Goal: Task Accomplishment & Management: Manage account settings

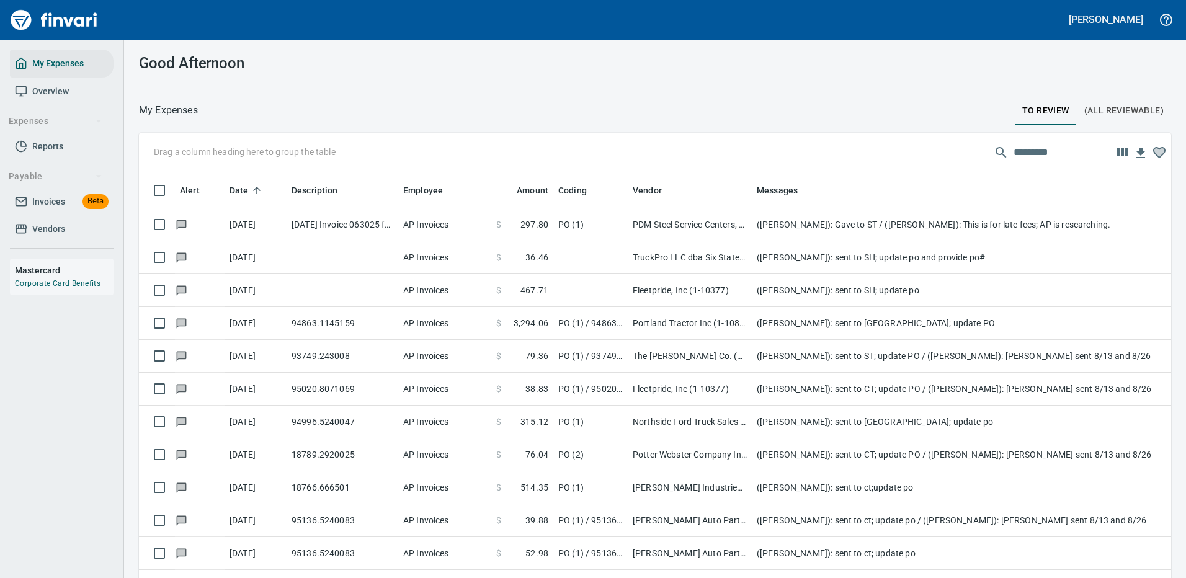
scroll to position [423, 1004]
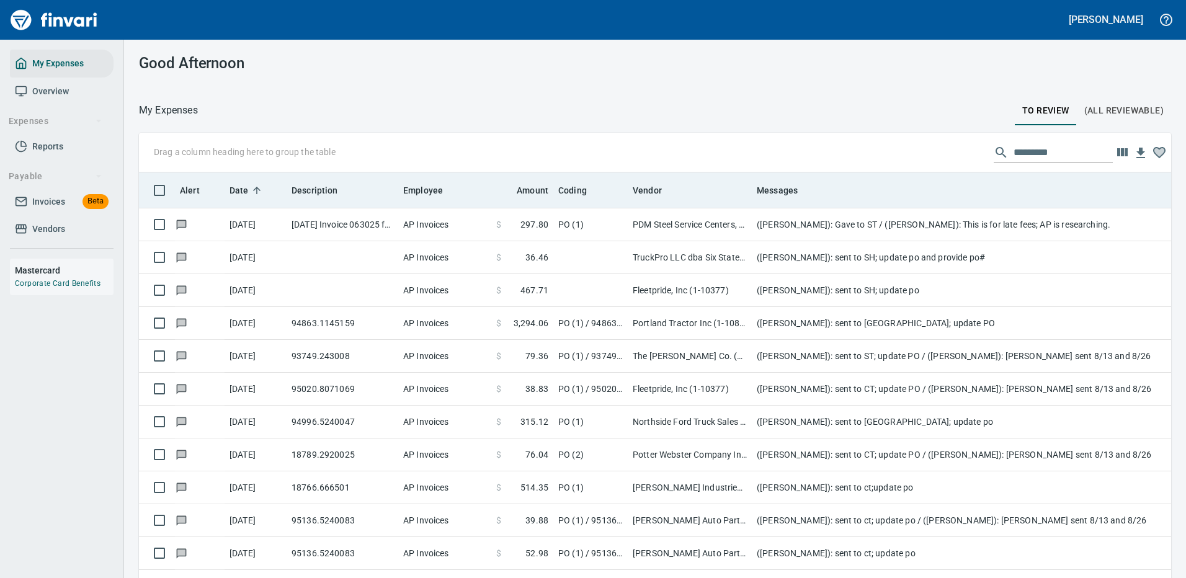
click at [249, 189] on span "Date" at bounding box center [247, 190] width 35 height 15
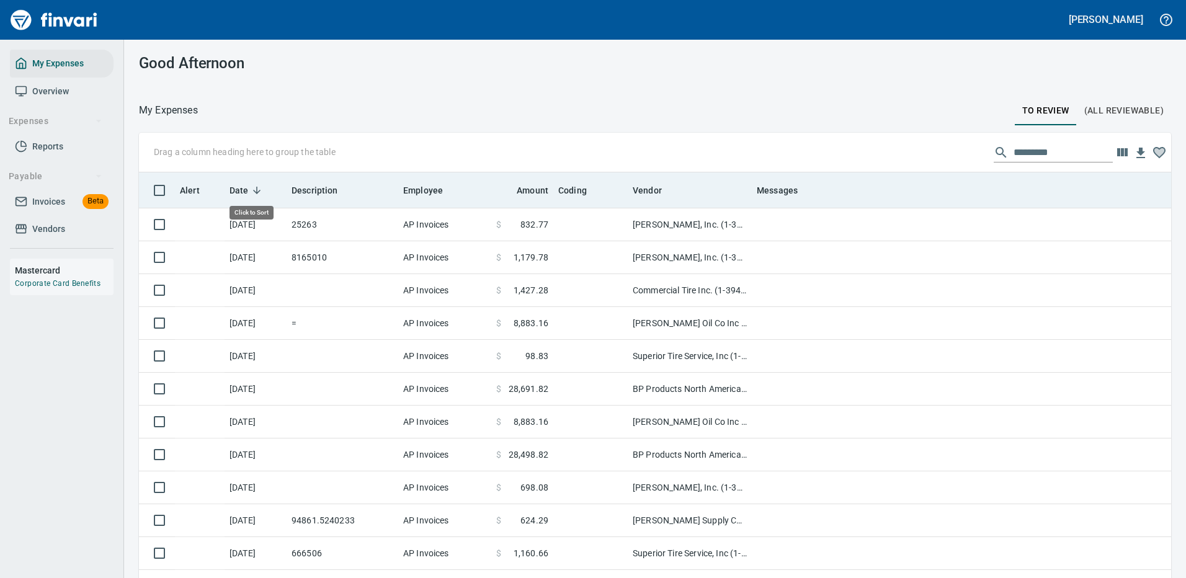
click at [256, 185] on icon at bounding box center [256, 190] width 11 height 11
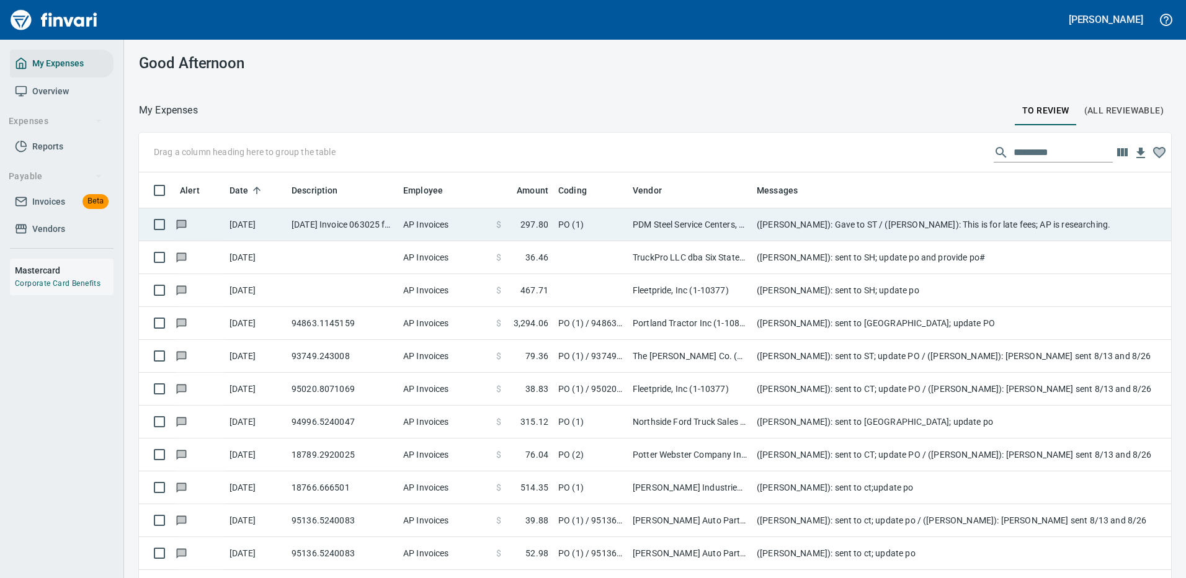
click at [250, 227] on td "7/1/2025" at bounding box center [256, 224] width 62 height 33
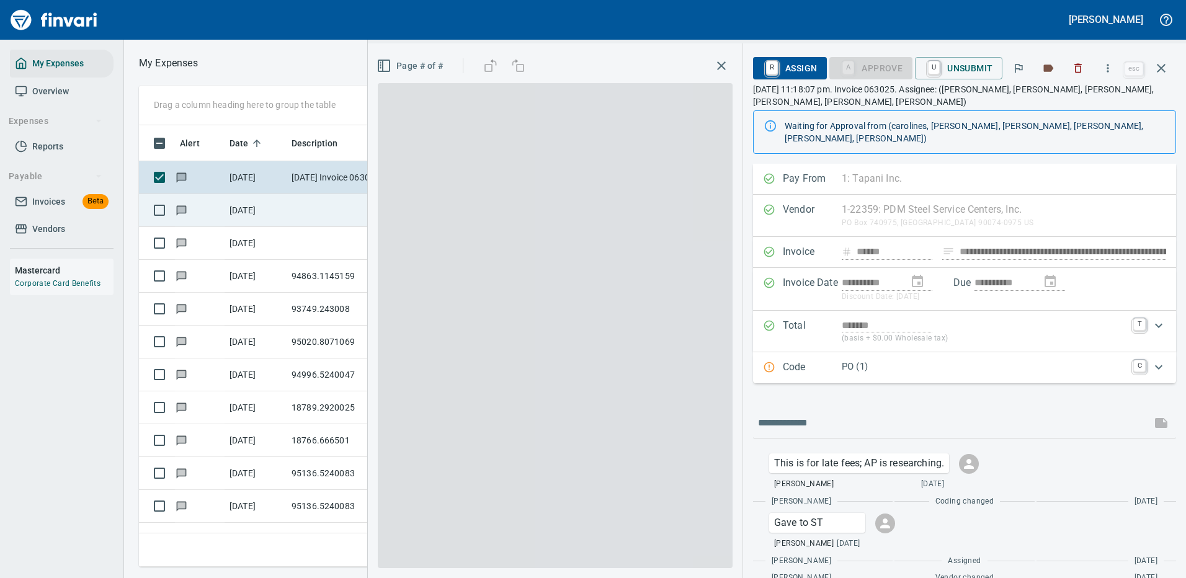
scroll to position [423, 703]
click at [1159, 62] on icon "button" at bounding box center [1161, 68] width 15 height 15
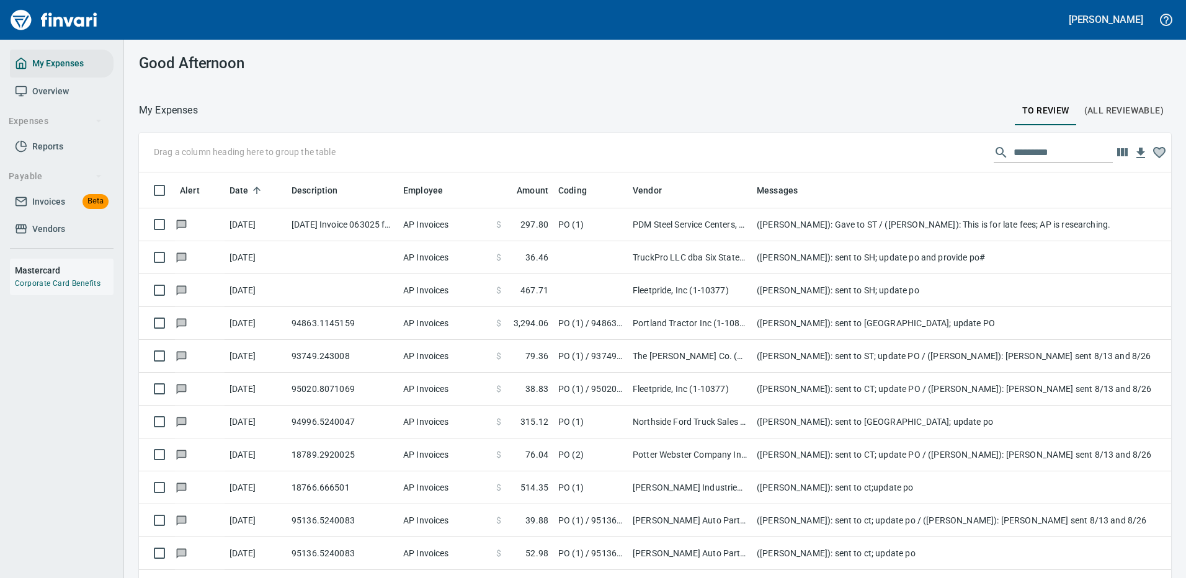
scroll to position [423, 1004]
click at [1014, 152] on input "text" at bounding box center [1063, 153] width 99 height 20
type input "****"
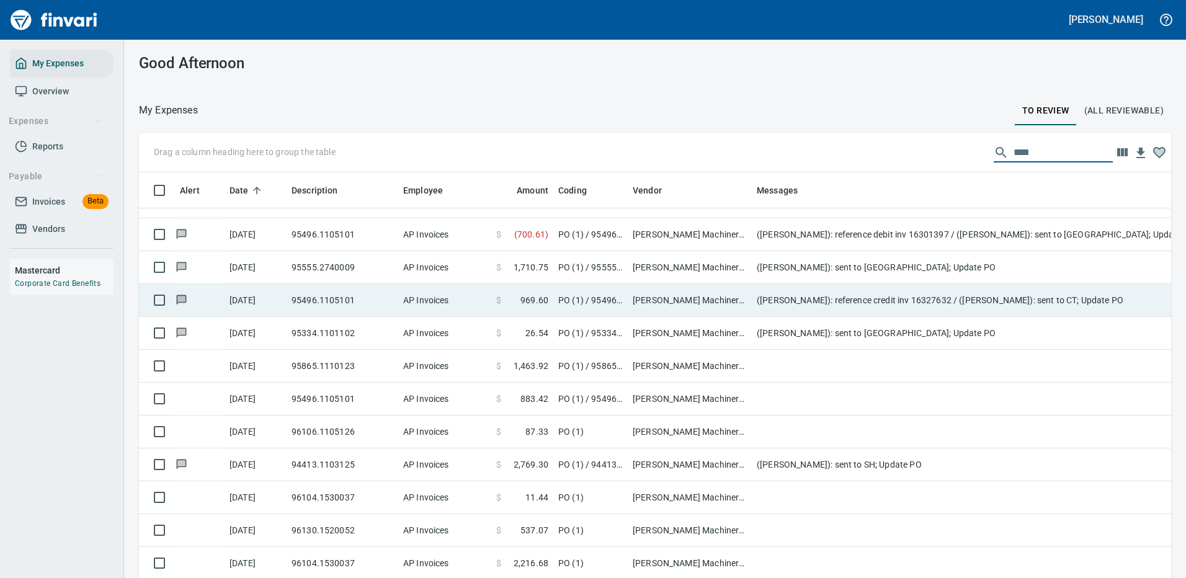
scroll to position [36, 0]
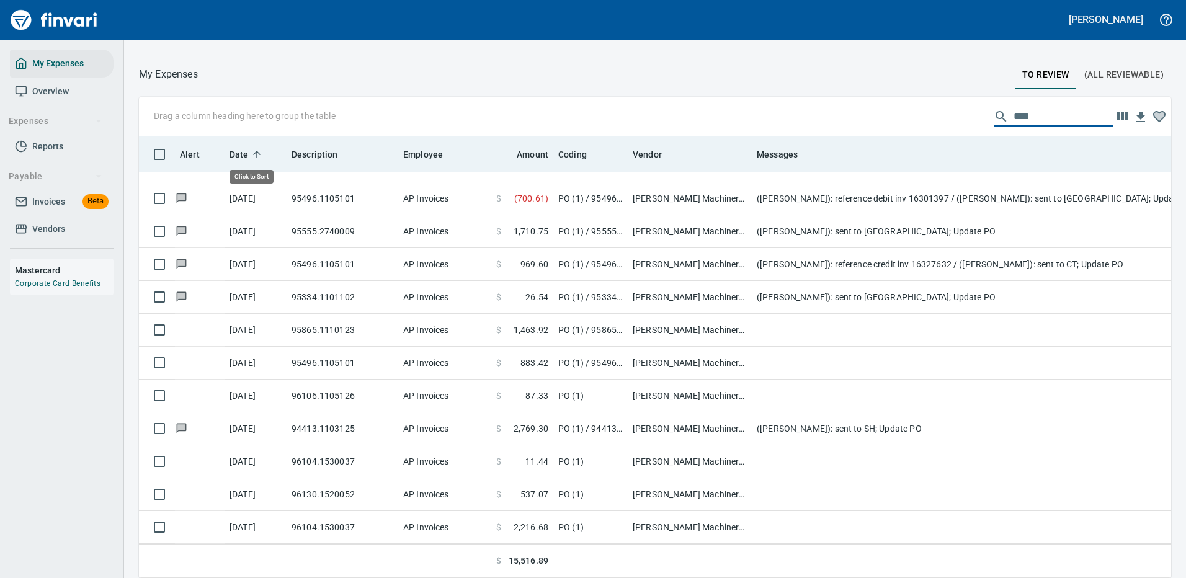
click at [249, 149] on span "Date" at bounding box center [247, 154] width 35 height 15
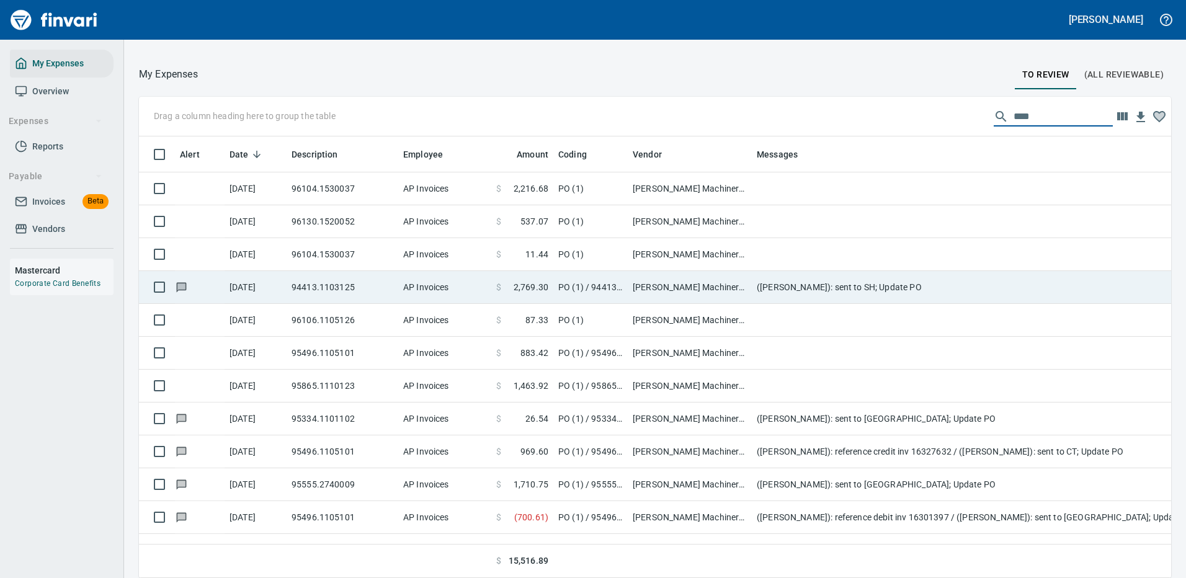
scroll to position [0, 0]
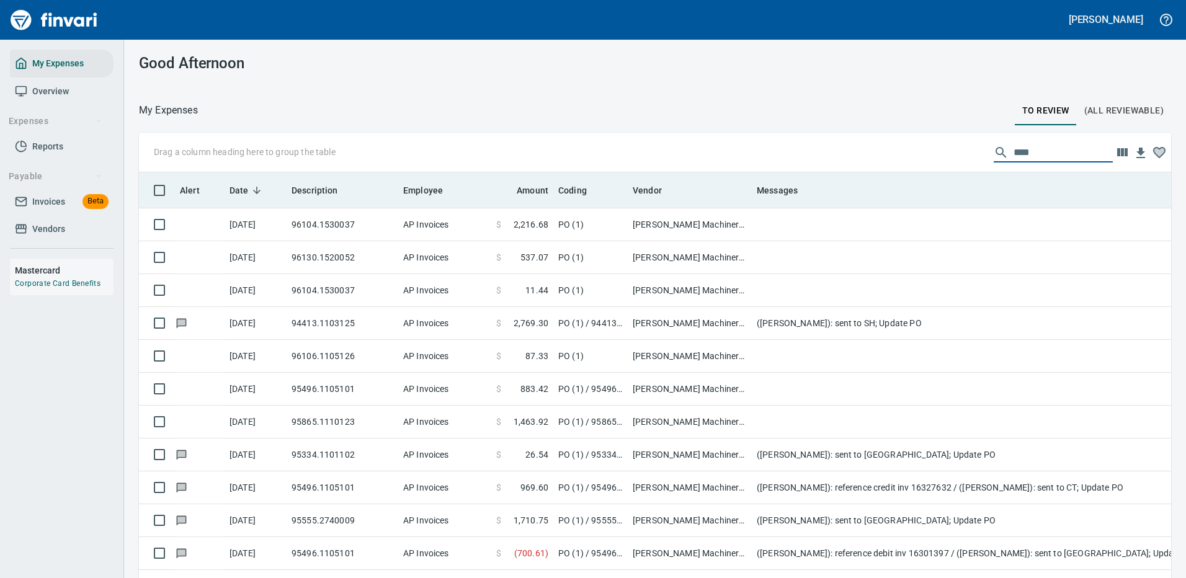
click at [253, 189] on icon at bounding box center [256, 190] width 11 height 11
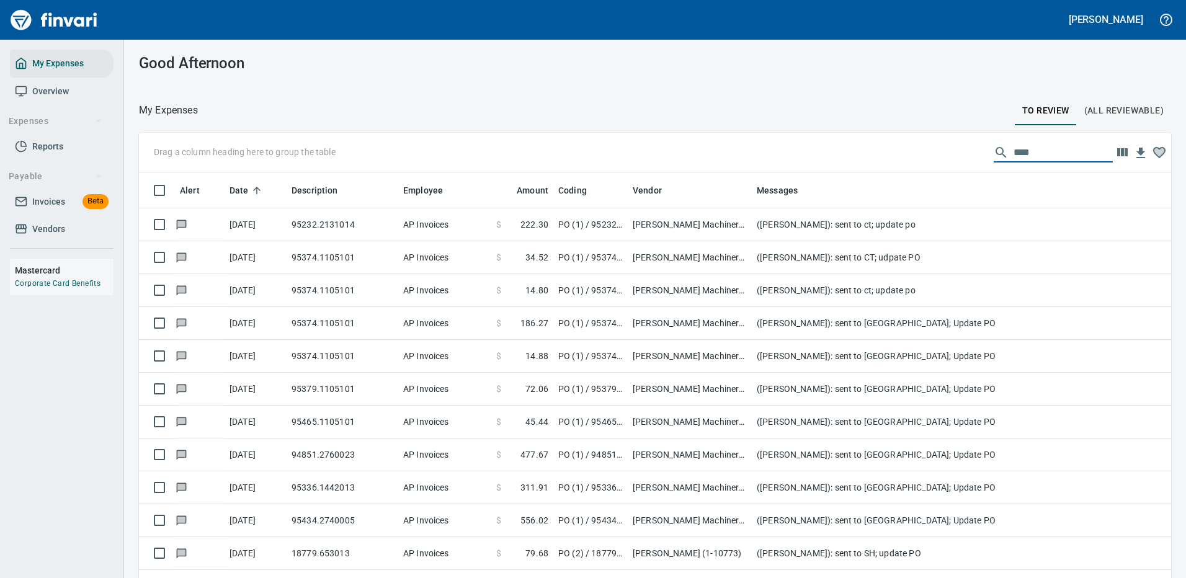
drag, startPoint x: 1023, startPoint y: 153, endPoint x: 964, endPoint y: 153, distance: 58.9
click at [994, 154] on div "****" at bounding box center [1053, 153] width 119 height 20
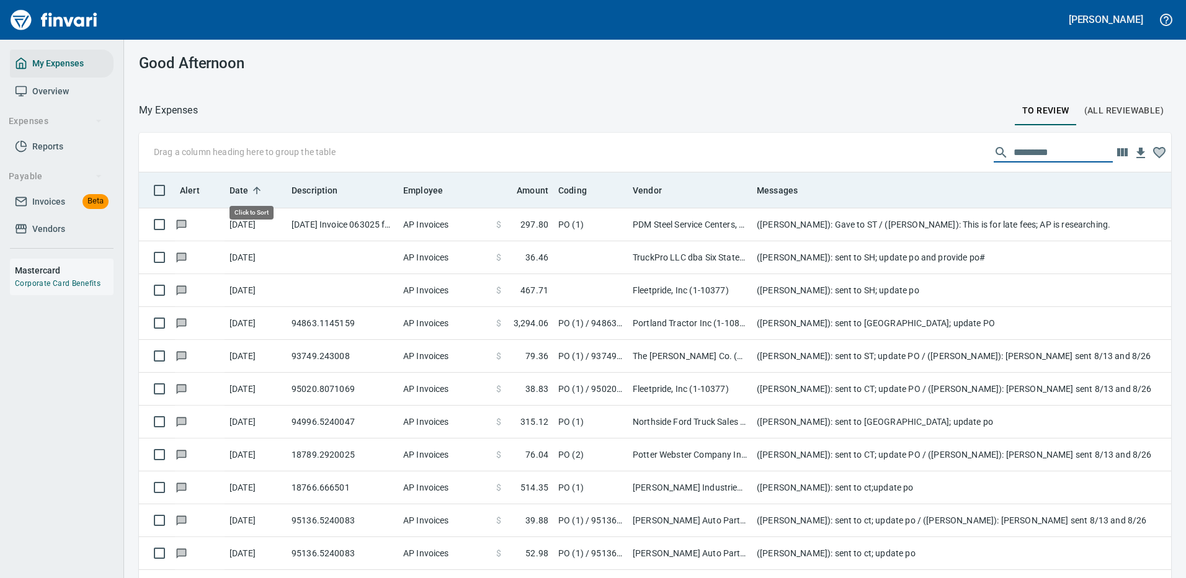
click at [254, 189] on icon at bounding box center [256, 190] width 7 height 7
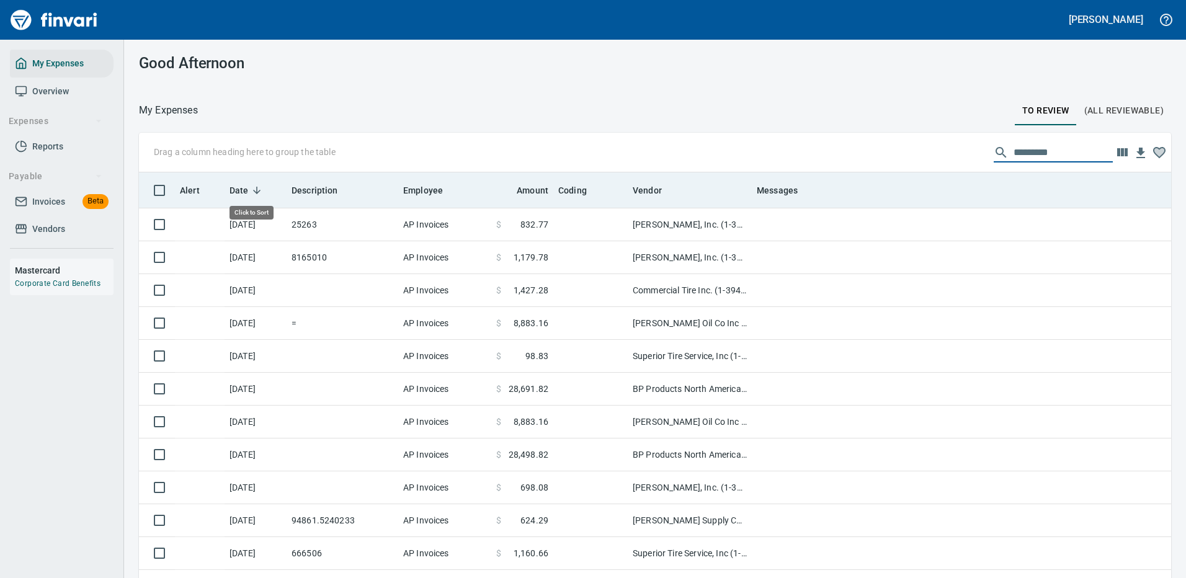
scroll to position [423, 1004]
click at [254, 189] on icon at bounding box center [256, 190] width 11 height 11
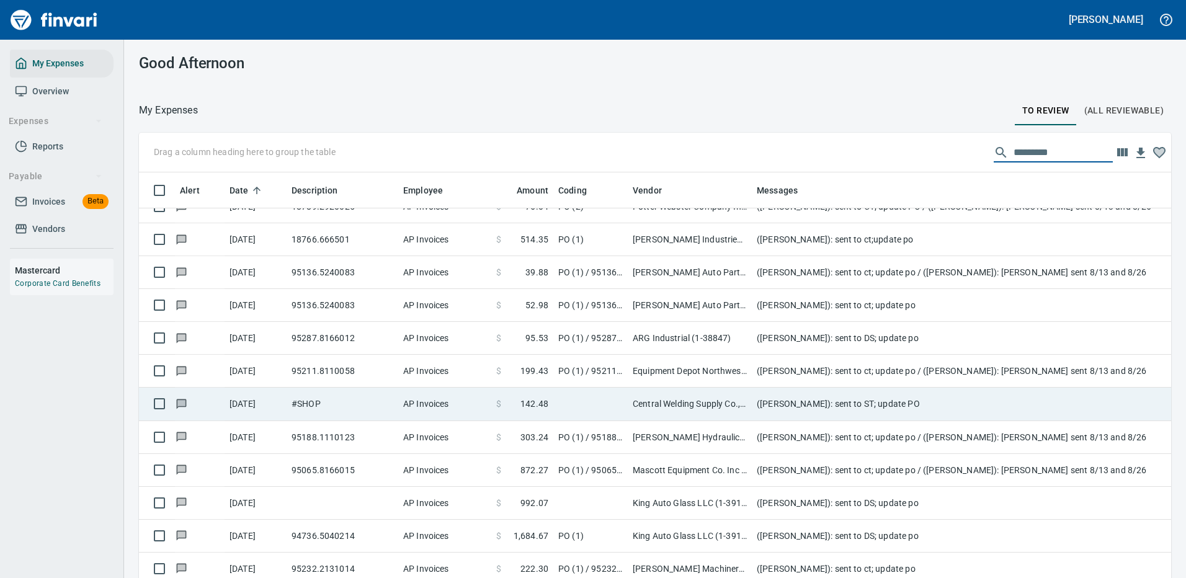
scroll to position [372, 0]
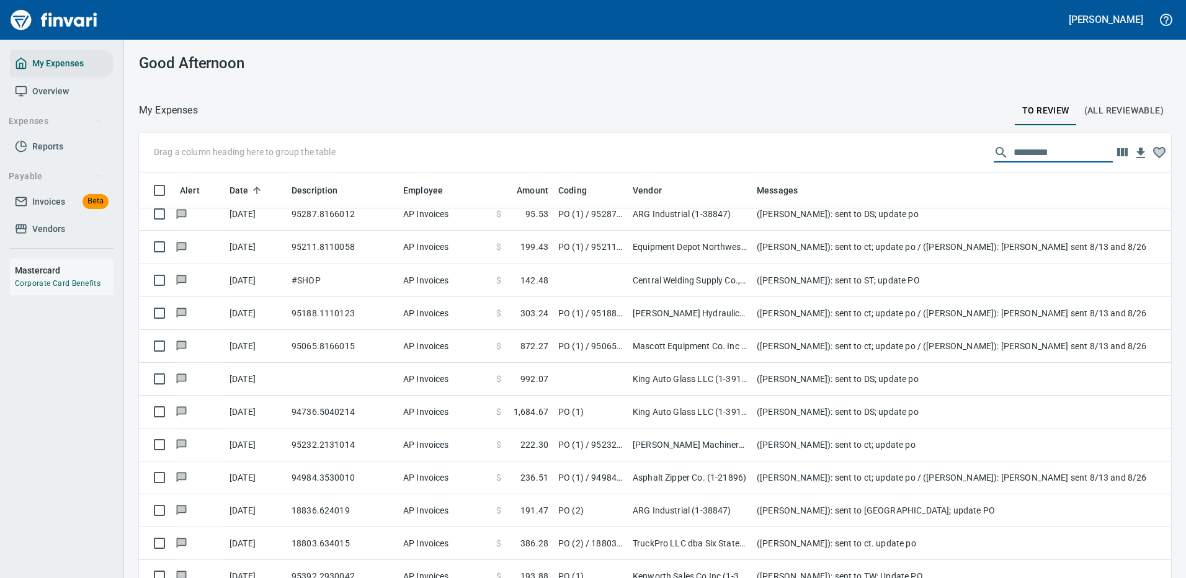
click at [1018, 156] on input "text" at bounding box center [1063, 153] width 99 height 20
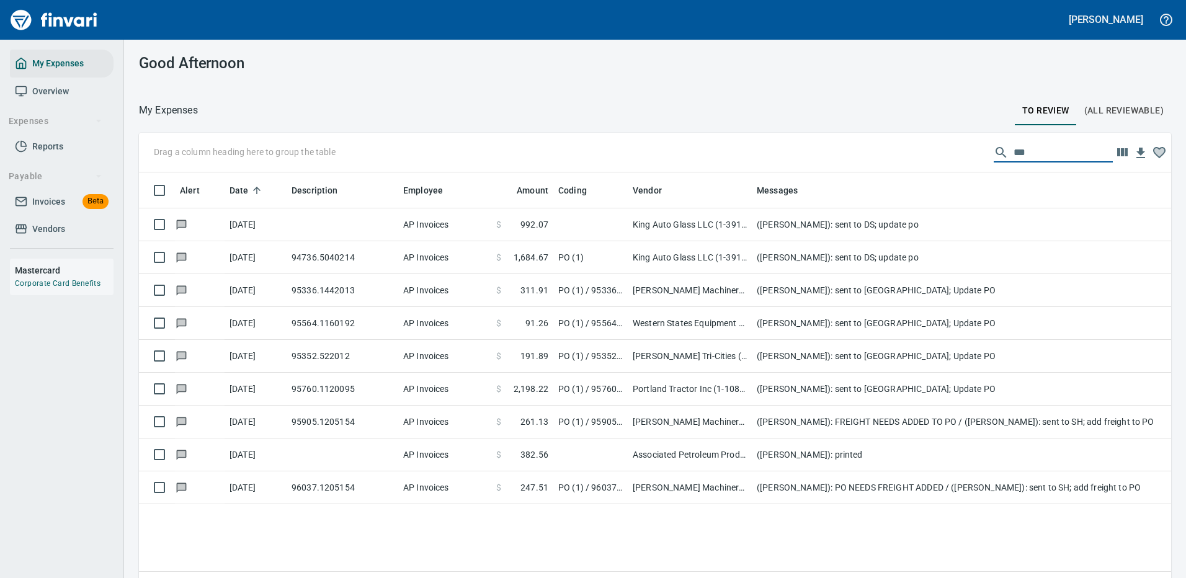
scroll to position [0, 0]
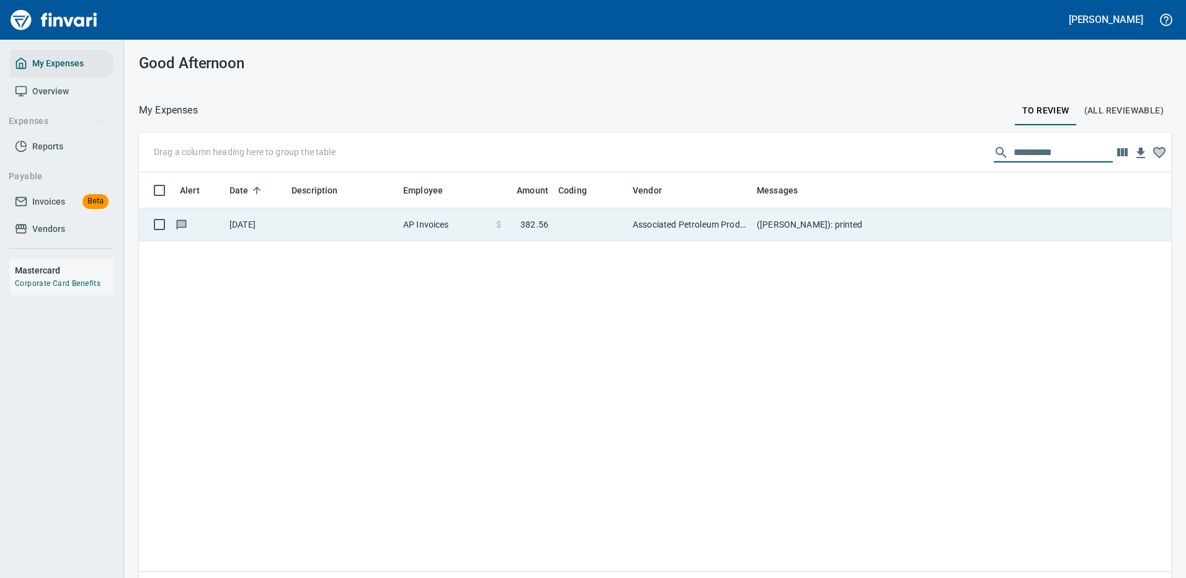
type input "**********"
click at [590, 221] on td at bounding box center [590, 224] width 74 height 33
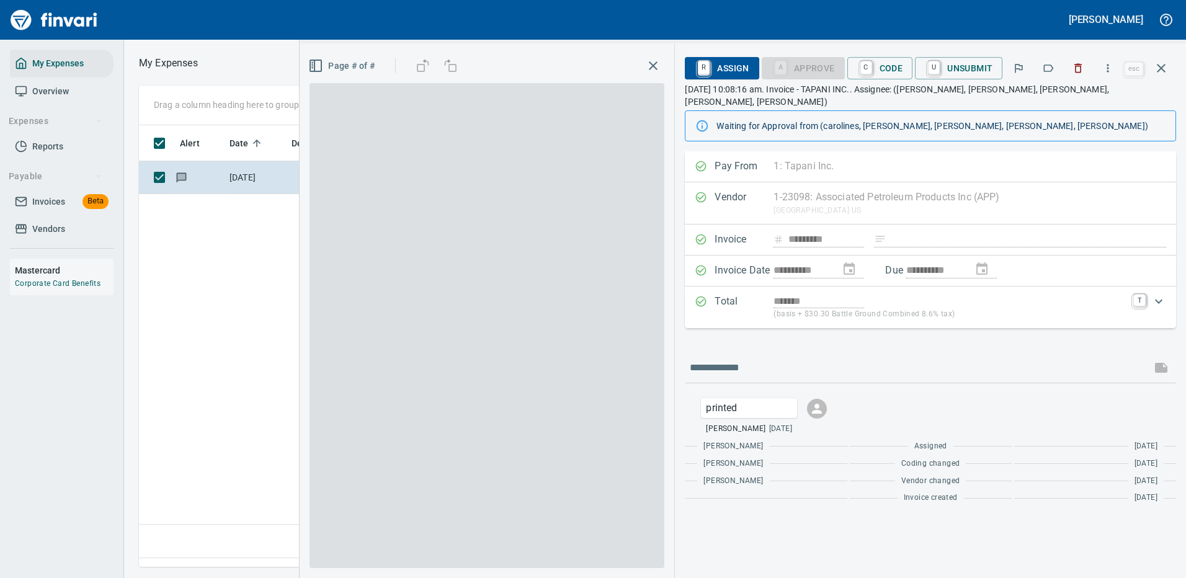
scroll to position [423, 713]
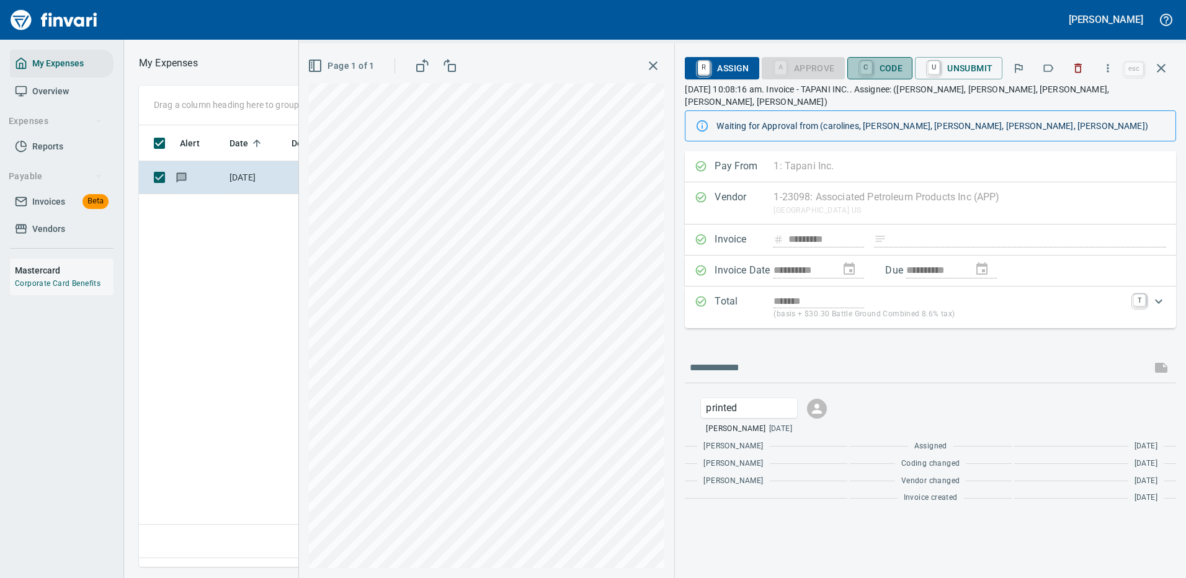
click at [883, 65] on span "C Code" at bounding box center [880, 68] width 46 height 21
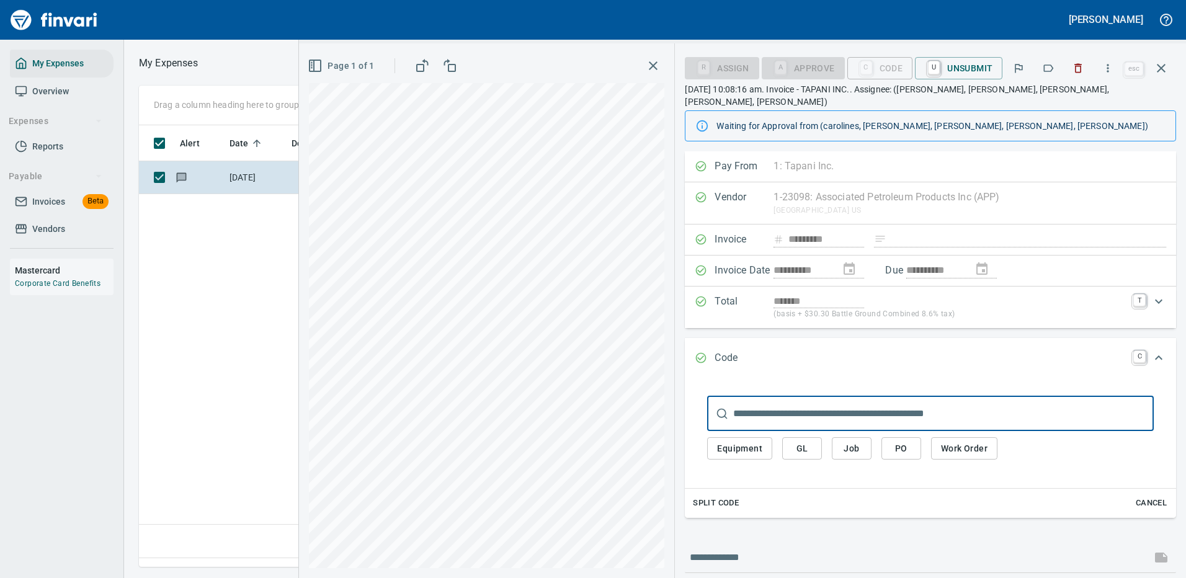
click at [904, 441] on span "PO" at bounding box center [901, 449] width 20 height 16
click at [764, 403] on input "text" at bounding box center [943, 413] width 421 height 35
click at [746, 401] on input "text" at bounding box center [943, 413] width 421 height 35
click at [901, 441] on span "PO" at bounding box center [901, 449] width 20 height 16
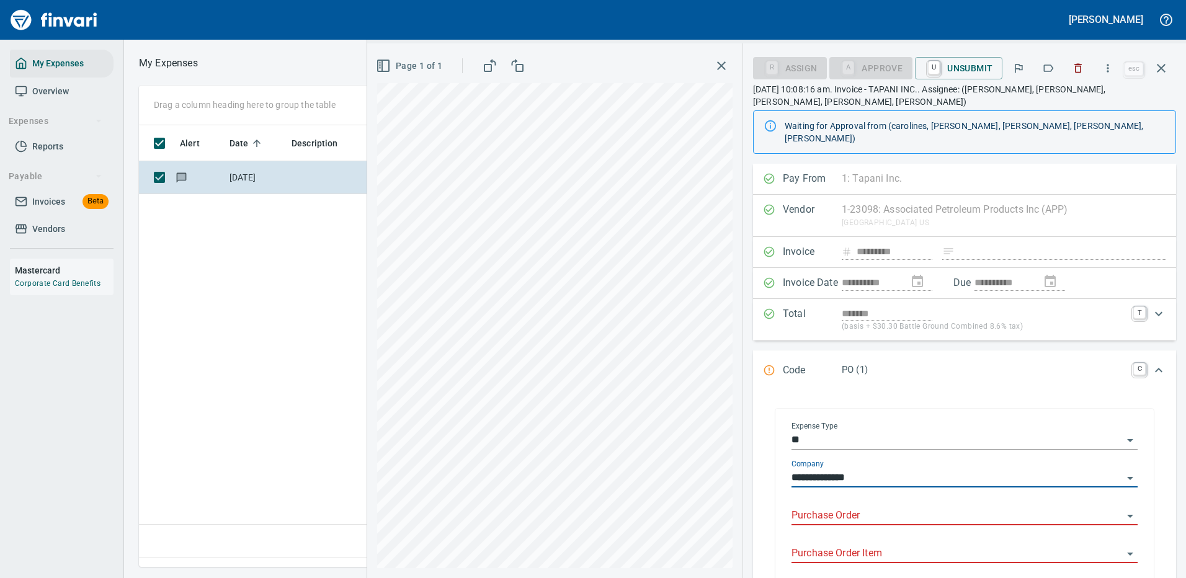
click at [850, 507] on input "Purchase Order" at bounding box center [956, 515] width 331 height 17
click at [844, 525] on li "96239.6036" at bounding box center [960, 523] width 336 height 30
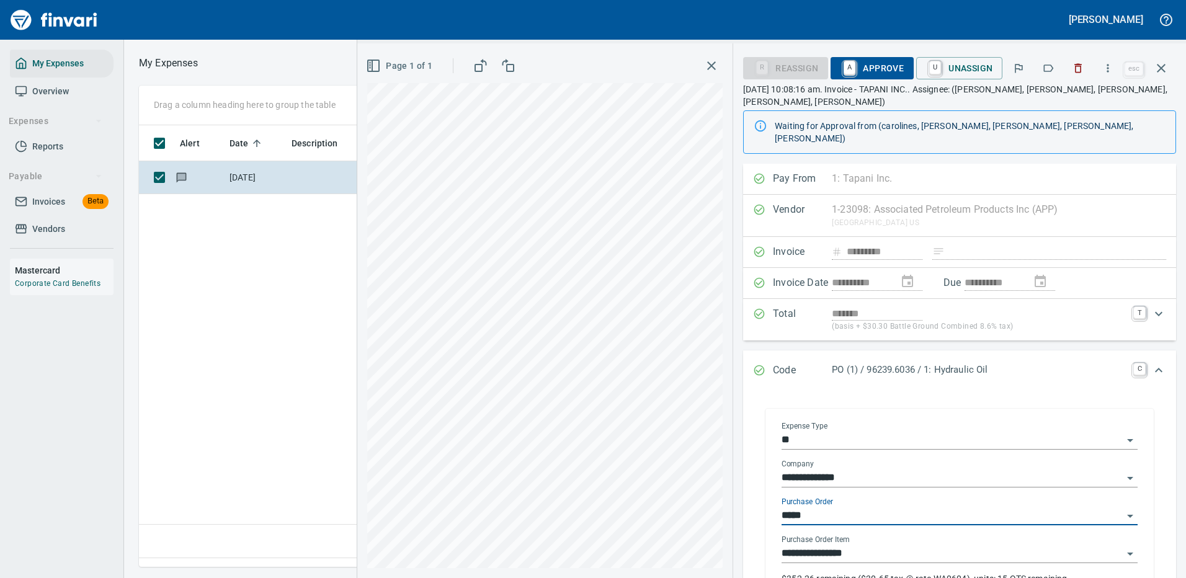
type input "**********"
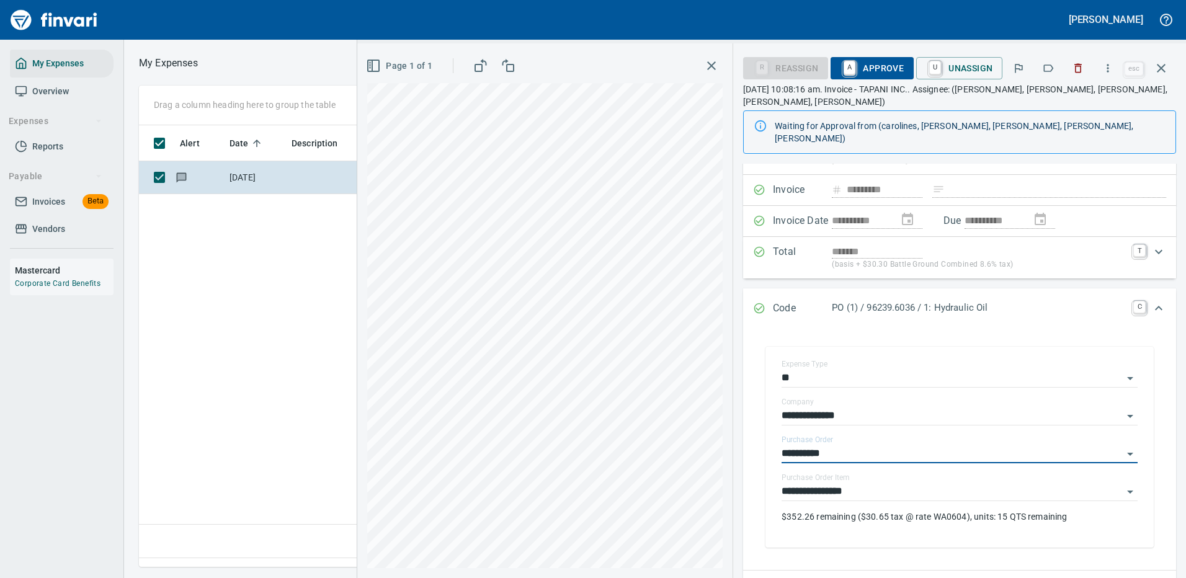
type input "**********"
click at [875, 63] on span "A Approve" at bounding box center [871, 68] width 63 height 21
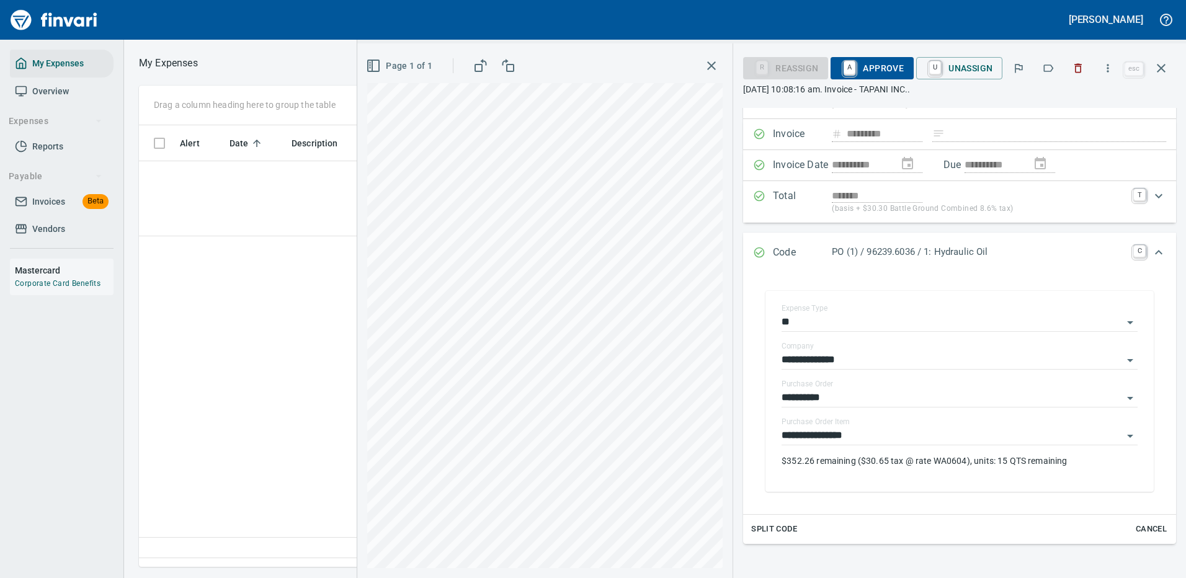
scroll to position [423, 713]
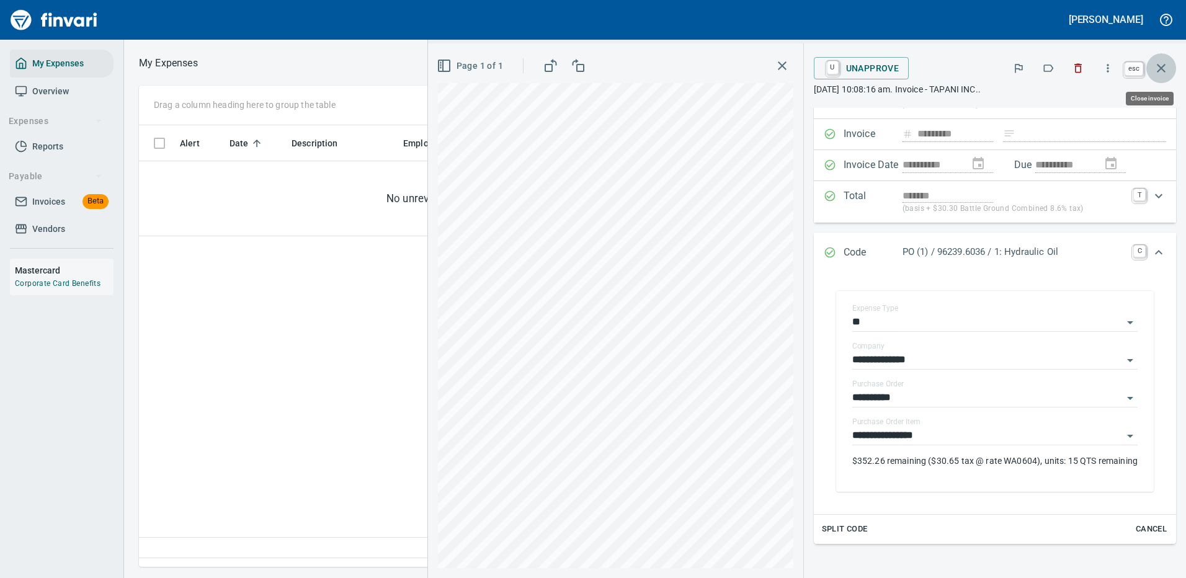
click at [1161, 68] on icon "button" at bounding box center [1161, 68] width 9 height 9
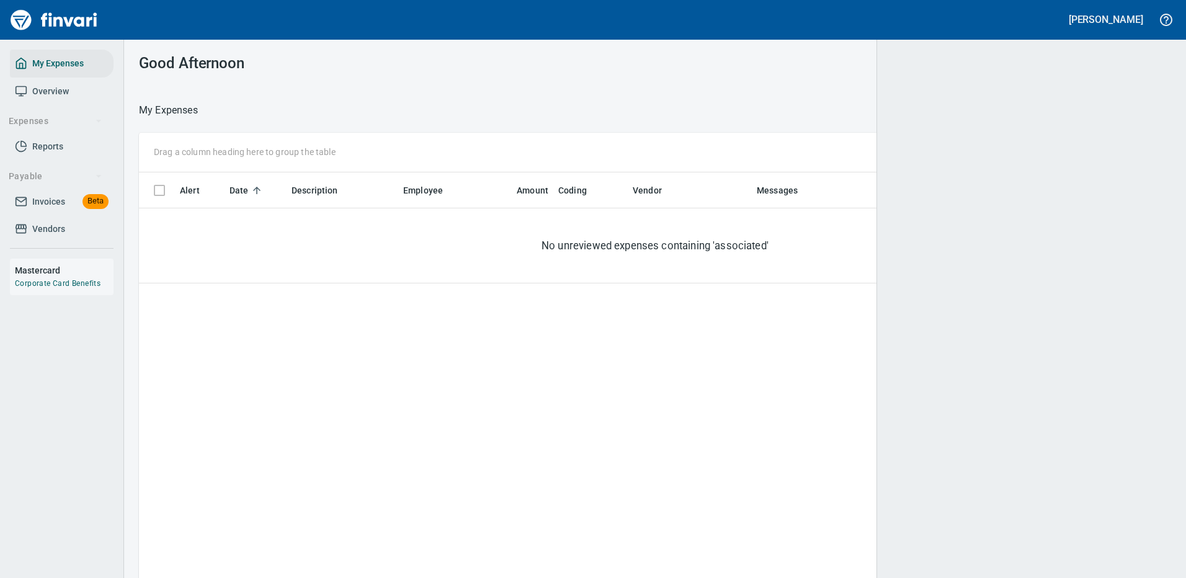
scroll to position [423, 1009]
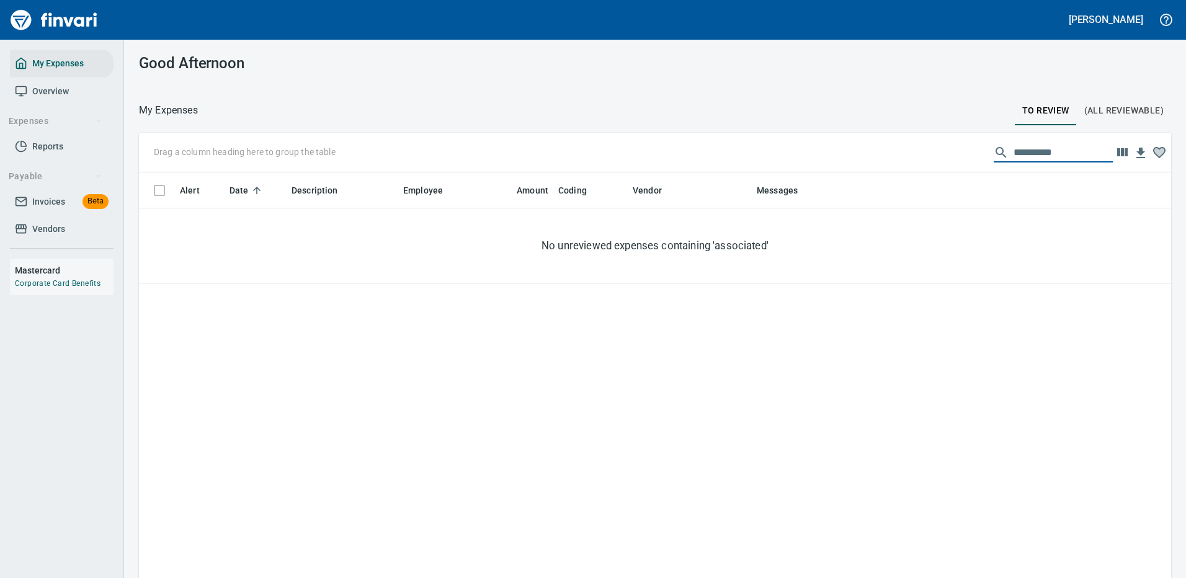
drag, startPoint x: 1055, startPoint y: 153, endPoint x: 955, endPoint y: 155, distance: 100.5
click at [960, 154] on div "**********" at bounding box center [655, 153] width 1032 height 40
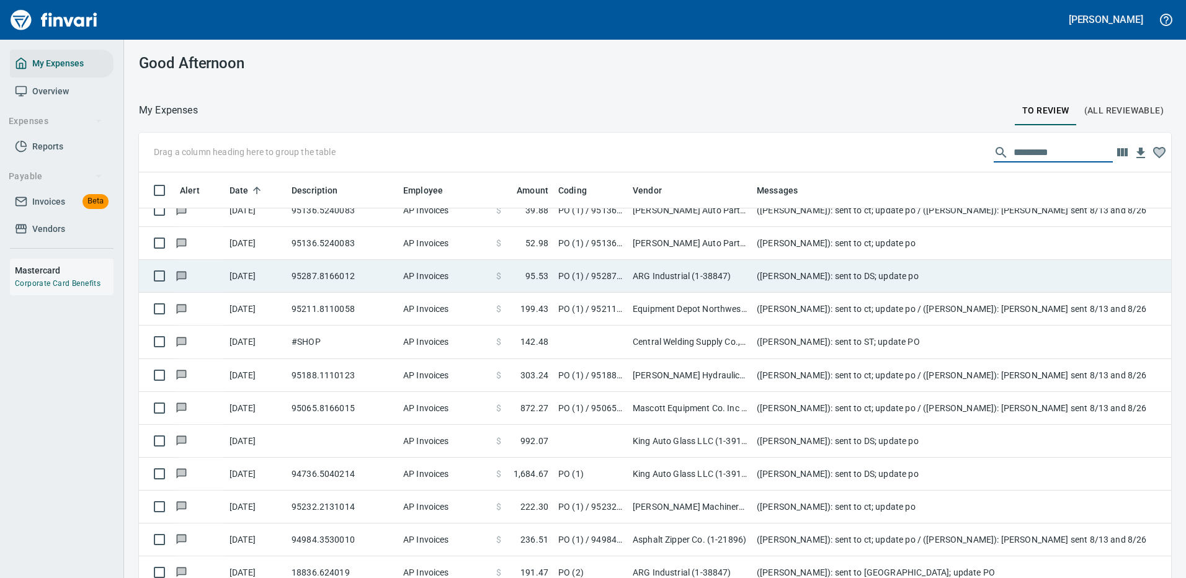
scroll to position [0, 0]
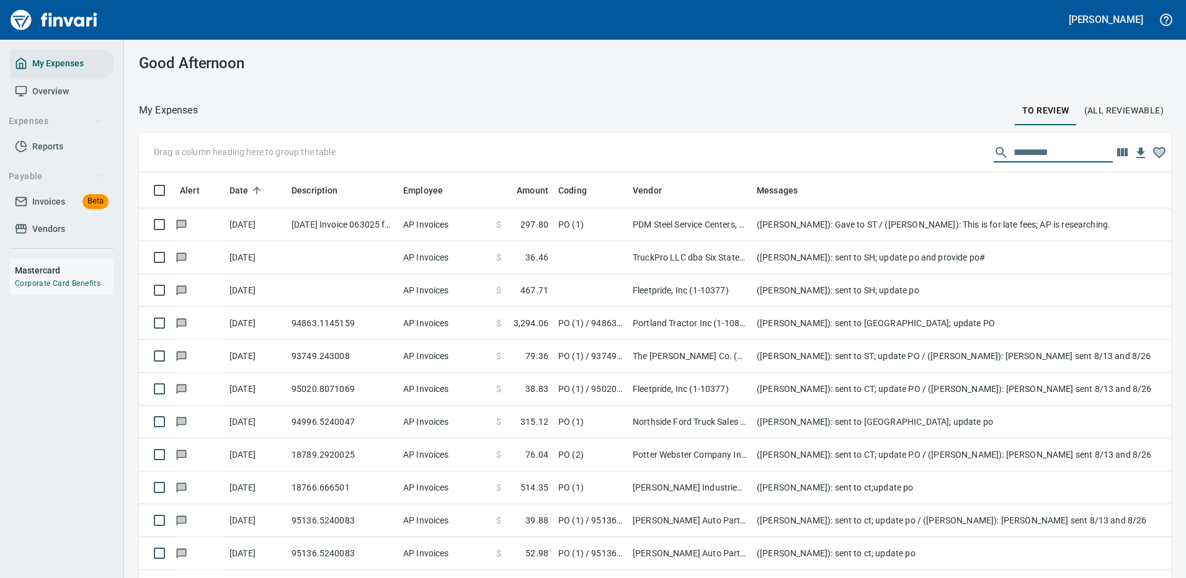
click at [1014, 151] on input "text" at bounding box center [1063, 153] width 99 height 20
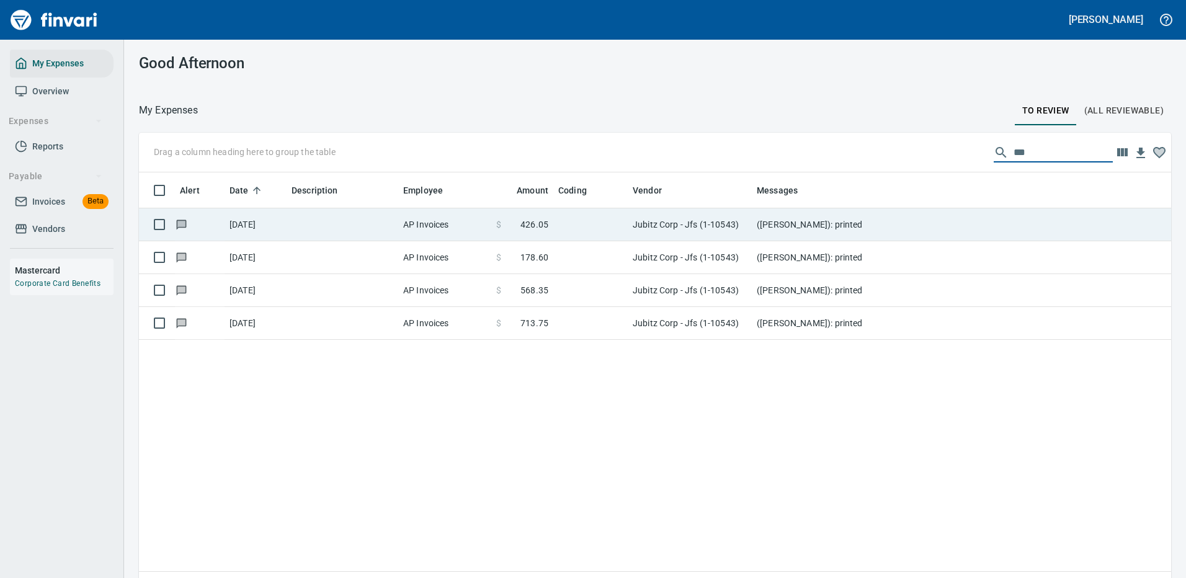
type input "***"
click at [595, 223] on td at bounding box center [590, 224] width 74 height 33
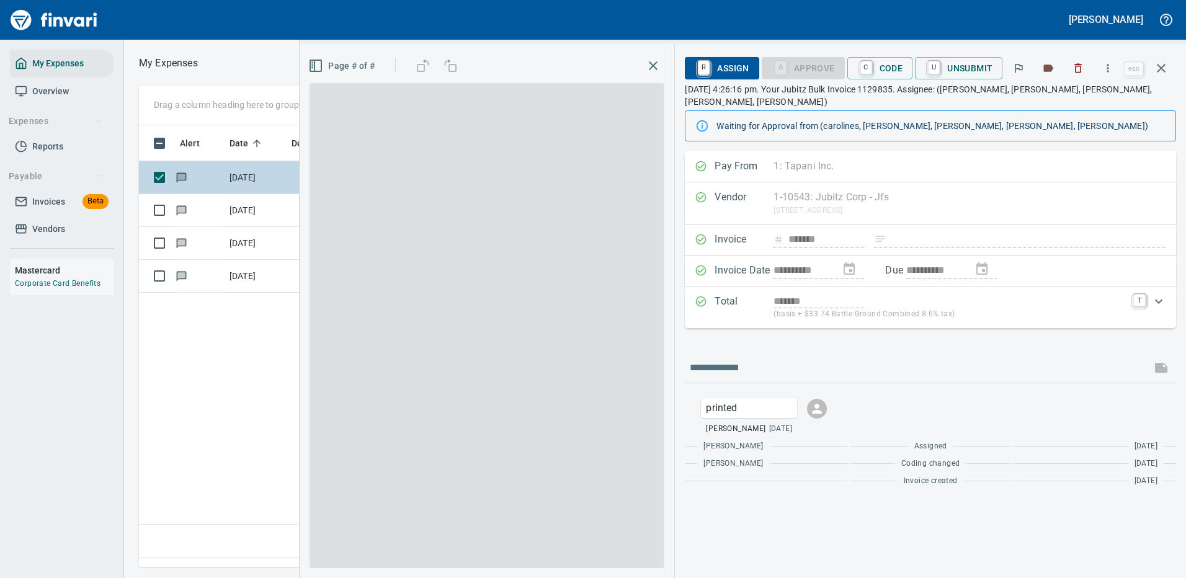
scroll to position [423, 713]
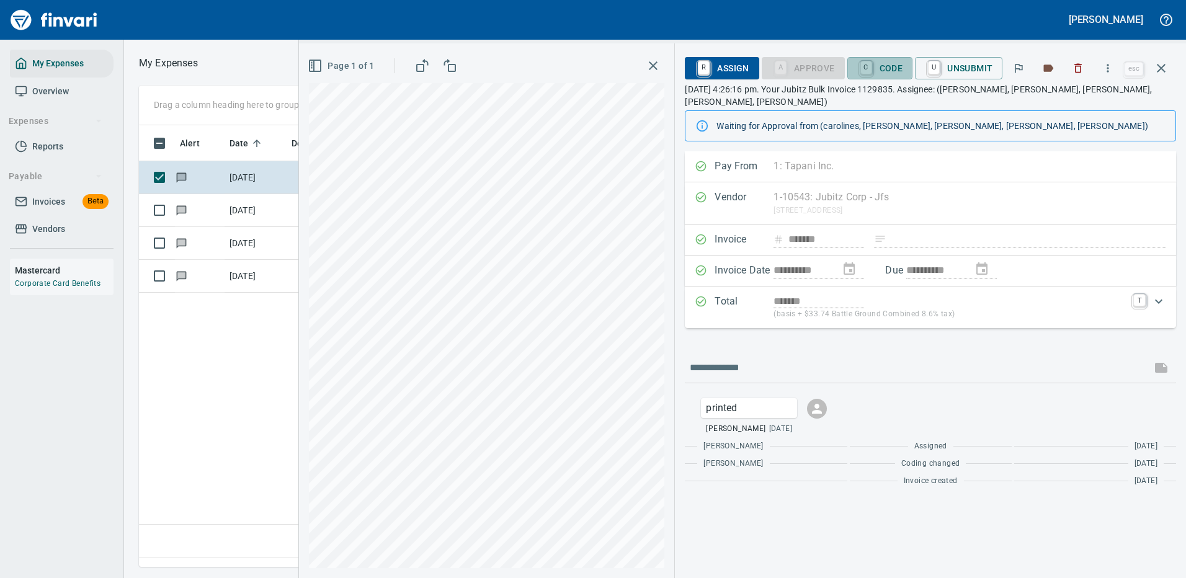
click at [870, 61] on link "C" at bounding box center [866, 68] width 12 height 14
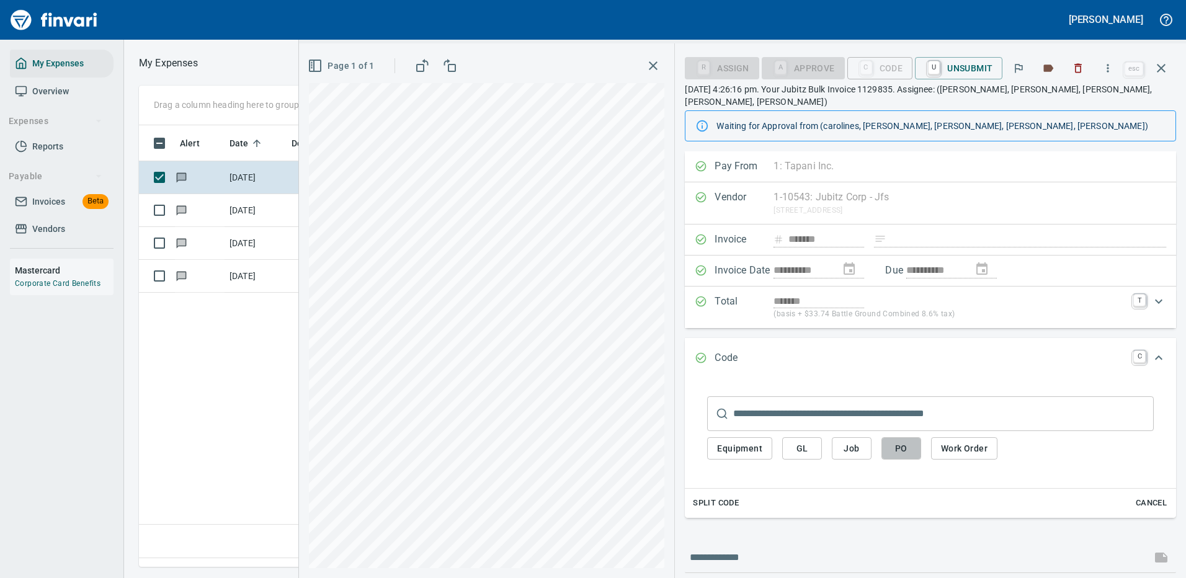
click at [896, 441] on span "PO" at bounding box center [901, 449] width 20 height 16
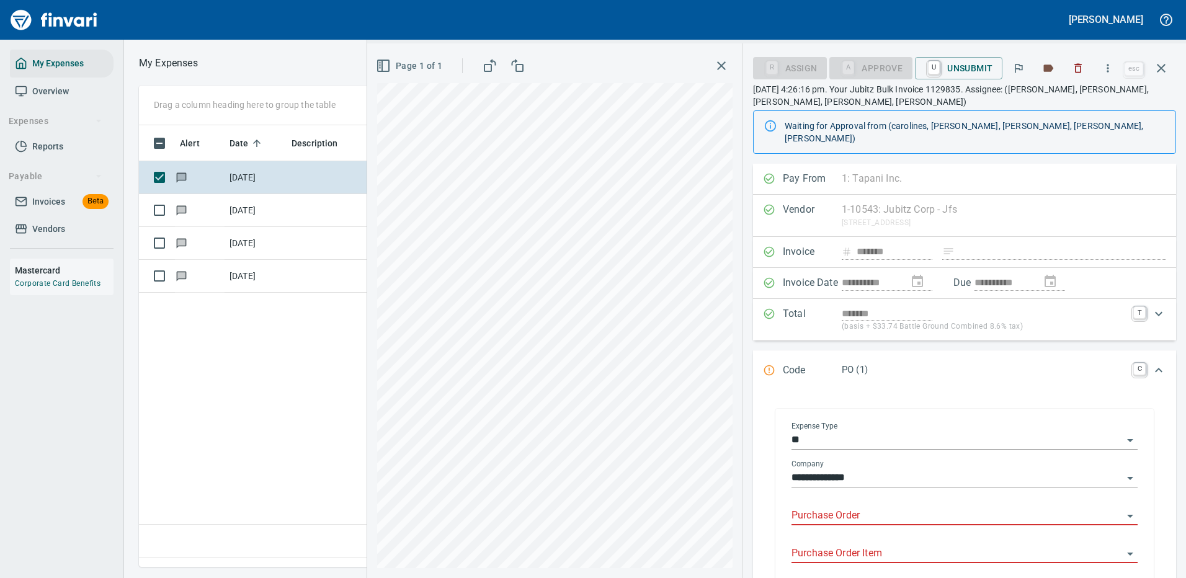
click at [829, 507] on input "Purchase Order" at bounding box center [956, 515] width 331 height 17
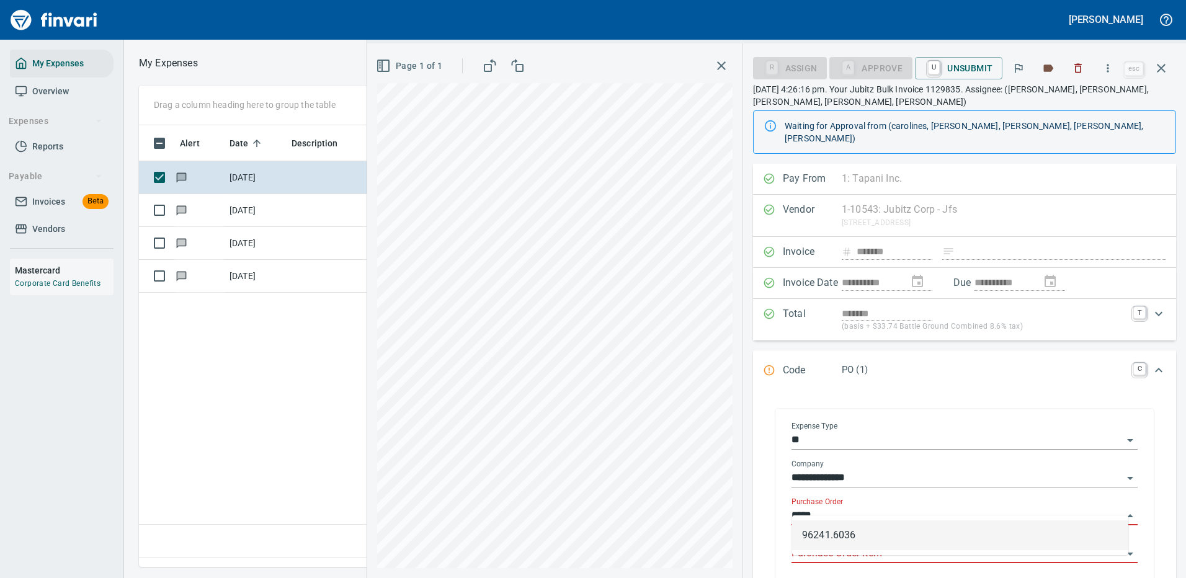
click at [839, 534] on li "96241.6036" at bounding box center [960, 535] width 336 height 30
type input "**********"
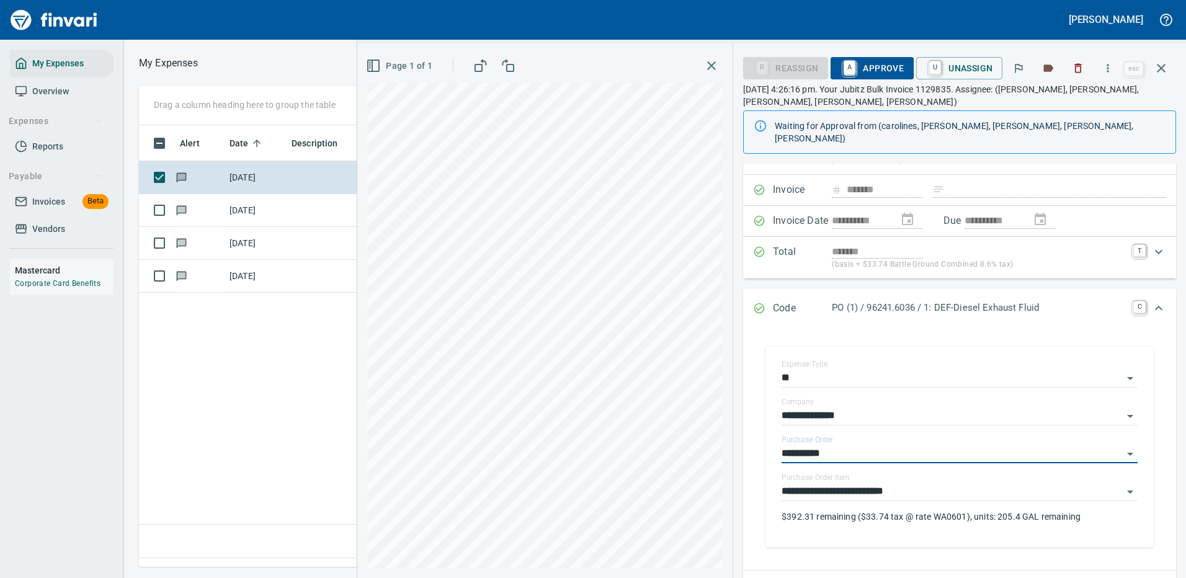
scroll to position [124, 0]
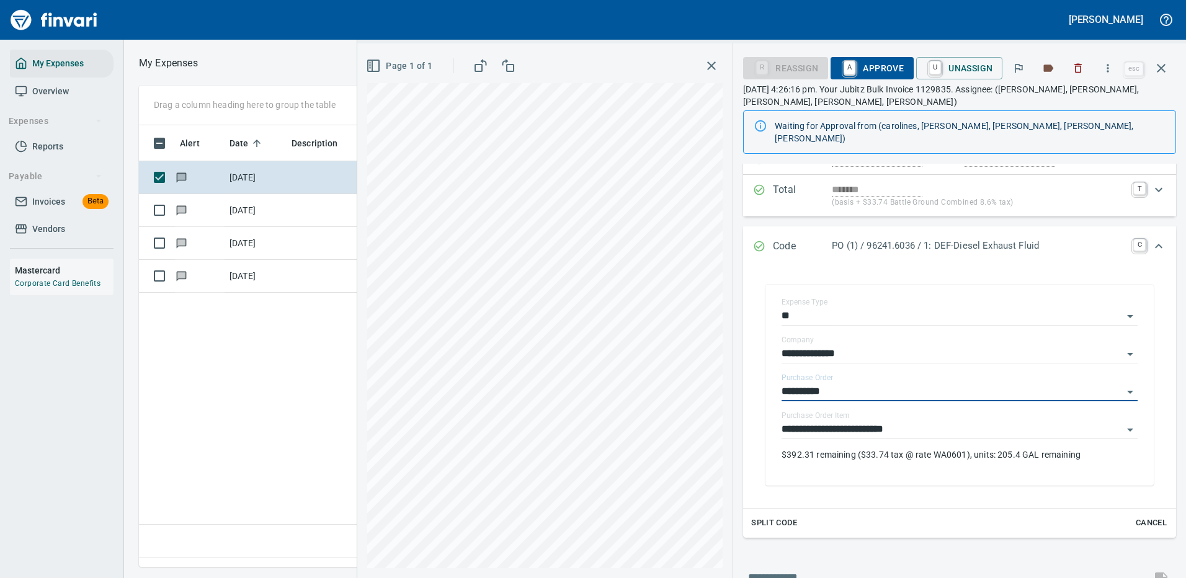
type input "**********"
click at [879, 63] on span "A Approve" at bounding box center [871, 68] width 63 height 21
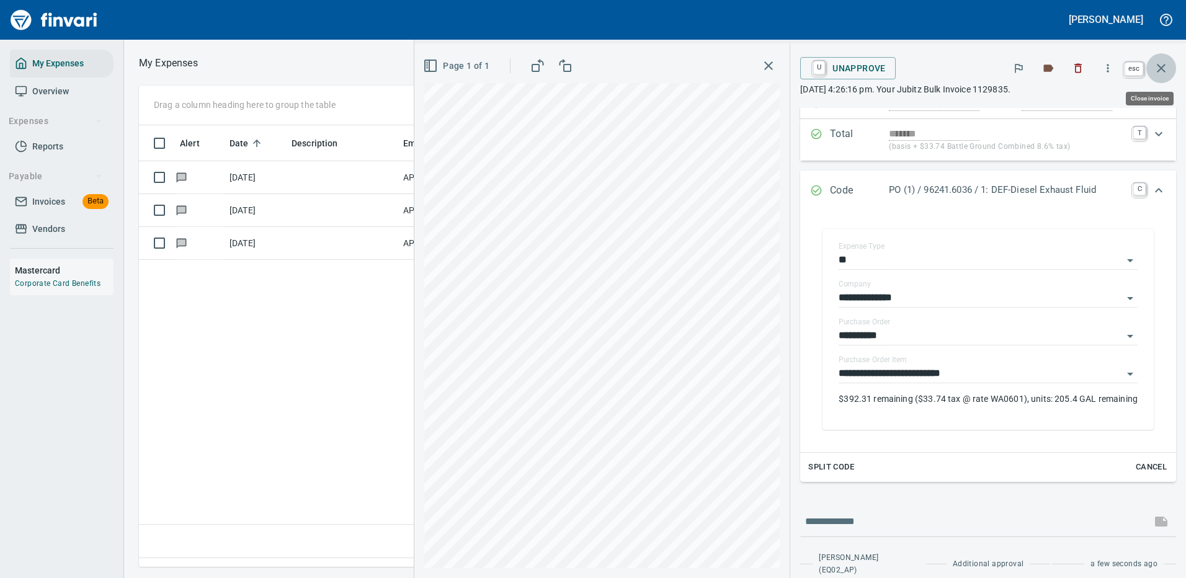
click at [1166, 67] on icon "button" at bounding box center [1161, 68] width 15 height 15
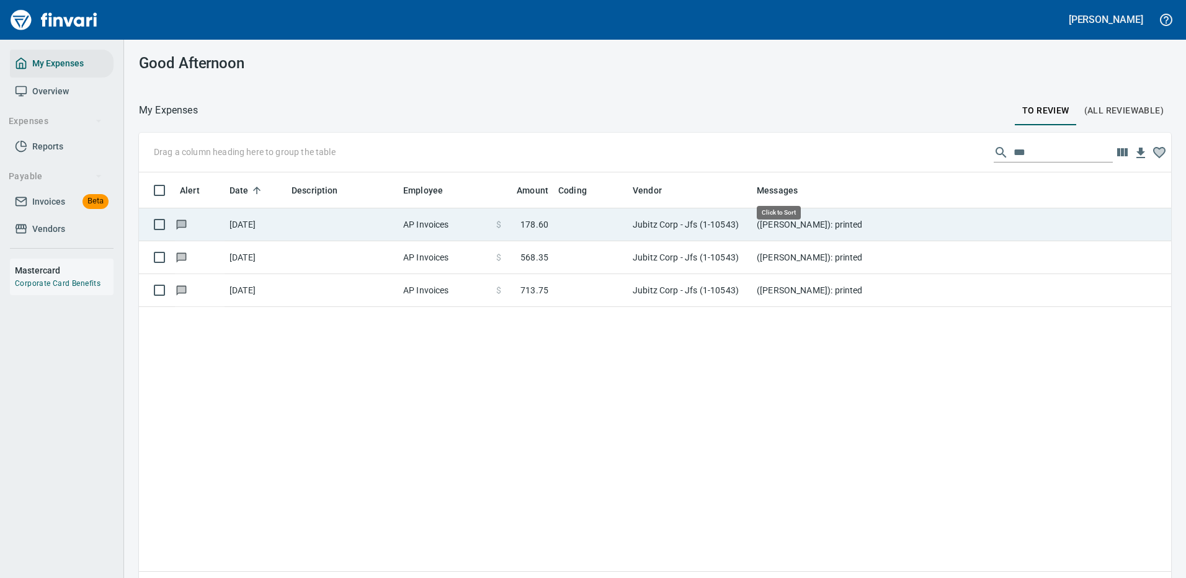
scroll to position [423, 1014]
click at [564, 223] on td at bounding box center [590, 224] width 74 height 33
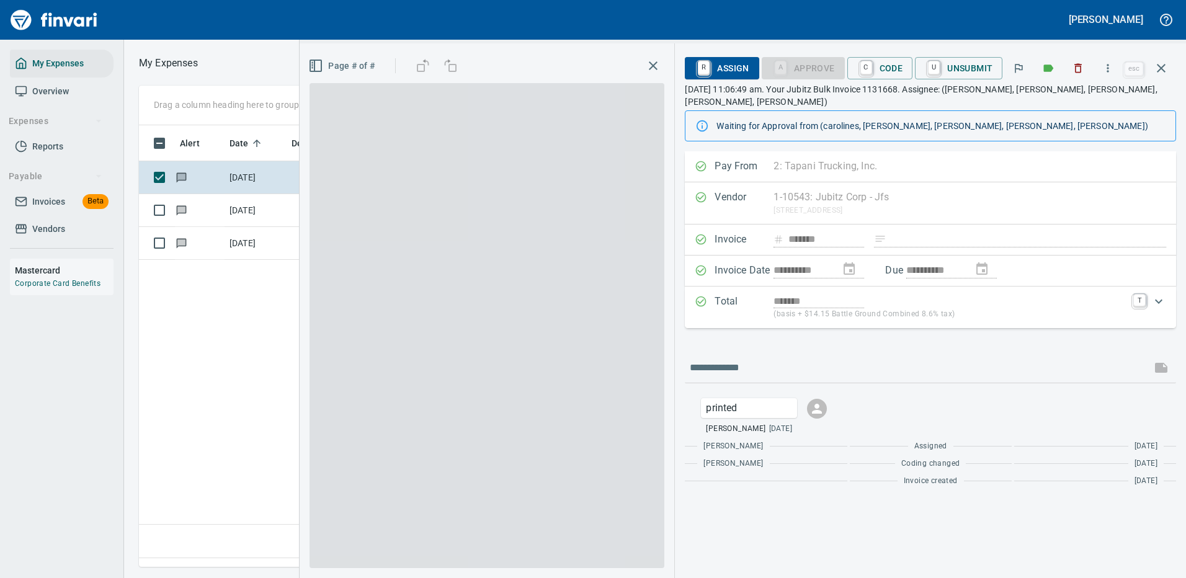
scroll to position [423, 713]
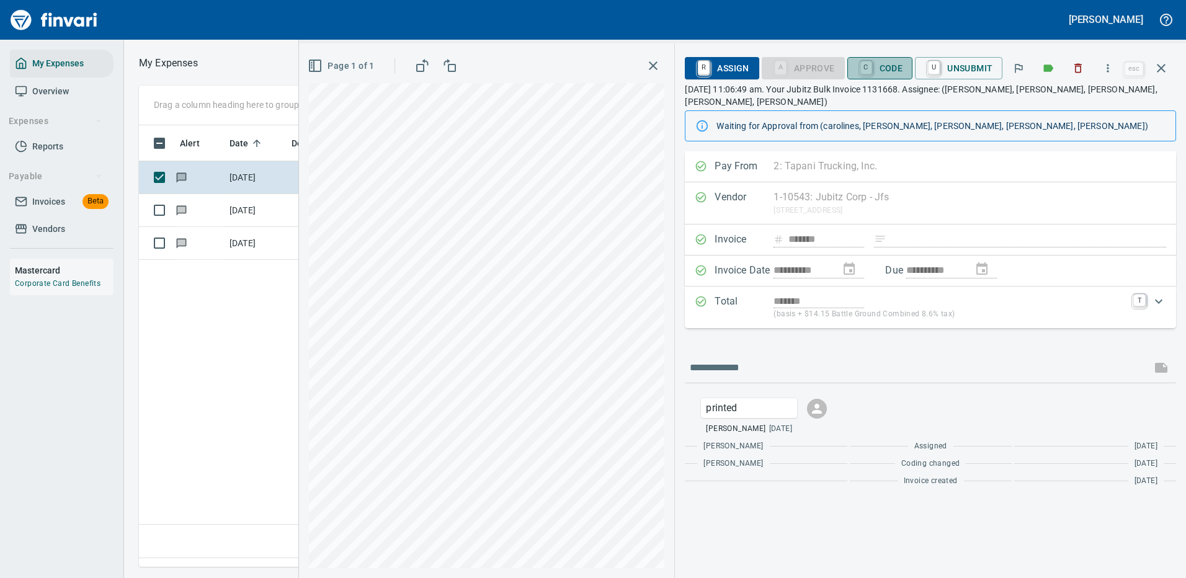
click at [880, 63] on span "C Code" at bounding box center [880, 68] width 46 height 21
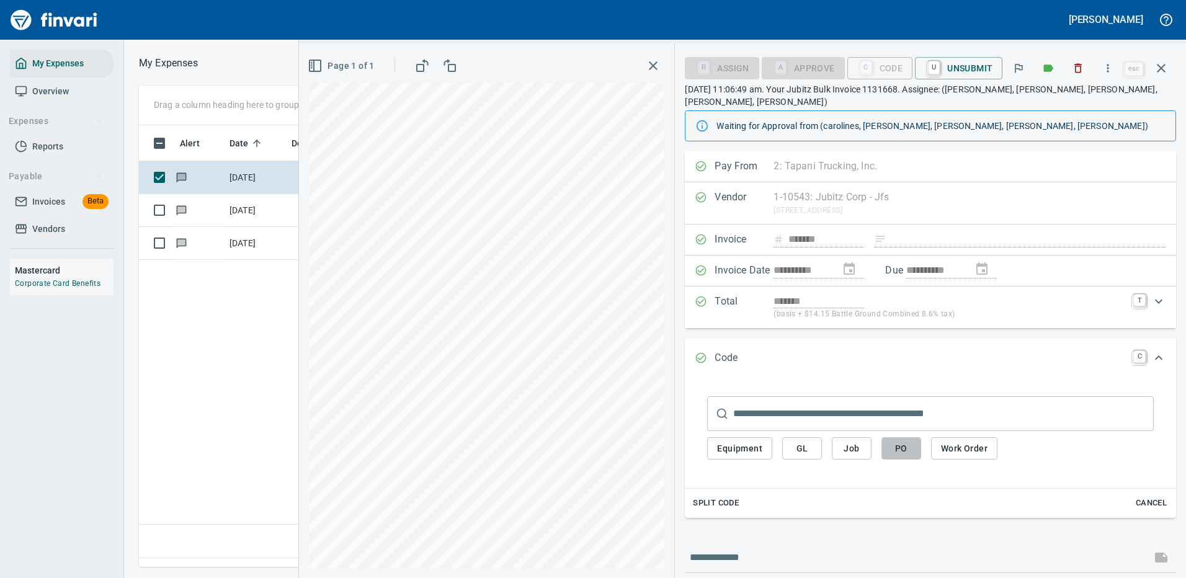
click at [904, 441] on span "PO" at bounding box center [901, 449] width 20 height 16
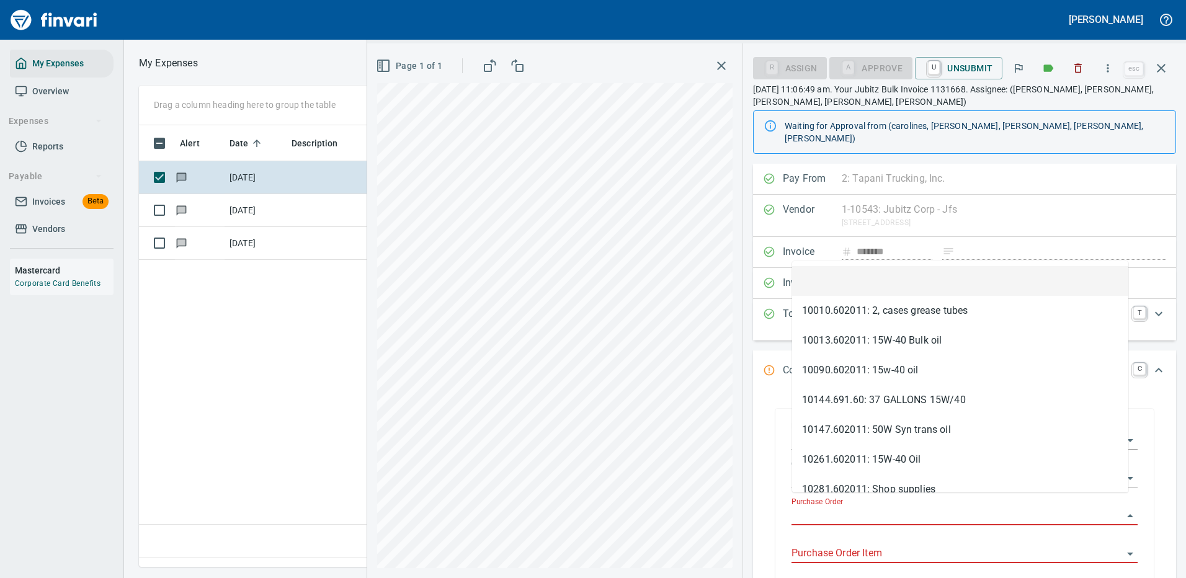
click at [823, 507] on input "Purchase Order" at bounding box center [956, 515] width 331 height 17
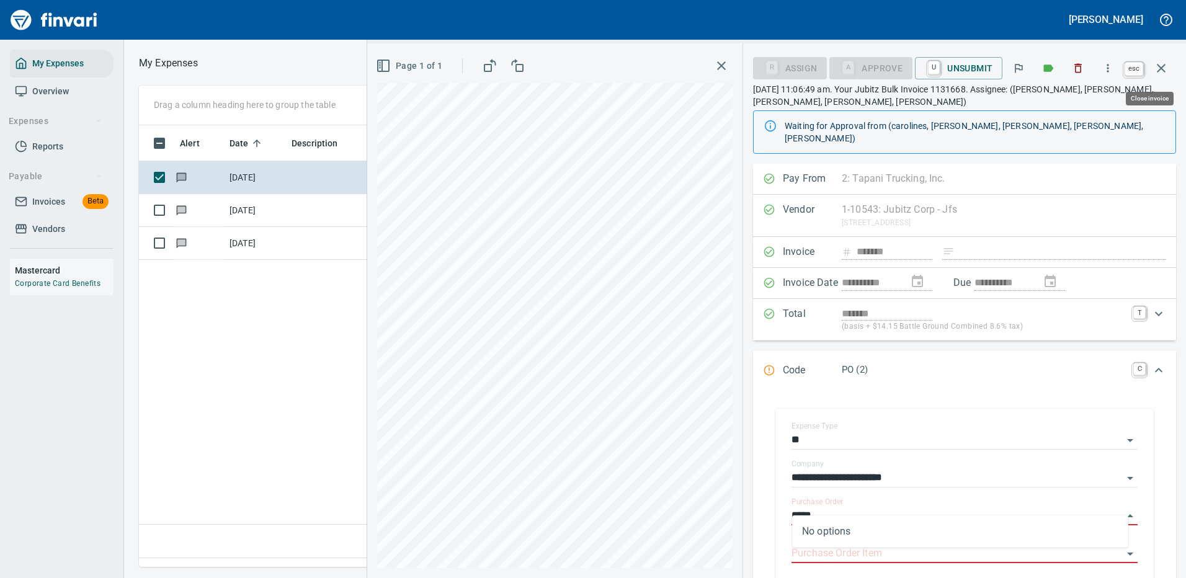
type input "*****"
click at [1161, 68] on icon "button" at bounding box center [1161, 68] width 9 height 9
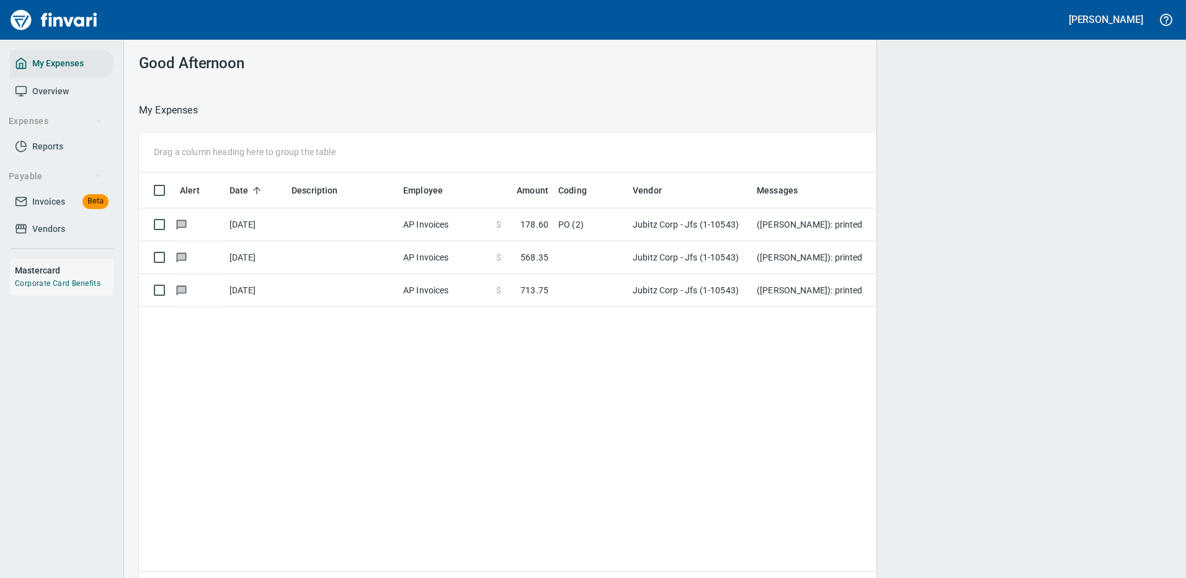
scroll to position [423, 1007]
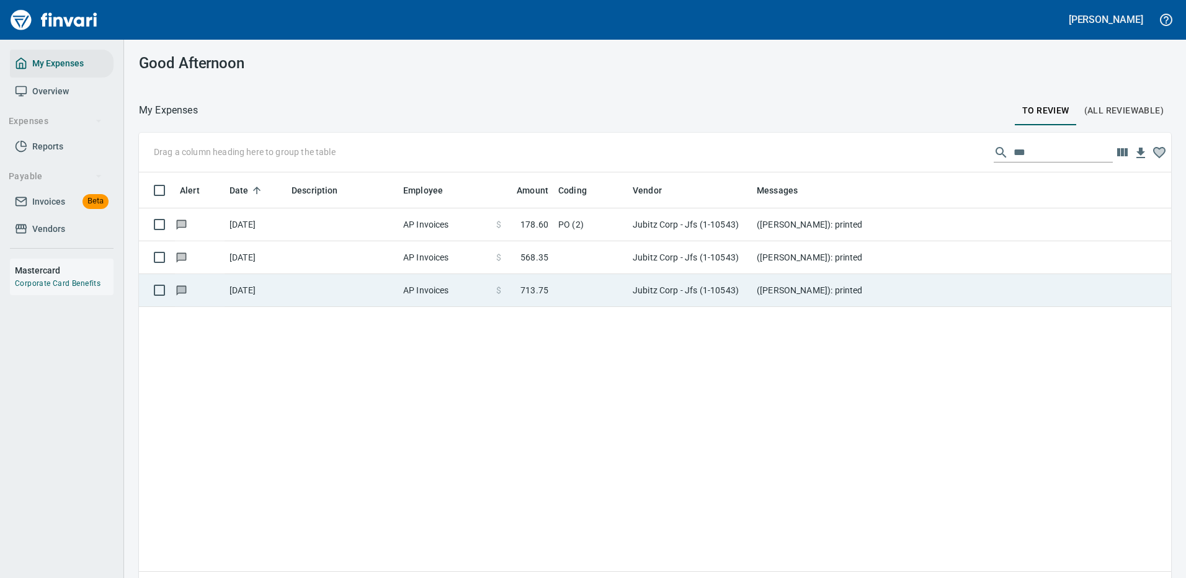
click at [567, 292] on td at bounding box center [590, 290] width 74 height 33
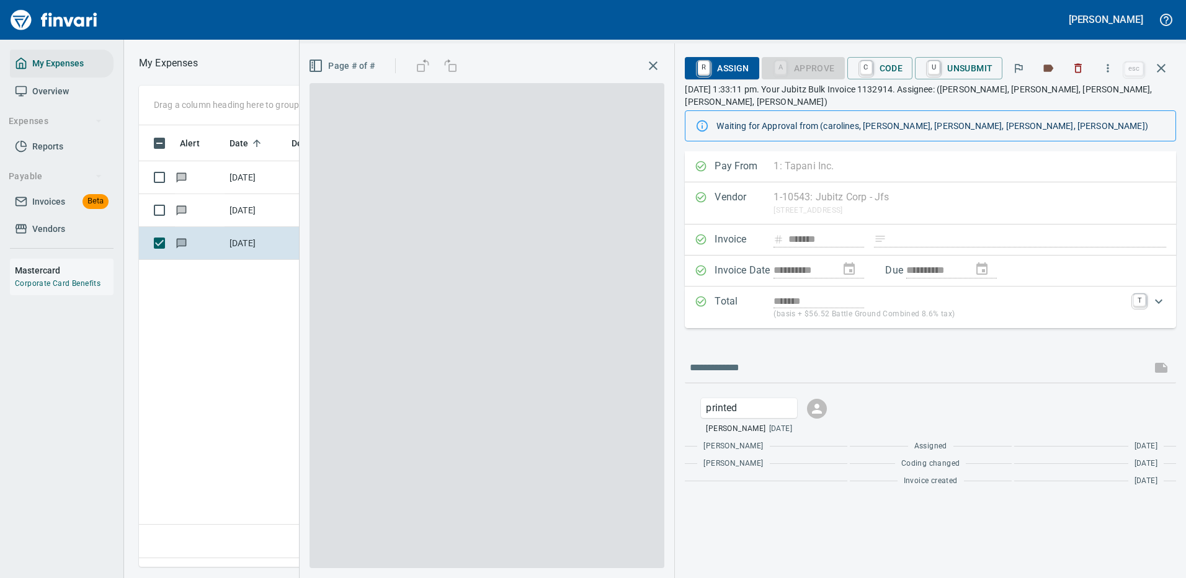
scroll to position [423, 713]
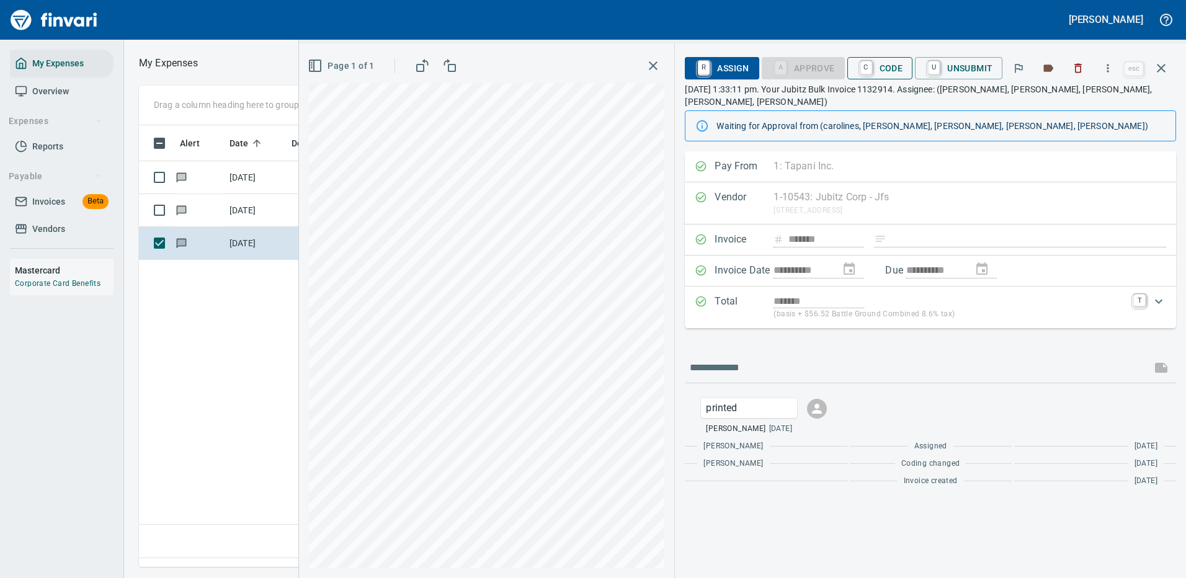
click at [891, 69] on span "C Code" at bounding box center [880, 68] width 46 height 21
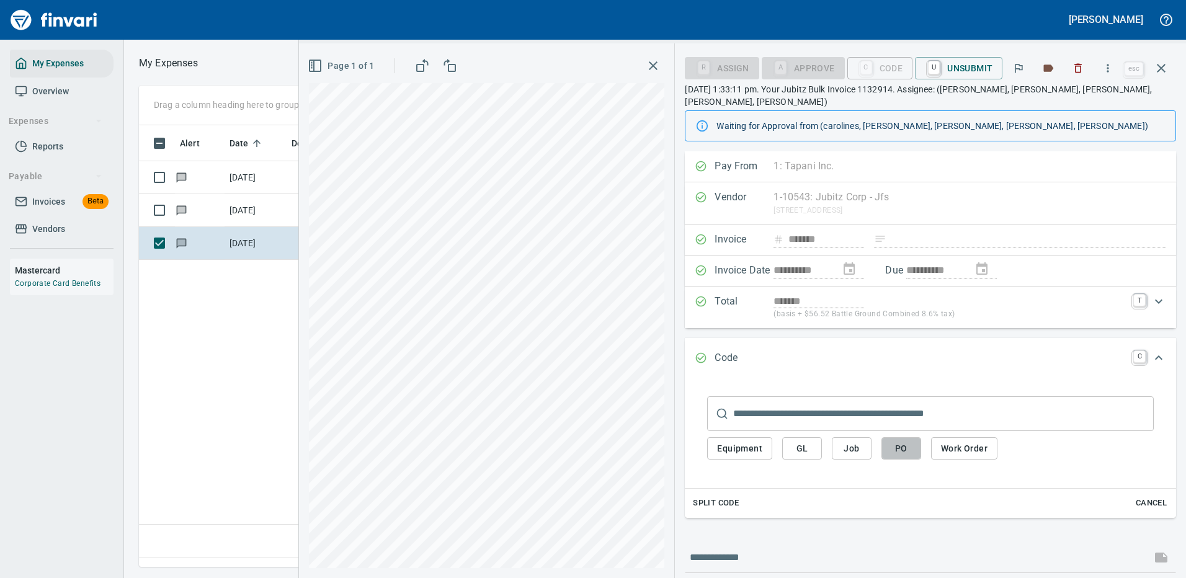
click at [902, 441] on span "PO" at bounding box center [901, 449] width 20 height 16
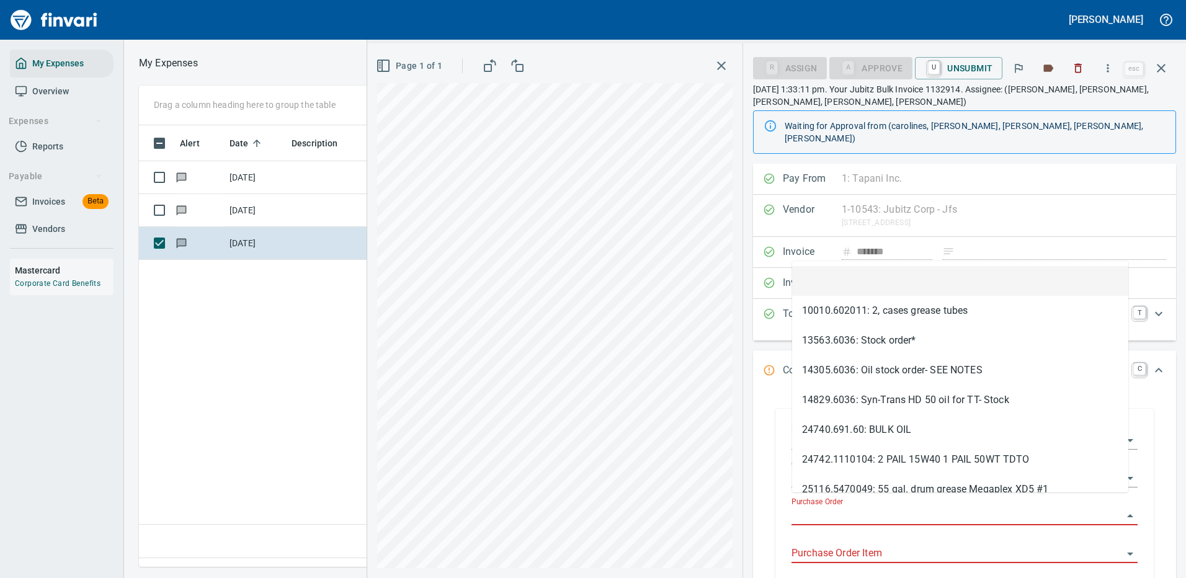
click at [833, 507] on input "Purchase Order" at bounding box center [956, 515] width 331 height 17
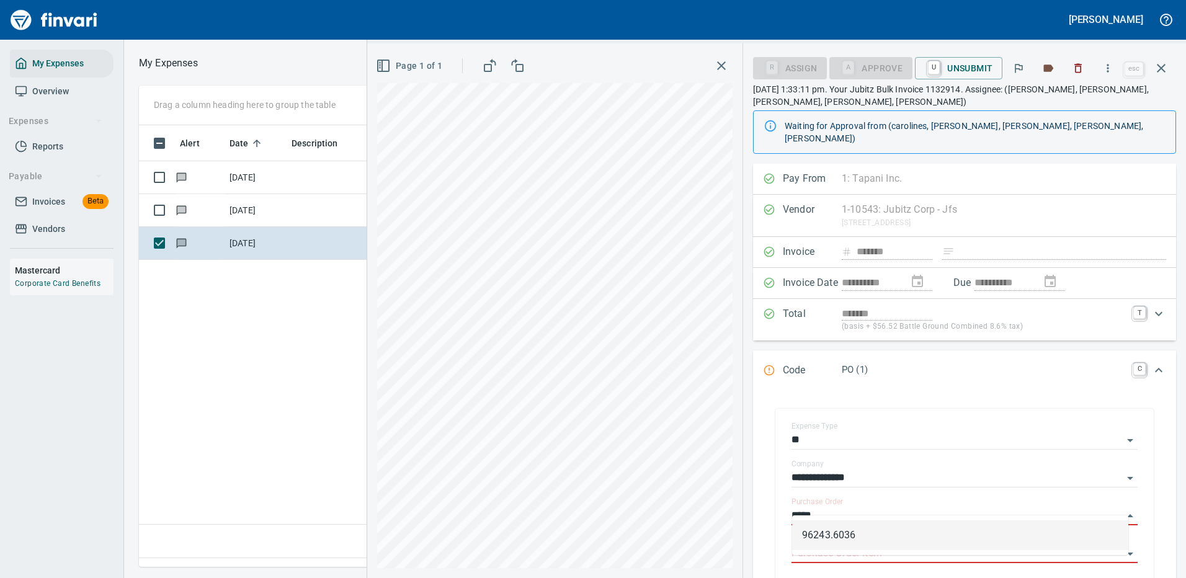
click at [828, 531] on li "96243.6036" at bounding box center [960, 535] width 336 height 30
type input "**********"
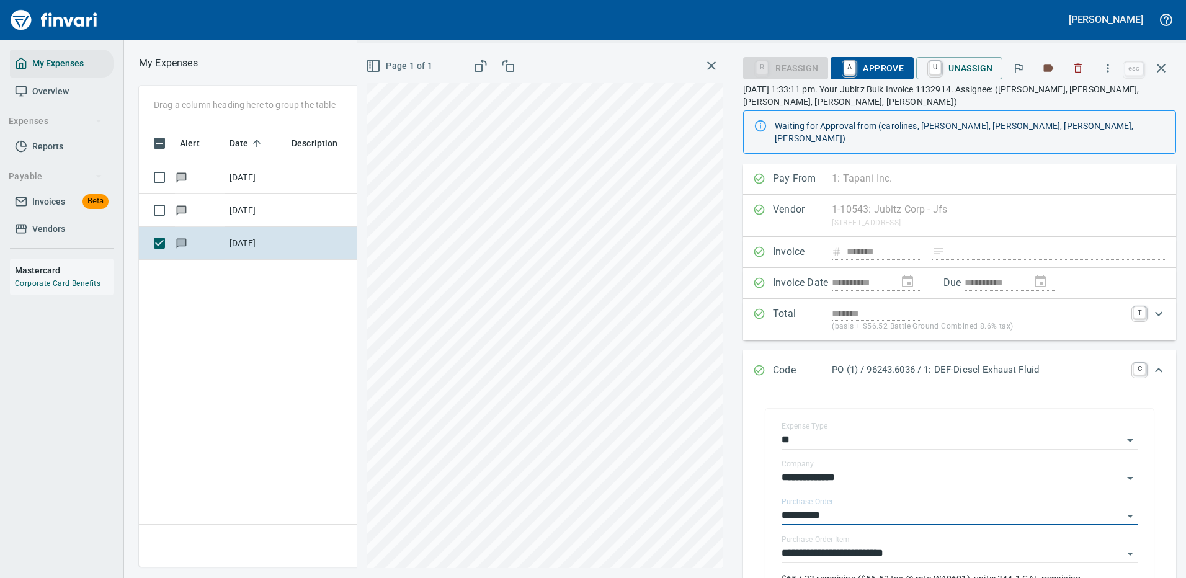
type input "**********"
click at [883, 68] on span "A Approve" at bounding box center [871, 68] width 63 height 21
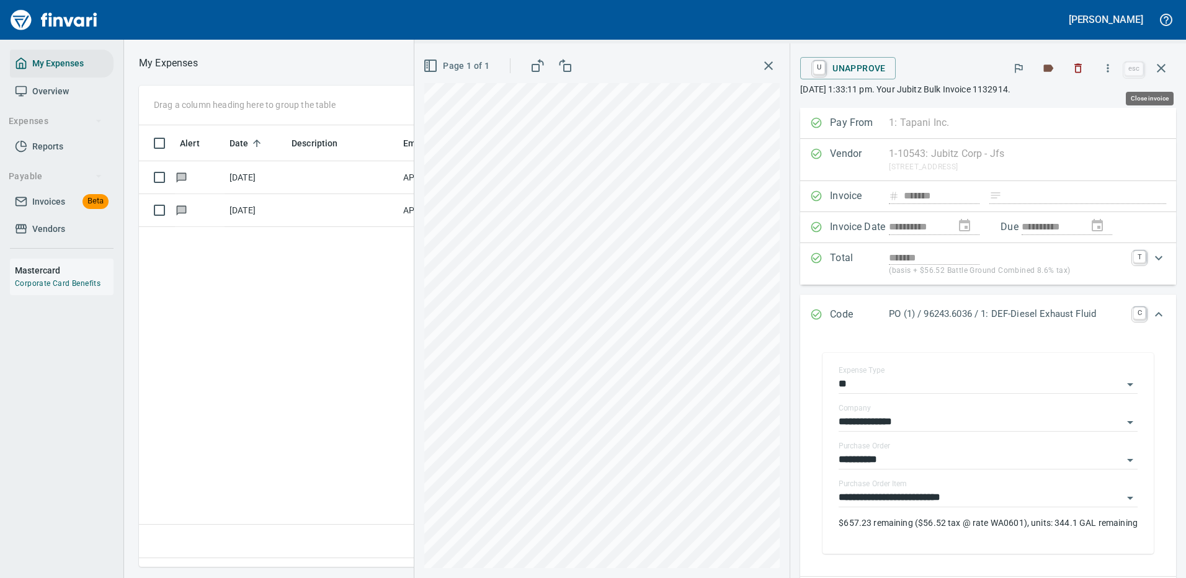
click at [1161, 67] on icon "button" at bounding box center [1161, 68] width 9 height 9
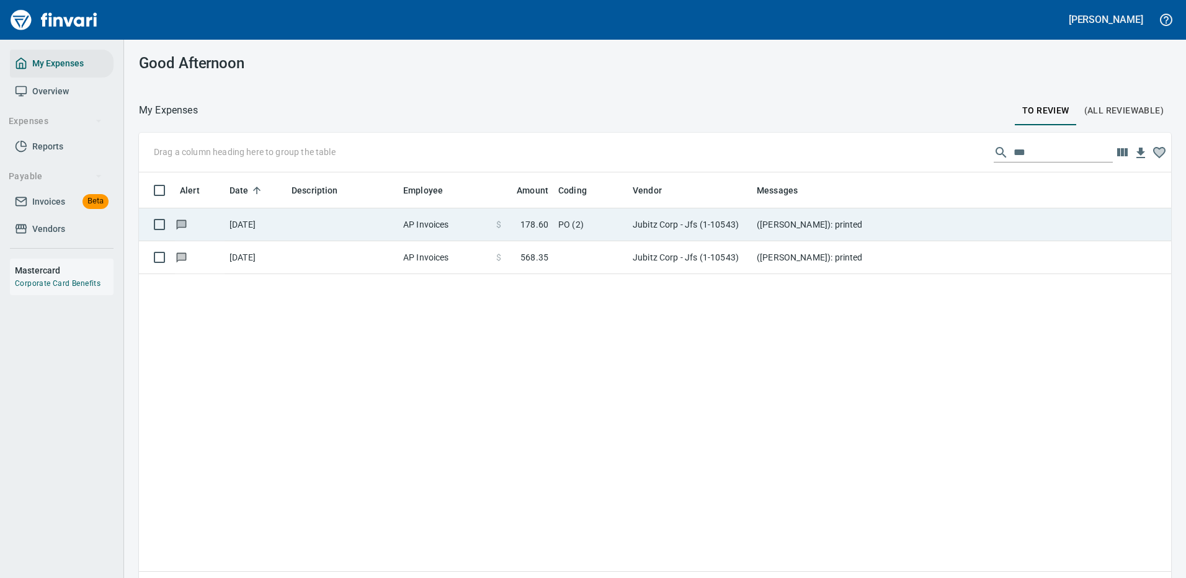
scroll to position [423, 1014]
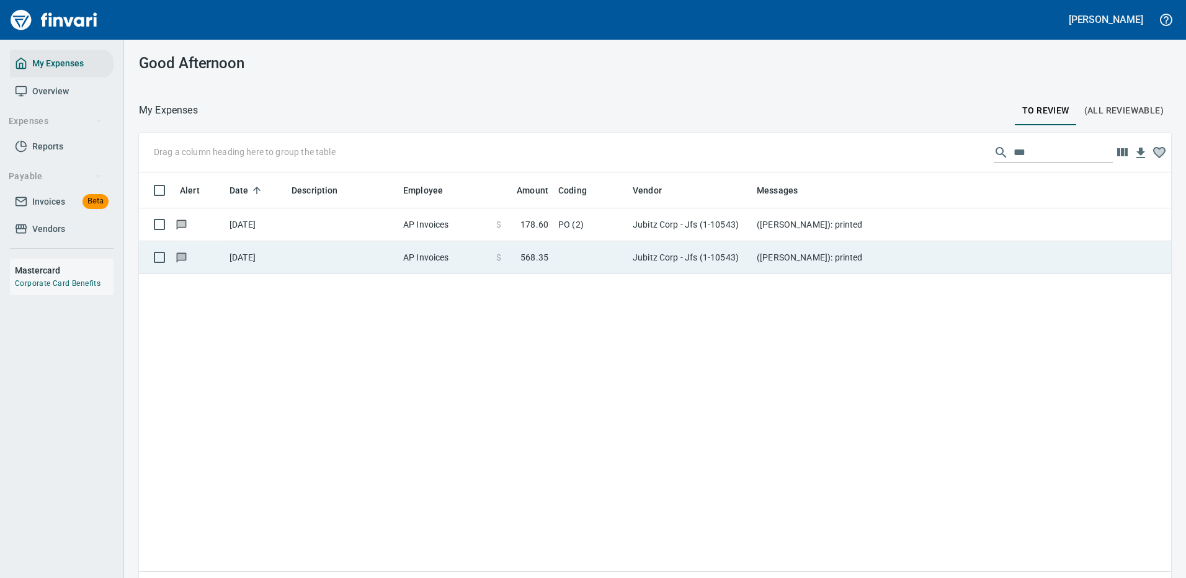
click at [565, 260] on td at bounding box center [590, 257] width 74 height 33
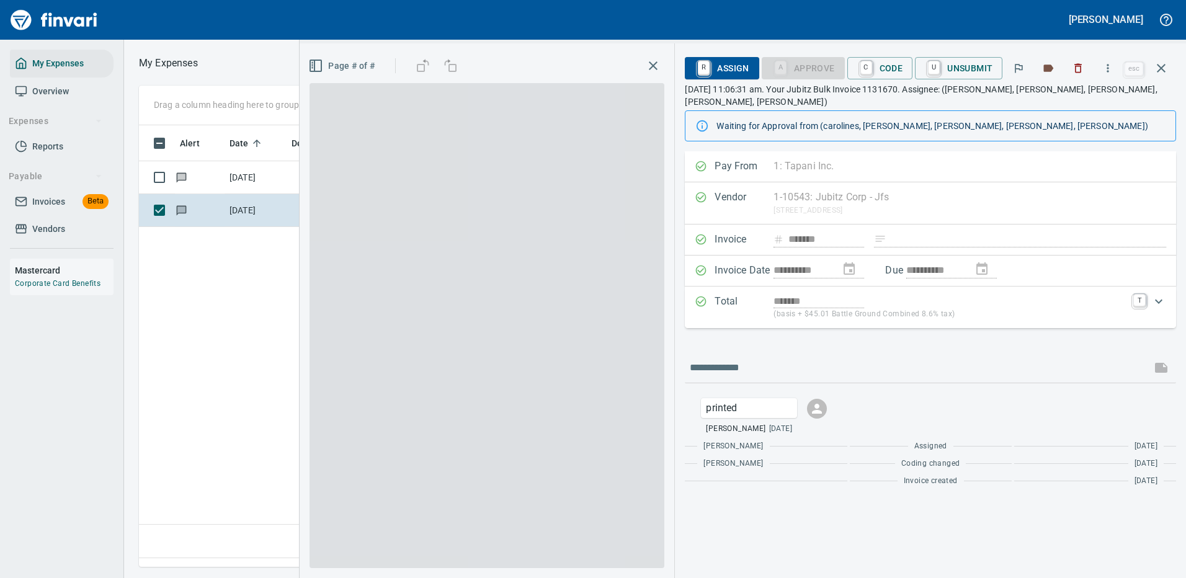
scroll to position [423, 713]
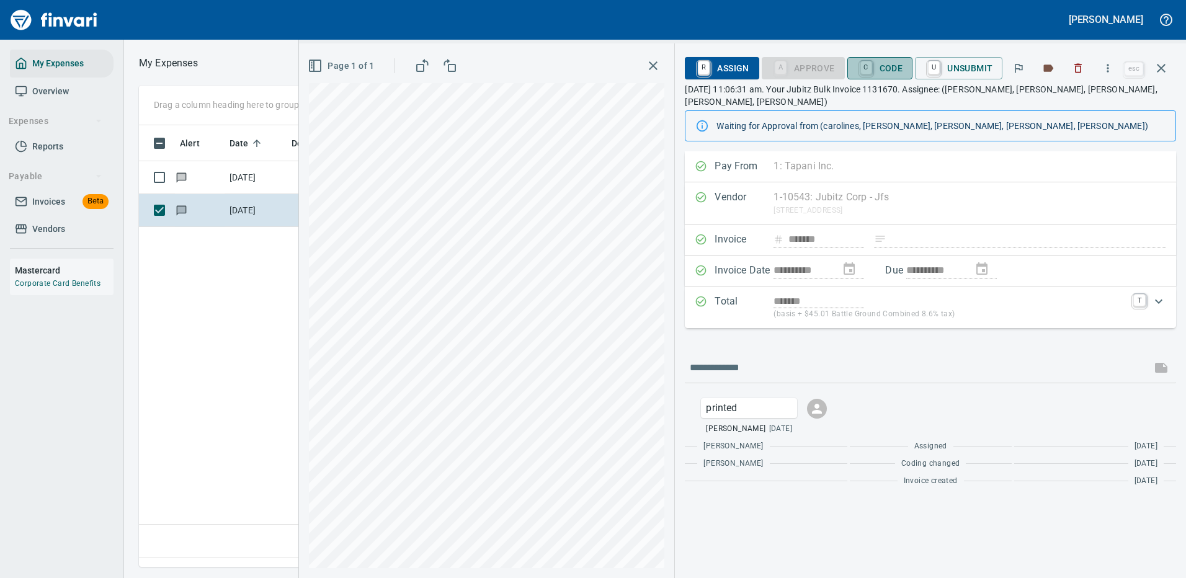
click at [877, 71] on span "C Code" at bounding box center [880, 68] width 46 height 21
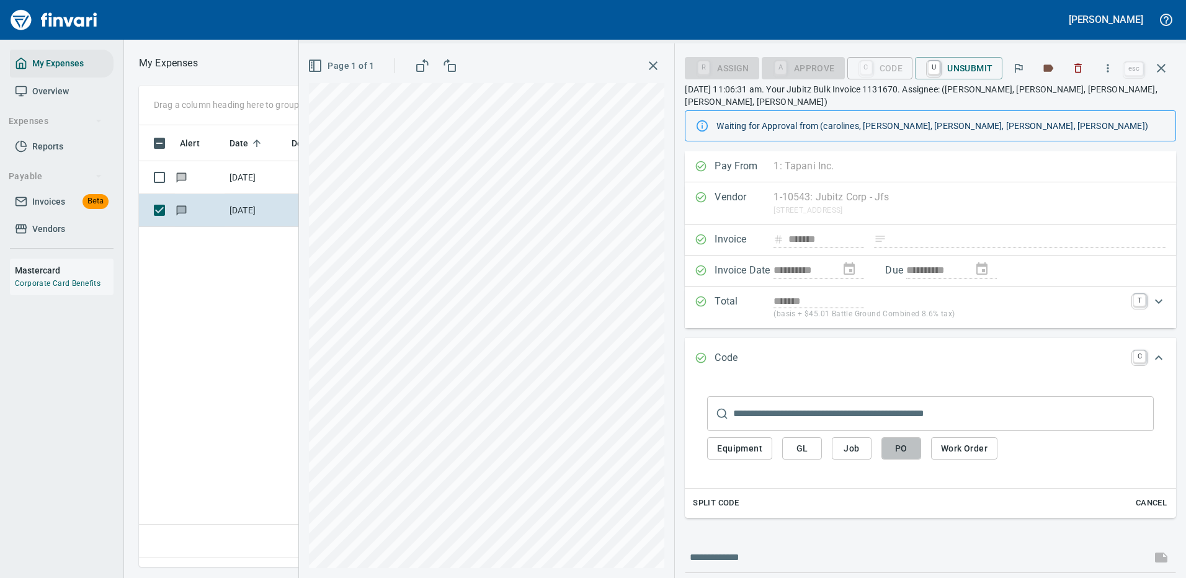
click at [904, 441] on span "PO" at bounding box center [901, 449] width 20 height 16
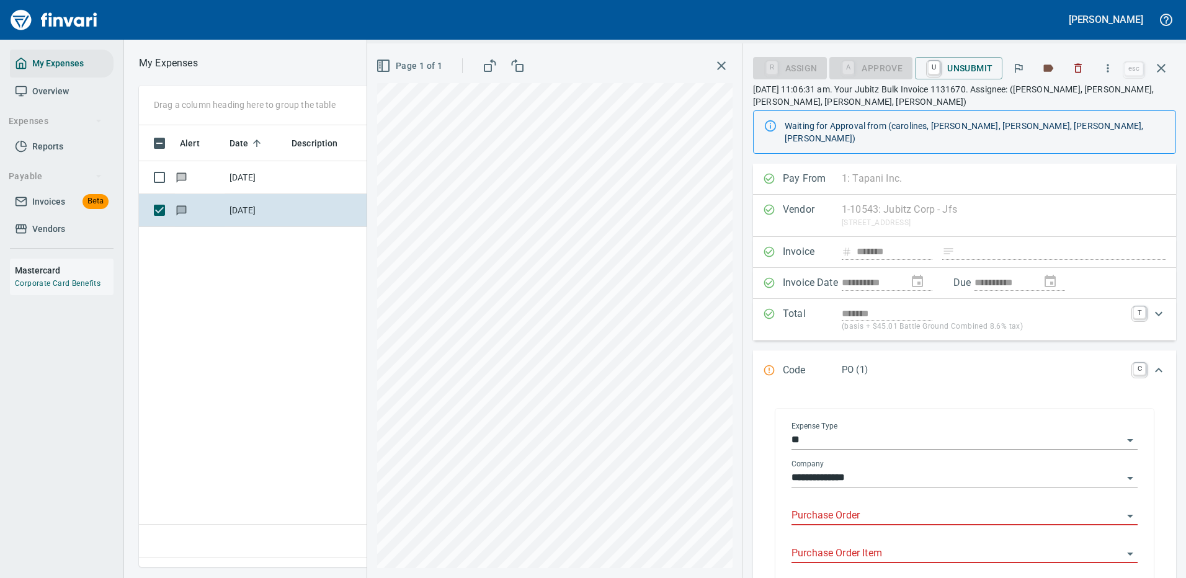
click at [846, 507] on input "Purchase Order" at bounding box center [956, 515] width 331 height 17
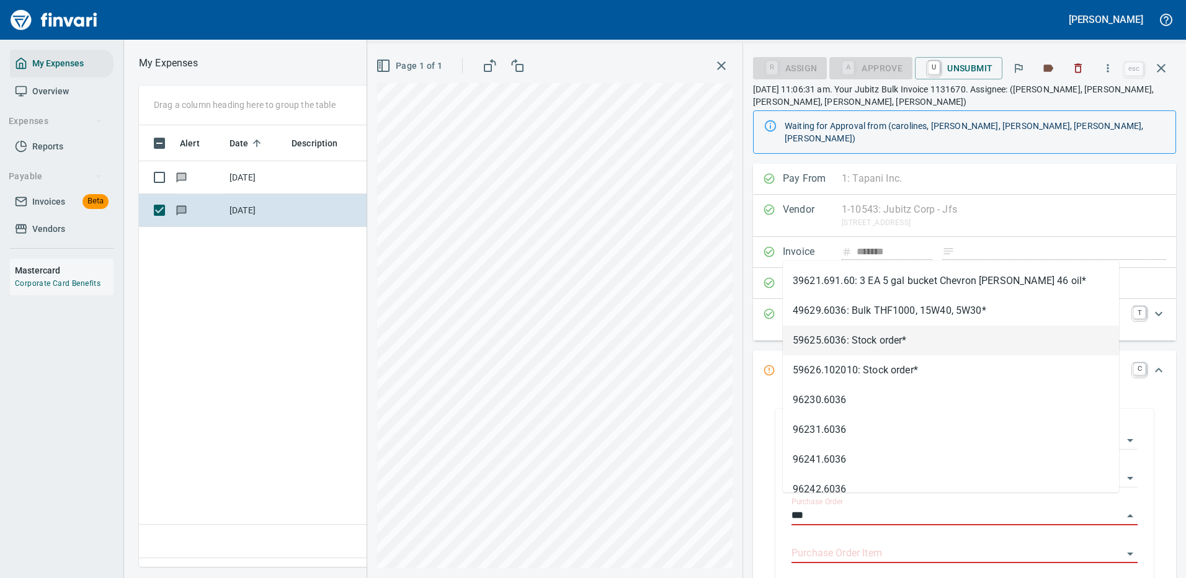
type input "***"
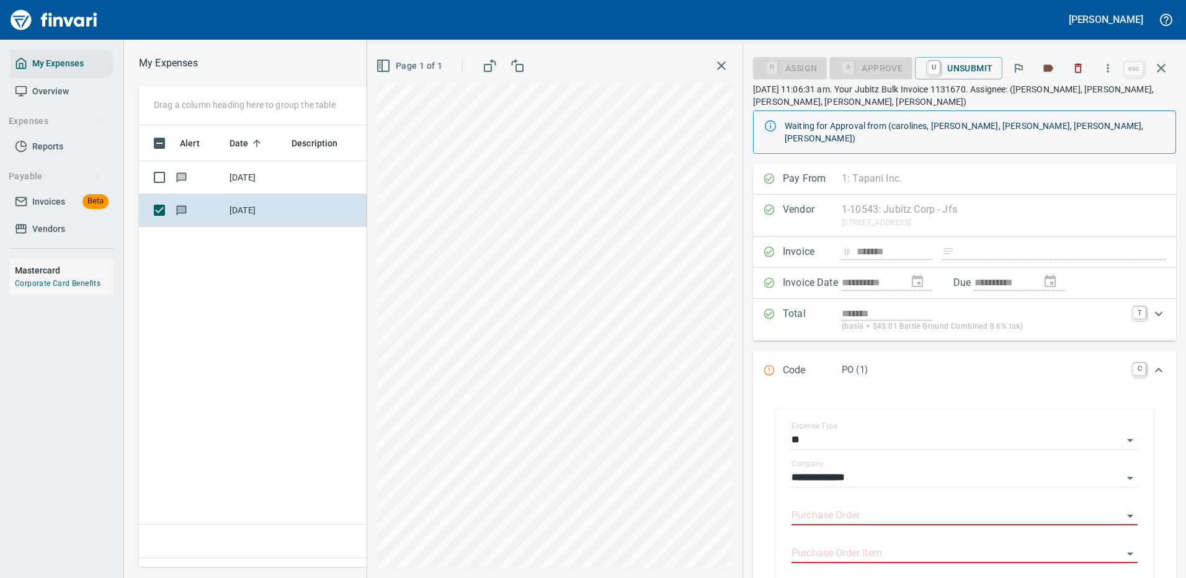
click at [1165, 123] on div "Waiting for Approval from (carolines, cindyh, dustins, linzys, robertk)" at bounding box center [975, 132] width 381 height 35
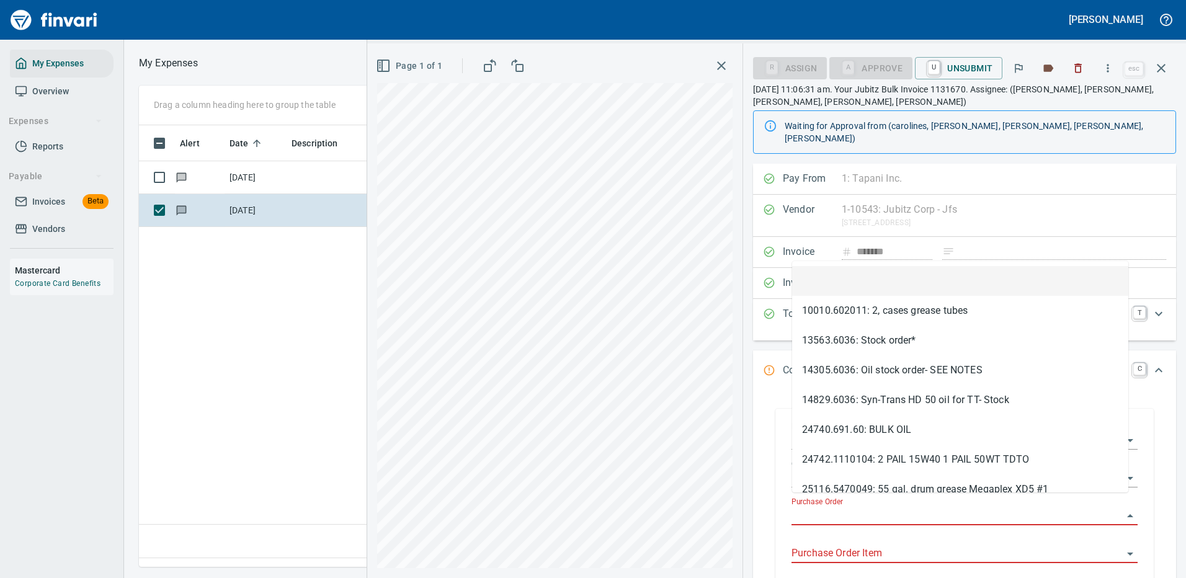
click at [827, 507] on input "Purchase Order" at bounding box center [956, 515] width 331 height 17
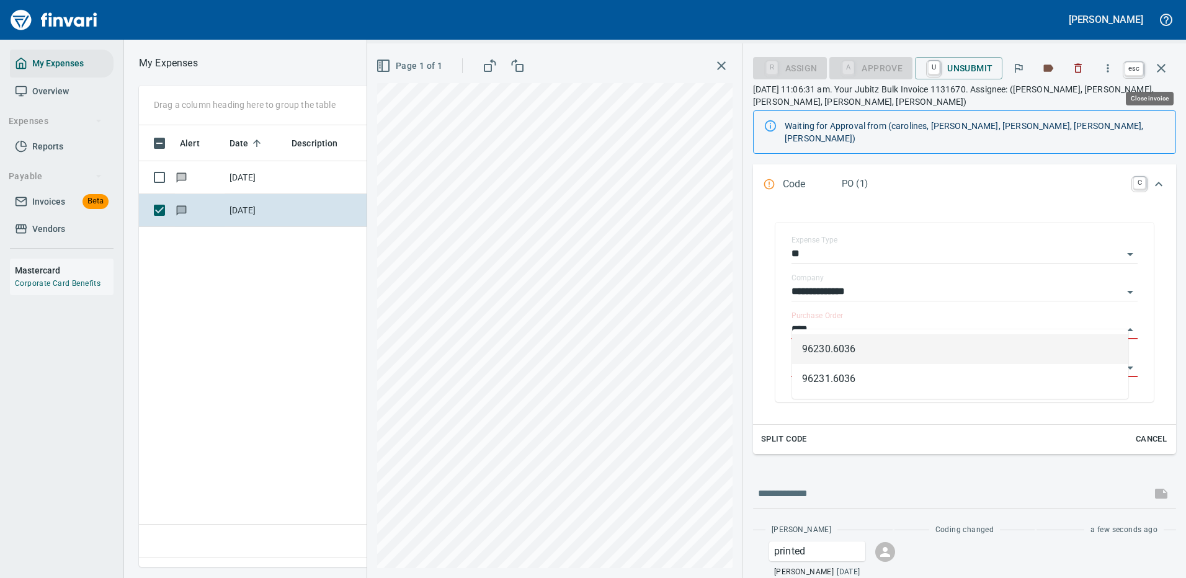
type input "****"
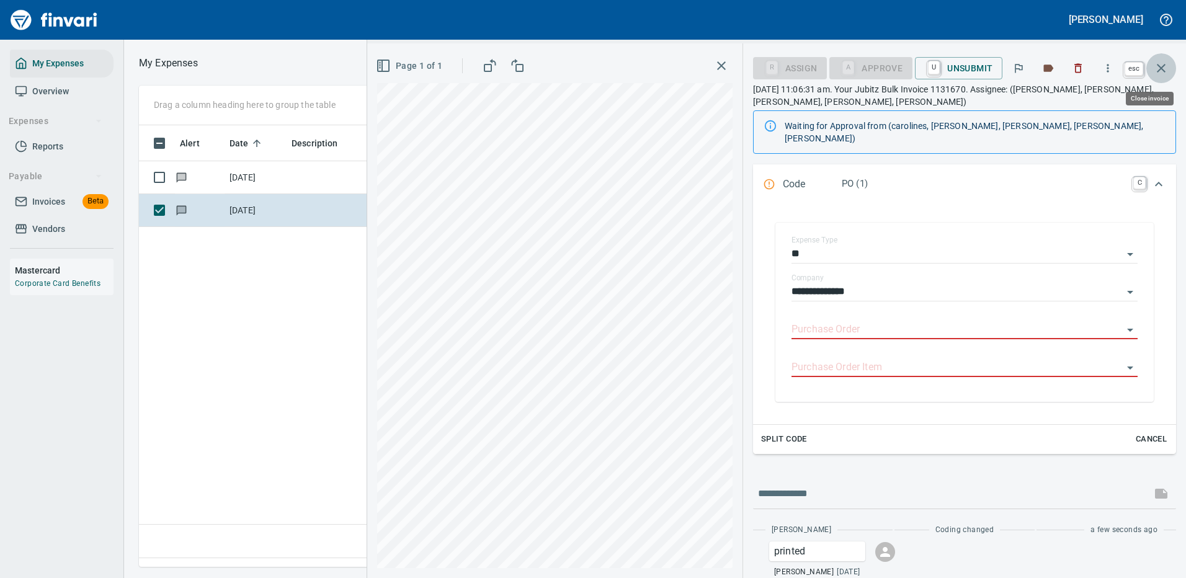
click at [1161, 68] on icon "button" at bounding box center [1161, 68] width 9 height 9
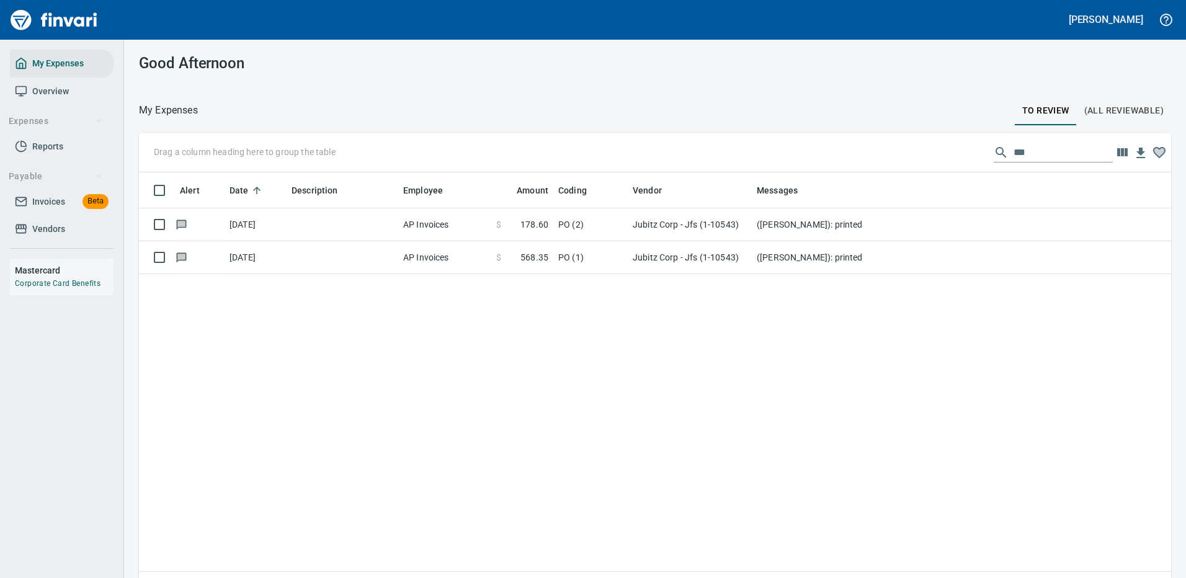
scroll to position [423, 1014]
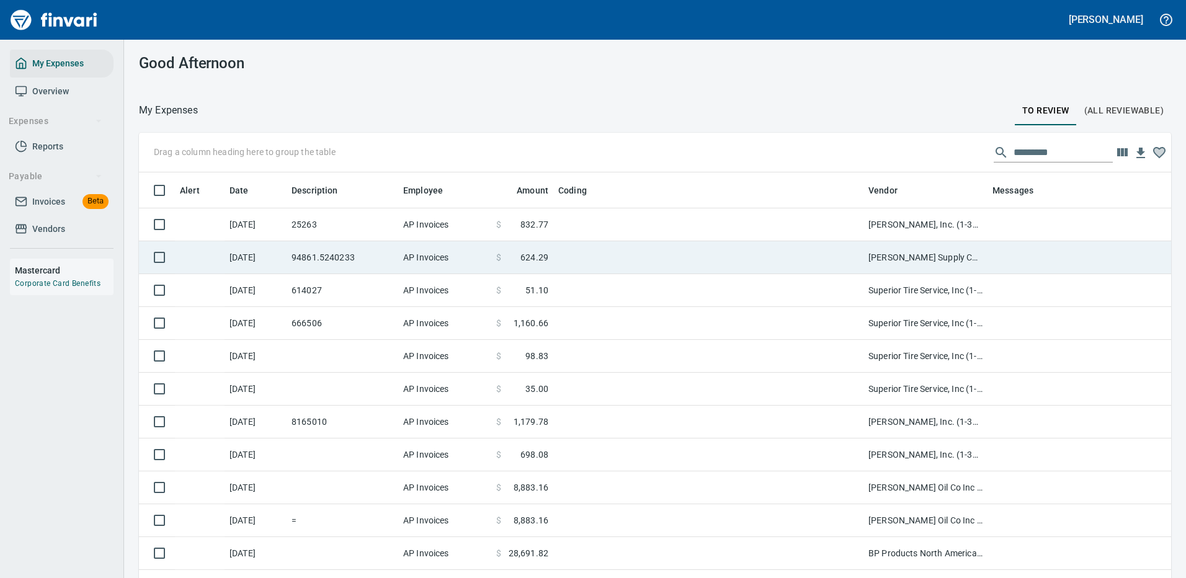
scroll to position [423, 1004]
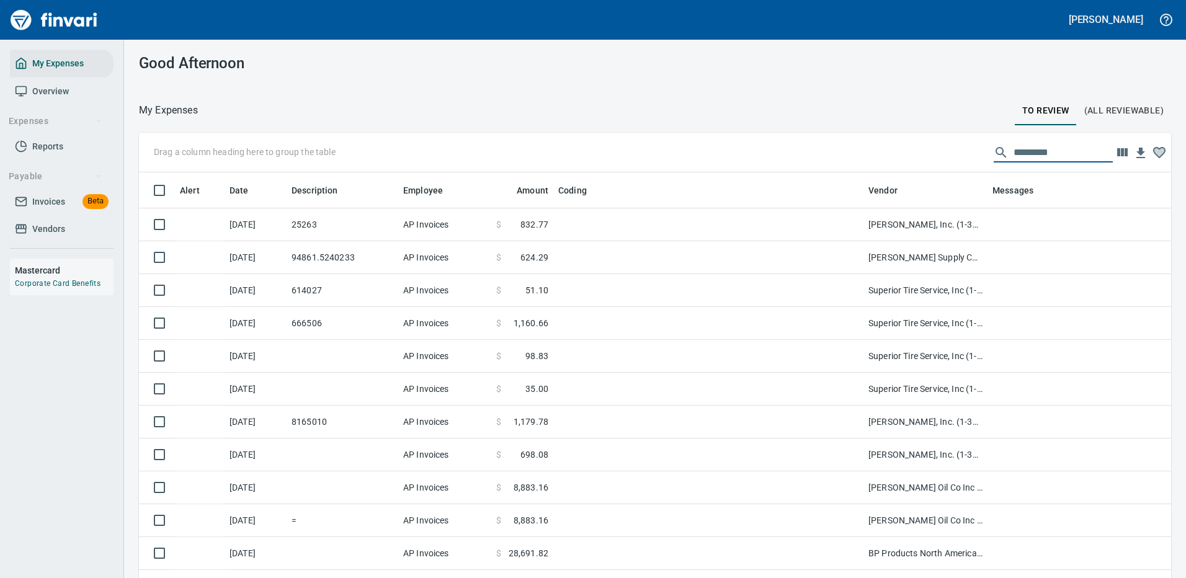
click at [1023, 153] on input "text" at bounding box center [1063, 153] width 99 height 20
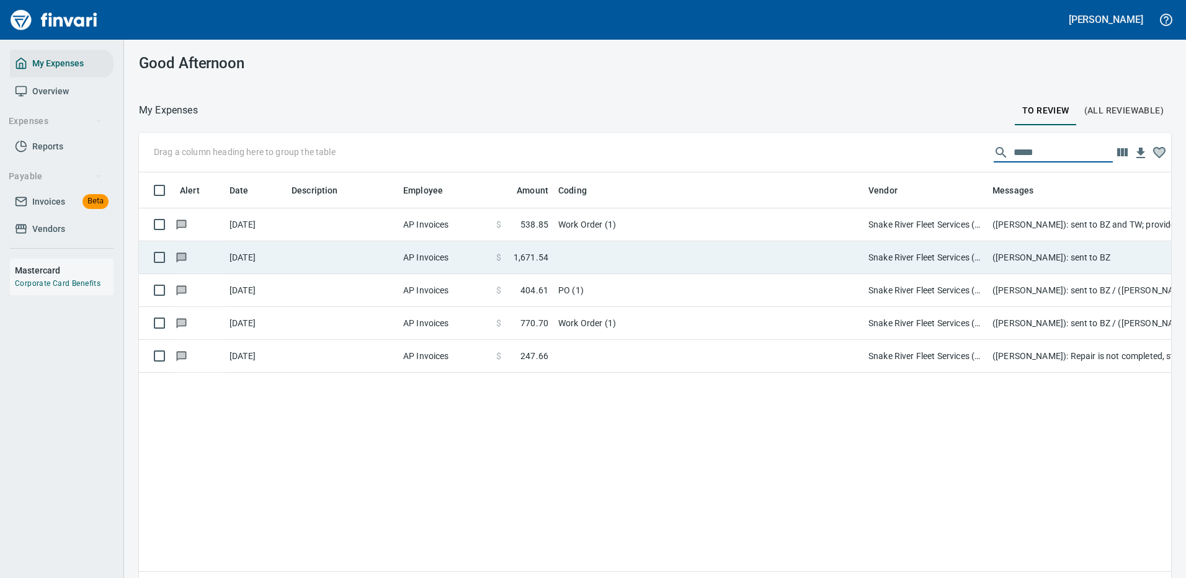
type input "*****"
click at [778, 252] on td at bounding box center [708, 257] width 310 height 33
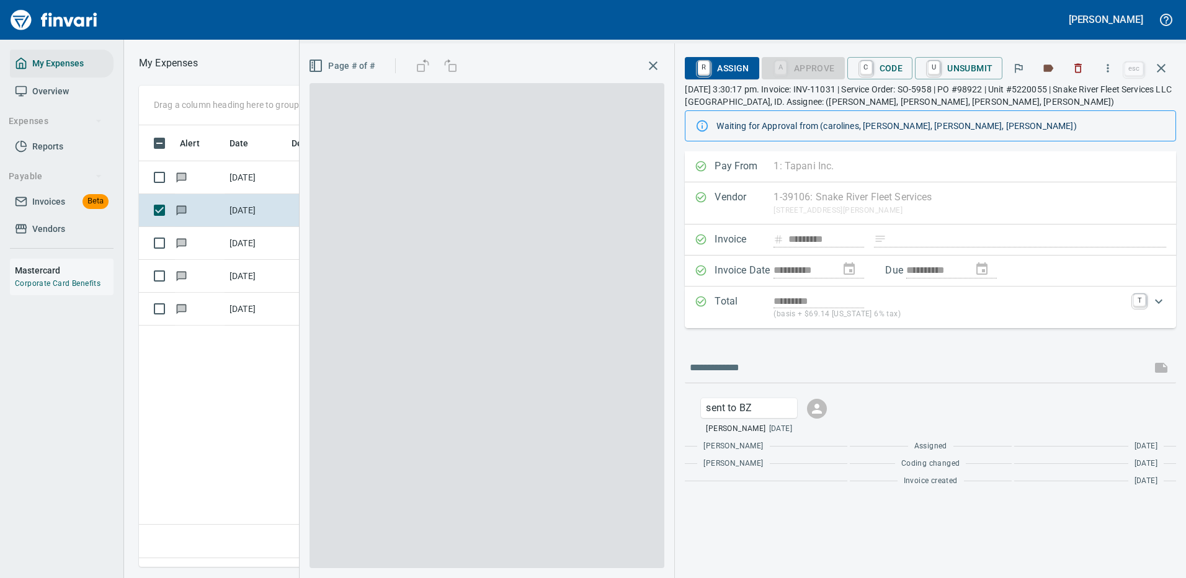
scroll to position [423, 713]
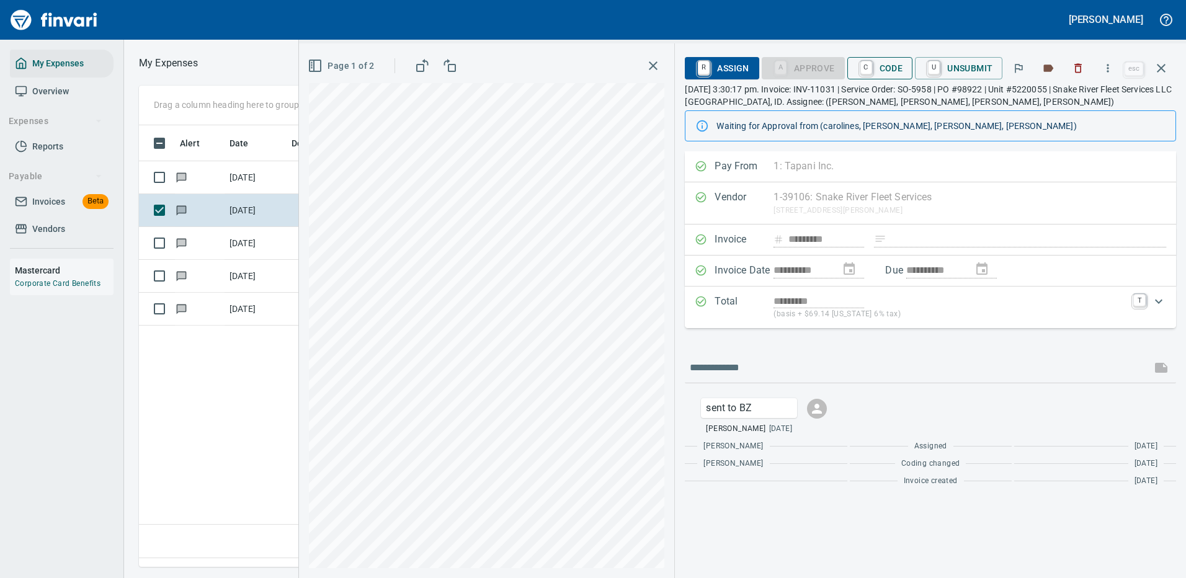
click at [895, 67] on span "C Code" at bounding box center [880, 68] width 46 height 21
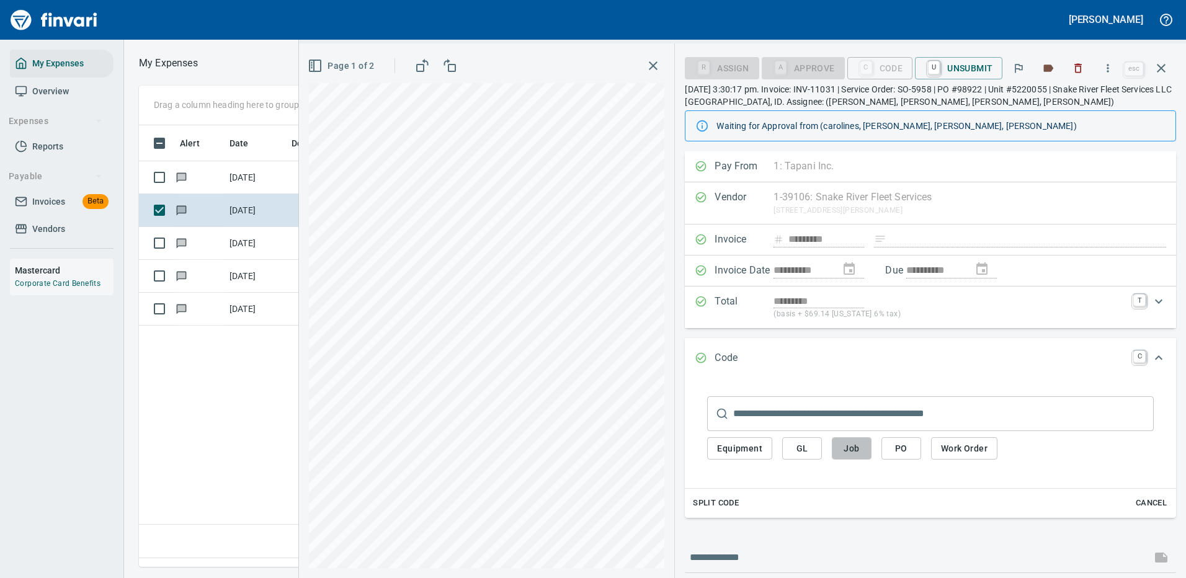
click at [847, 445] on span "Job" at bounding box center [852, 449] width 20 height 16
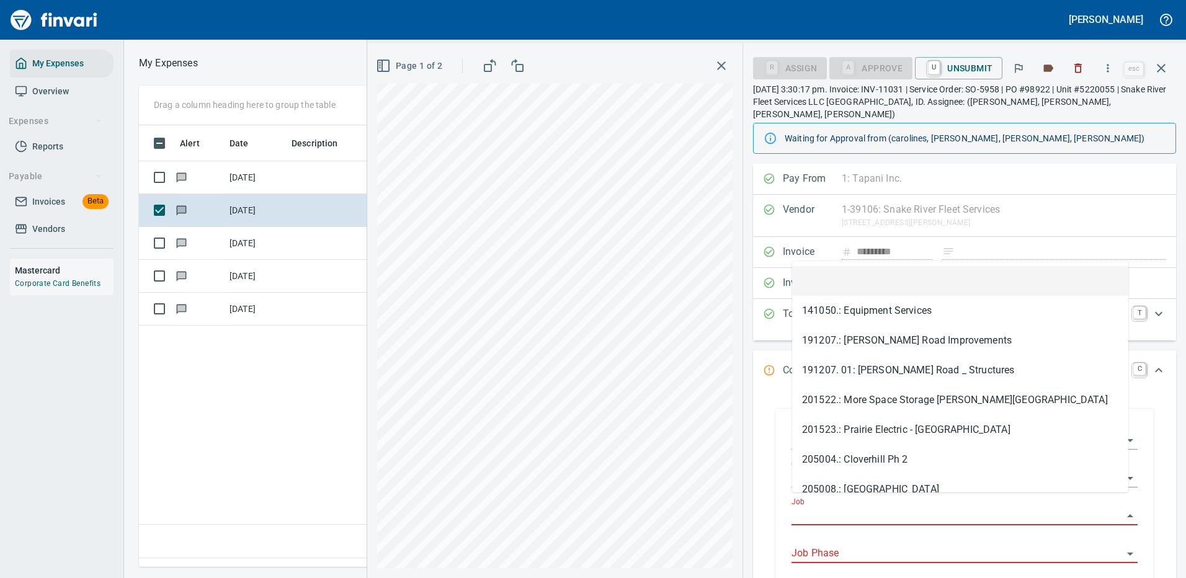
click at [818, 507] on input "Job" at bounding box center [956, 515] width 331 height 17
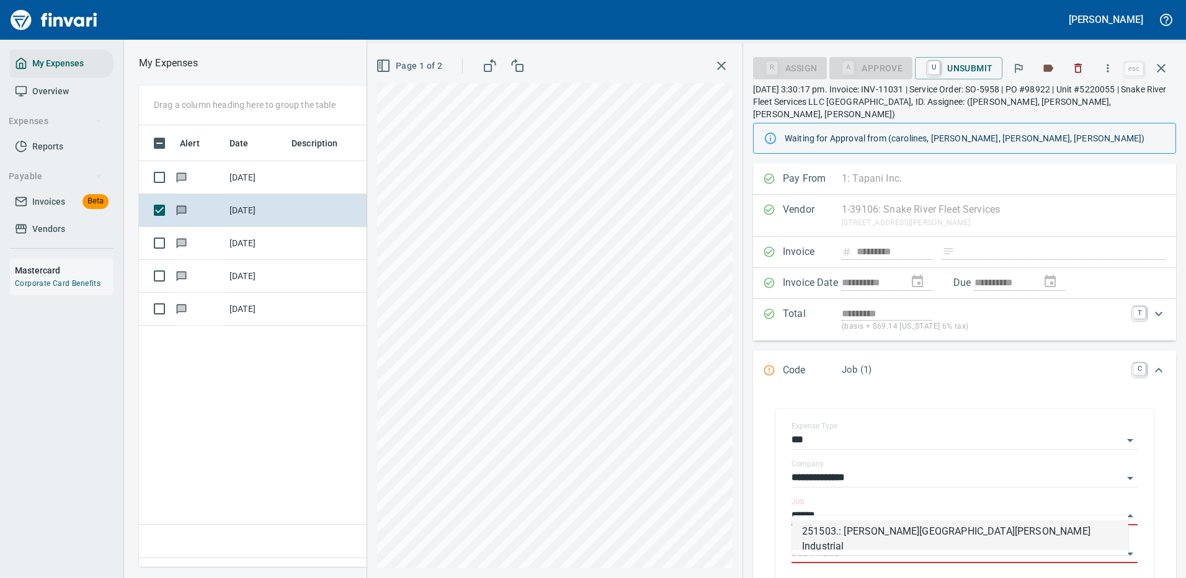
click at [932, 535] on li "251503.: [PERSON_NAME][GEOGRAPHIC_DATA][PERSON_NAME] Industrial" at bounding box center [960, 535] width 336 height 30
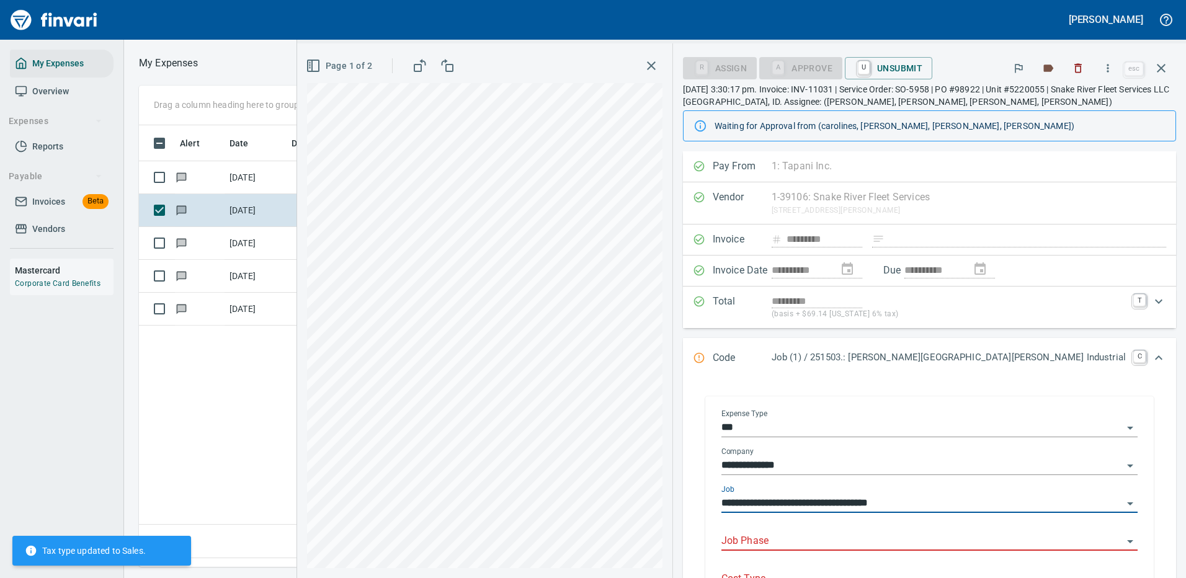
scroll to position [62, 0]
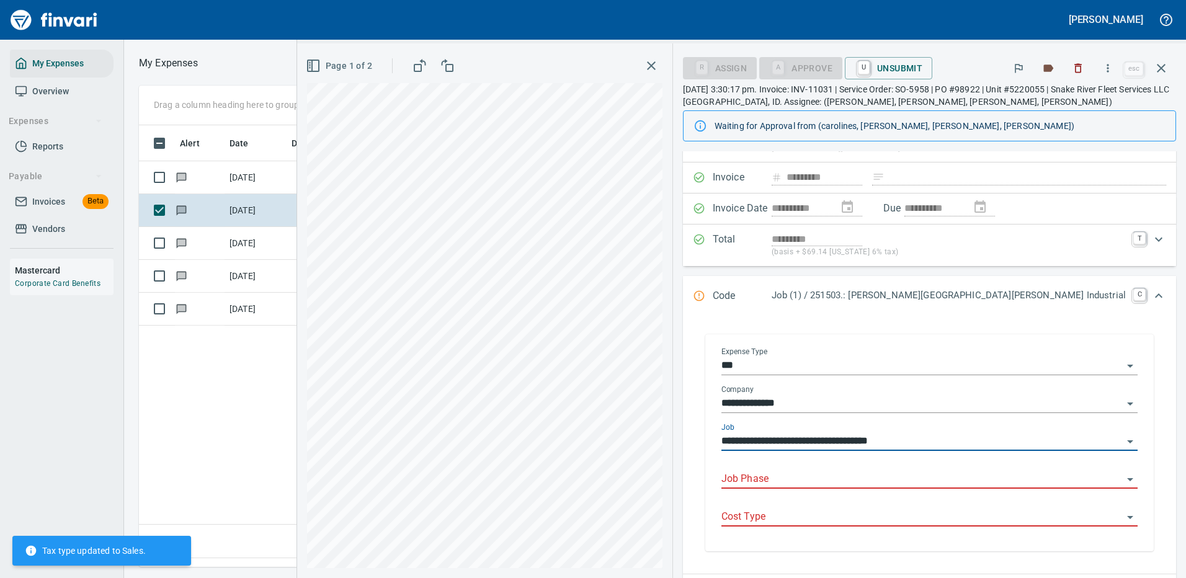
type input "**********"
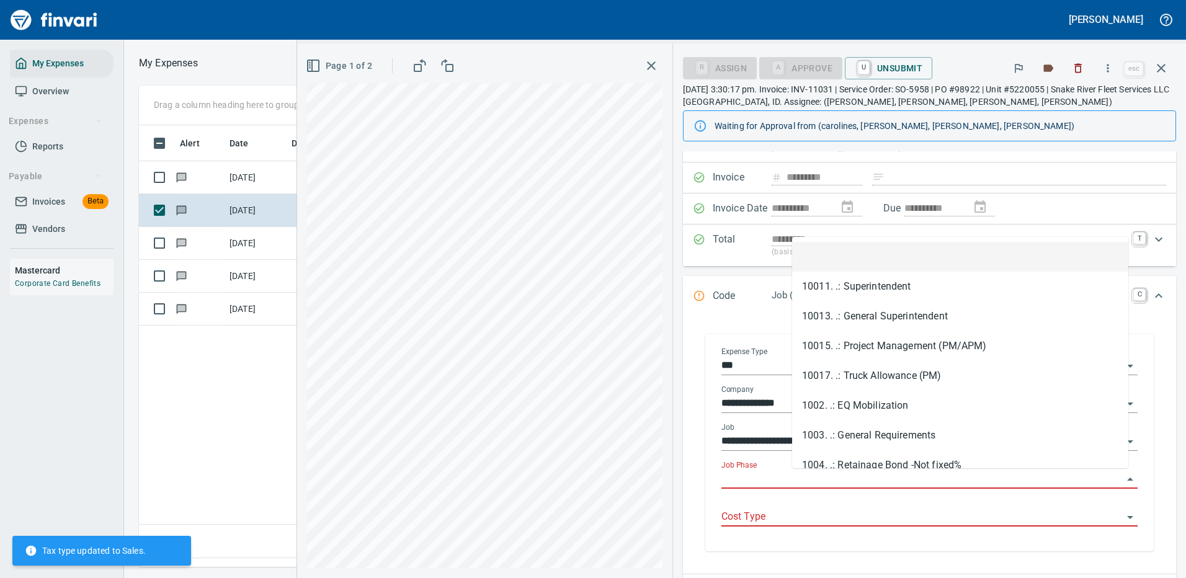
click at [824, 479] on input "Job Phase" at bounding box center [921, 479] width 401 height 17
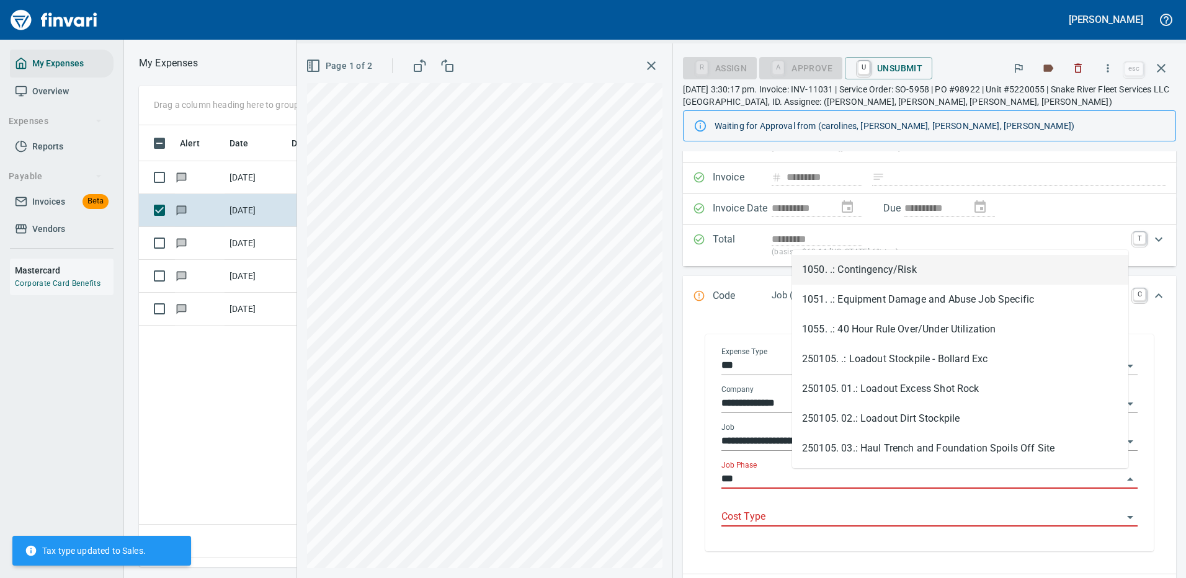
scroll to position [423, 713]
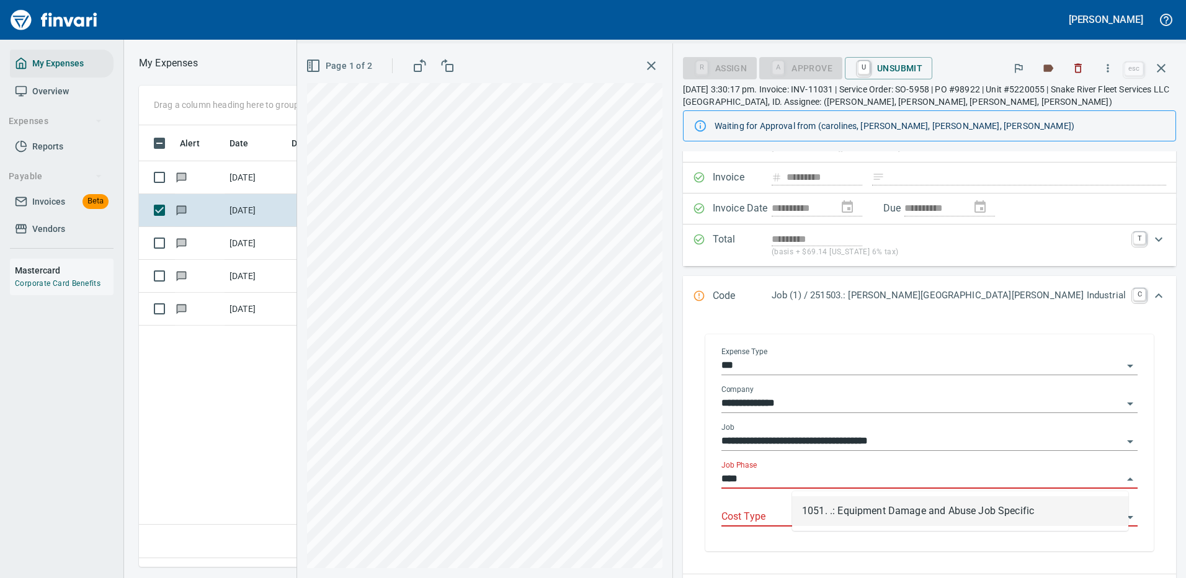
click at [881, 509] on li "1051. .: Equipment Damage and Abuse Job Specific" at bounding box center [960, 511] width 336 height 30
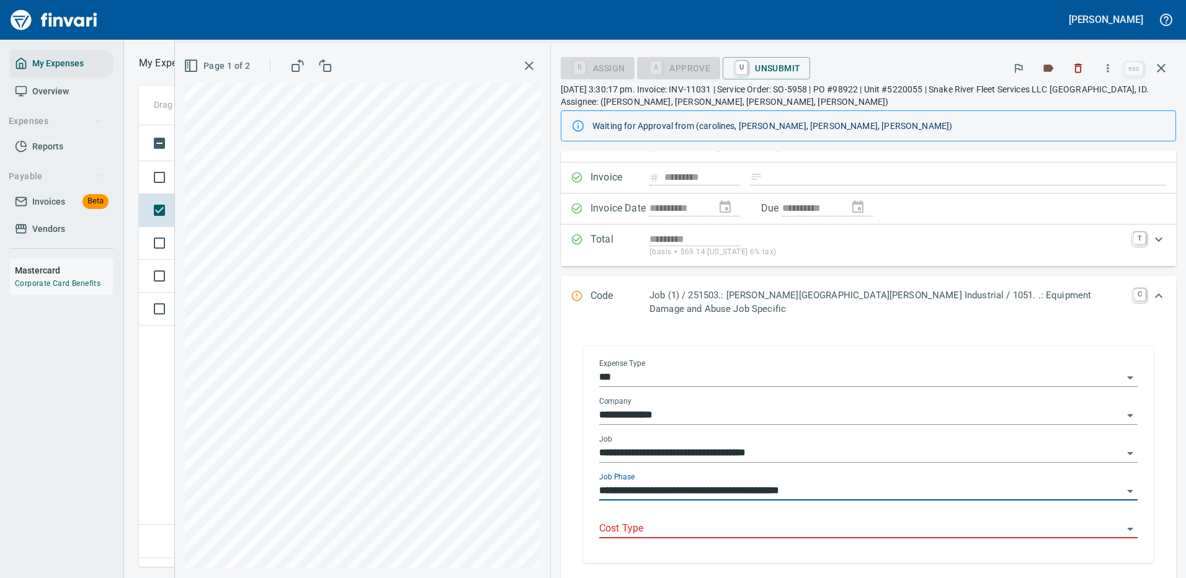
type input "**********"
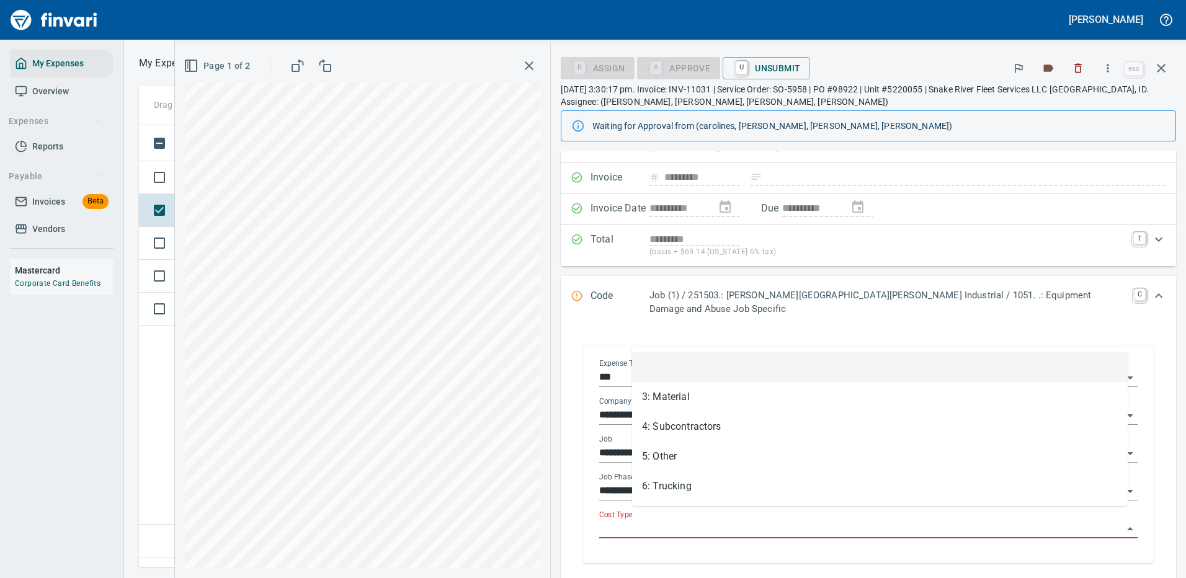
click at [692, 520] on input "Cost Type" at bounding box center [861, 528] width 524 height 17
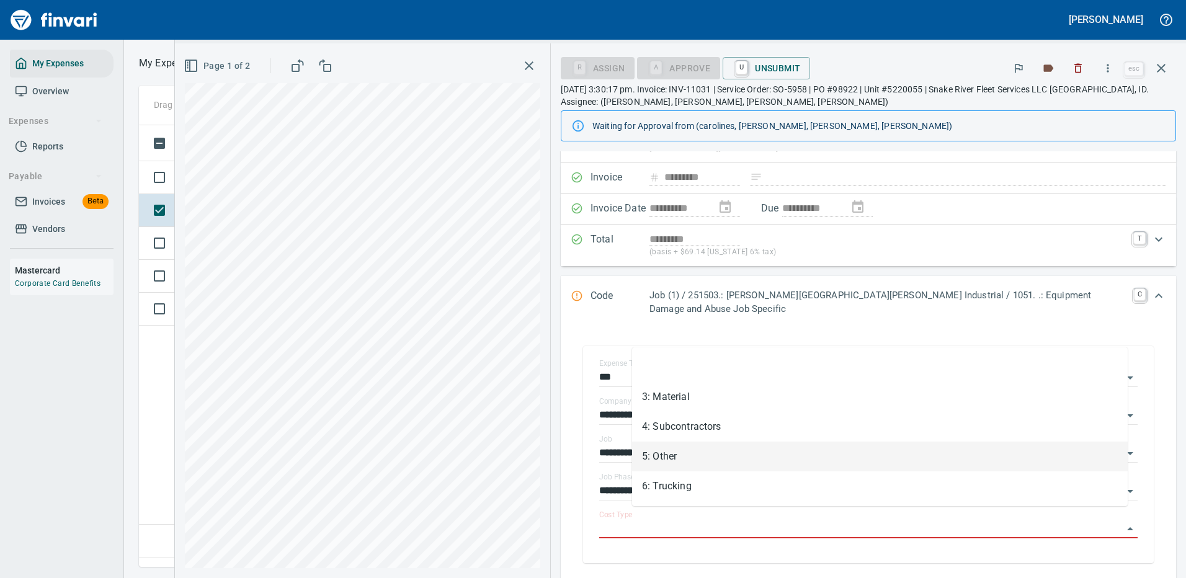
click at [662, 452] on li "5: Other" at bounding box center [880, 457] width 496 height 30
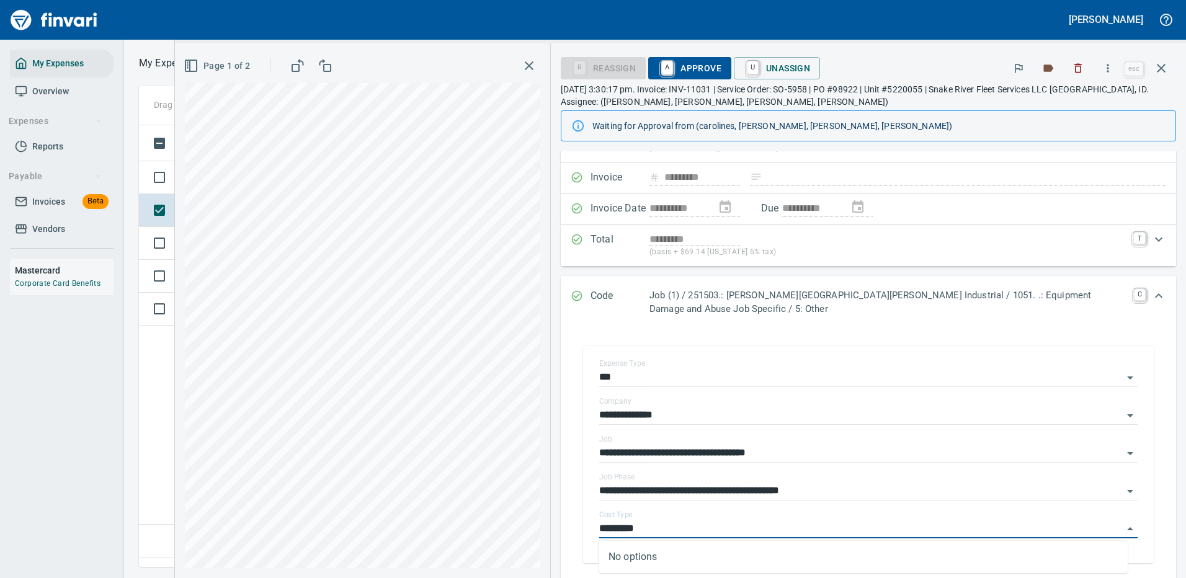
type input "********"
click at [705, 64] on span "A Approve" at bounding box center [689, 68] width 63 height 21
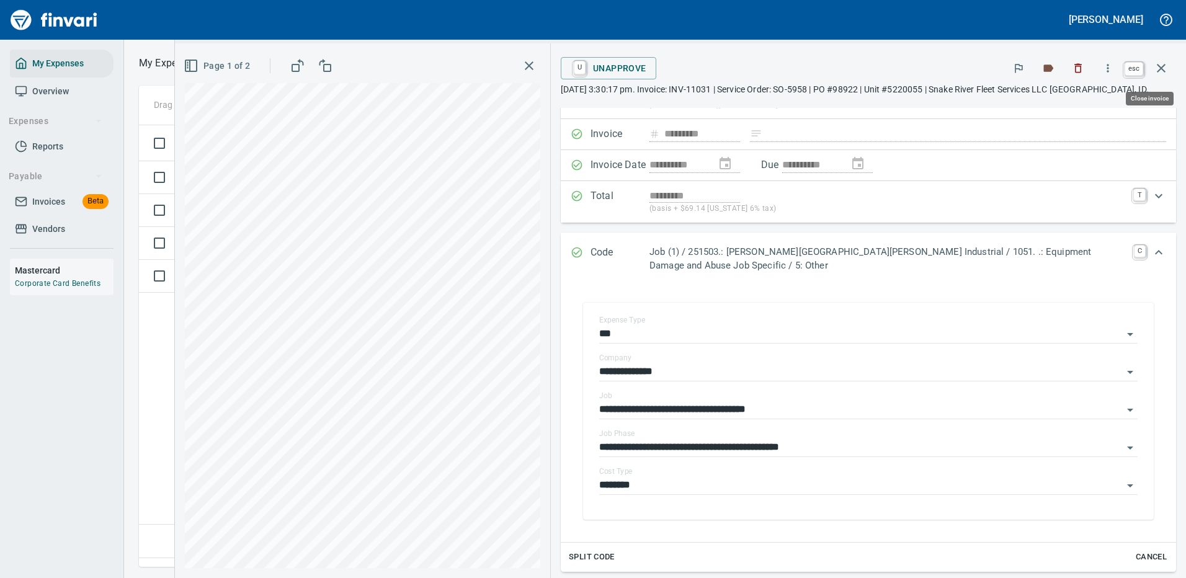
click at [1161, 67] on icon "button" at bounding box center [1161, 68] width 9 height 9
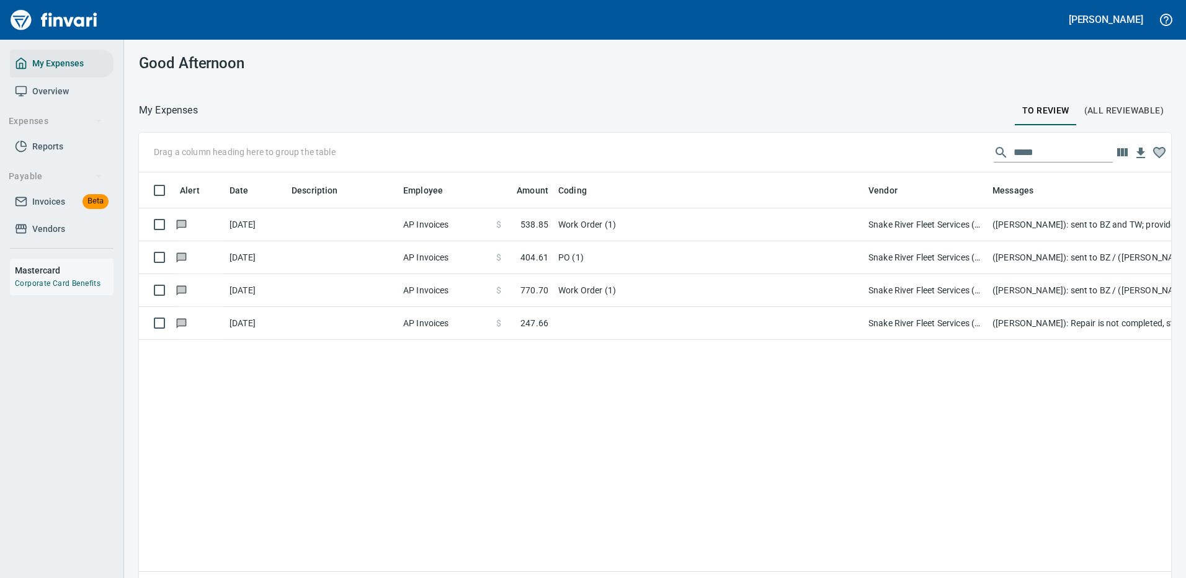
scroll to position [423, 1013]
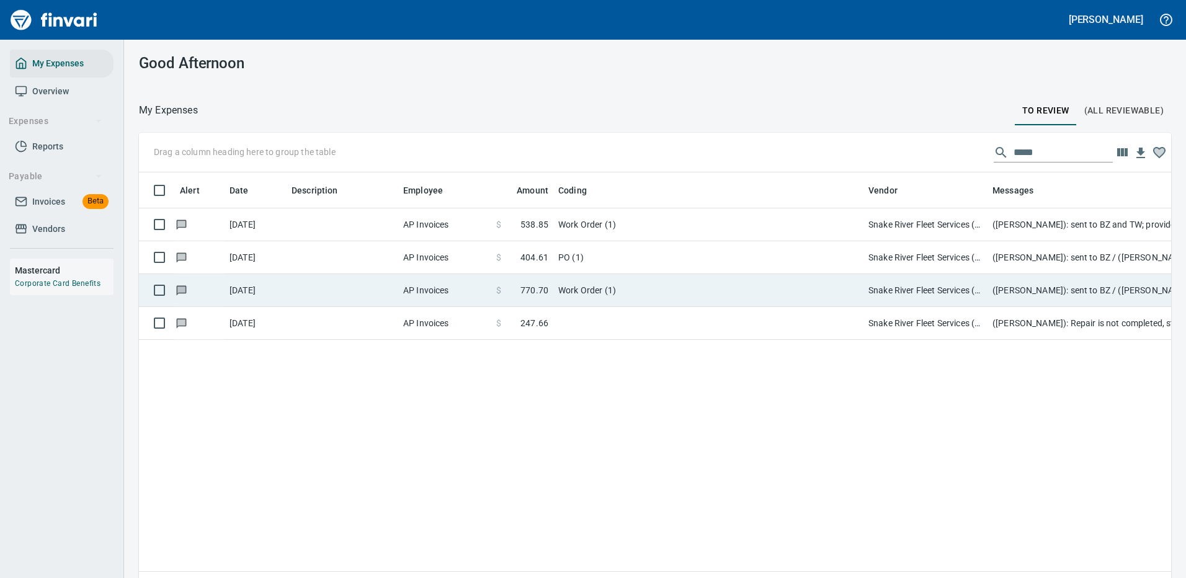
click at [693, 233] on td "Work Order (1)" at bounding box center [708, 224] width 310 height 33
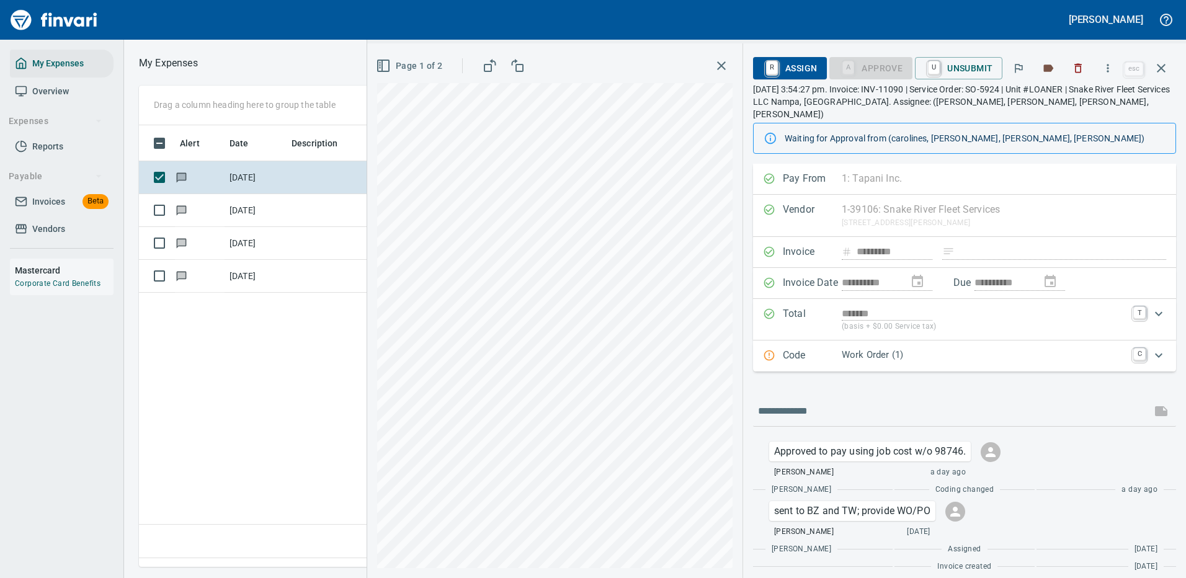
scroll to position [423, 713]
click at [1090, 348] on p "Work Order (1)" at bounding box center [984, 355] width 284 height 14
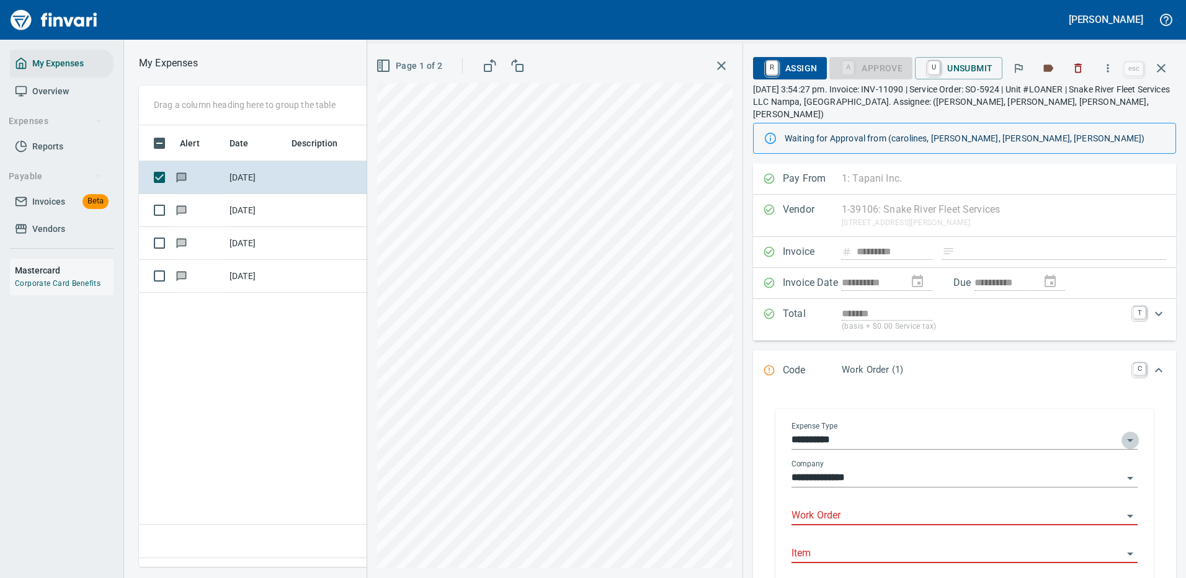
click at [1127, 439] on icon "Open" at bounding box center [1130, 440] width 6 height 3
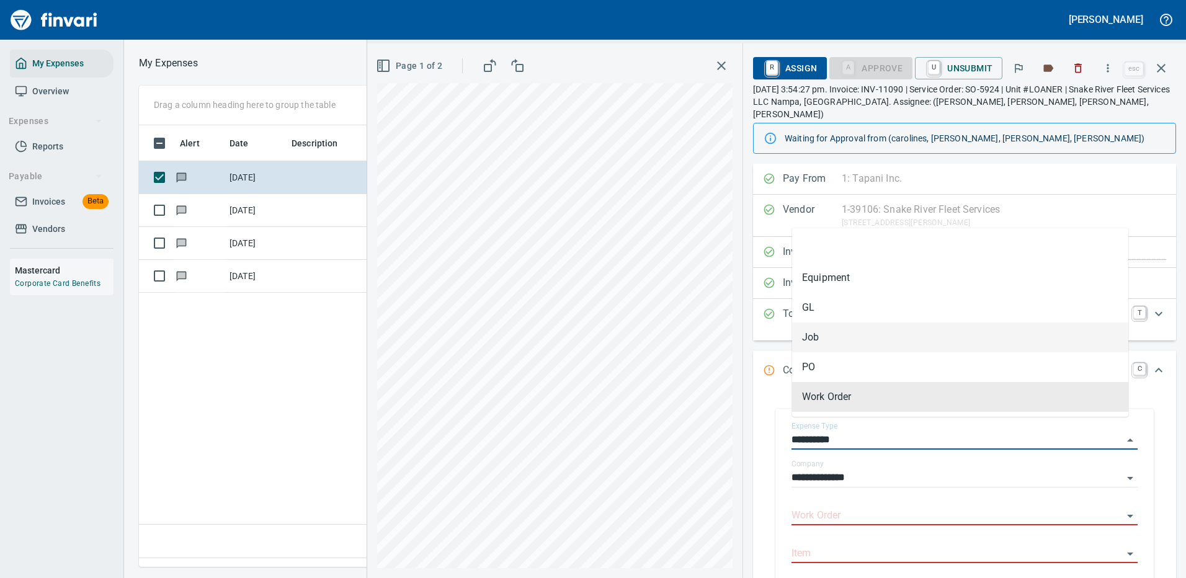
click at [817, 334] on li "Job" at bounding box center [960, 338] width 336 height 30
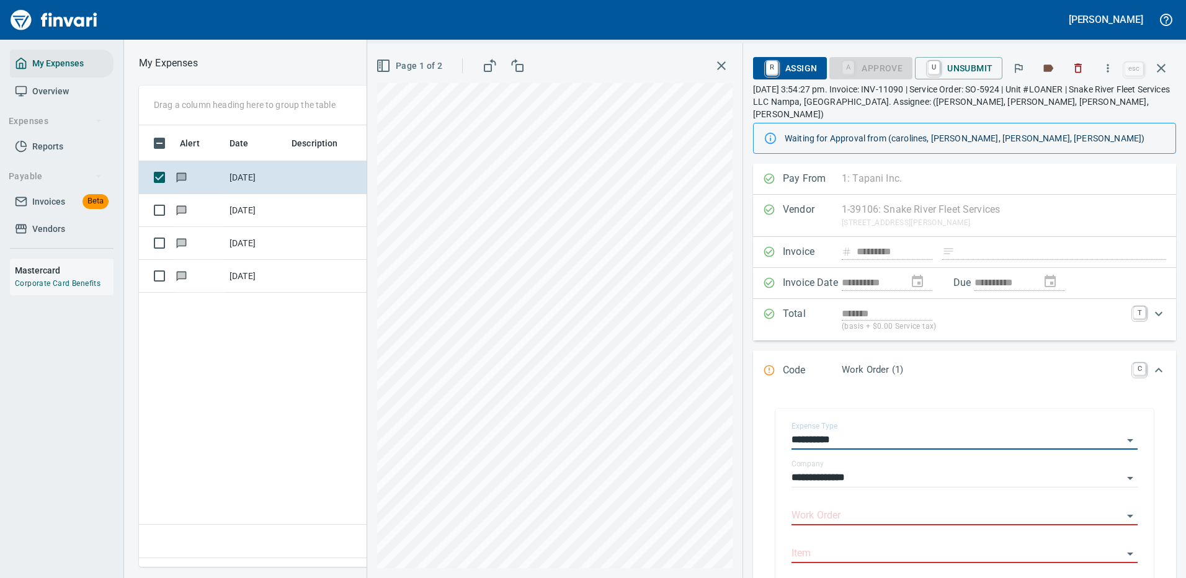
type input "***"
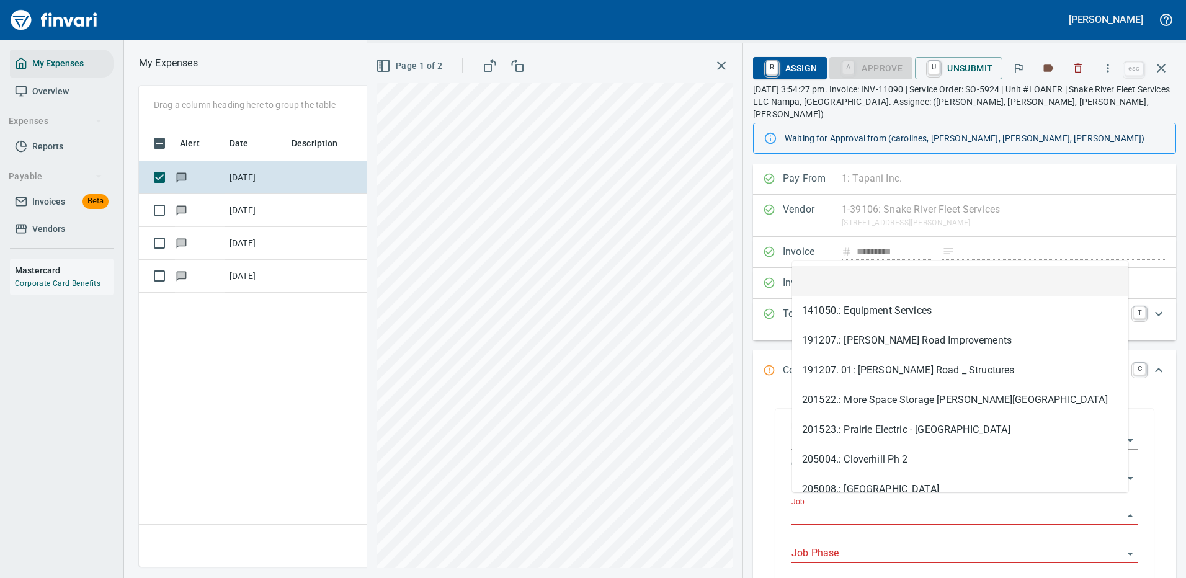
click at [811, 507] on input "Job" at bounding box center [956, 515] width 331 height 17
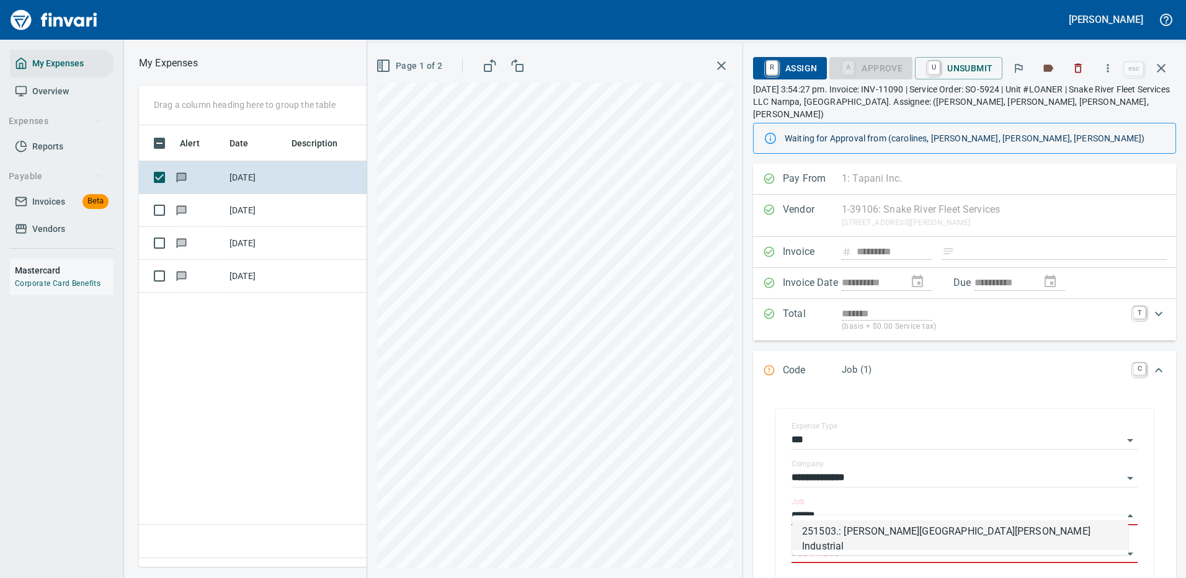
click at [815, 536] on li "251503.: [PERSON_NAME][GEOGRAPHIC_DATA][PERSON_NAME] Industrial" at bounding box center [960, 535] width 336 height 30
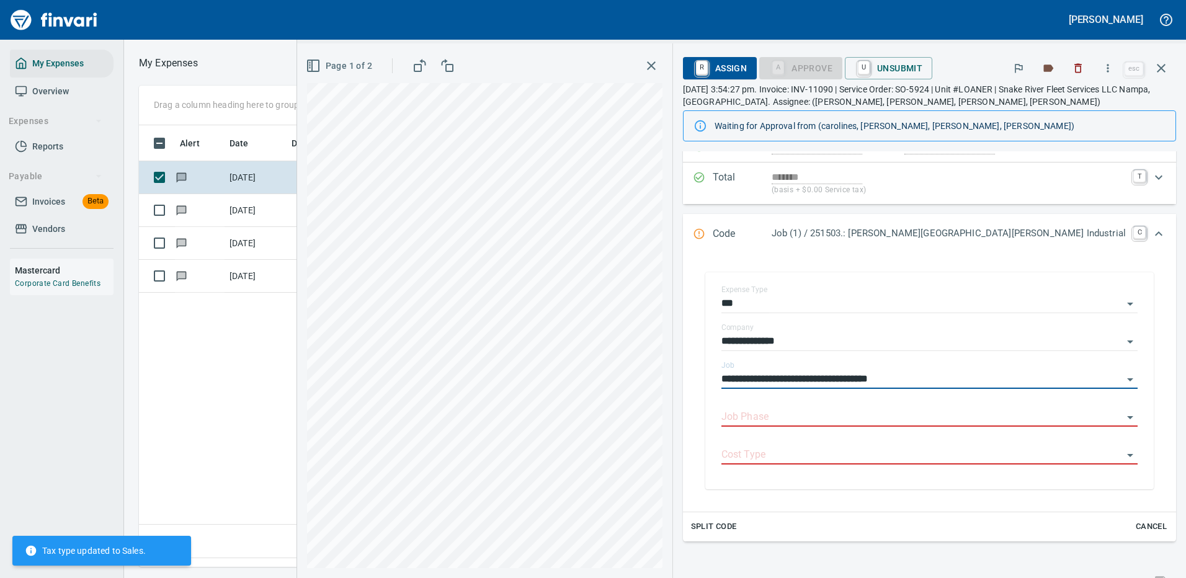
scroll to position [186, 0]
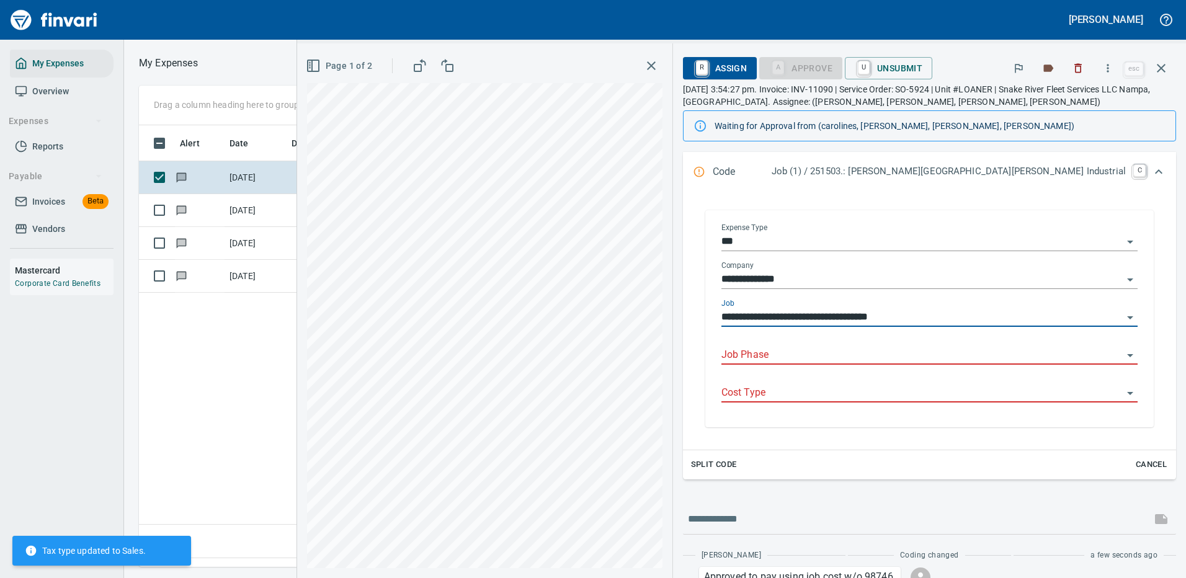
type input "**********"
click at [813, 349] on input "Job Phase" at bounding box center [921, 355] width 401 height 17
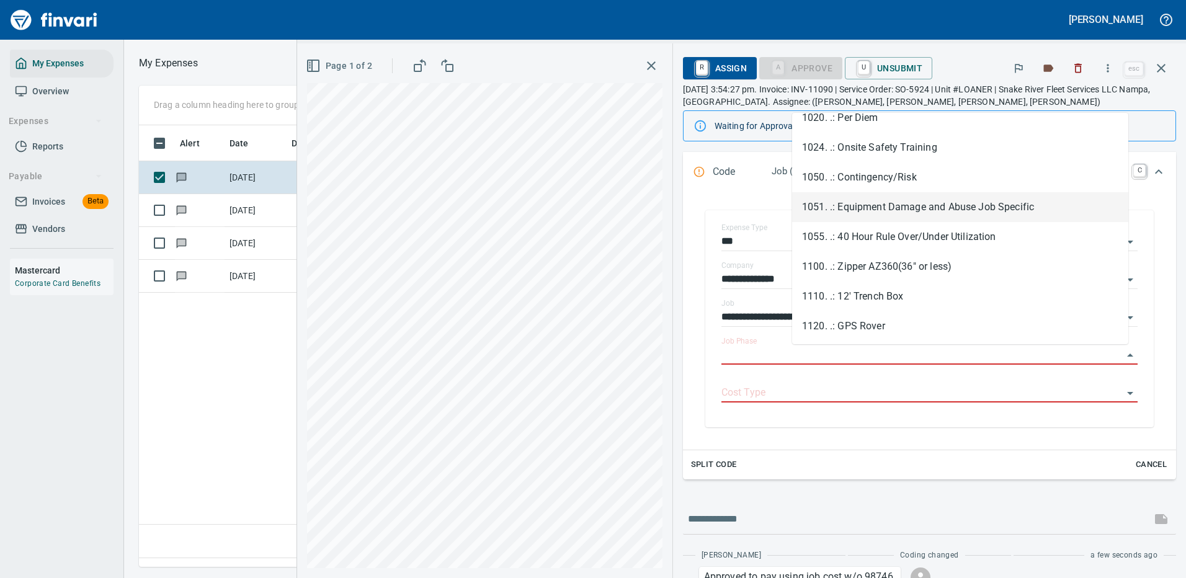
click at [843, 201] on li "1051. .: Equipment Damage and Abuse Job Specific" at bounding box center [960, 207] width 336 height 30
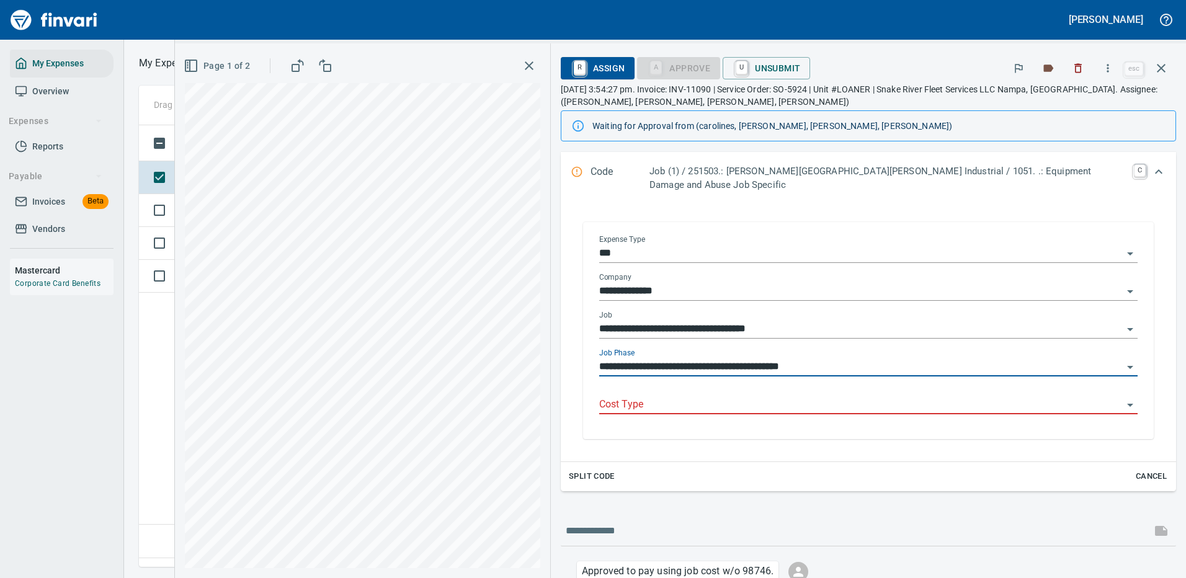
type input "**********"
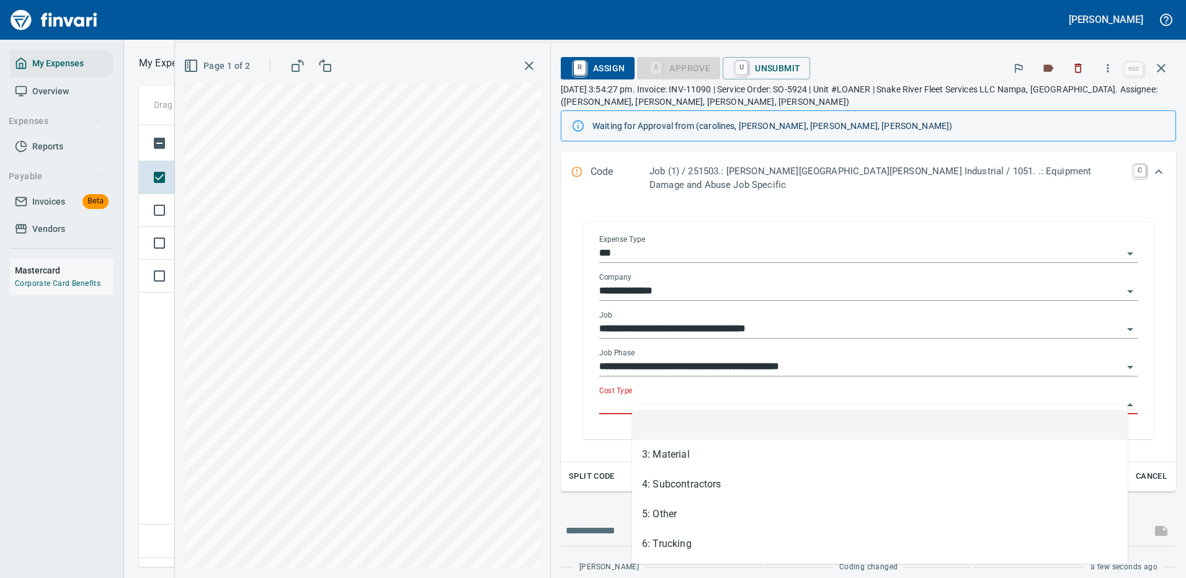
click at [651, 396] on input "Cost Type" at bounding box center [861, 404] width 524 height 17
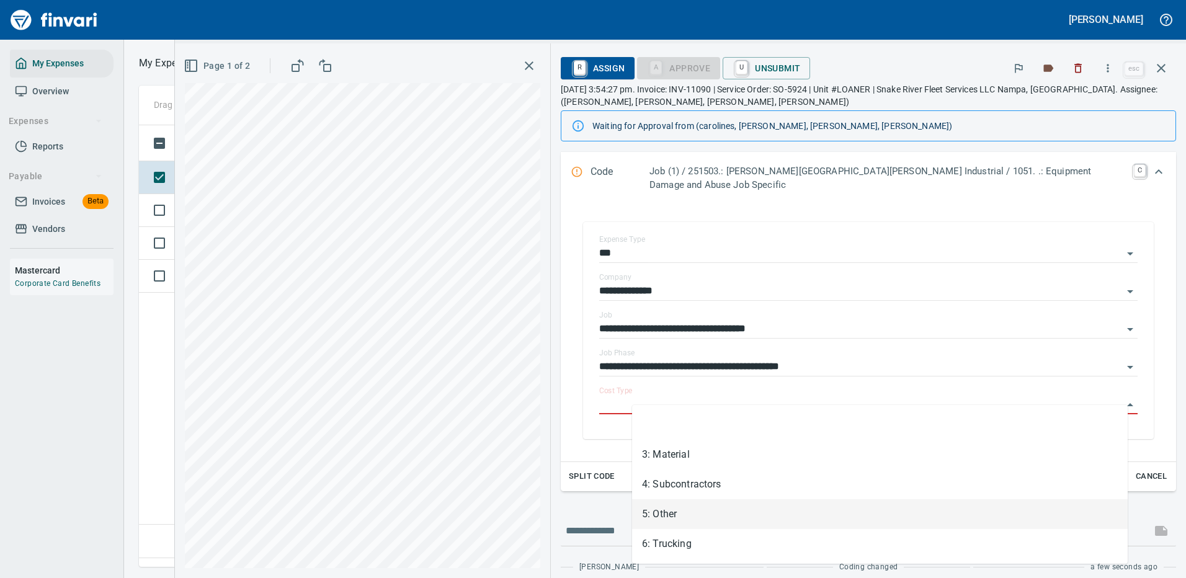
click at [654, 514] on li "5: Other" at bounding box center [880, 514] width 496 height 30
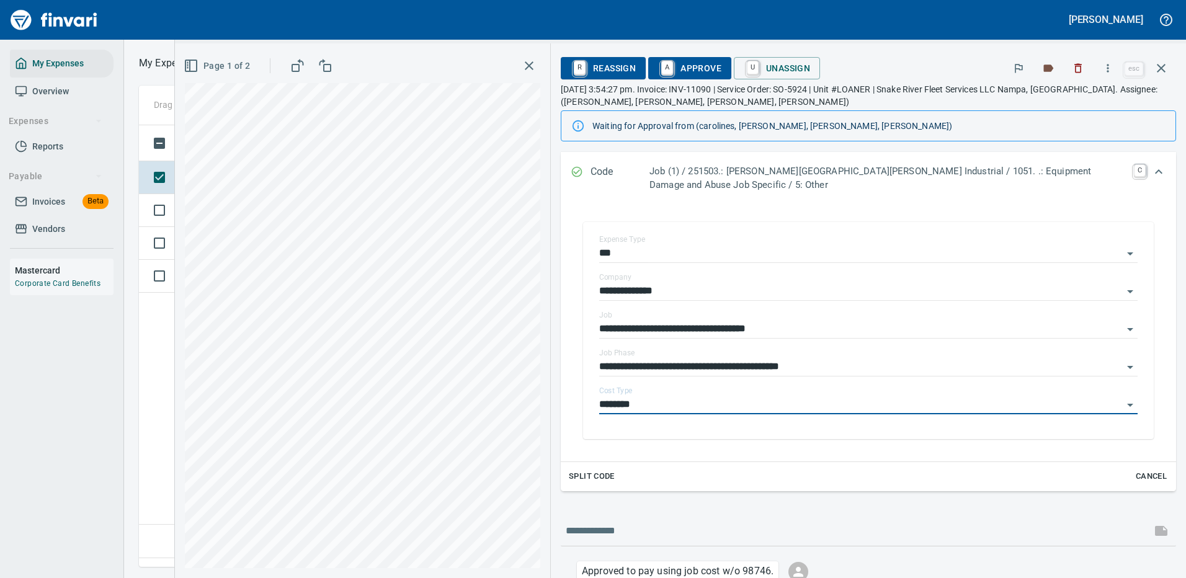
type input "********"
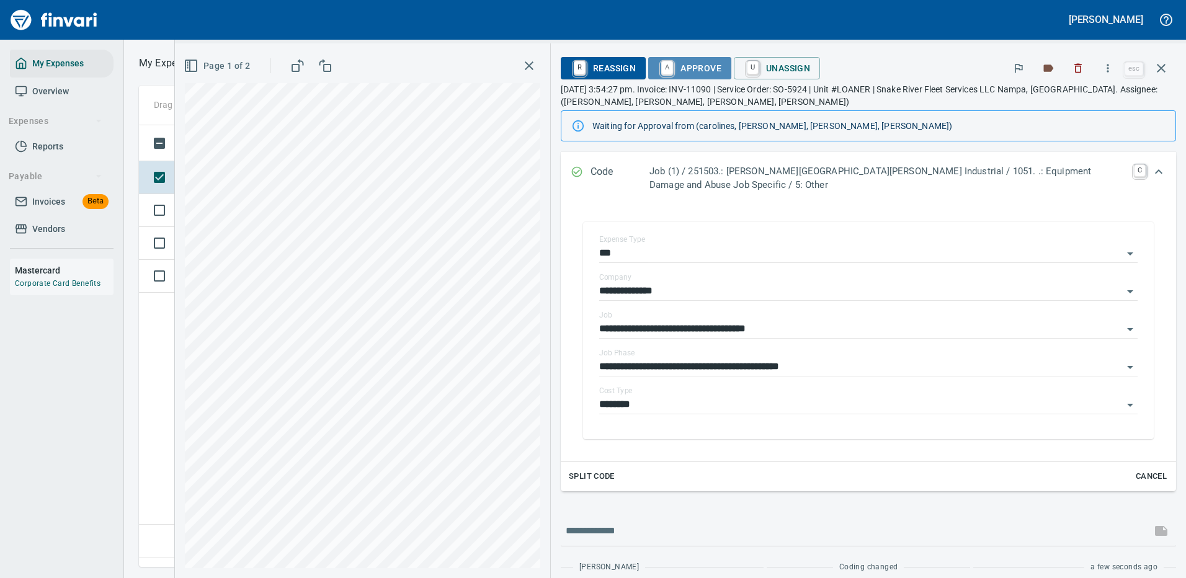
click at [702, 66] on span "A Approve" at bounding box center [689, 68] width 63 height 21
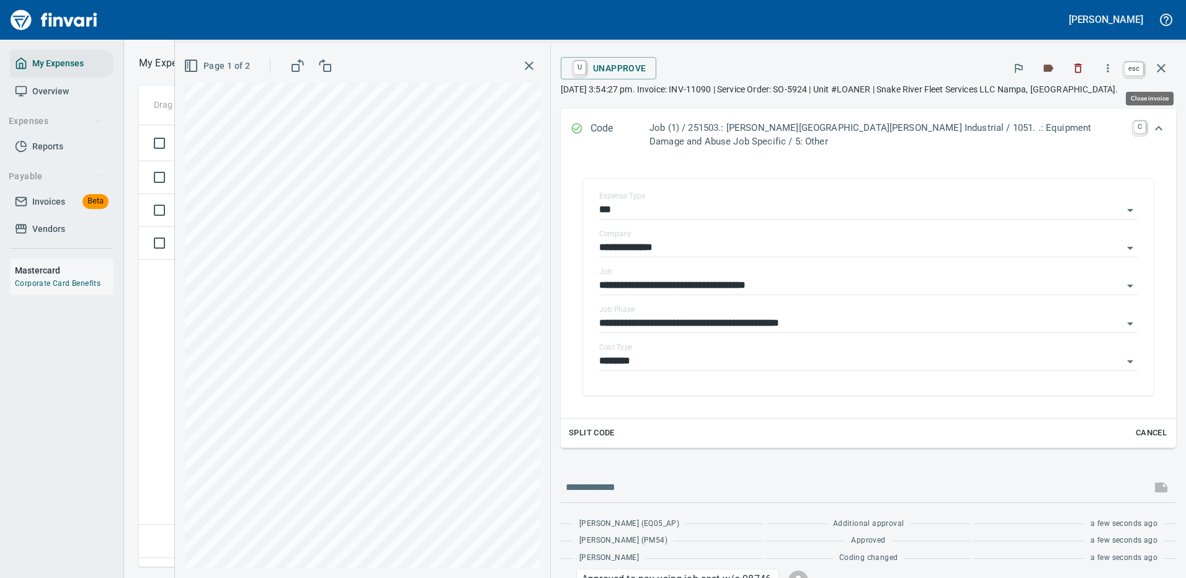
click at [1162, 66] on icon "button" at bounding box center [1161, 68] width 15 height 15
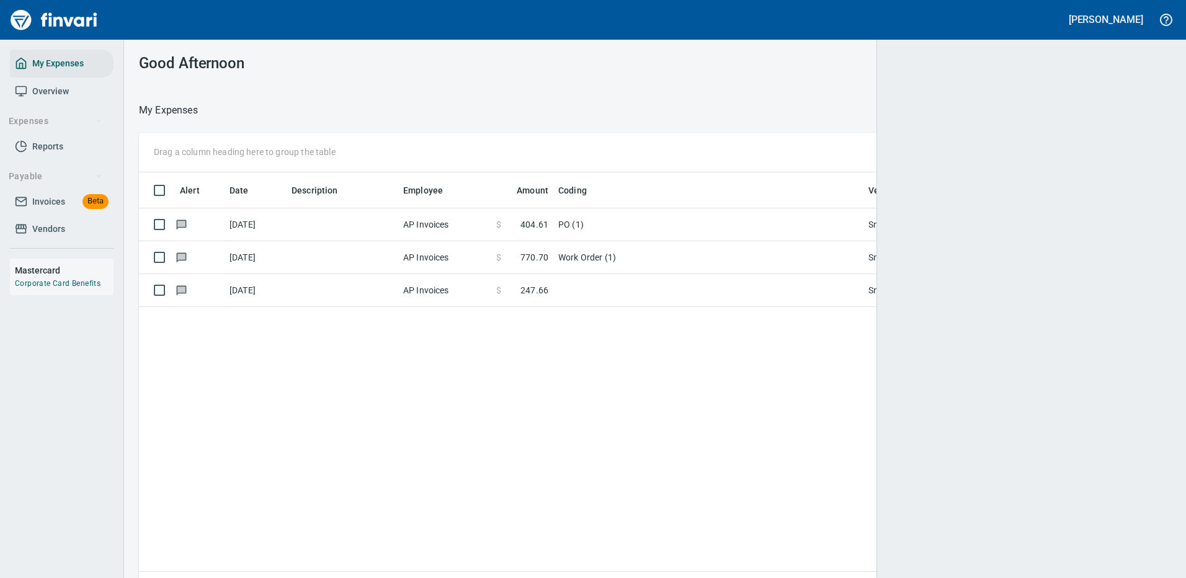
scroll to position [423, 1014]
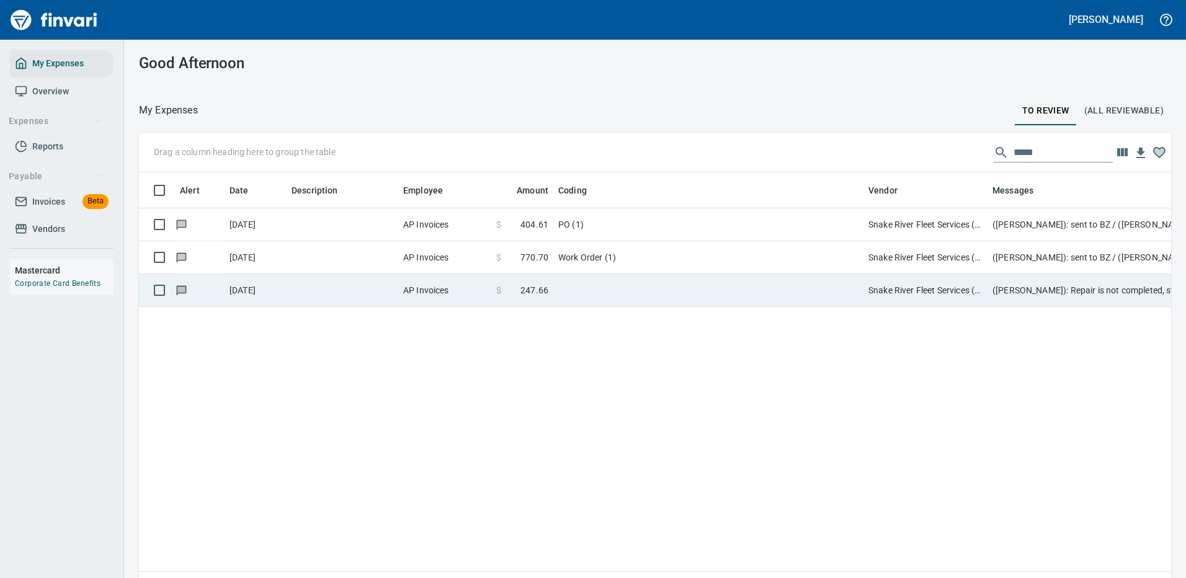
click at [766, 250] on td "Work Order (1)" at bounding box center [708, 257] width 310 height 33
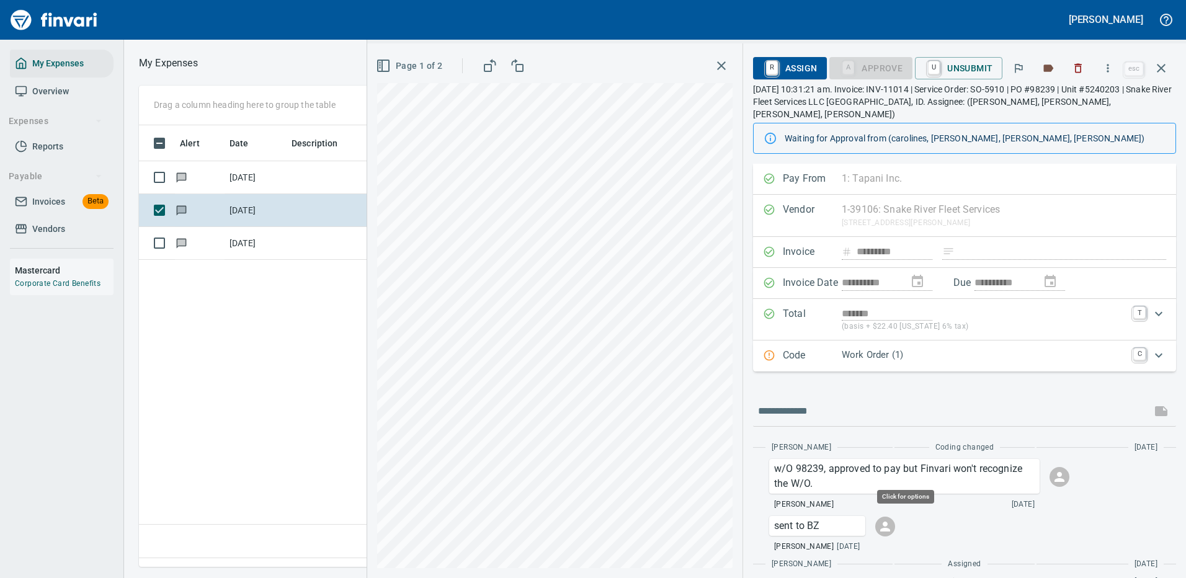
scroll to position [423, 713]
click at [1151, 348] on icon "Expand" at bounding box center [1158, 355] width 15 height 15
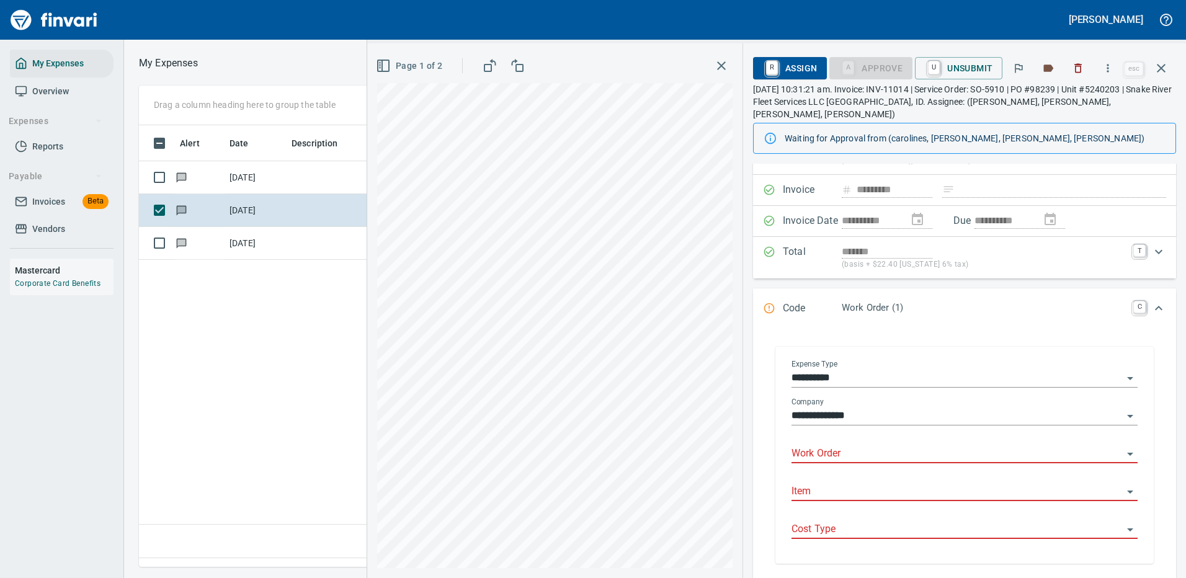
scroll to position [124, 0]
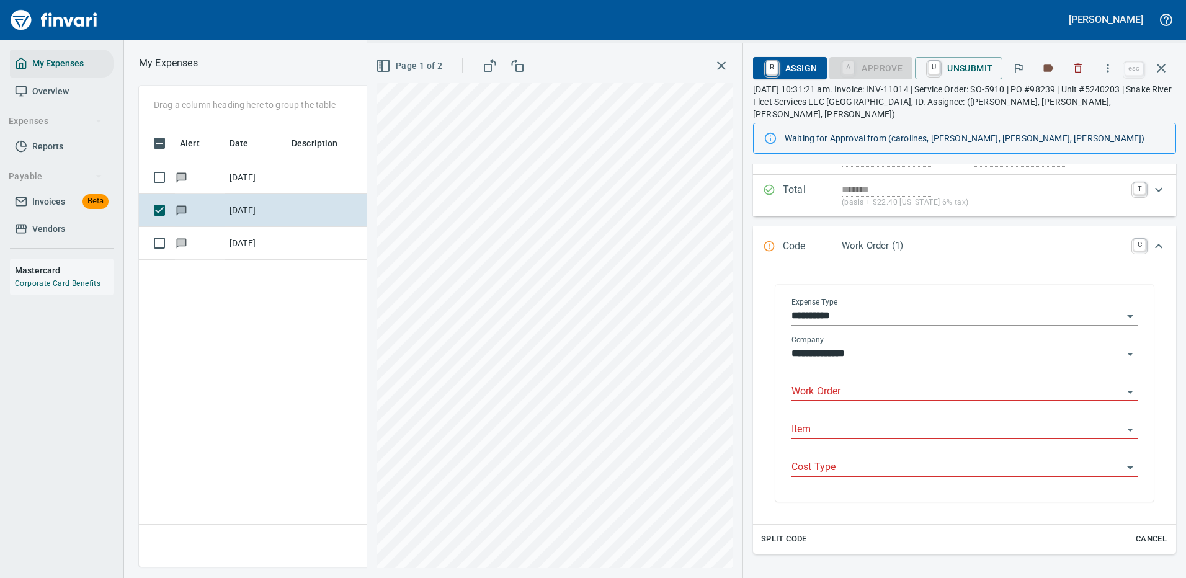
click at [831, 383] on input "Work Order" at bounding box center [956, 391] width 331 height 17
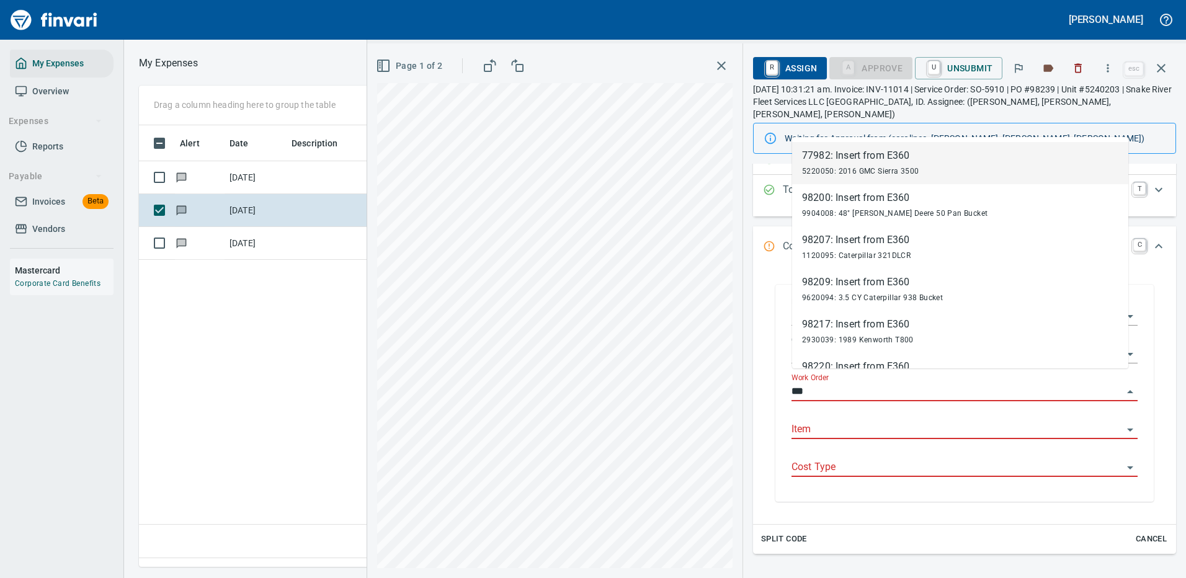
scroll to position [423, 713]
click at [821, 383] on input "***" at bounding box center [956, 391] width 331 height 17
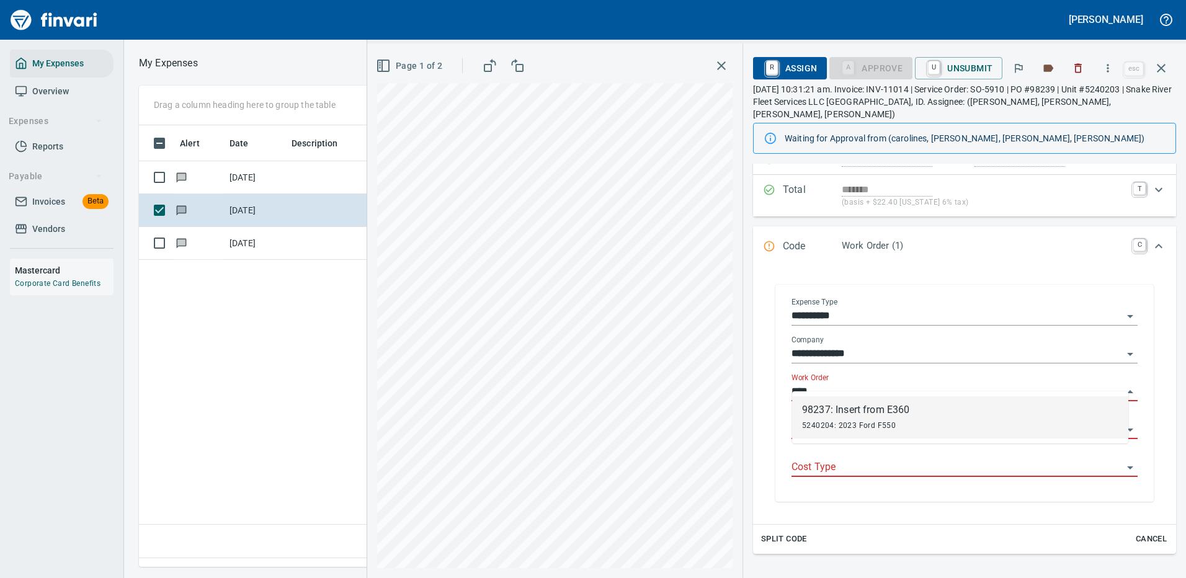
drag, startPoint x: 867, startPoint y: 412, endPoint x: 916, endPoint y: 372, distance: 64.3
click at [868, 412] on div "98237: Insert from E360" at bounding box center [855, 410] width 107 height 15
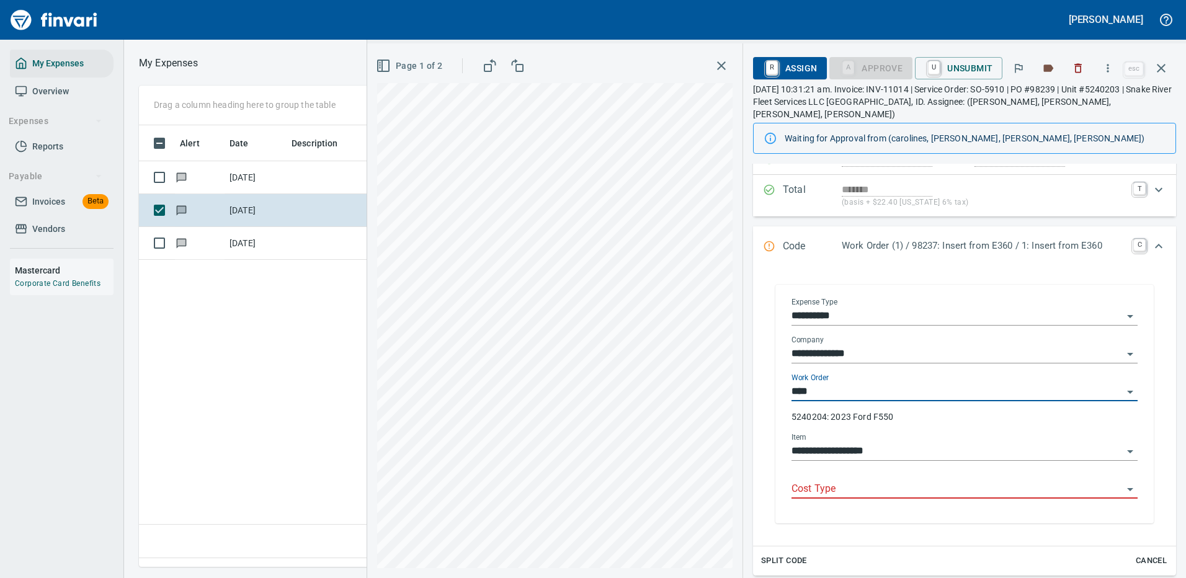
type input "**********"
click at [824, 481] on input "Cost Type" at bounding box center [956, 489] width 331 height 17
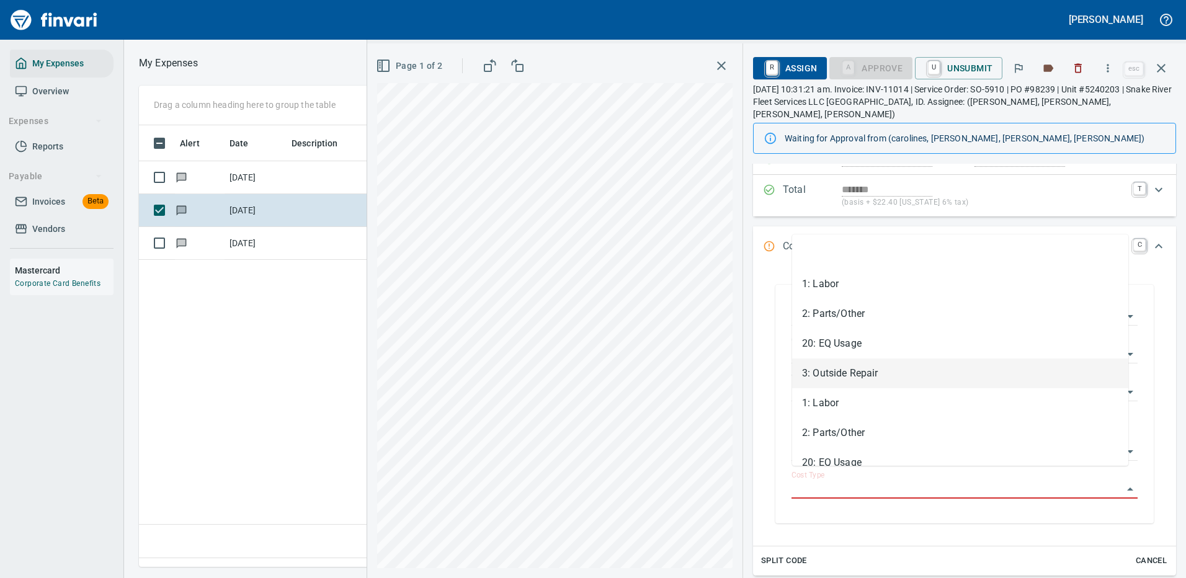
click at [843, 372] on li "3: Outside Repair" at bounding box center [960, 374] width 336 height 30
type input "**********"
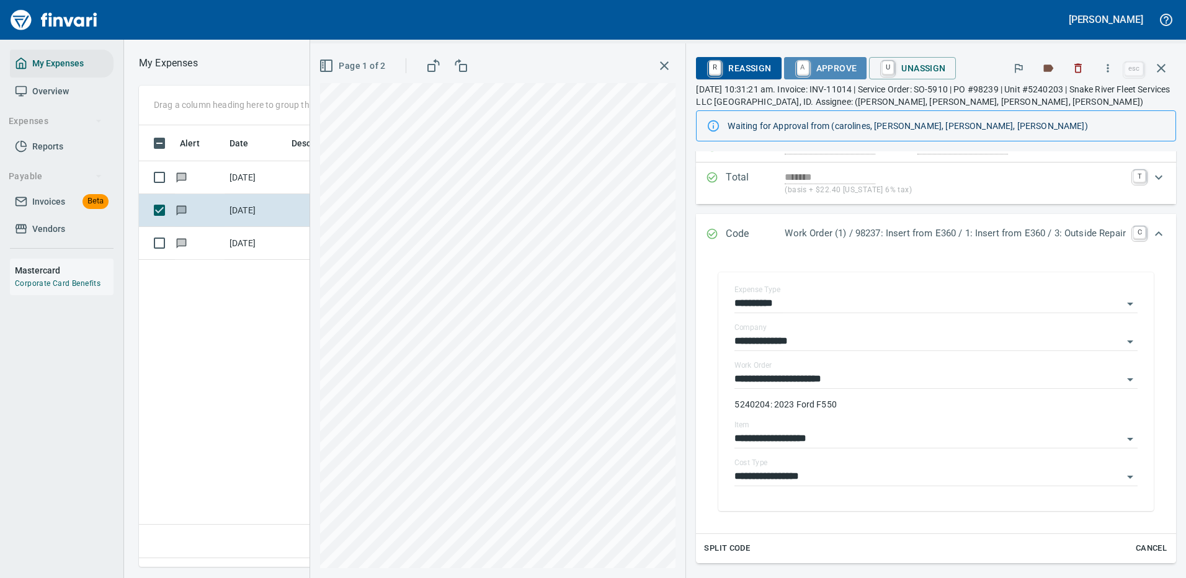
click at [840, 69] on span "A Approve" at bounding box center [825, 68] width 63 height 21
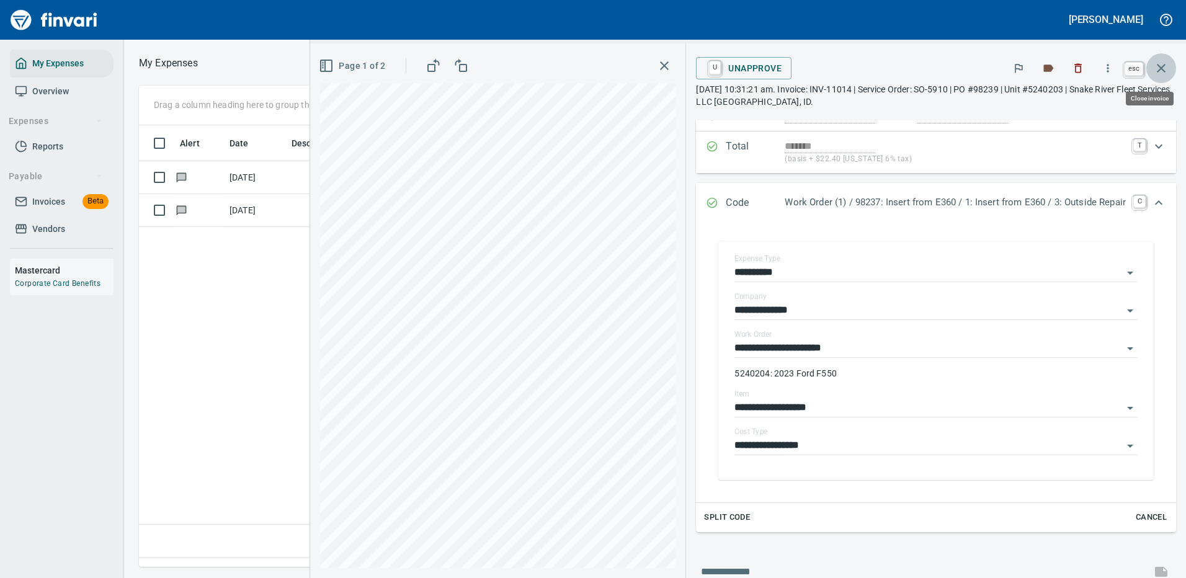
click at [1162, 66] on icon "button" at bounding box center [1161, 68] width 15 height 15
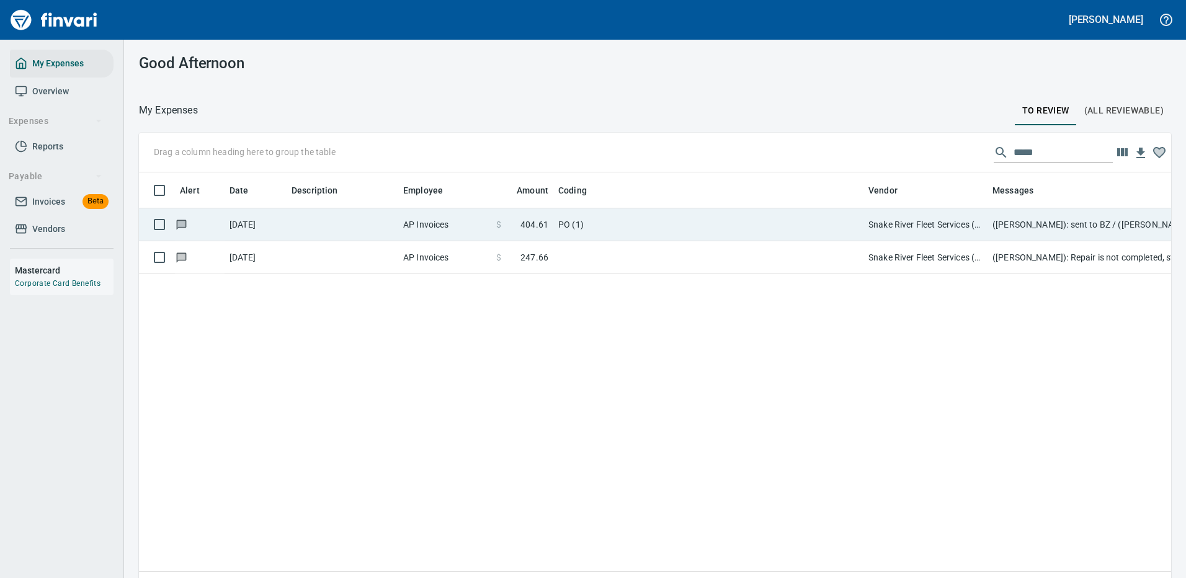
scroll to position [423, 1014]
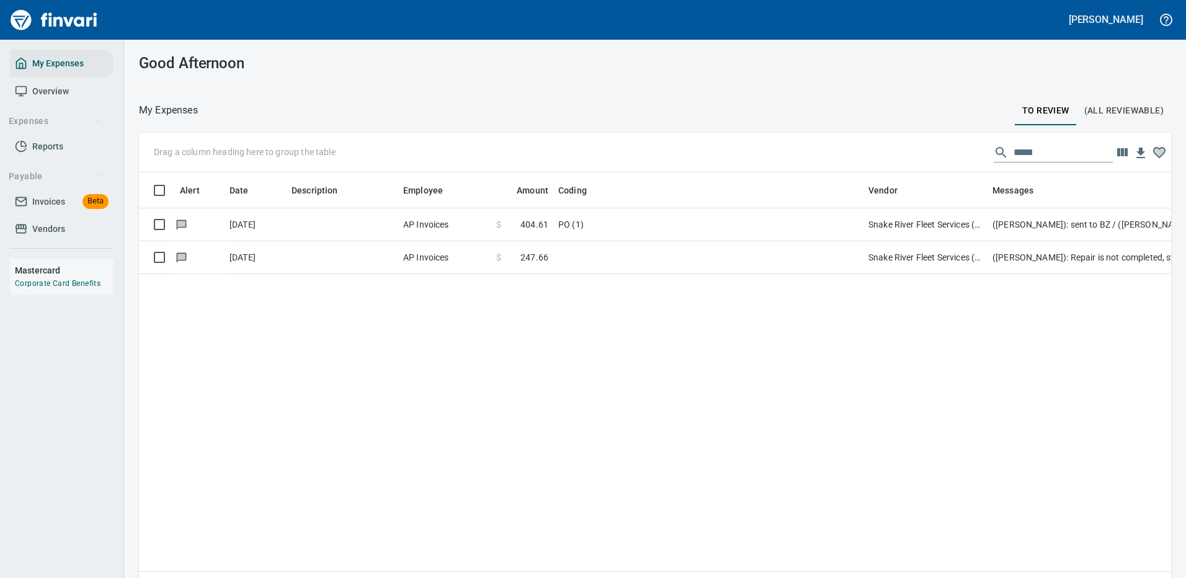
click at [1040, 258] on div "Drag a column heading here to group the table ***** Alert Date Description Empl…" at bounding box center [655, 373] width 1062 height 481
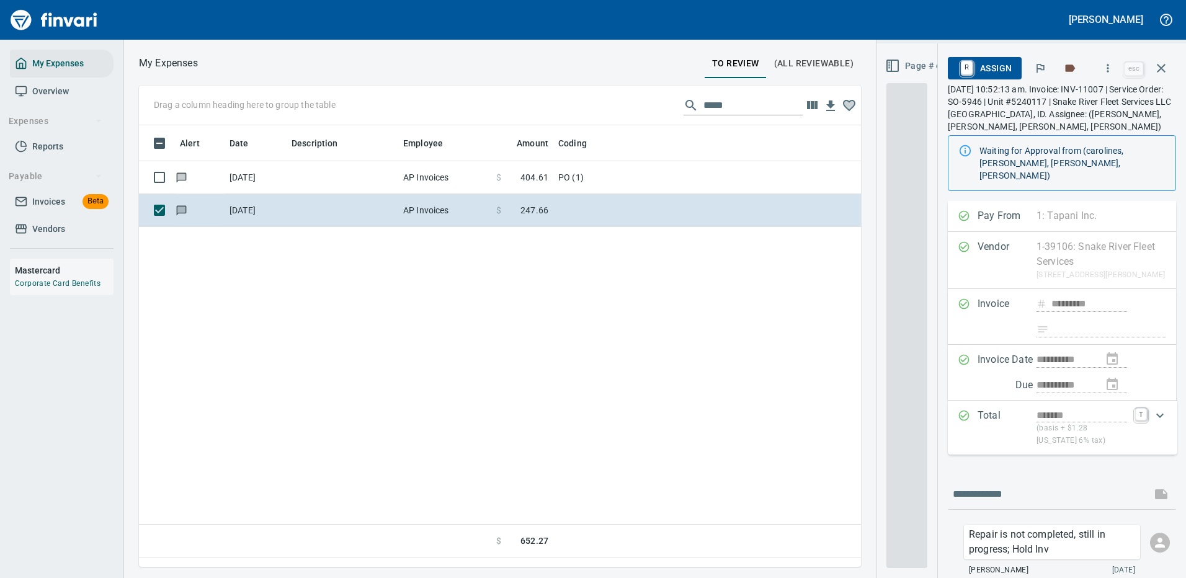
click at [677, 255] on div "Alert Date Description Employee Amount Coding Vendor Messages [DATE] AP Invoice…" at bounding box center [500, 341] width 722 height 433
click at [677, 254] on div "**********" at bounding box center [655, 326] width 1062 height 481
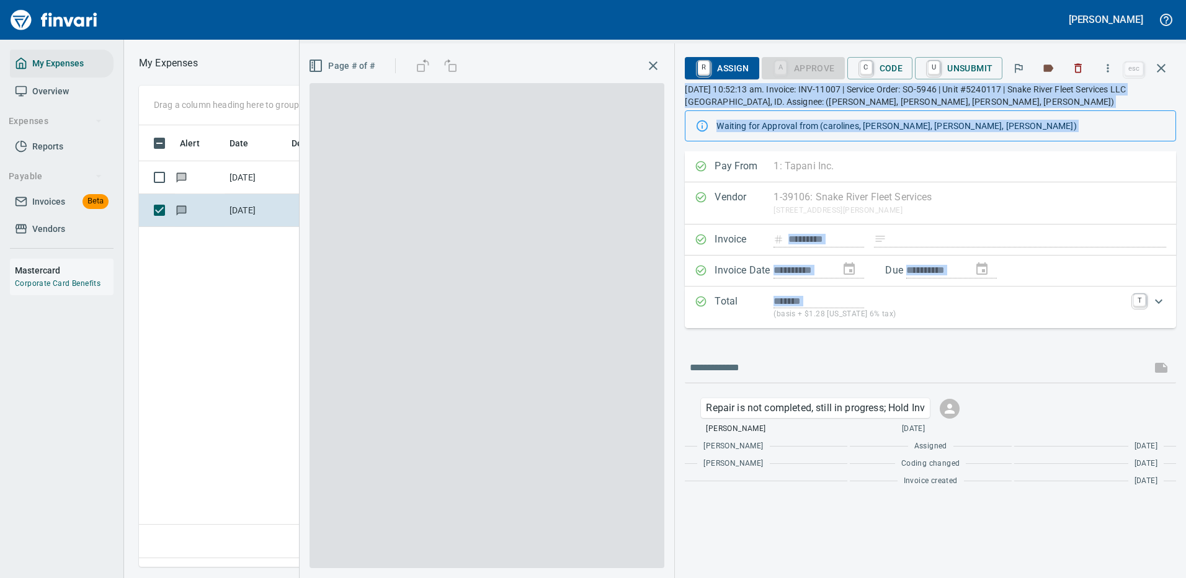
scroll to position [423, 713]
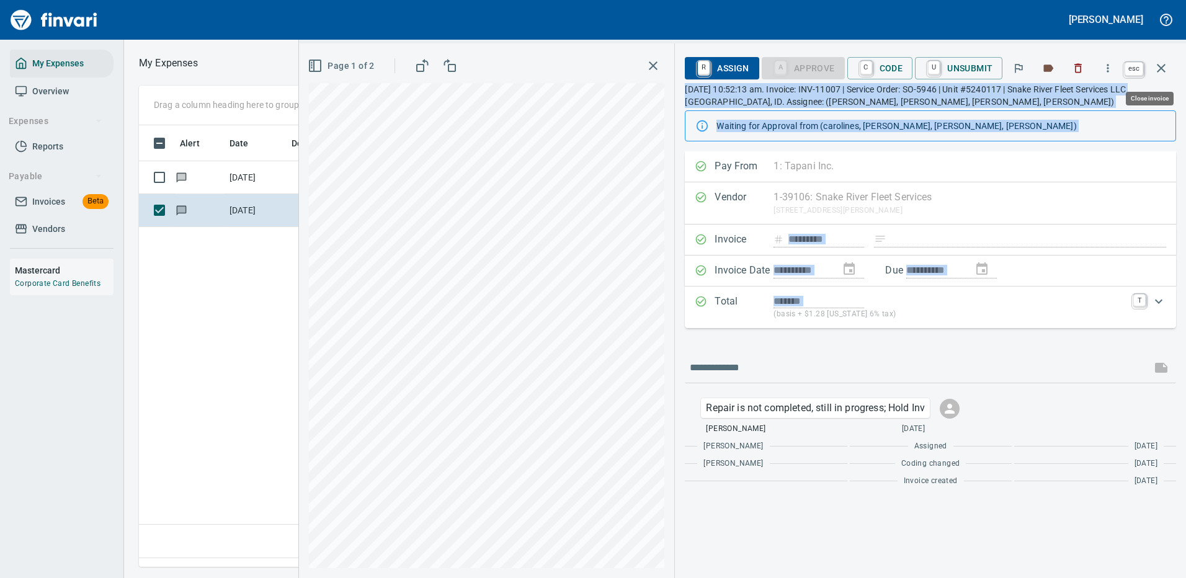
click at [1161, 63] on icon "button" at bounding box center [1161, 68] width 15 height 15
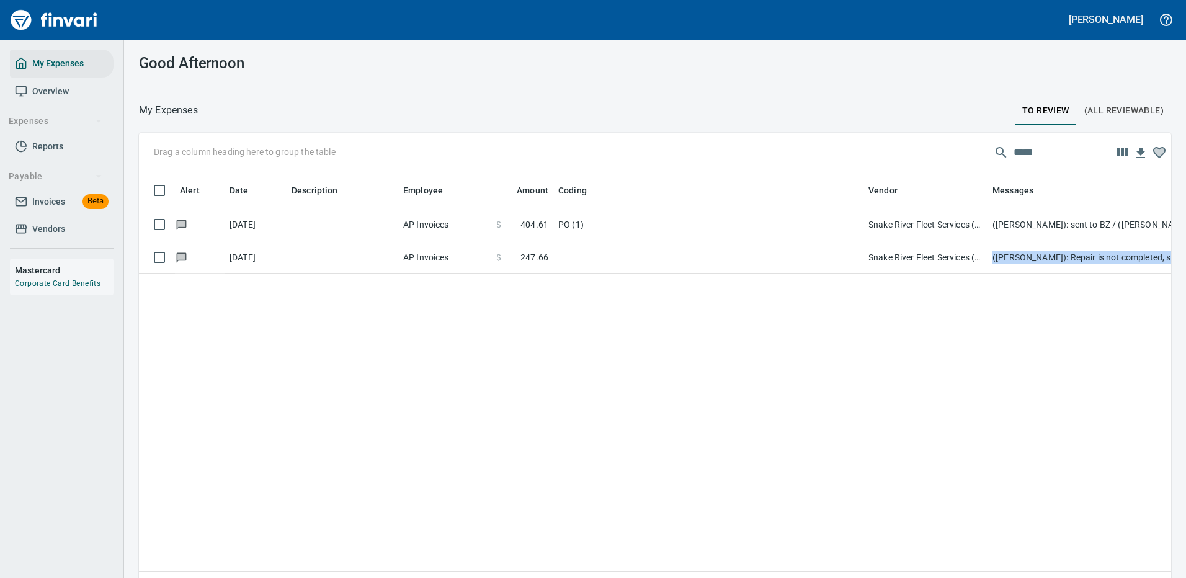
scroll to position [423, 1014]
drag, startPoint x: 1033, startPoint y: 152, endPoint x: 963, endPoint y: 154, distance: 70.1
click at [963, 154] on div "Drag a column heading here to group the table *****" at bounding box center [655, 153] width 1032 height 40
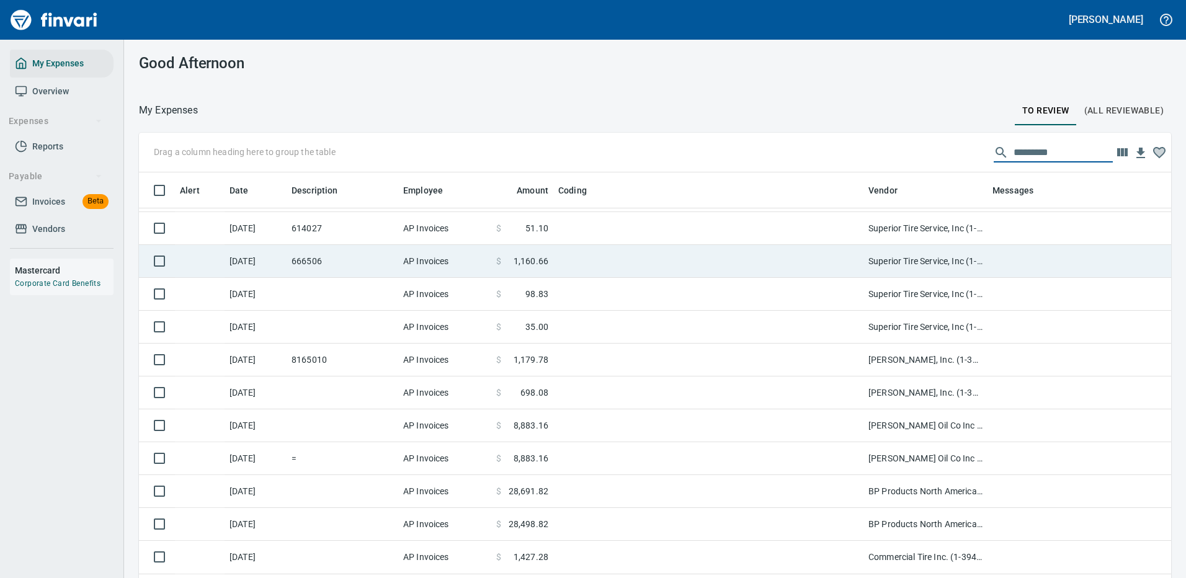
scroll to position [0, 0]
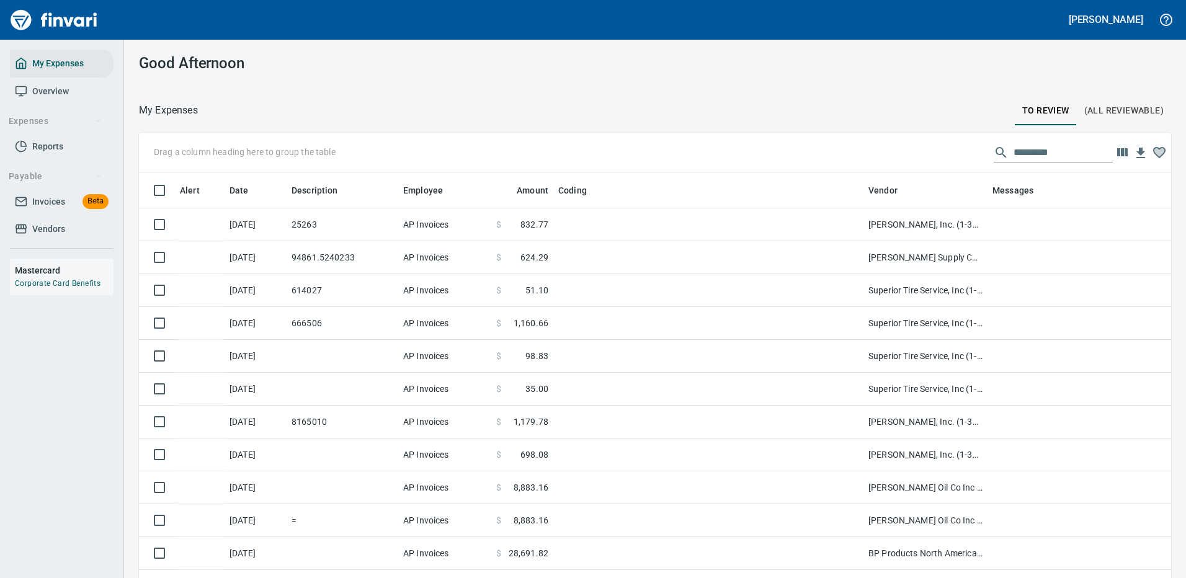
scroll to position [423, 1004]
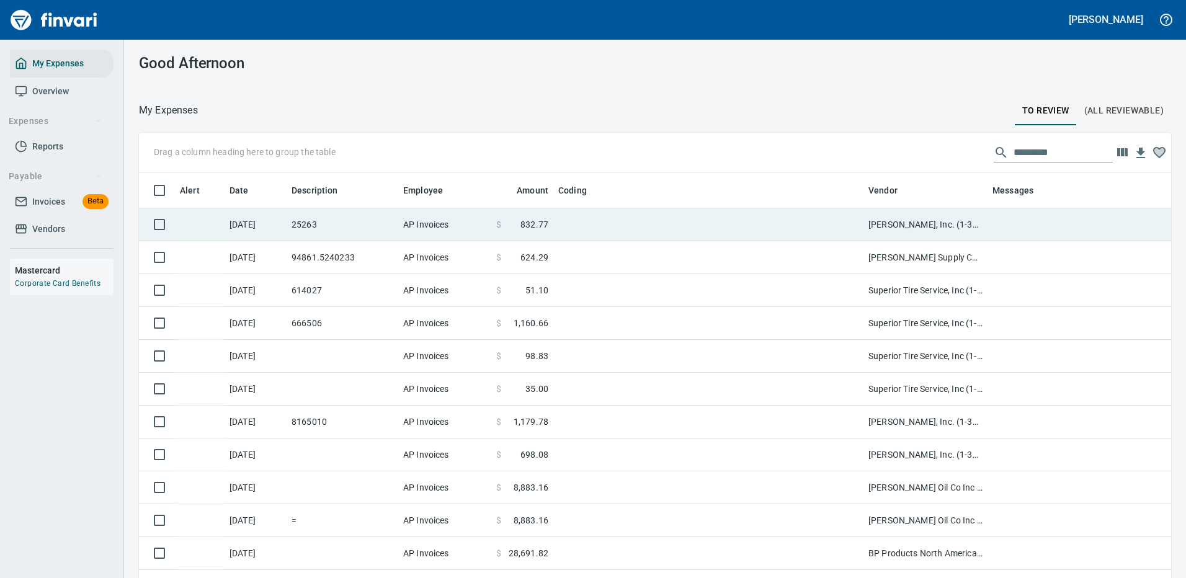
click at [608, 223] on td at bounding box center [708, 224] width 310 height 33
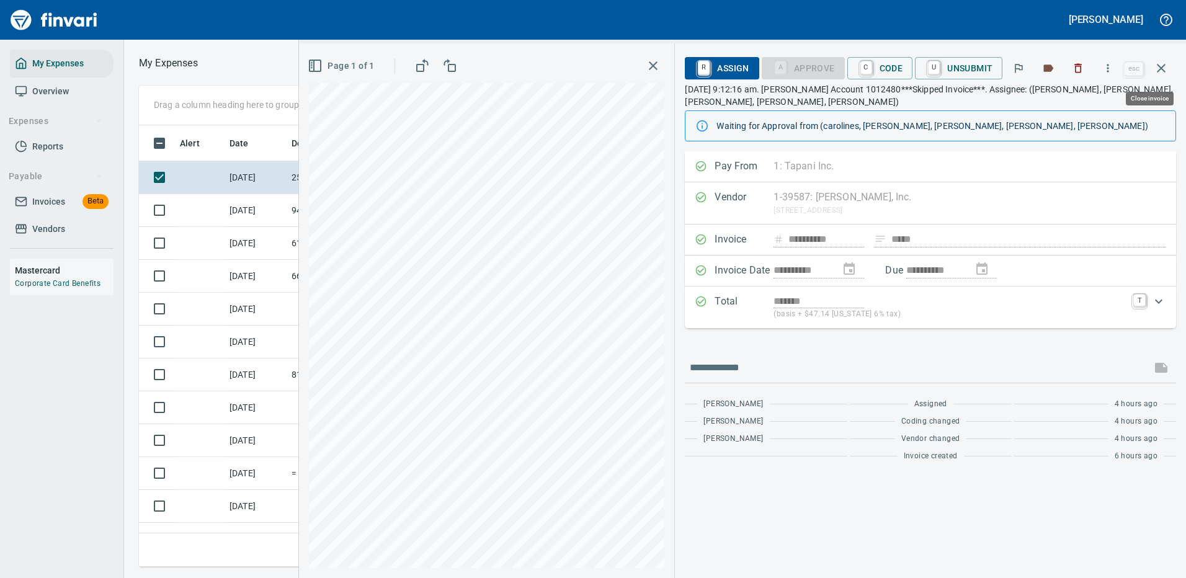
scroll to position [423, 703]
click at [1109, 65] on icon "button" at bounding box center [1108, 68] width 2 height 8
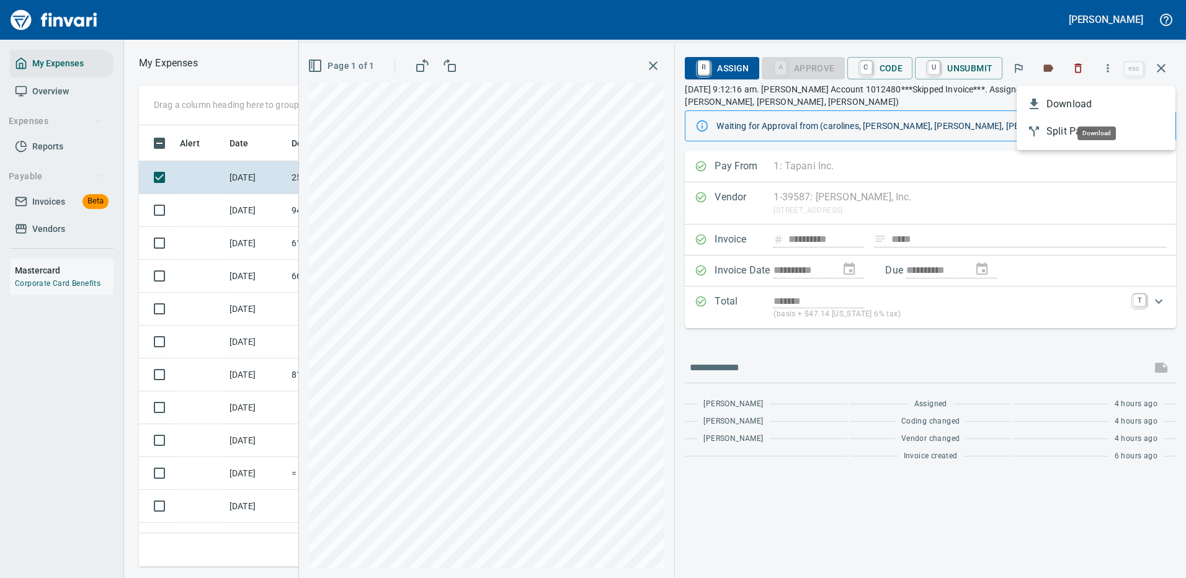
click at [1076, 101] on span "Download" at bounding box center [1105, 104] width 119 height 15
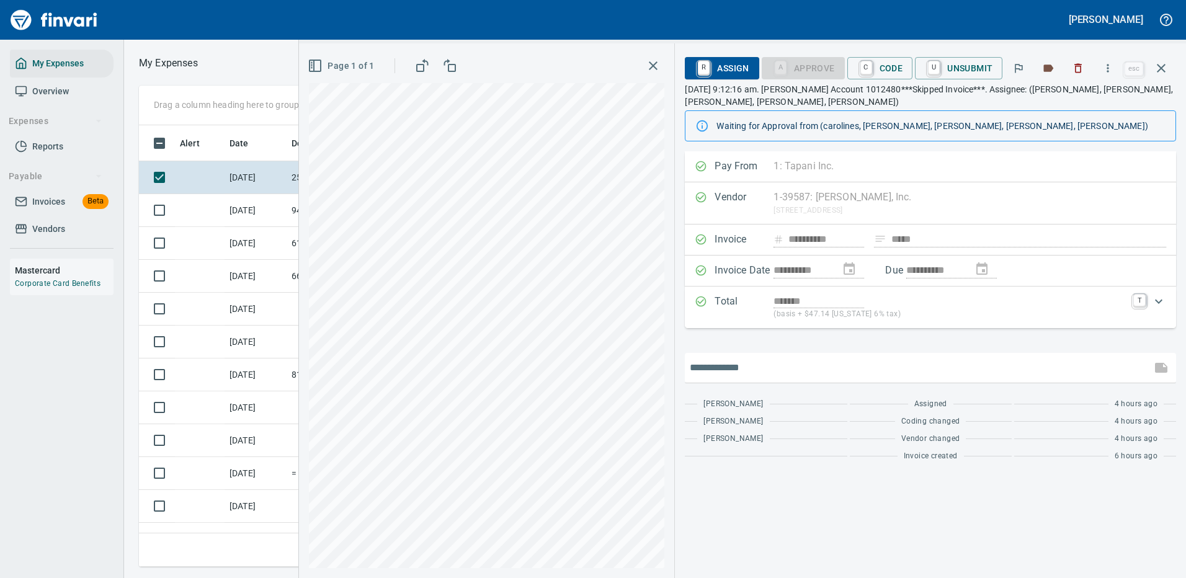
drag, startPoint x: 728, startPoint y: 371, endPoint x: 731, endPoint y: 362, distance: 10.0
click at [728, 371] on input "text" at bounding box center [918, 368] width 457 height 20
type input "*******"
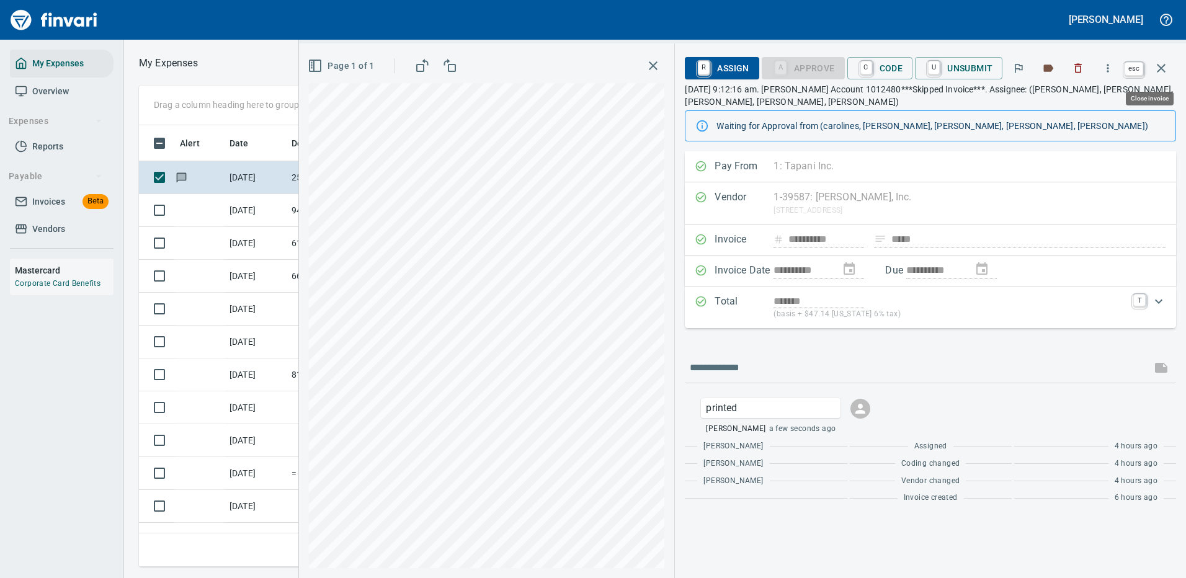
click at [1159, 70] on icon "button" at bounding box center [1161, 68] width 9 height 9
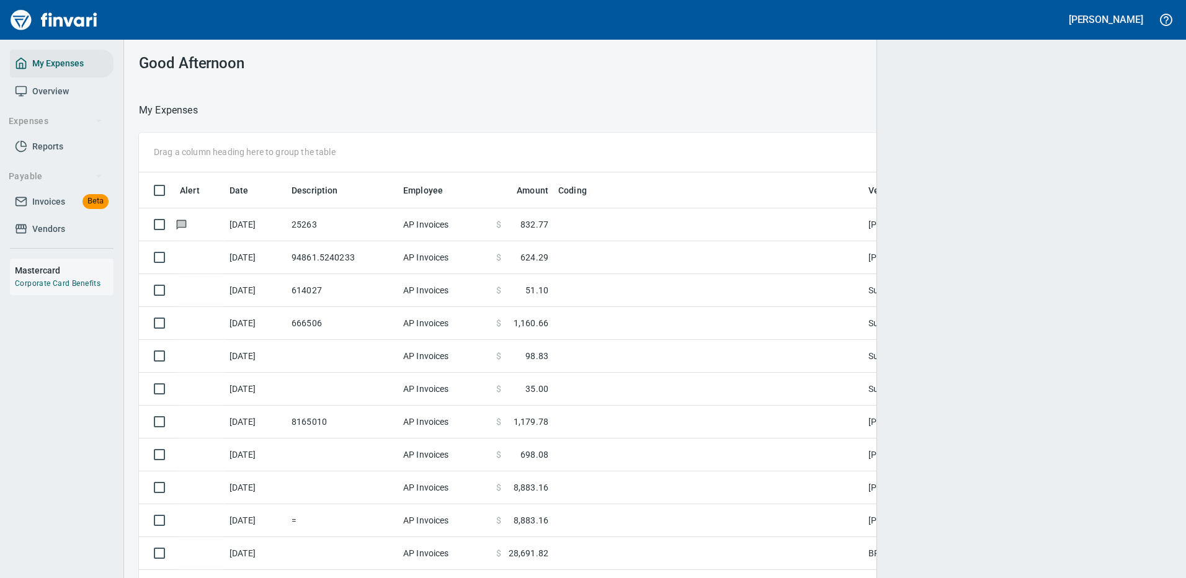
scroll to position [1, 1]
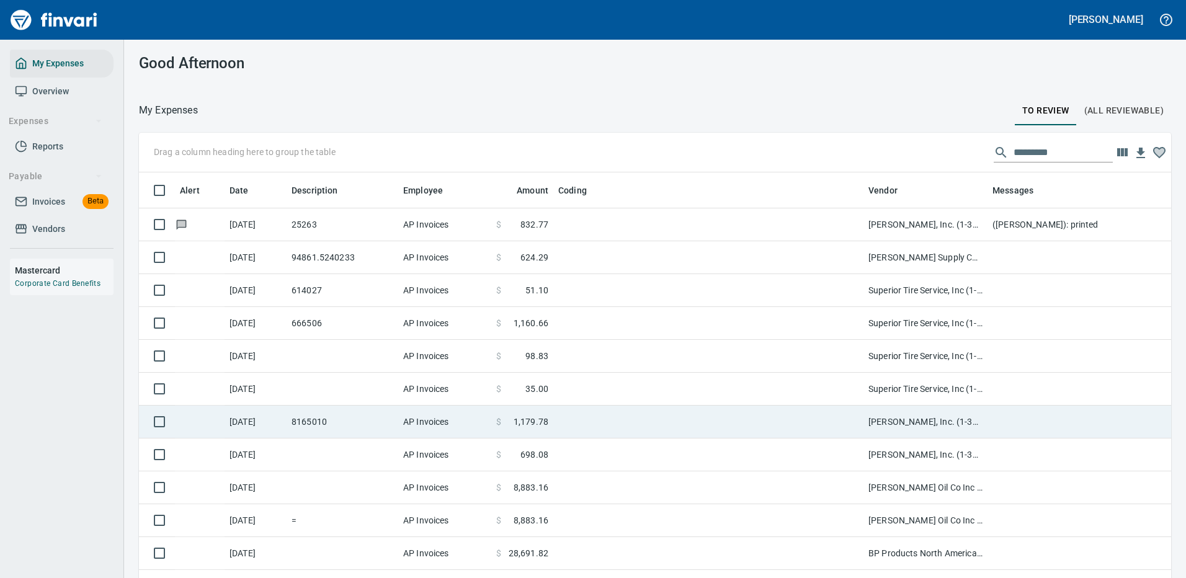
click at [876, 421] on td "[PERSON_NAME], Inc. (1-39587)" at bounding box center [925, 422] width 124 height 33
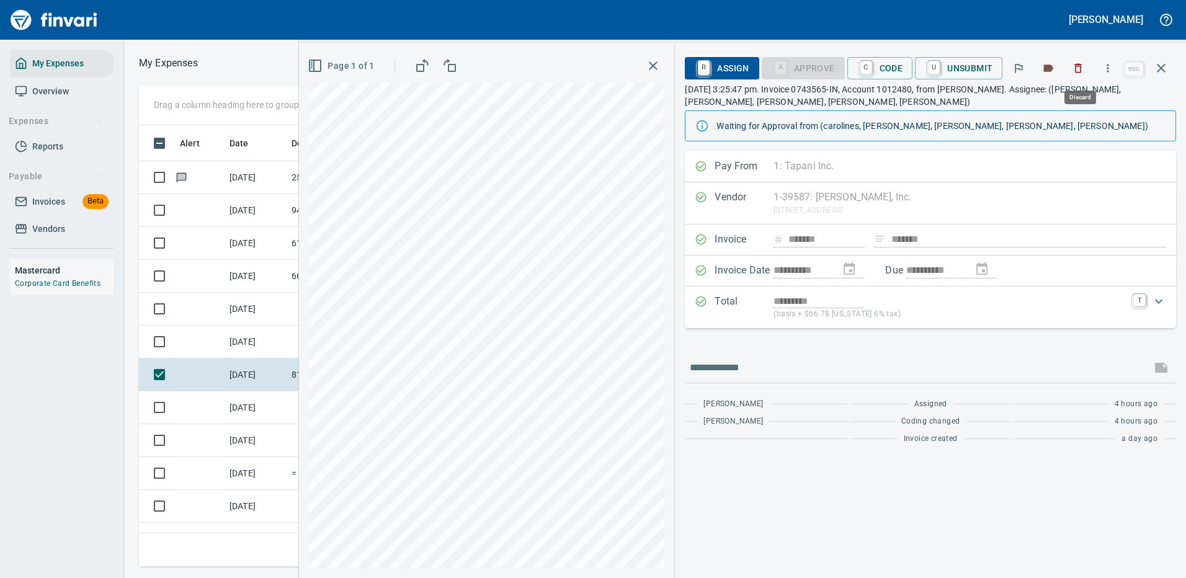
scroll to position [423, 703]
click at [1107, 66] on icon "button" at bounding box center [1108, 68] width 12 height 12
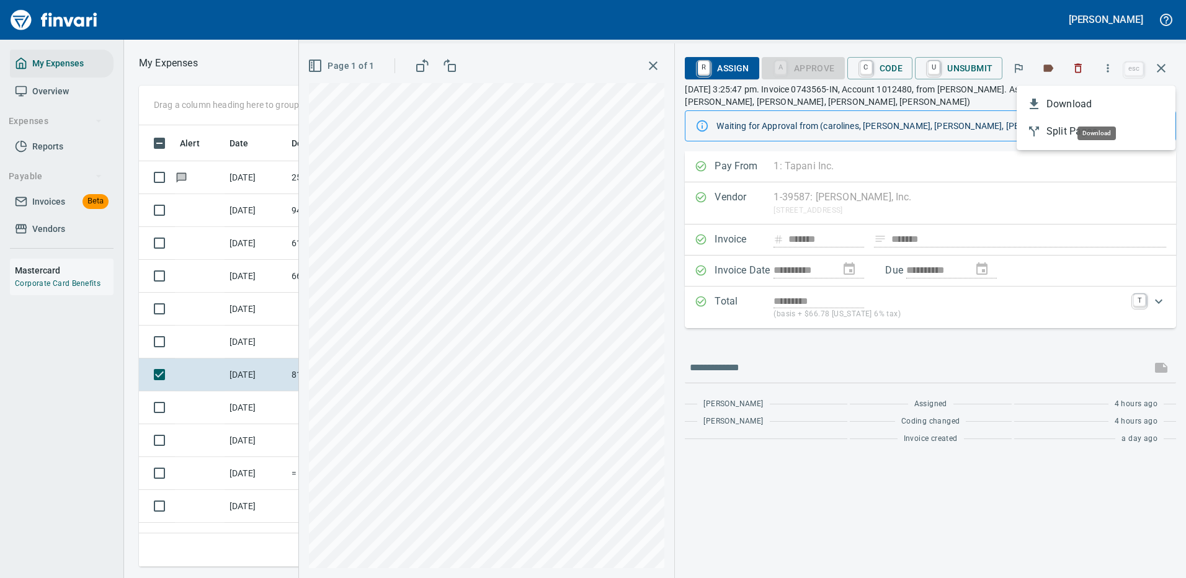
click at [1059, 97] on span "Download" at bounding box center [1105, 104] width 119 height 15
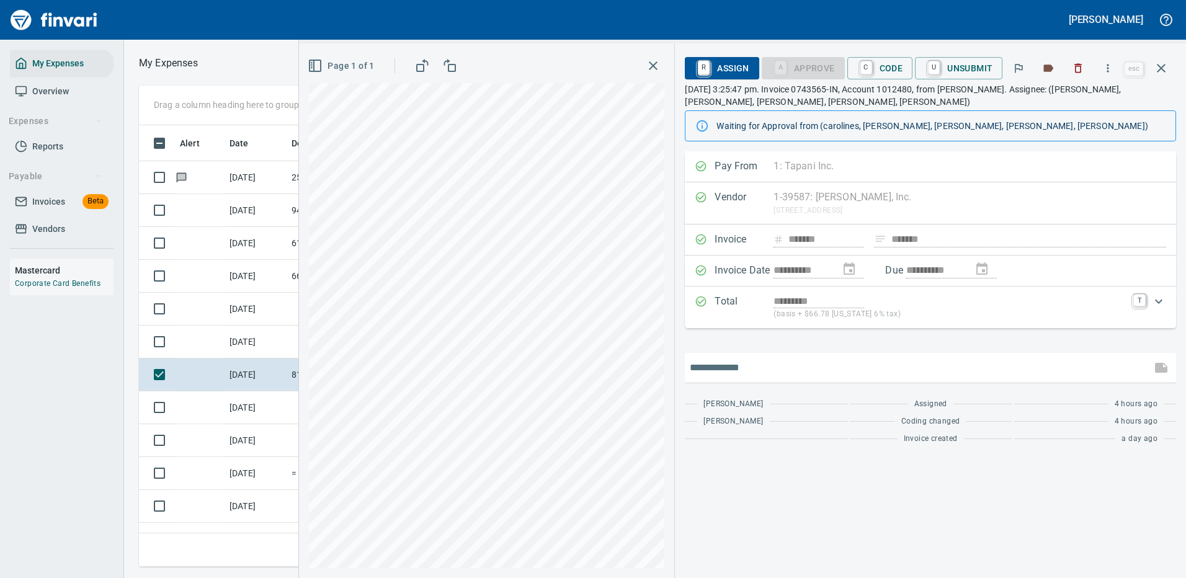
click at [739, 365] on input "text" at bounding box center [918, 368] width 457 height 20
type input "*******"
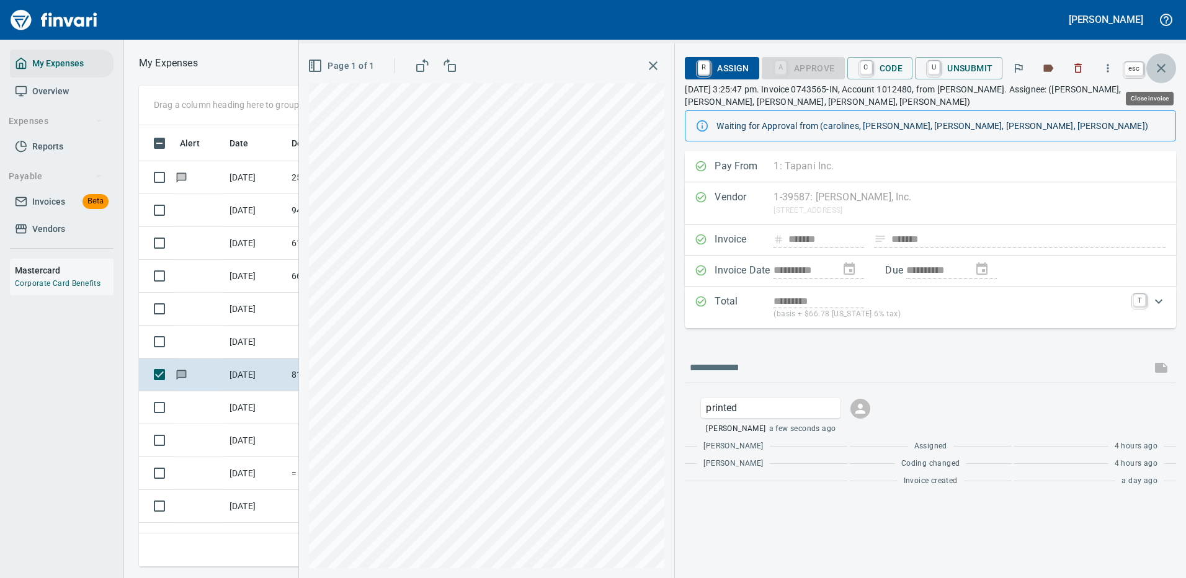
click at [1164, 68] on icon "button" at bounding box center [1161, 68] width 15 height 15
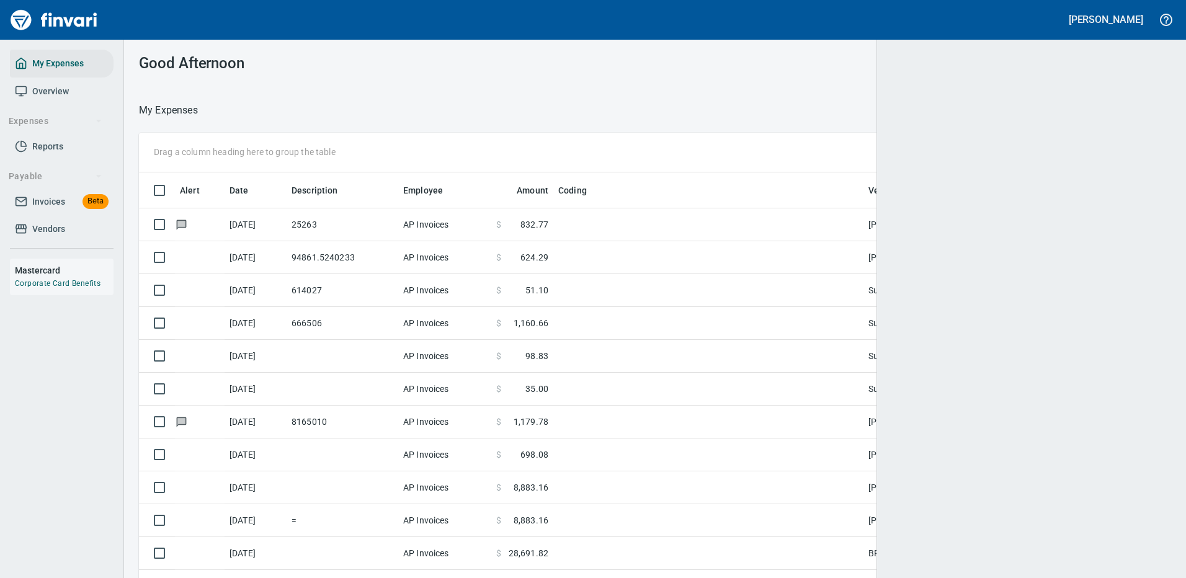
scroll to position [423, 996]
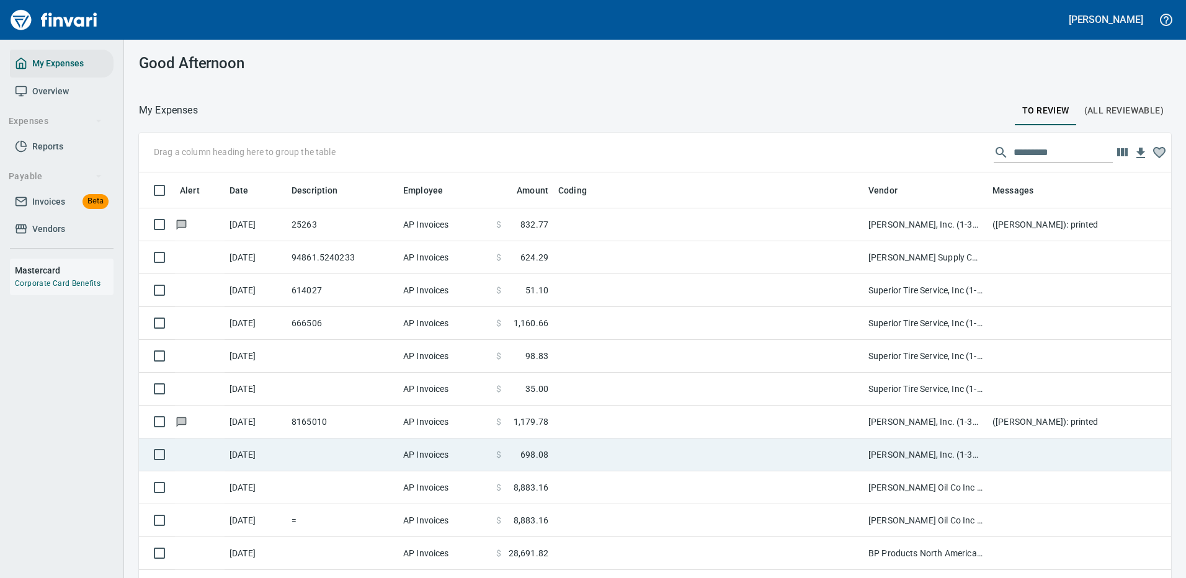
click at [809, 452] on td at bounding box center [708, 455] width 310 height 33
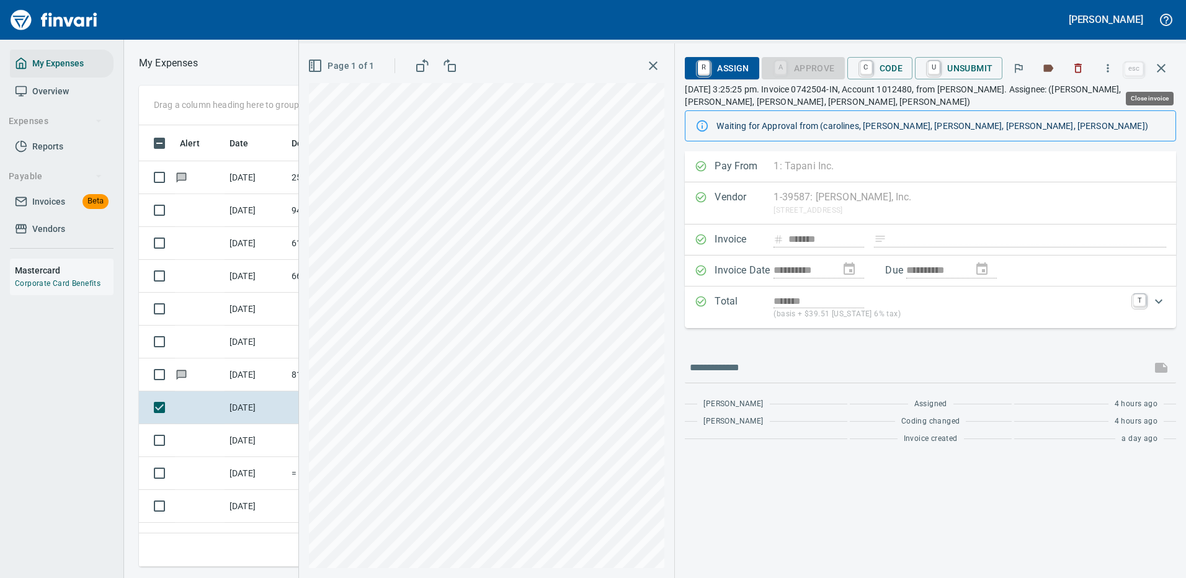
scroll to position [423, 703]
click at [1109, 65] on icon "button" at bounding box center [1108, 68] width 2 height 8
click at [1066, 104] on span "Download" at bounding box center [1105, 104] width 119 height 15
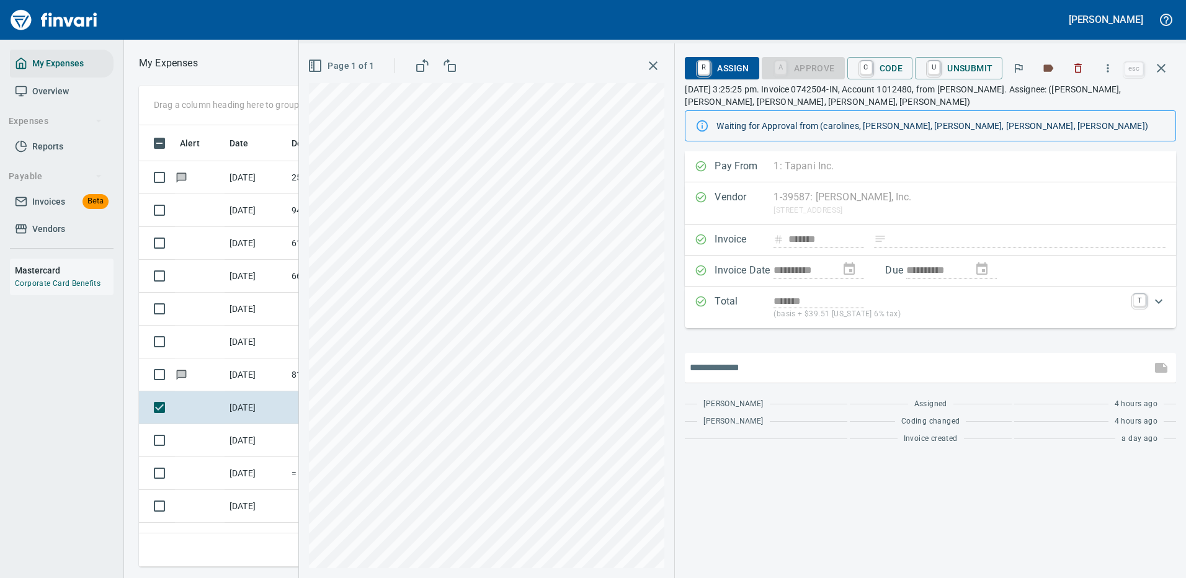
click at [734, 370] on input "text" at bounding box center [918, 368] width 457 height 20
type input "*******"
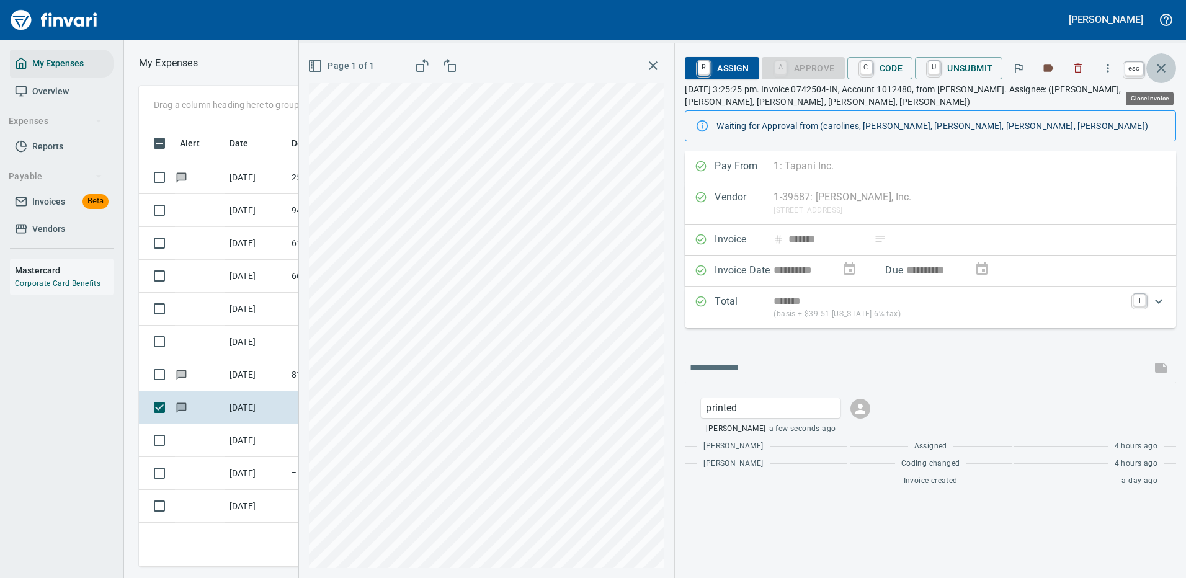
click at [1162, 65] on icon "button" at bounding box center [1161, 68] width 15 height 15
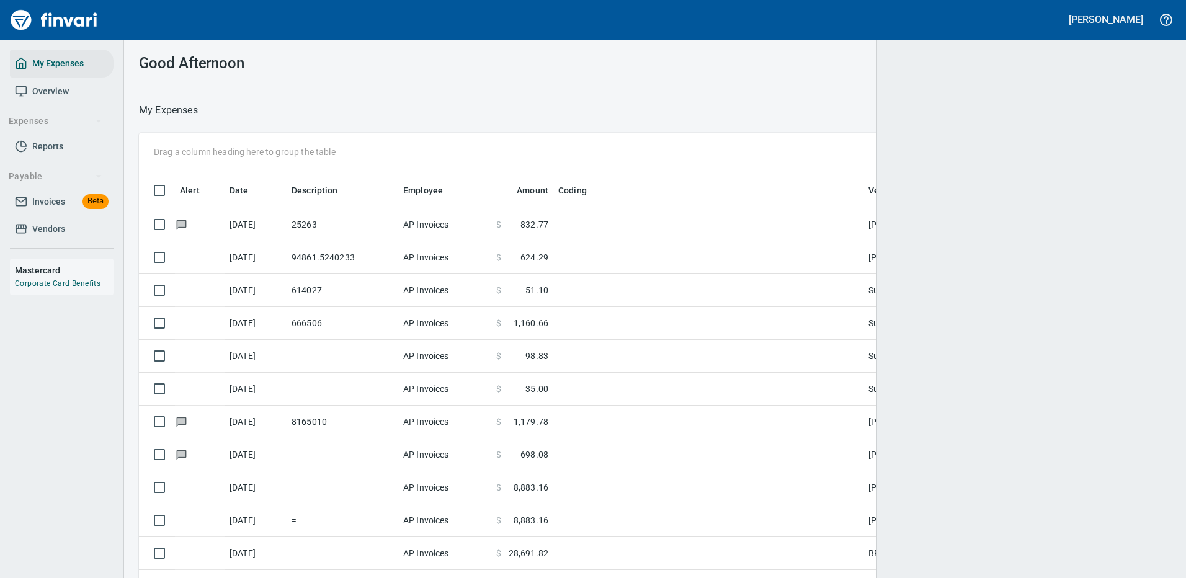
scroll to position [423, 1004]
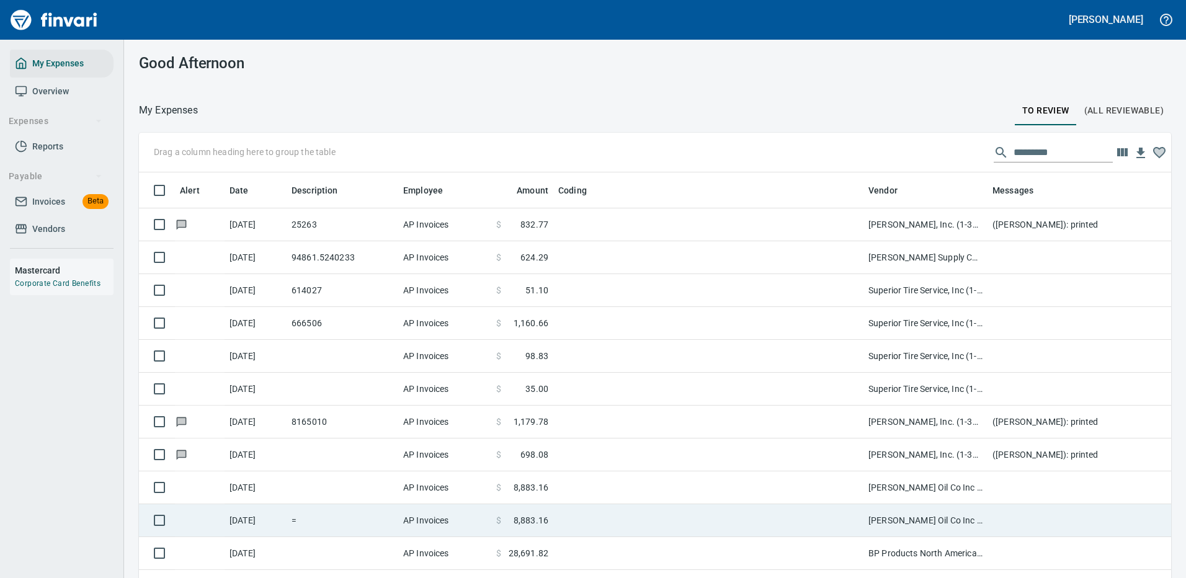
click at [804, 483] on td at bounding box center [708, 487] width 310 height 33
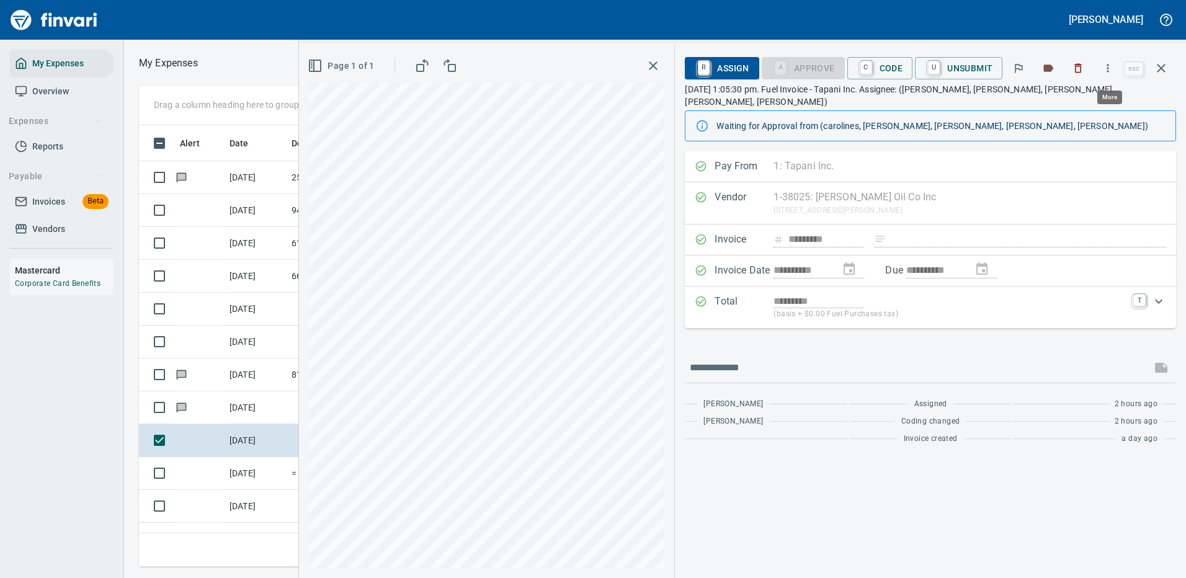
scroll to position [423, 703]
click at [1108, 66] on icon "button" at bounding box center [1108, 68] width 12 height 12
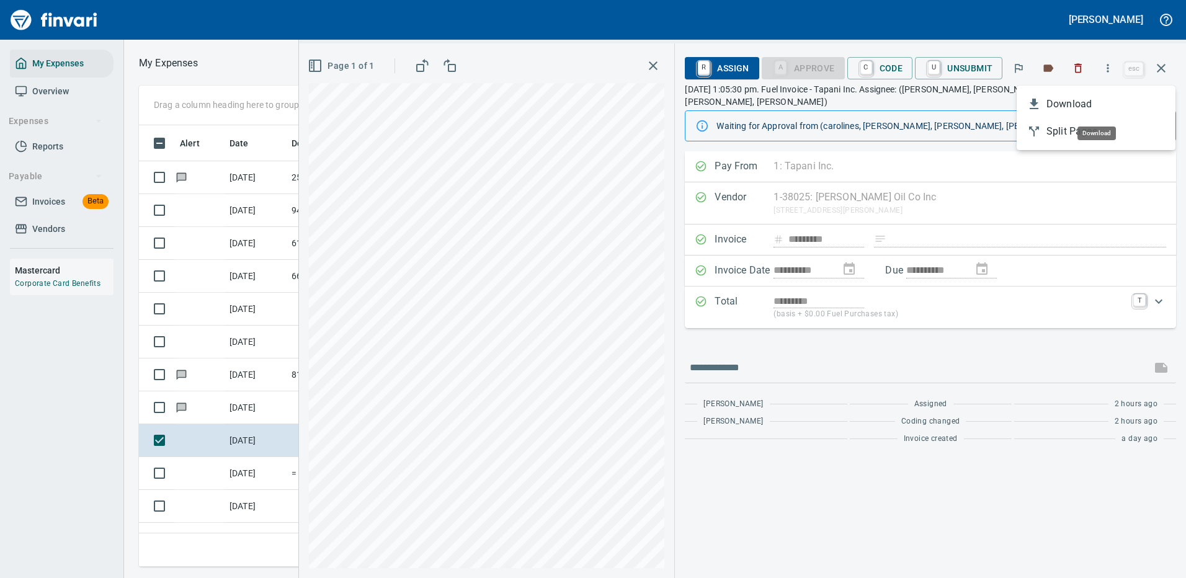
click at [1069, 107] on span "Download" at bounding box center [1105, 104] width 119 height 15
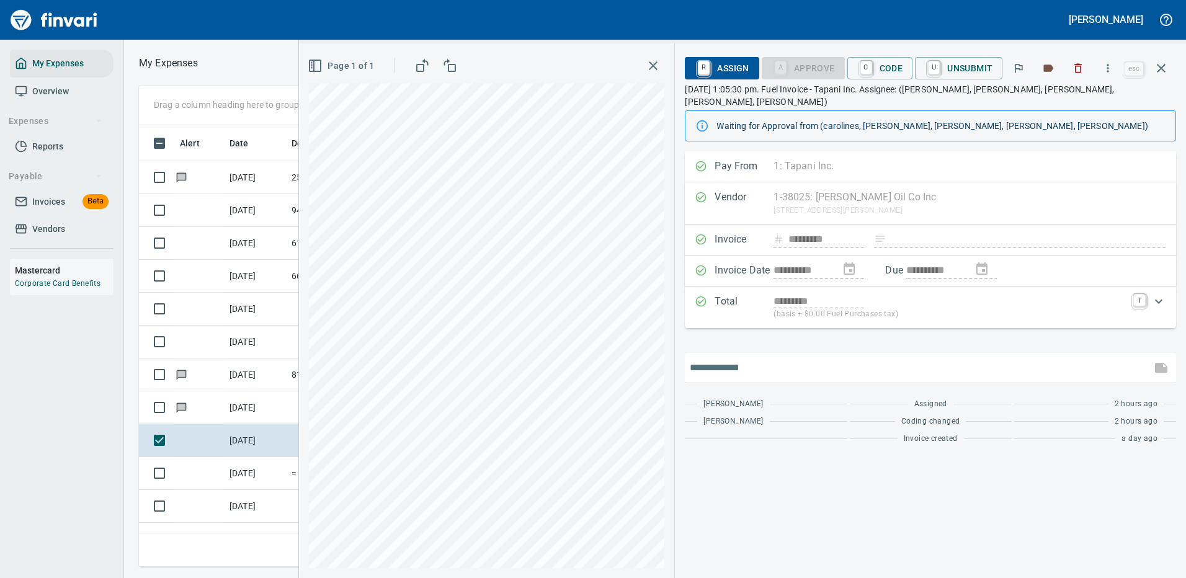
click at [722, 358] on input "text" at bounding box center [918, 368] width 457 height 20
type input "*******"
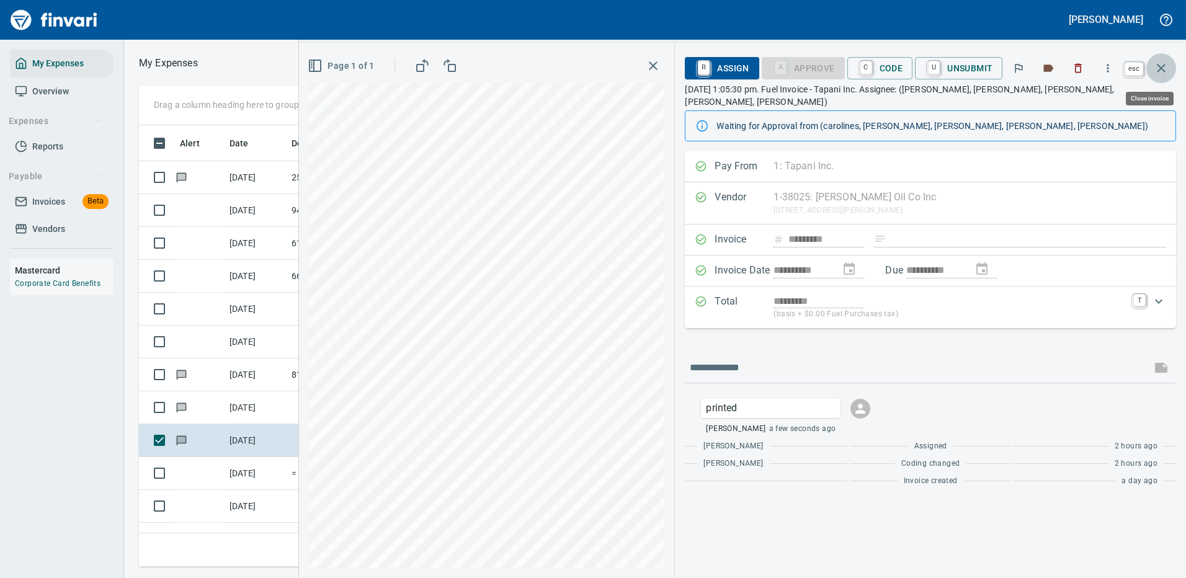
click at [1161, 68] on icon "button" at bounding box center [1161, 68] width 9 height 9
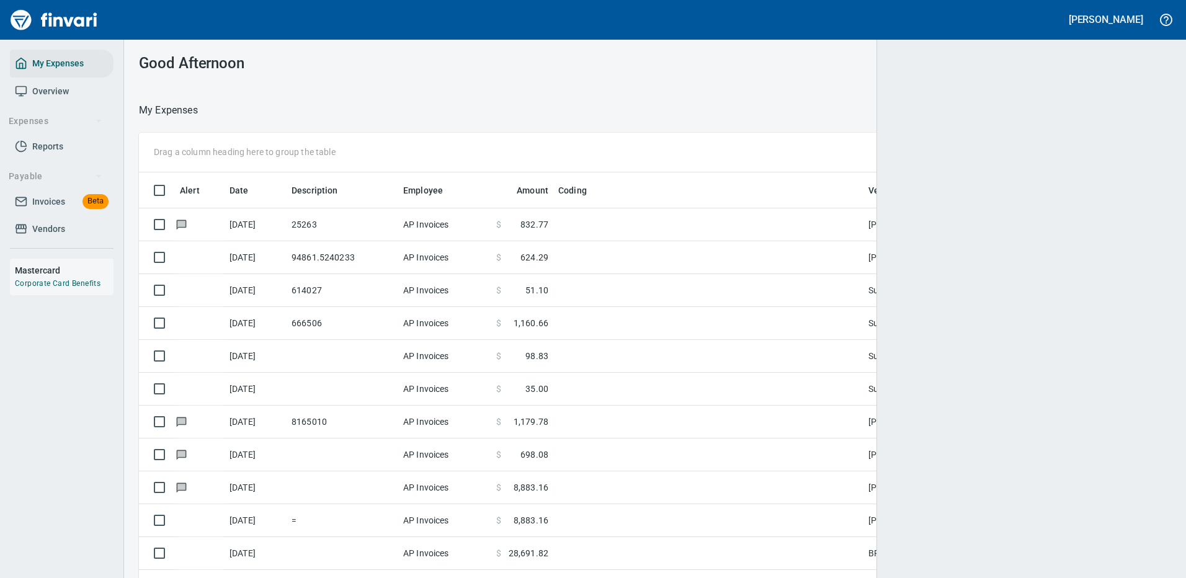
scroll to position [423, 996]
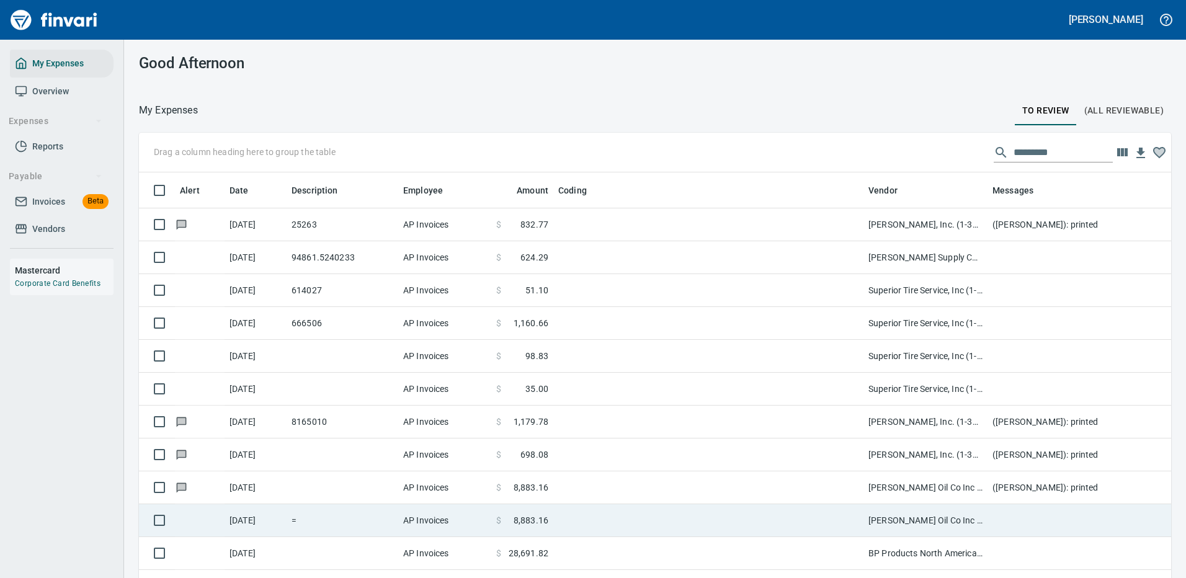
click at [793, 523] on td at bounding box center [708, 520] width 310 height 33
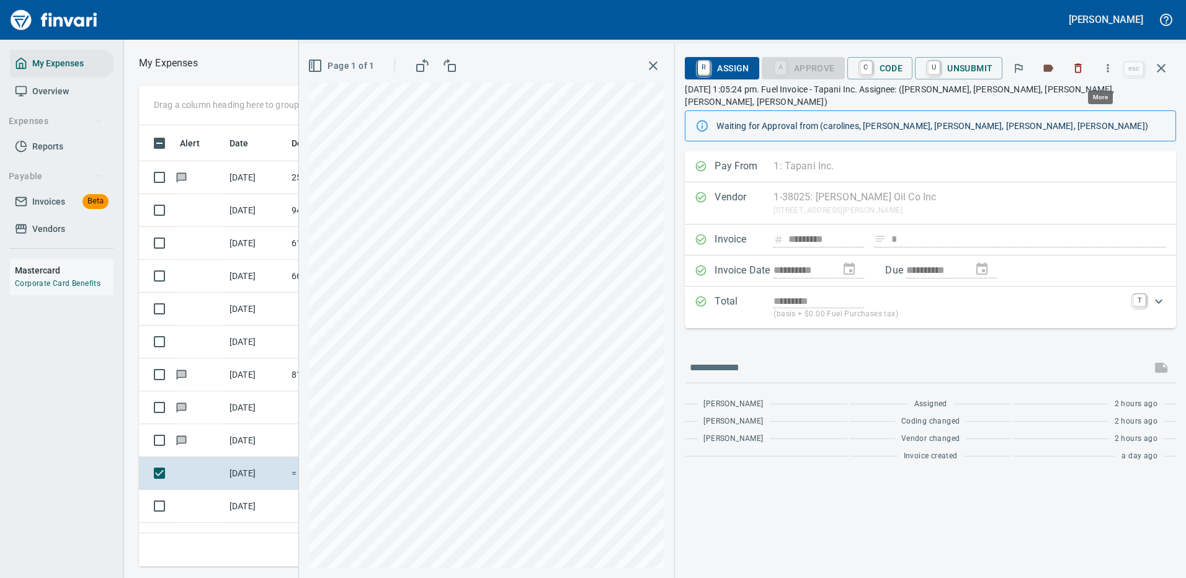
scroll to position [423, 703]
click at [1110, 64] on icon "button" at bounding box center [1108, 68] width 12 height 12
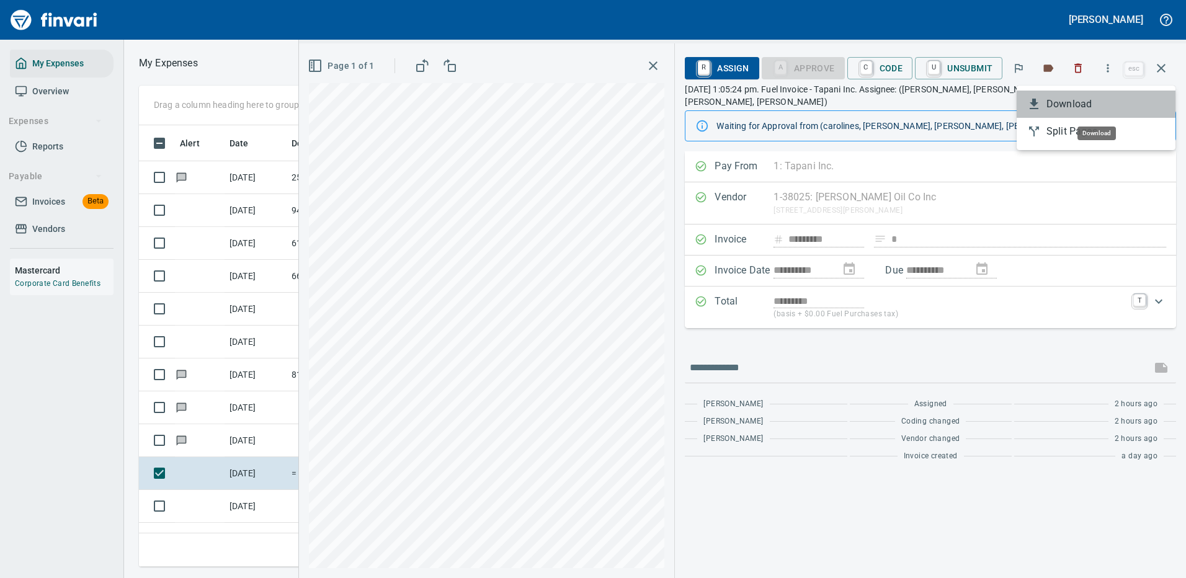
click at [1069, 100] on span "Download" at bounding box center [1105, 104] width 119 height 15
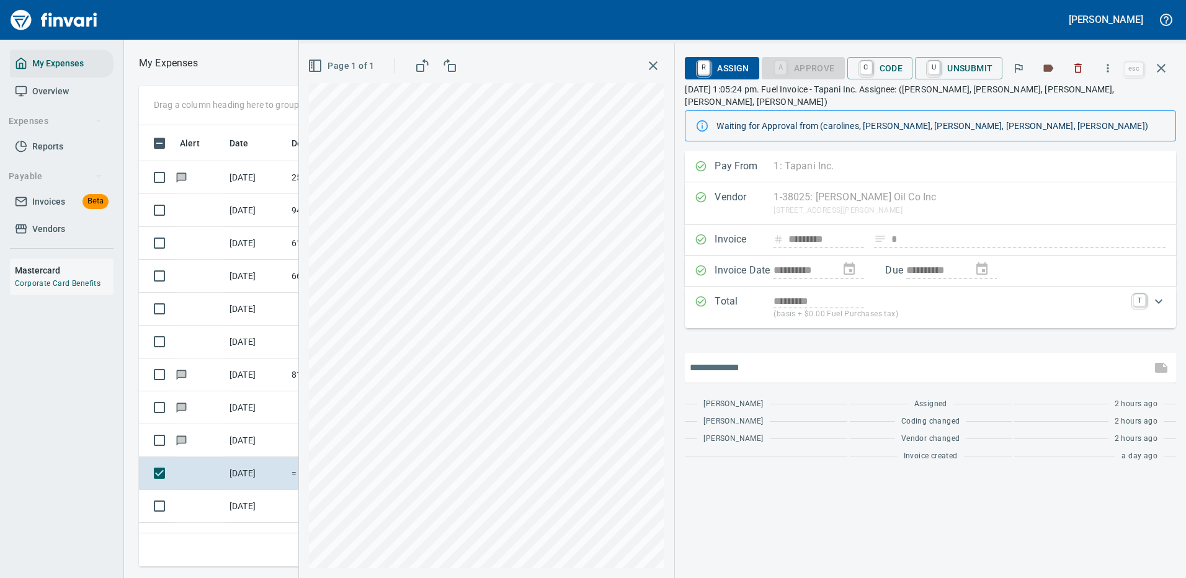
click at [736, 358] on input "text" at bounding box center [918, 368] width 457 height 20
type input "*******"
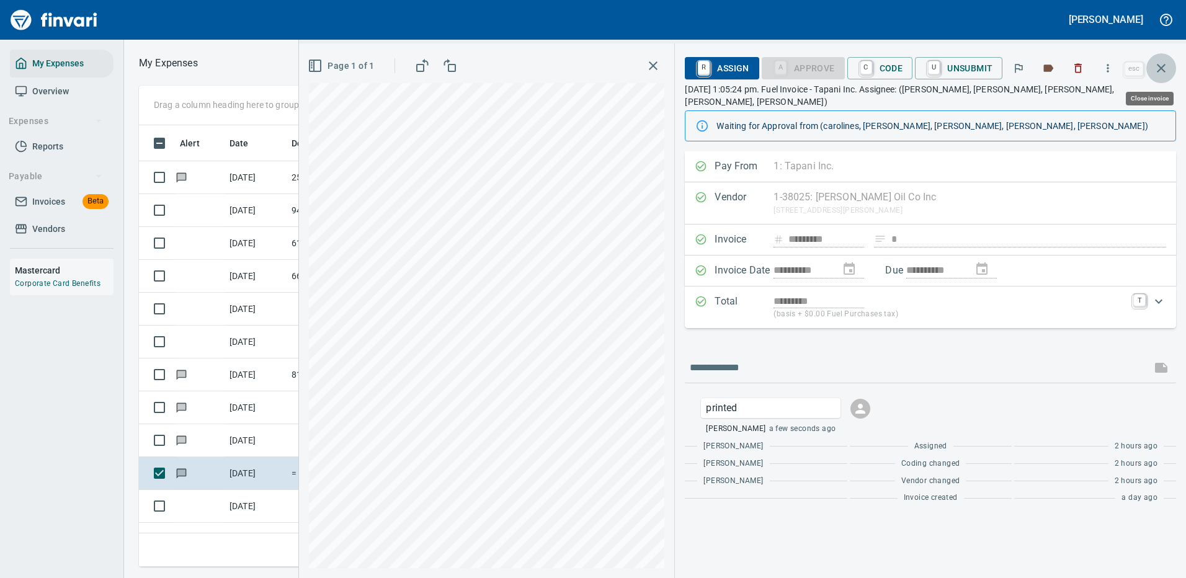
click at [1162, 66] on icon "button" at bounding box center [1161, 68] width 15 height 15
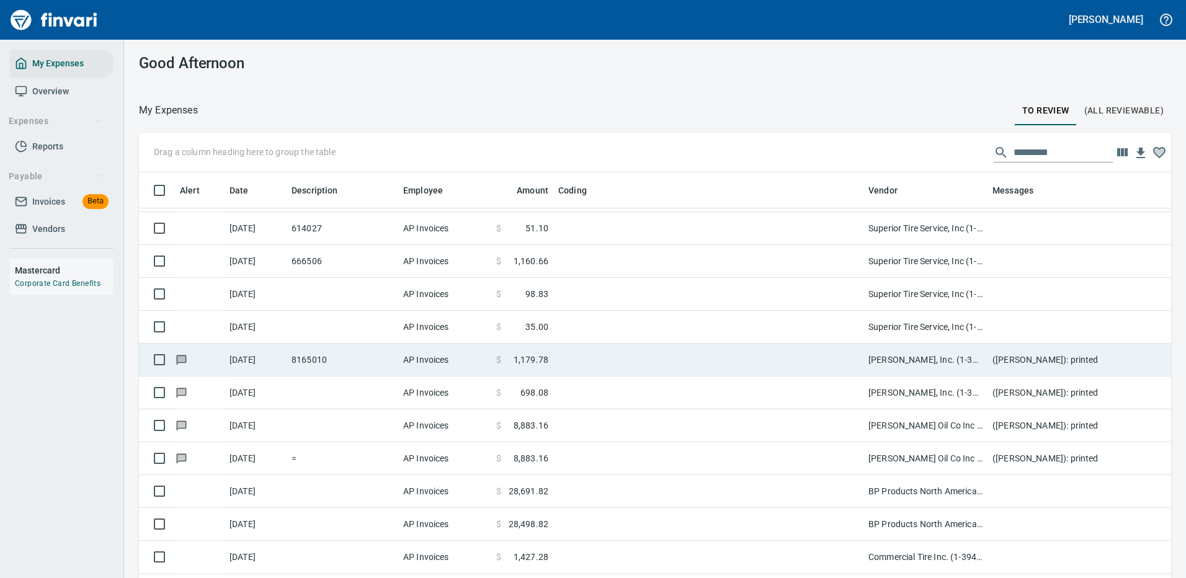
scroll to position [124, 0]
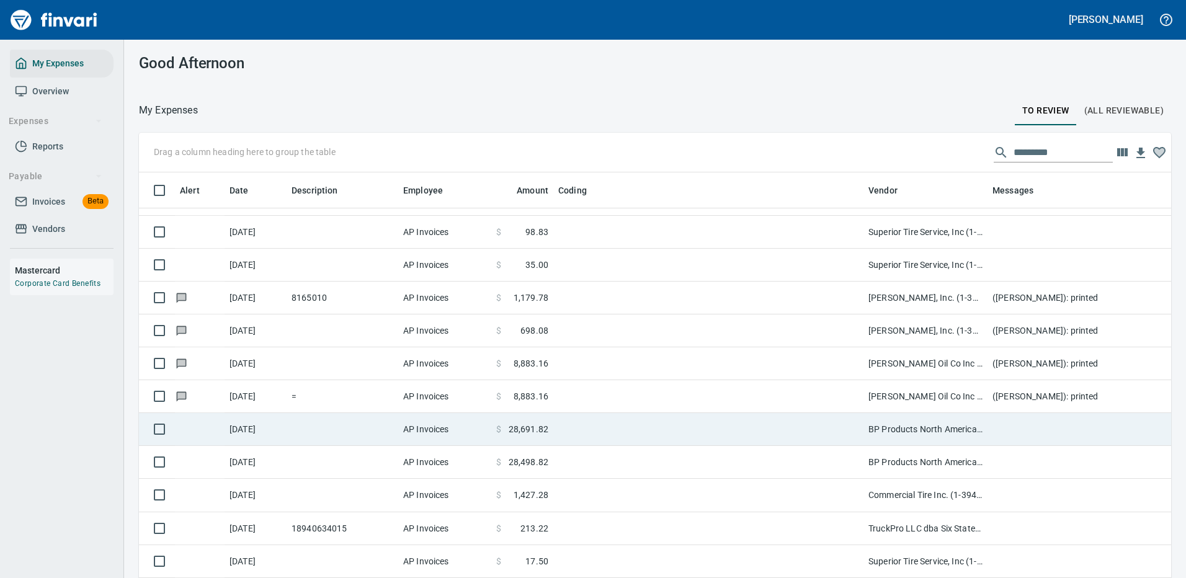
click at [800, 421] on td at bounding box center [708, 429] width 310 height 33
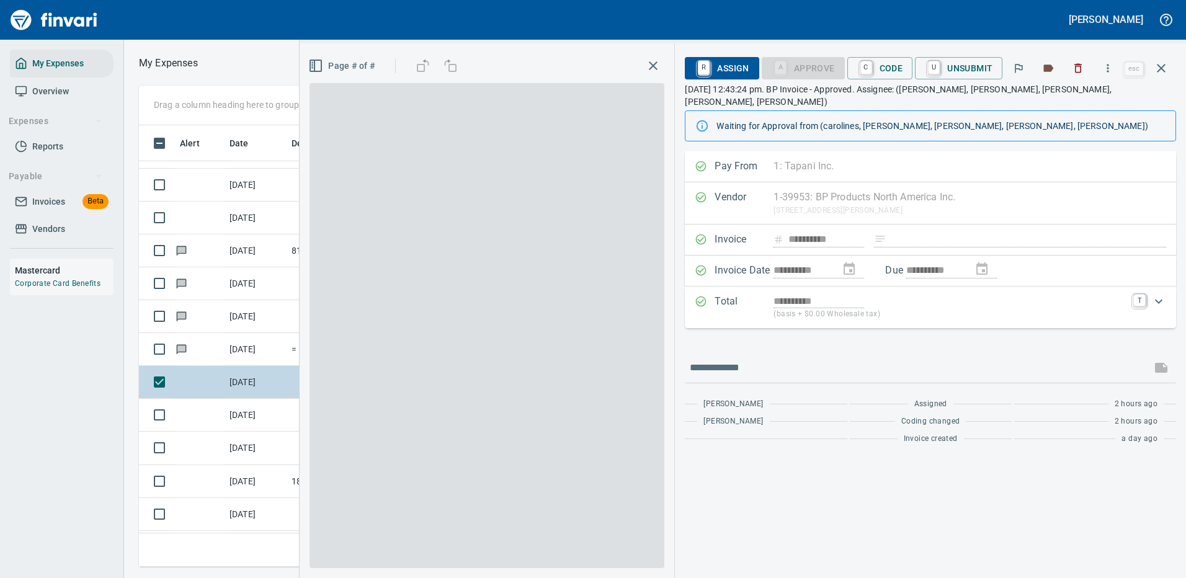
click at [800, 421] on div "Drag a column heading here to group the table Alert Date Description Employee A…" at bounding box center [655, 326] width 1062 height 481
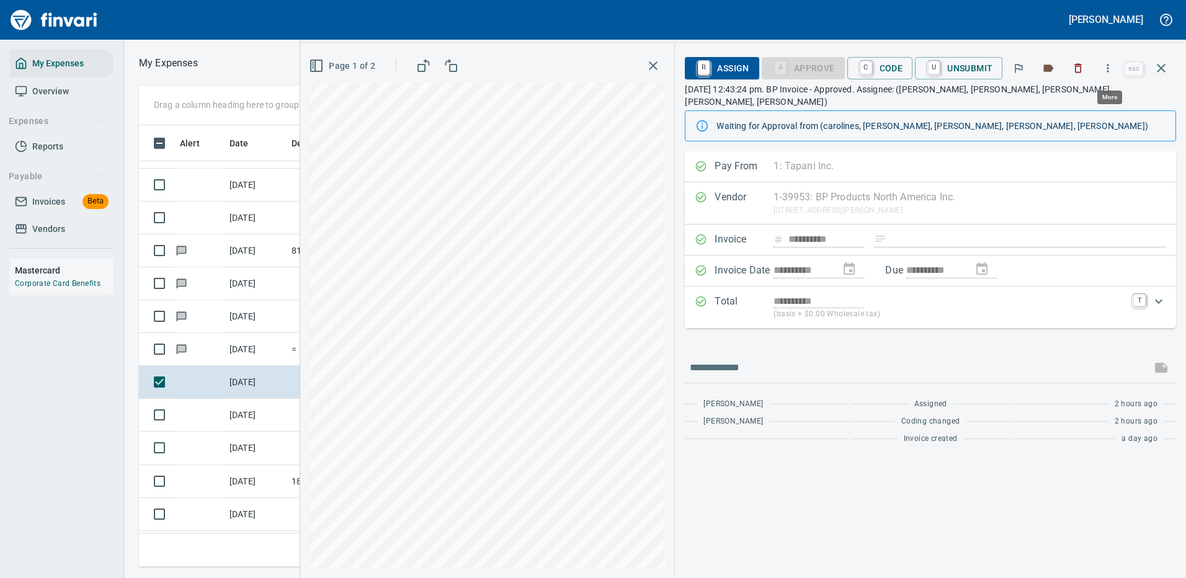
scroll to position [423, 703]
click at [1107, 63] on icon "button" at bounding box center [1108, 68] width 12 height 12
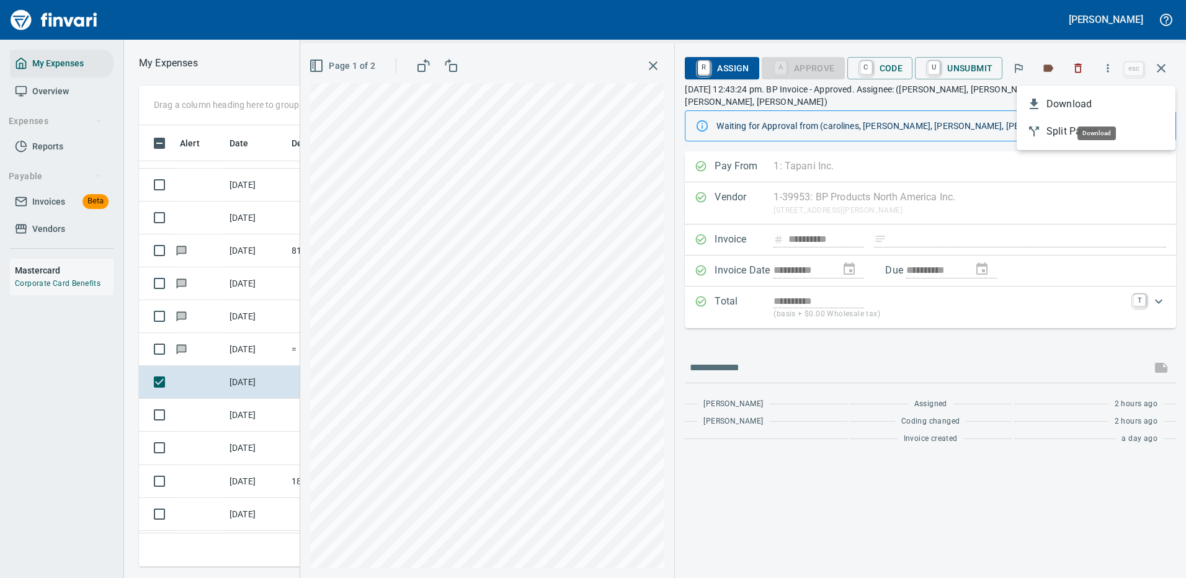
click at [1054, 105] on span "Download" at bounding box center [1105, 104] width 119 height 15
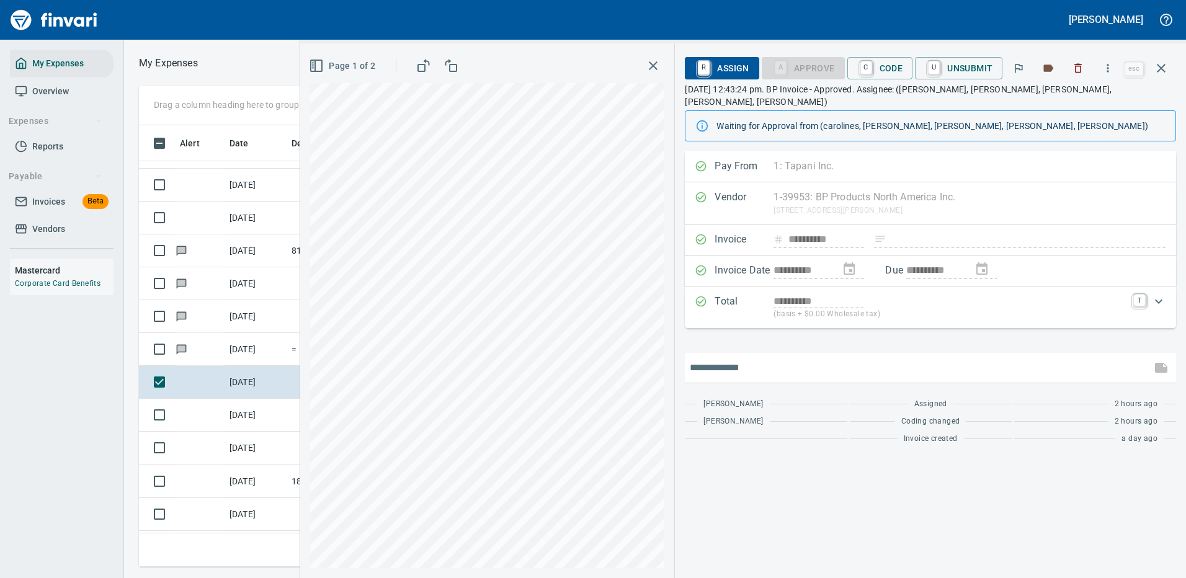
click at [798, 358] on input "text" at bounding box center [918, 368] width 457 height 20
type input "*******"
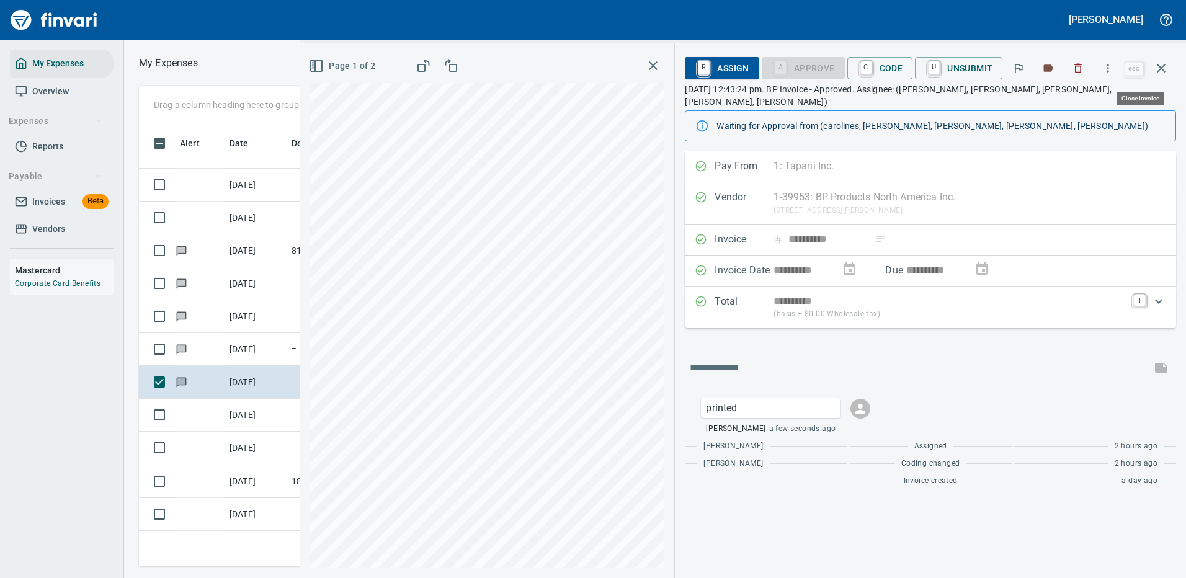
click at [1157, 66] on icon "button" at bounding box center [1161, 68] width 15 height 15
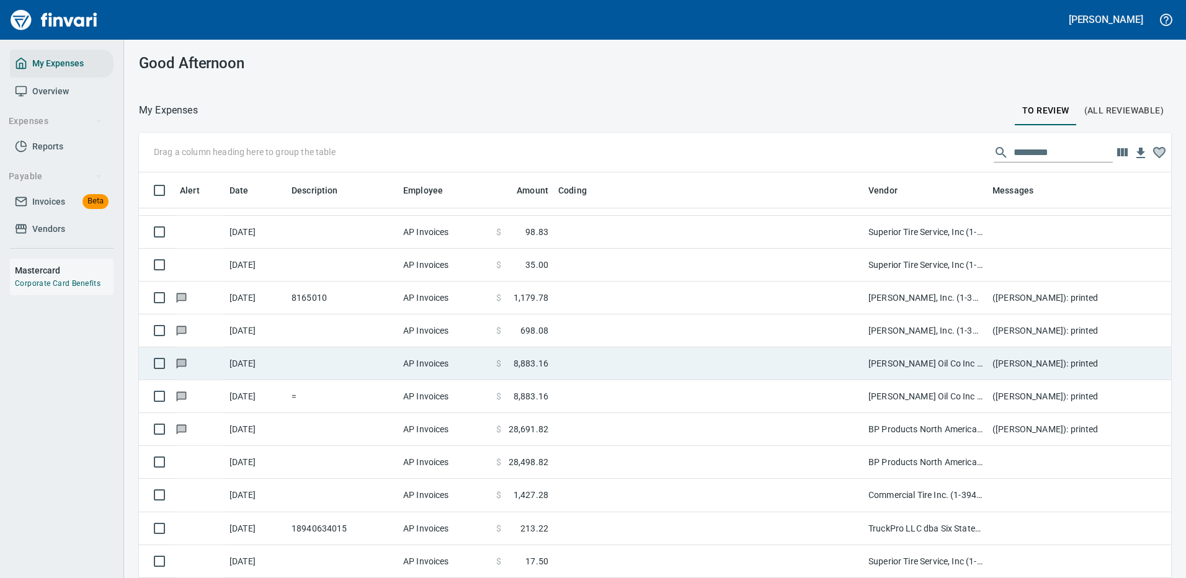
scroll to position [423, 1004]
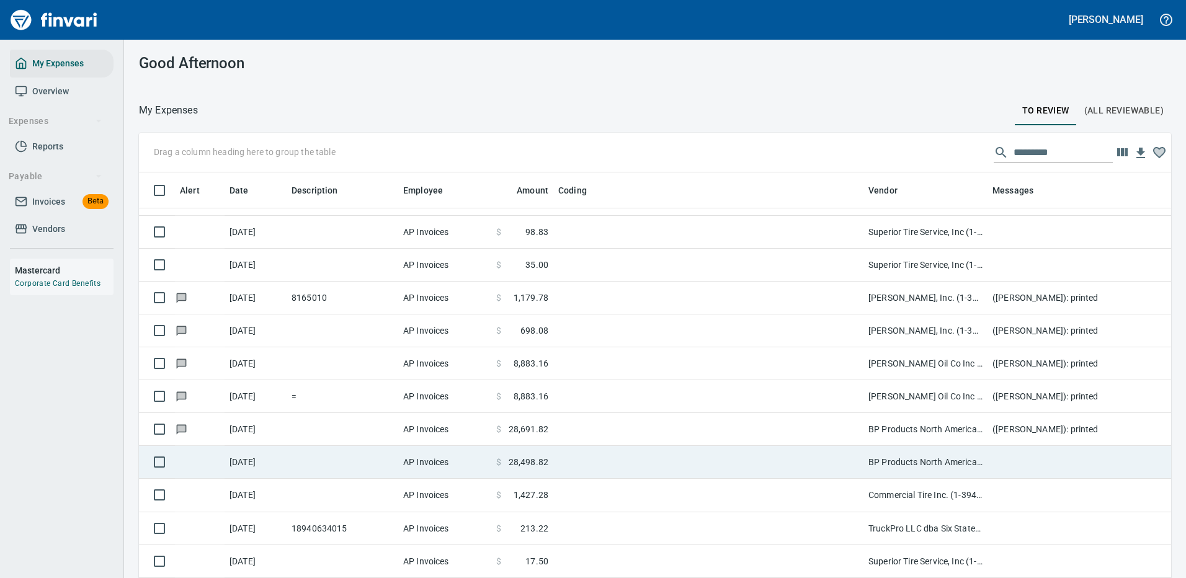
click at [731, 460] on td at bounding box center [708, 462] width 310 height 33
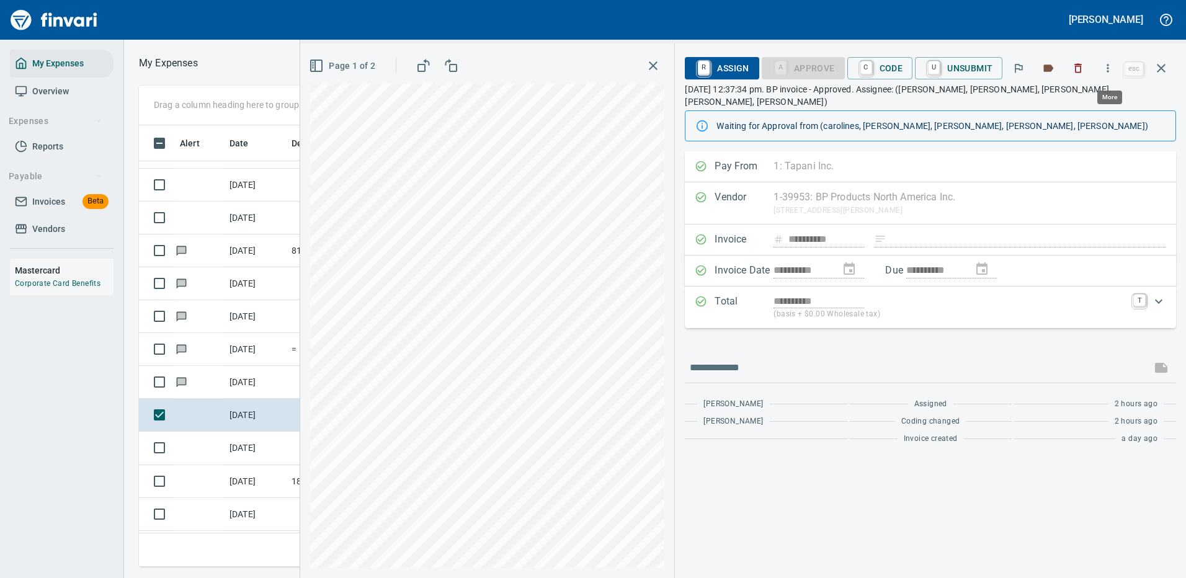
scroll to position [423, 703]
click at [1109, 67] on icon "button" at bounding box center [1108, 68] width 12 height 12
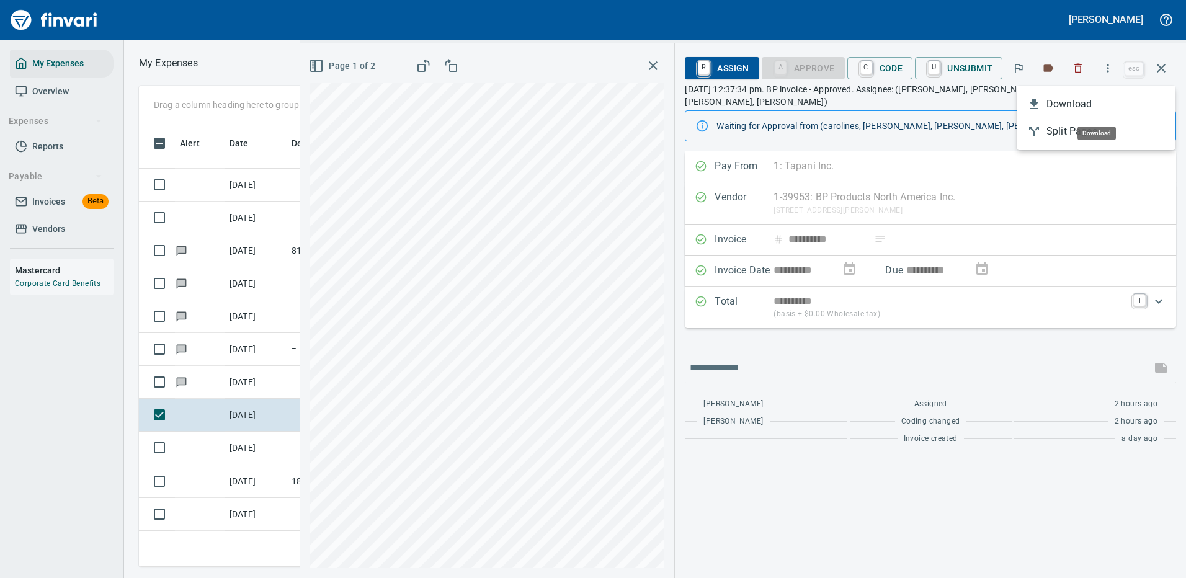
click at [1061, 102] on span "Download" at bounding box center [1105, 104] width 119 height 15
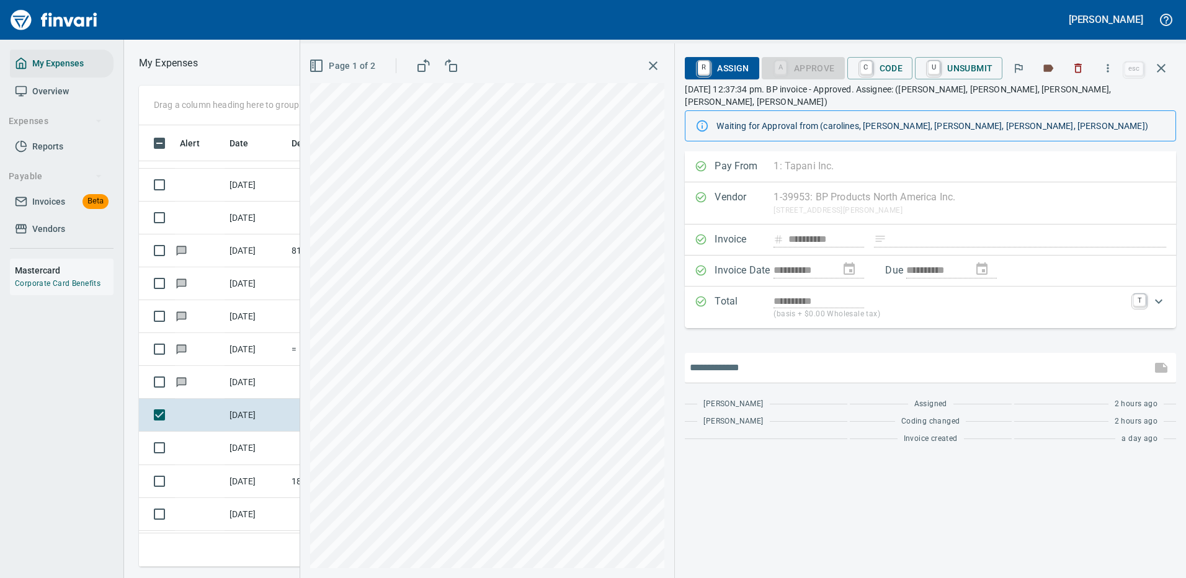
click at [756, 358] on input "text" at bounding box center [918, 368] width 457 height 20
type input "*******"
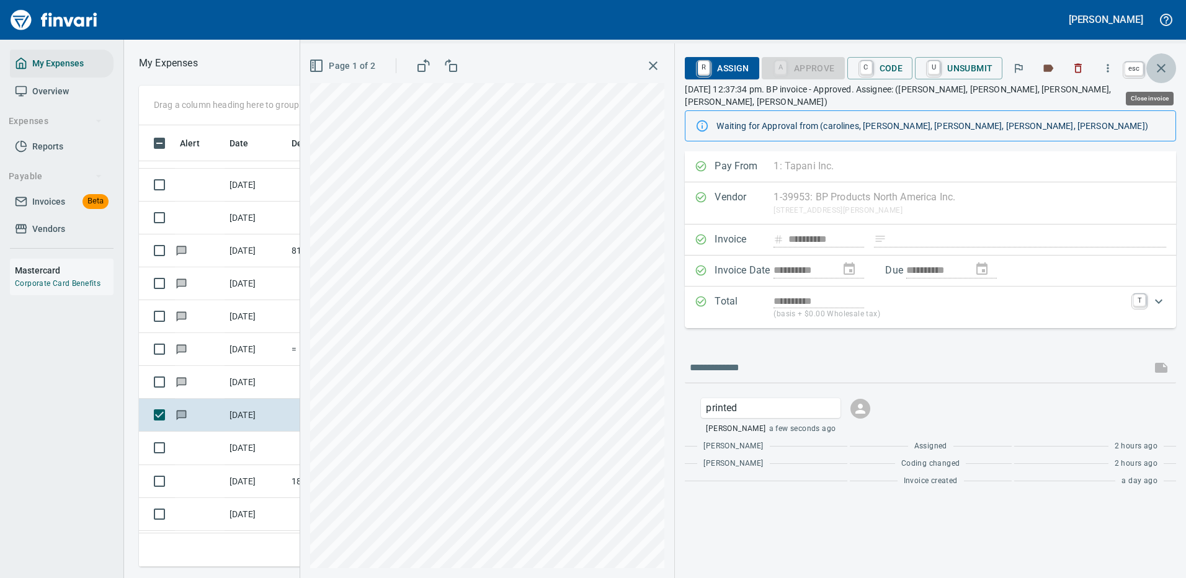
click at [1157, 64] on icon "button" at bounding box center [1161, 68] width 15 height 15
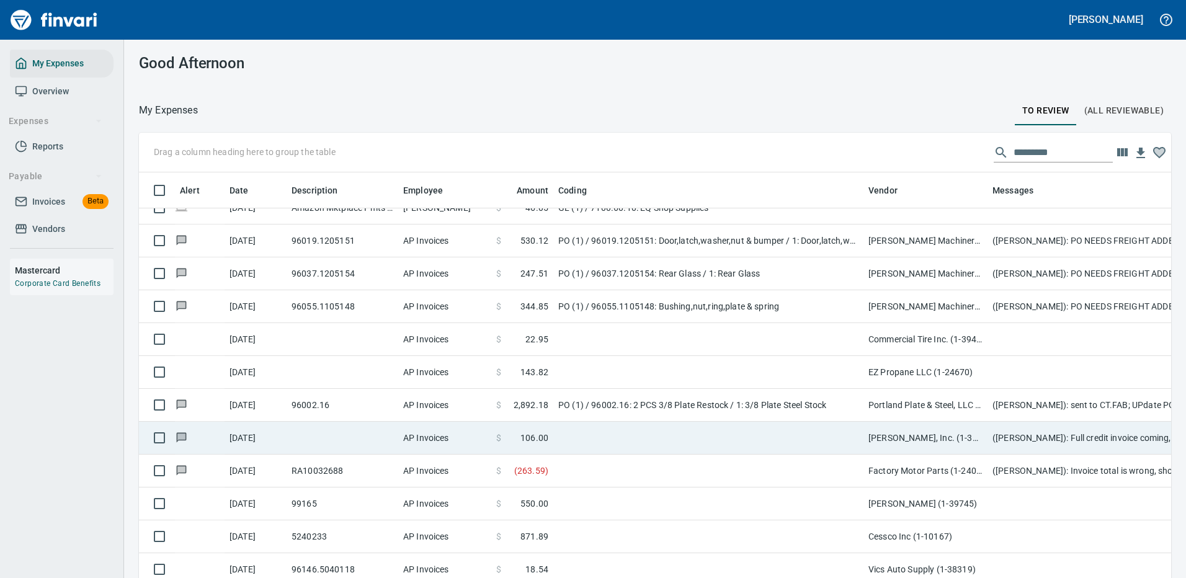
scroll to position [868, 0]
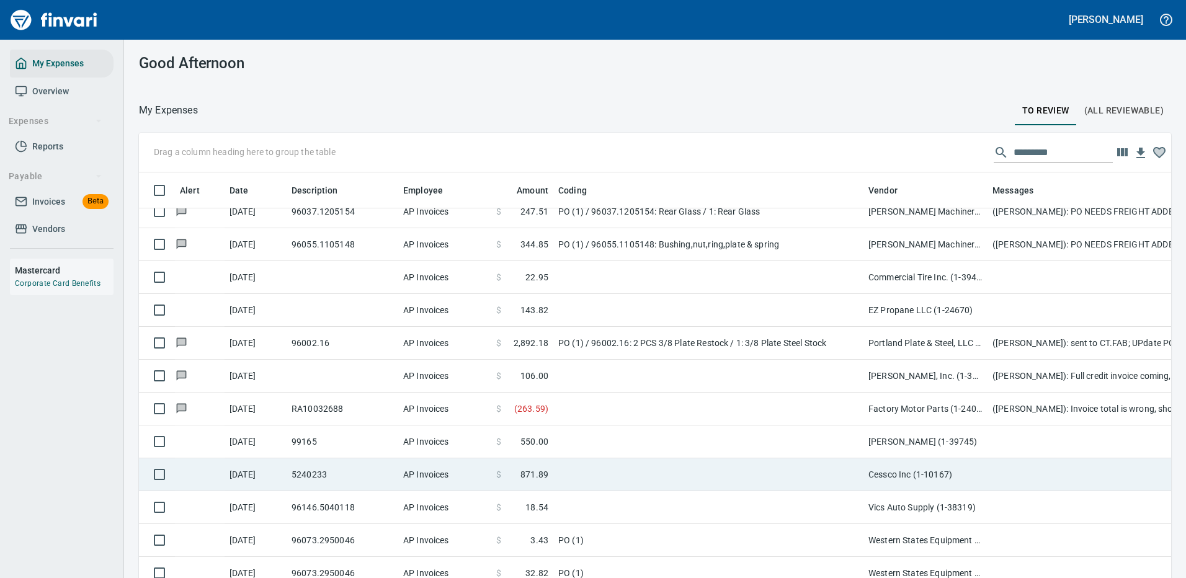
click at [644, 472] on td at bounding box center [708, 474] width 310 height 33
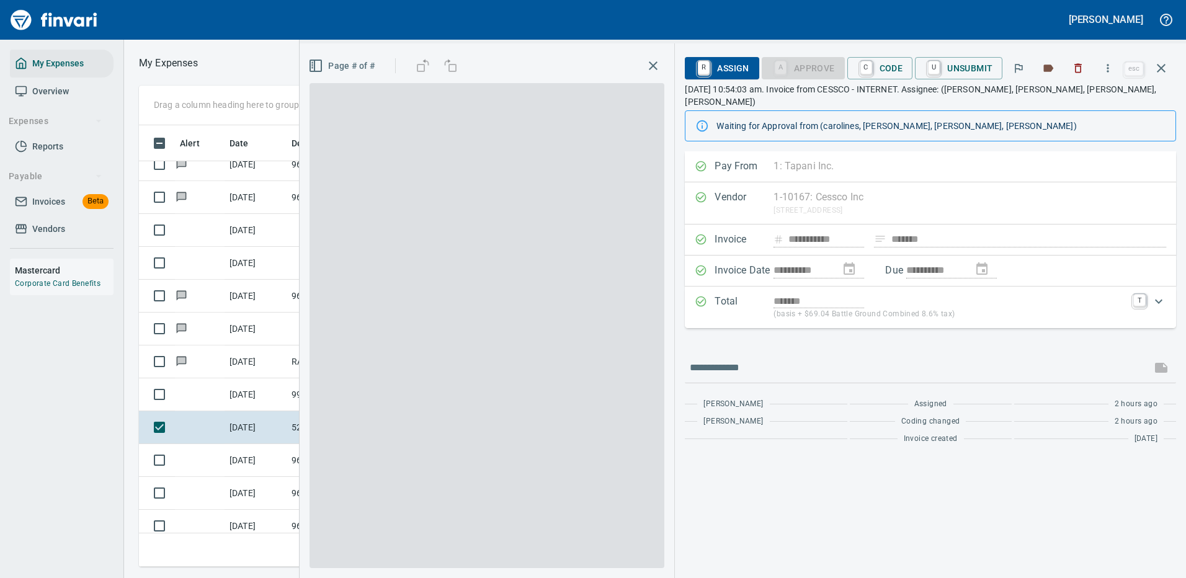
scroll to position [423, 703]
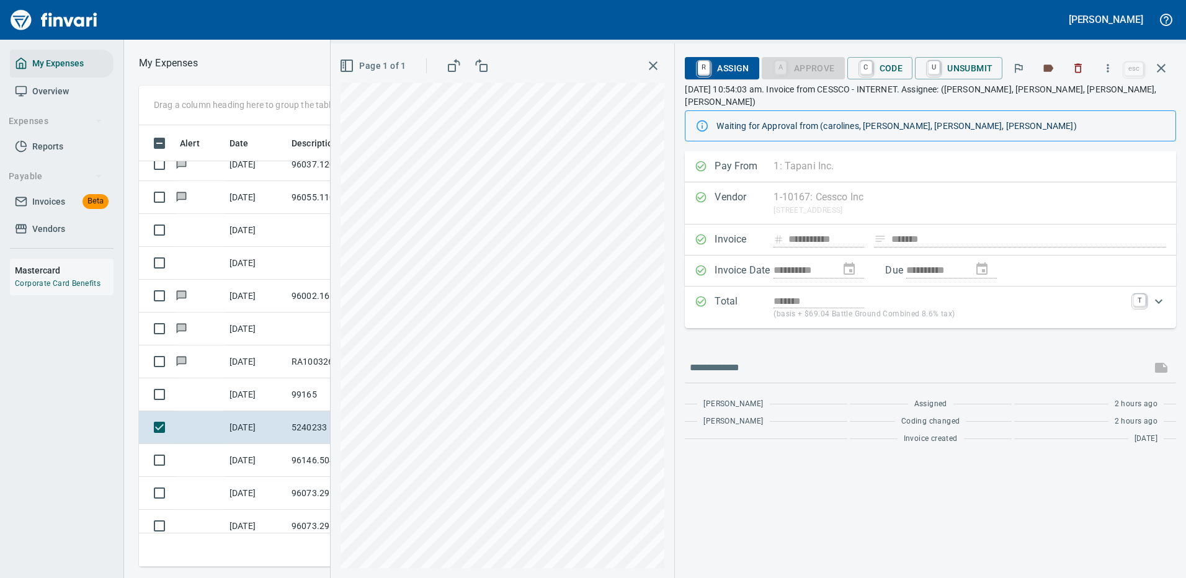
type input "**********"
click at [1160, 67] on icon "button" at bounding box center [1161, 68] width 9 height 9
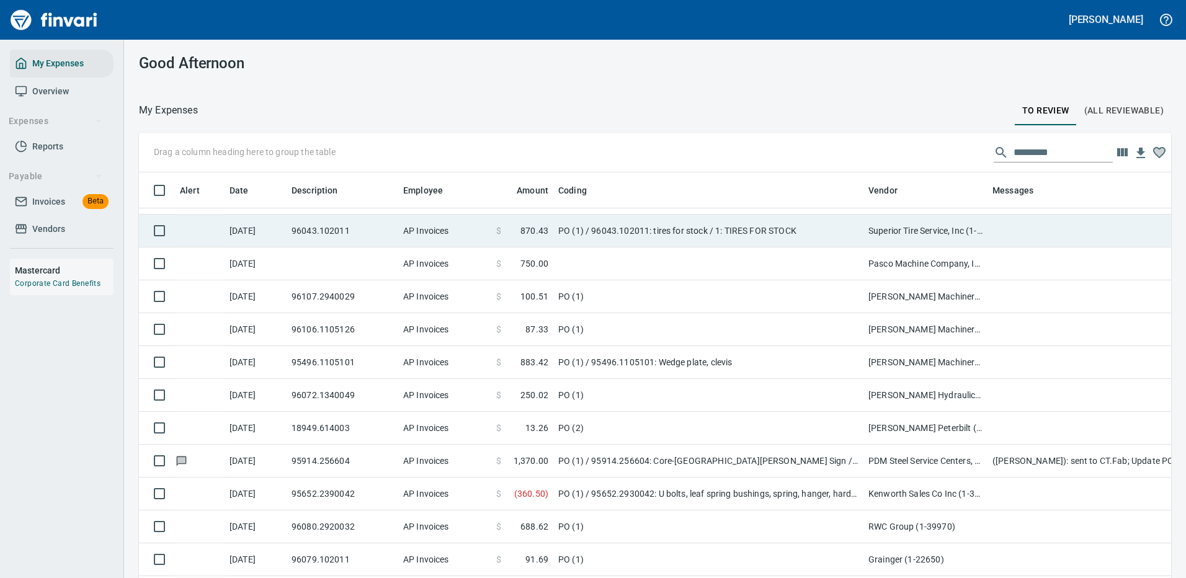
scroll to position [1799, 0]
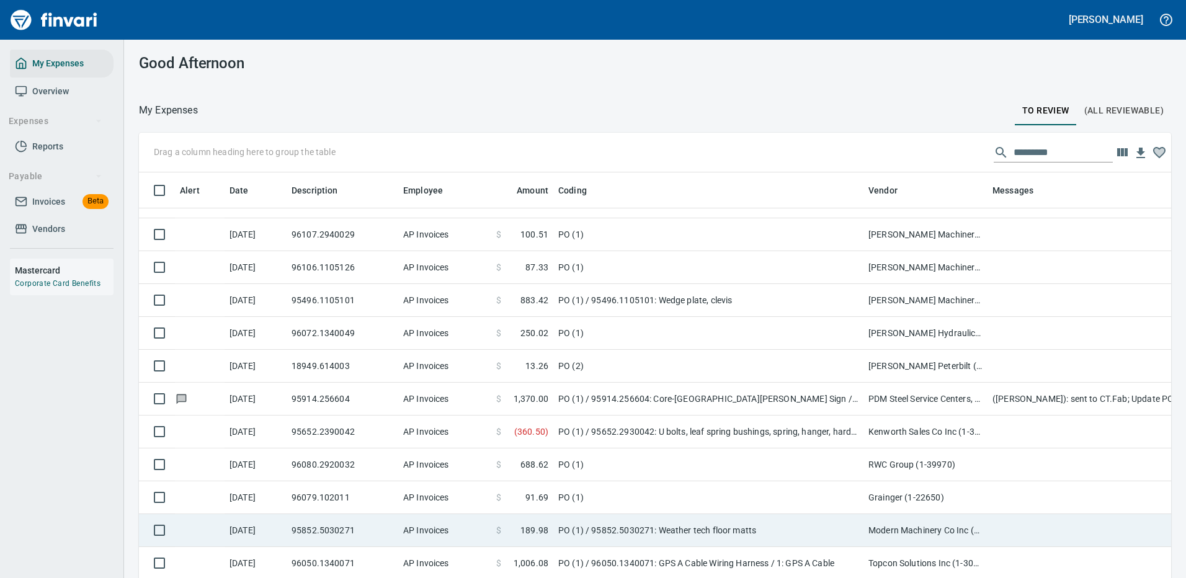
click at [794, 467] on td "PO (1)" at bounding box center [708, 464] width 310 height 33
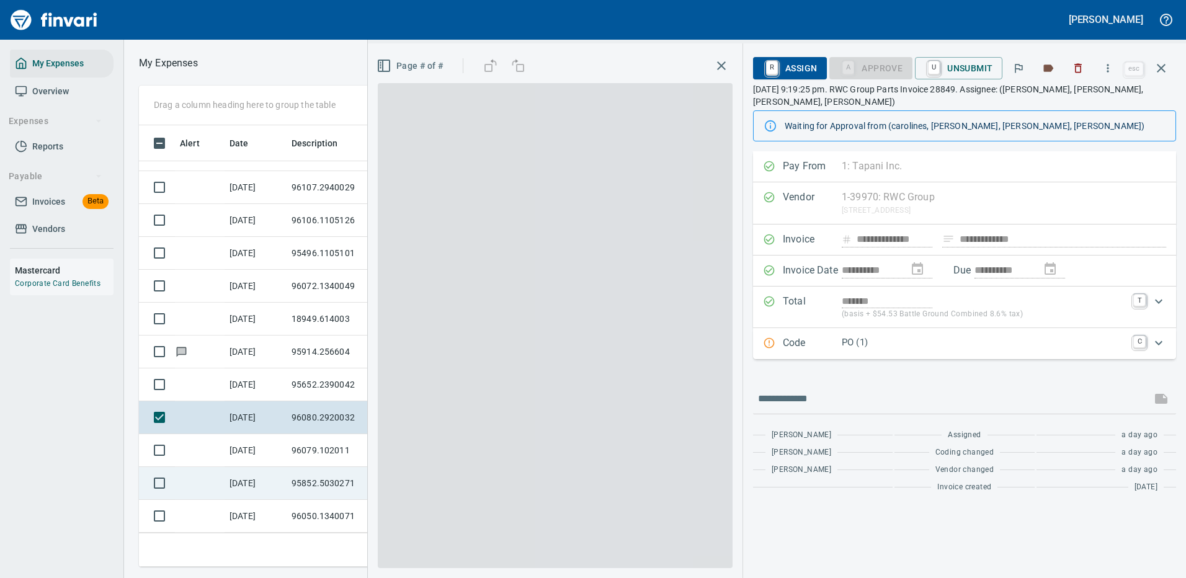
scroll to position [423, 703]
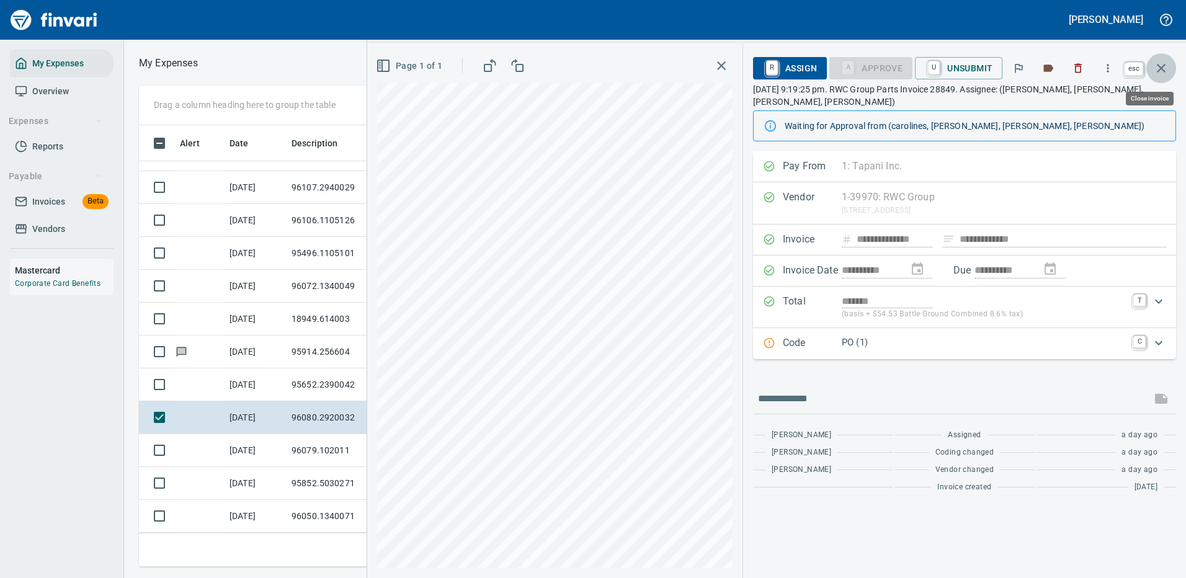
click at [1156, 69] on icon "button" at bounding box center [1161, 68] width 15 height 15
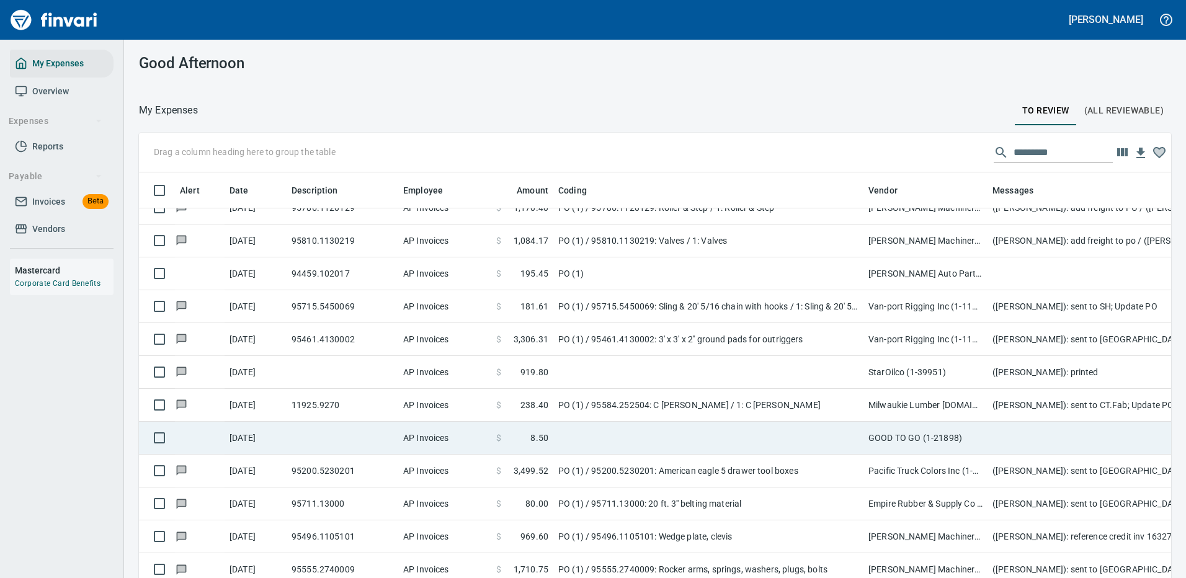
scroll to position [3846, 0]
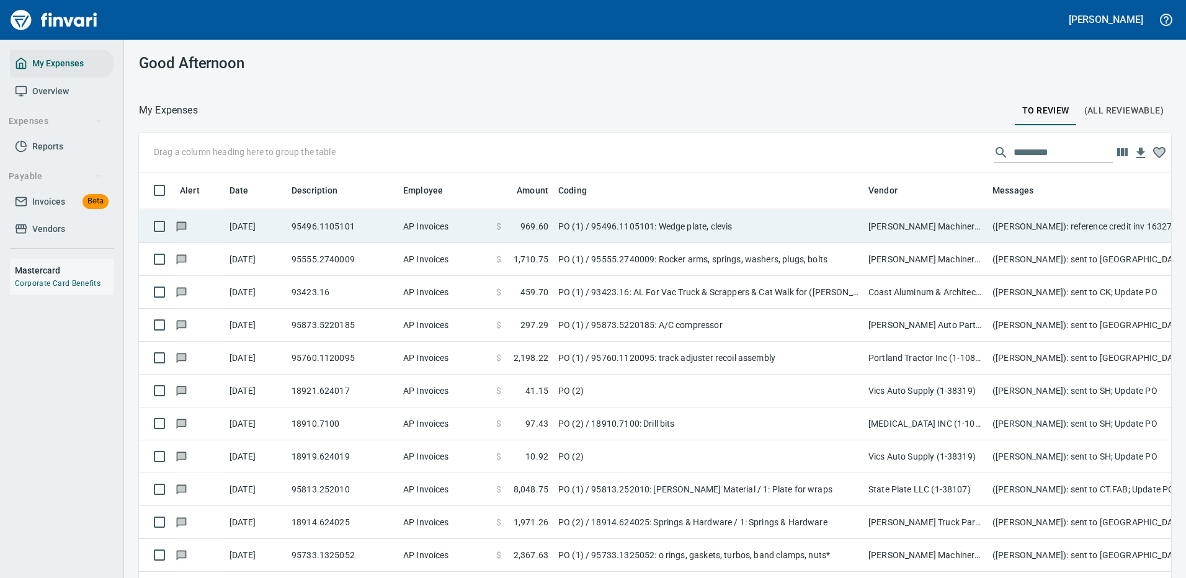
click at [739, 226] on td "PO (1) / 95496.1105101: Wedge plate, clevis" at bounding box center [708, 226] width 310 height 33
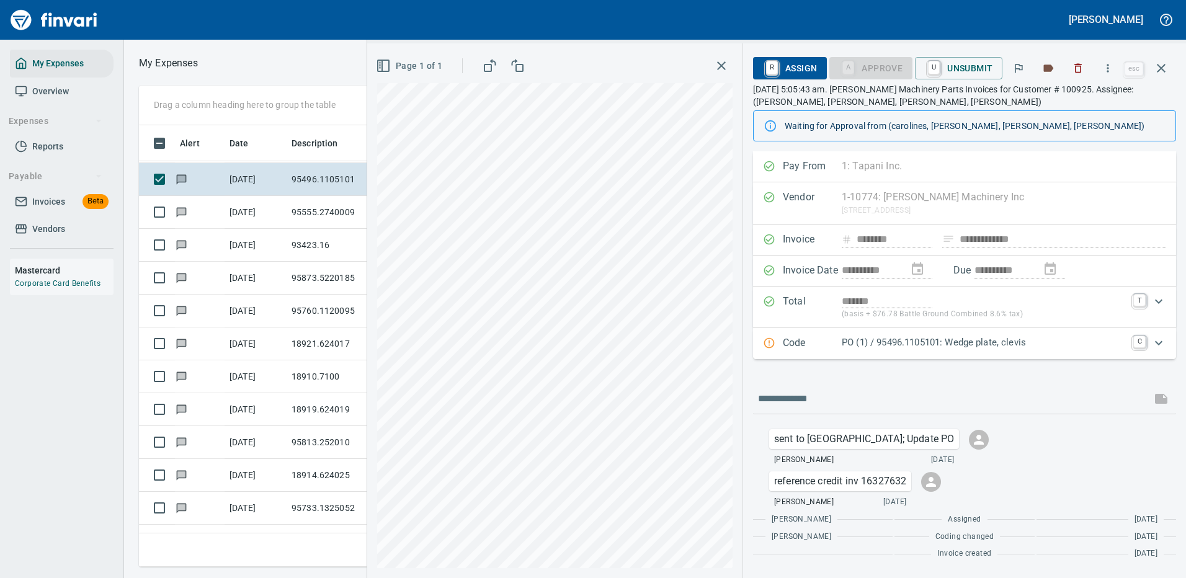
scroll to position [423, 703]
click at [1160, 68] on icon "button" at bounding box center [1161, 68] width 9 height 9
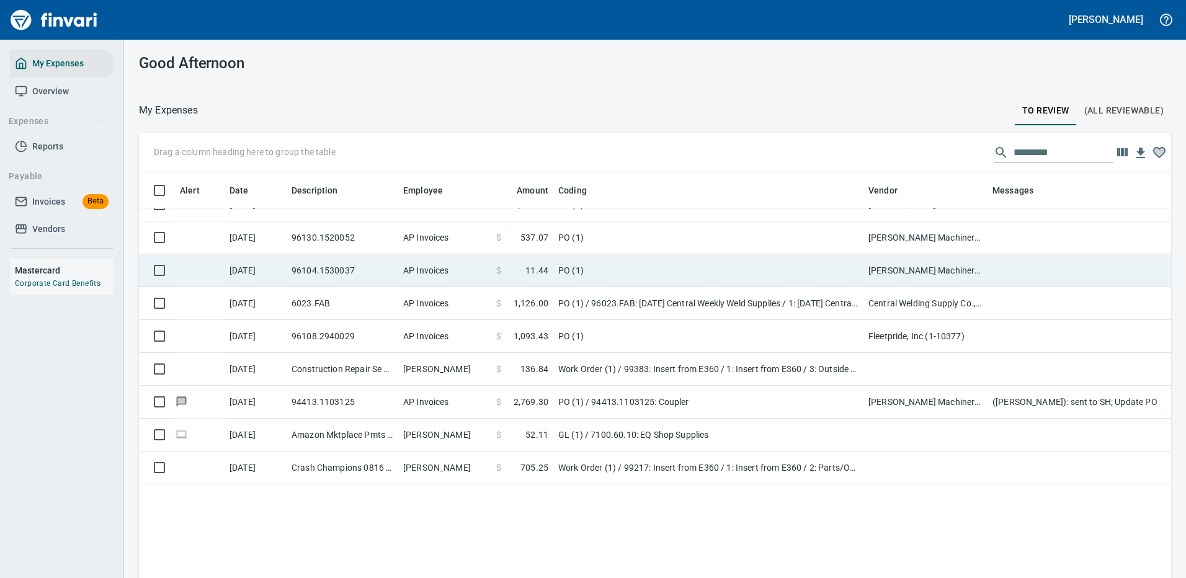
scroll to position [992, 0]
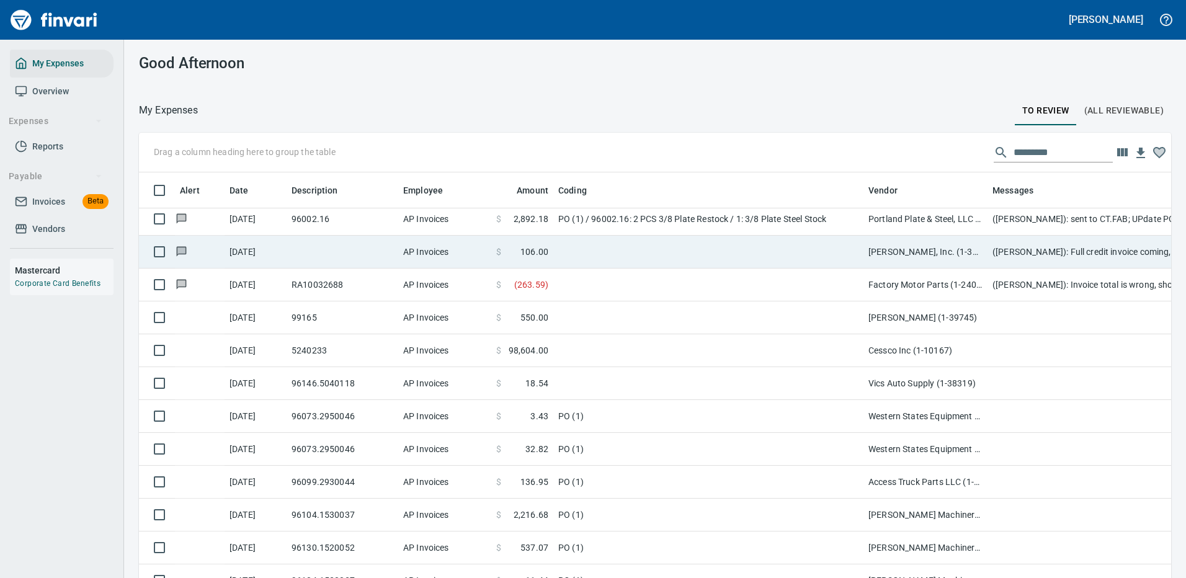
click at [243, 215] on td "8/21/2025" at bounding box center [256, 219] width 62 height 33
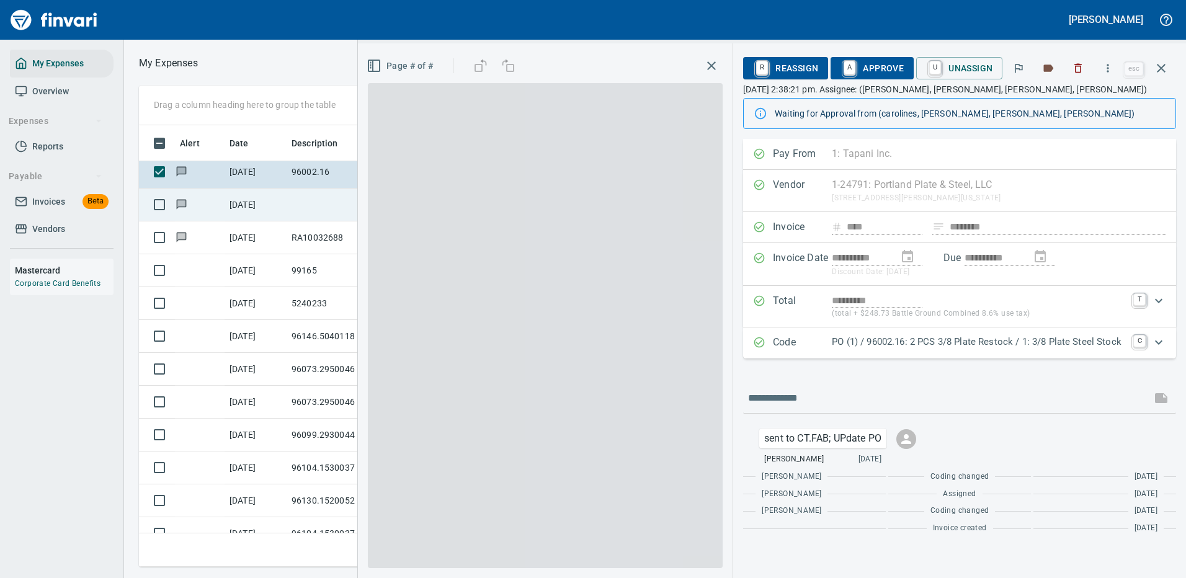
scroll to position [423, 703]
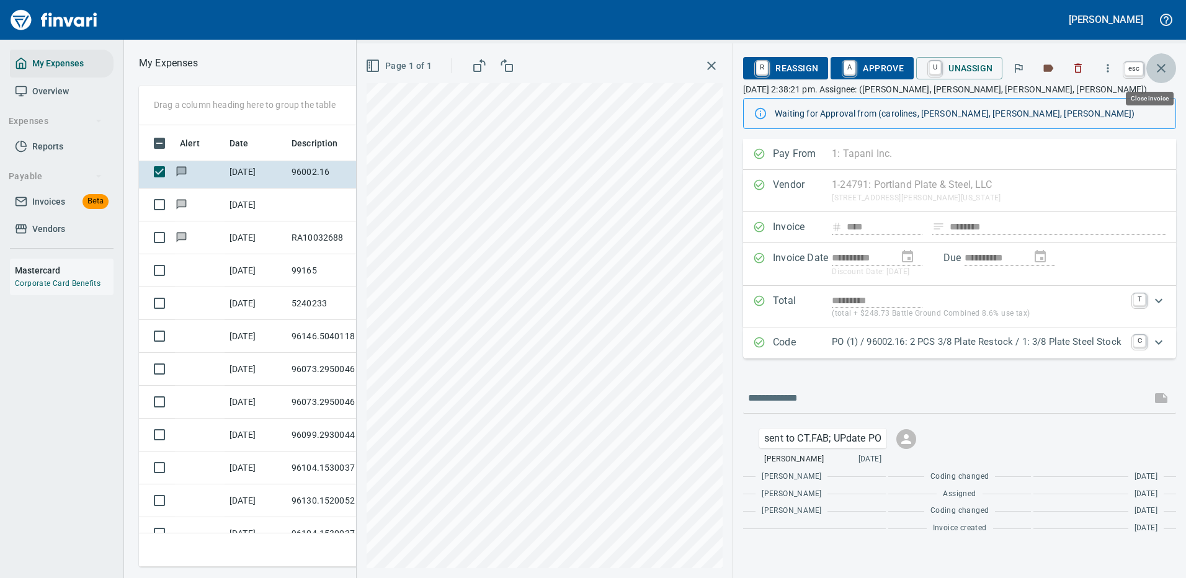
click at [1164, 65] on icon "button" at bounding box center [1161, 68] width 15 height 15
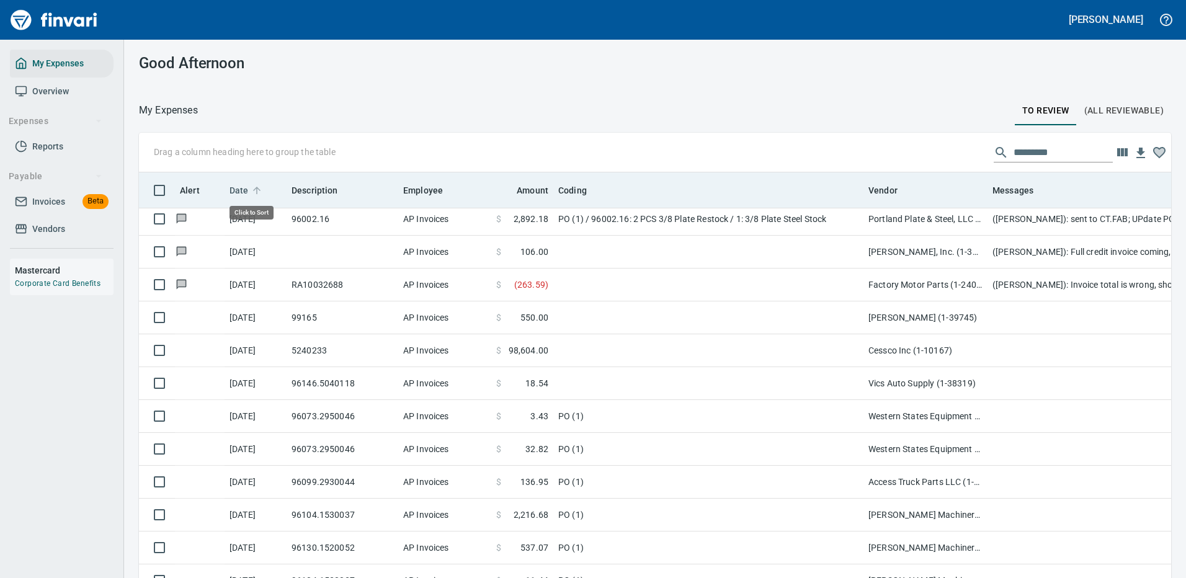
scroll to position [423, 1004]
click at [238, 187] on span "Date" at bounding box center [239, 190] width 19 height 15
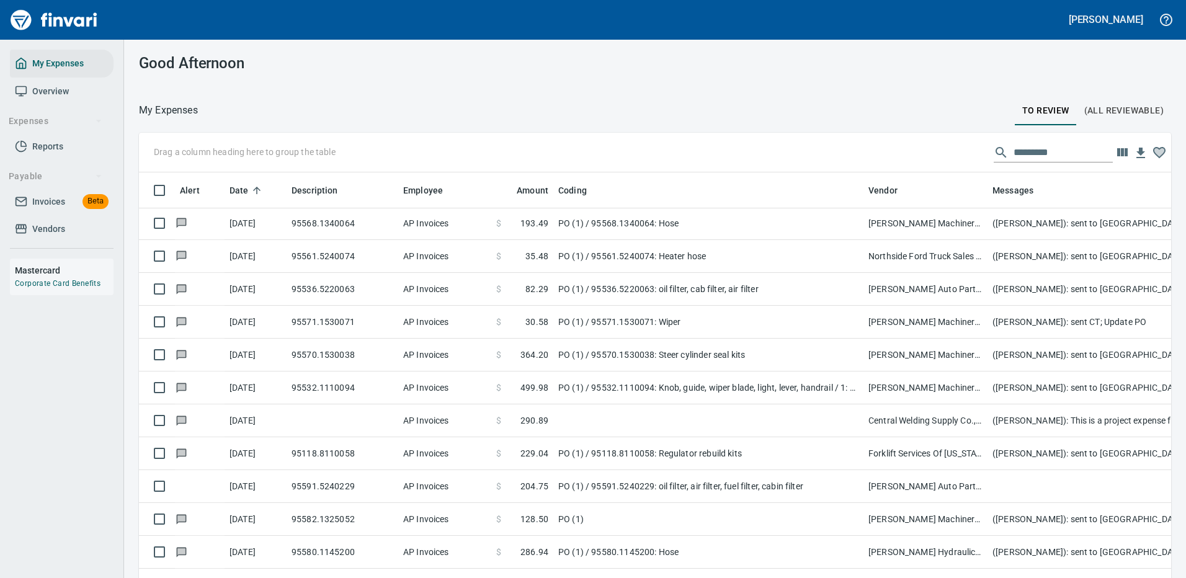
scroll to position [1675, 0]
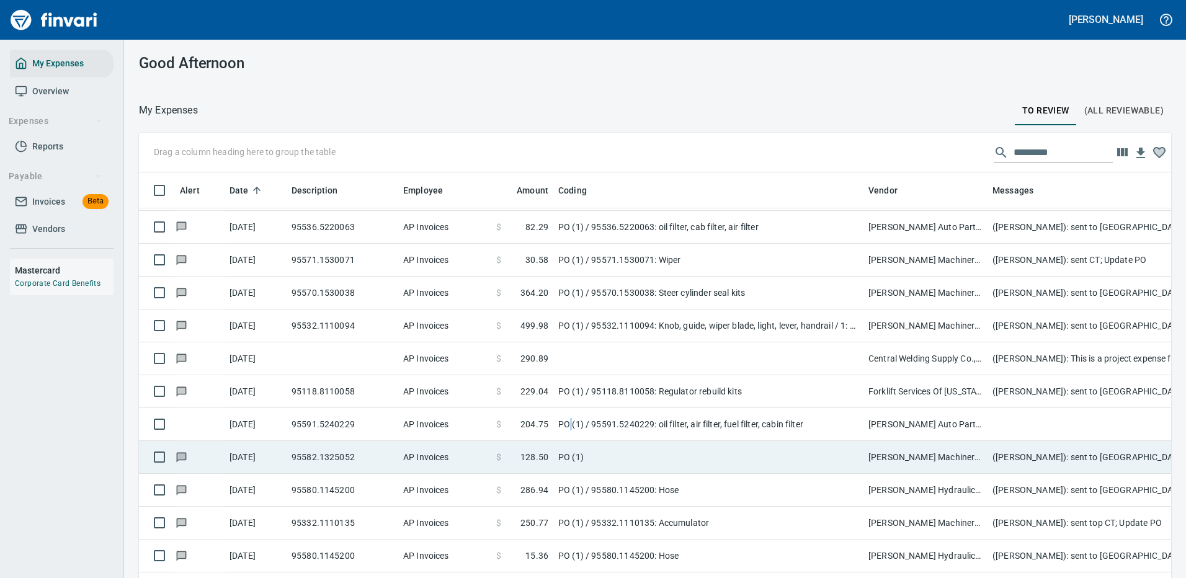
click at [571, 417] on td "PO (1) / 95591.5240229: oil filter, air filter, fuel filter, cabin filter" at bounding box center [708, 424] width 310 height 33
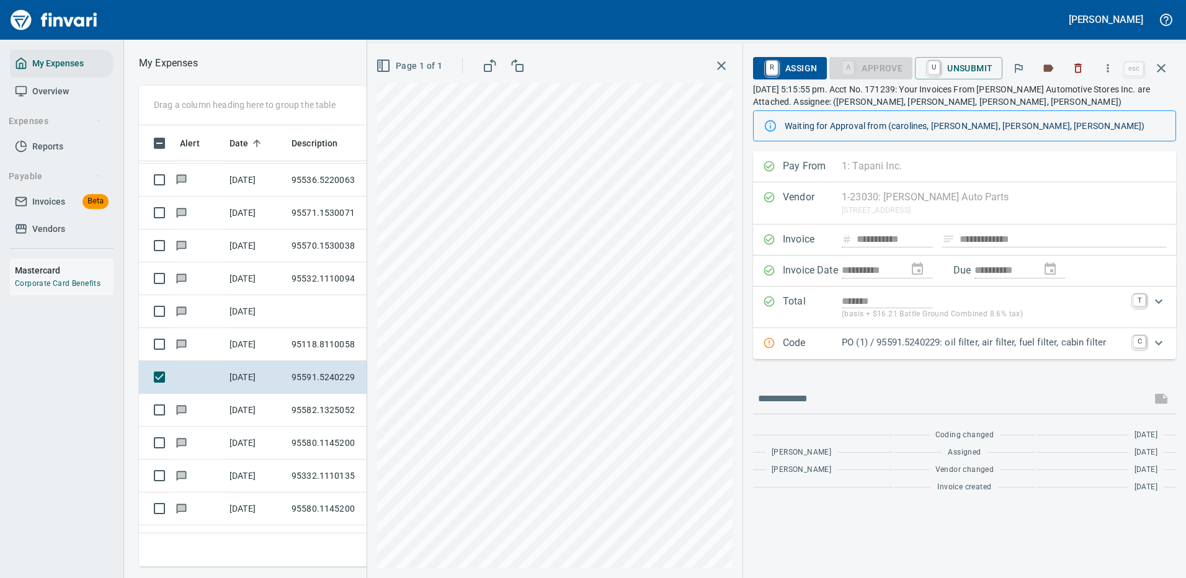
click at [1112, 337] on p "PO (1) / 95591.5240229: oil filter, air filter, fuel filter, cabin filter" at bounding box center [984, 343] width 284 height 14
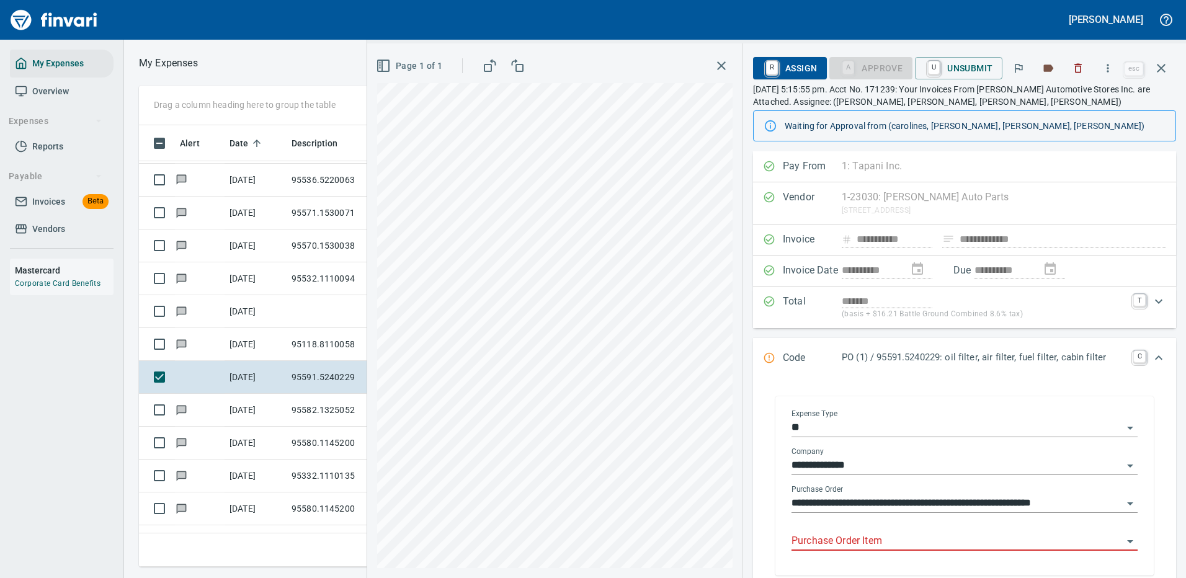
click at [848, 539] on input "Purchase Order Item" at bounding box center [956, 541] width 331 height 17
click at [1108, 66] on icon "button" at bounding box center [1108, 68] width 12 height 12
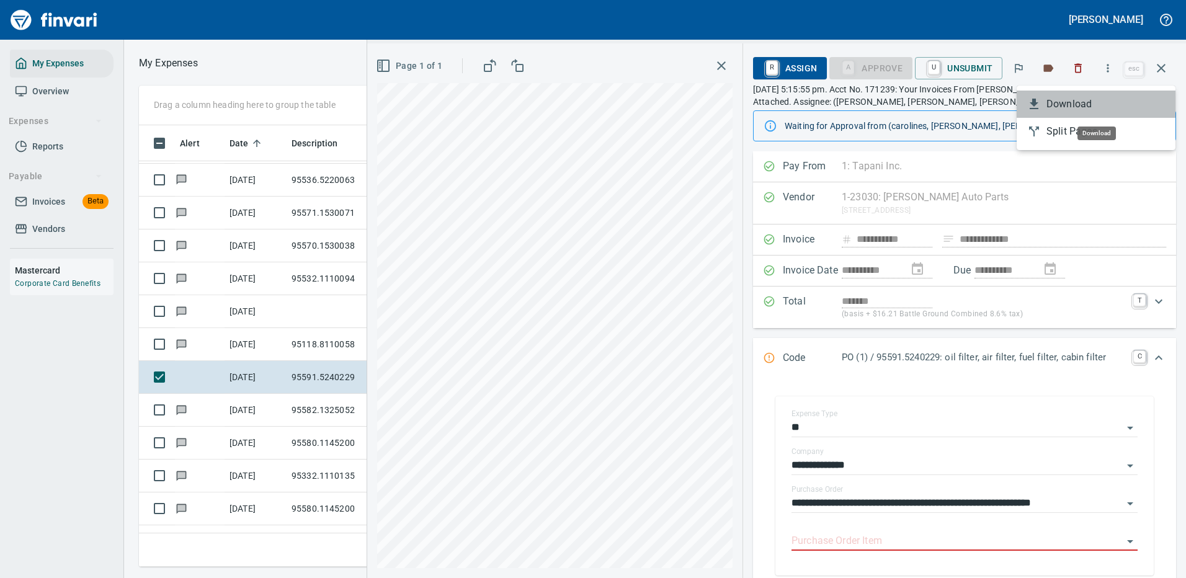
click at [1074, 106] on span "Download" at bounding box center [1105, 104] width 119 height 15
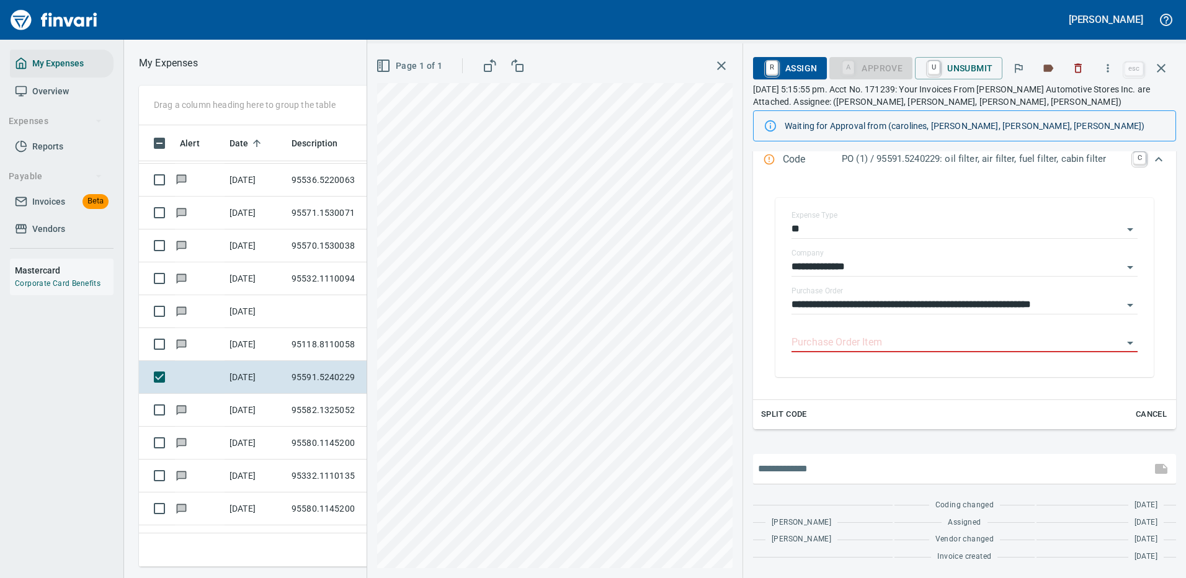
click at [841, 475] on input "text" at bounding box center [952, 469] width 388 height 20
type input "**********"
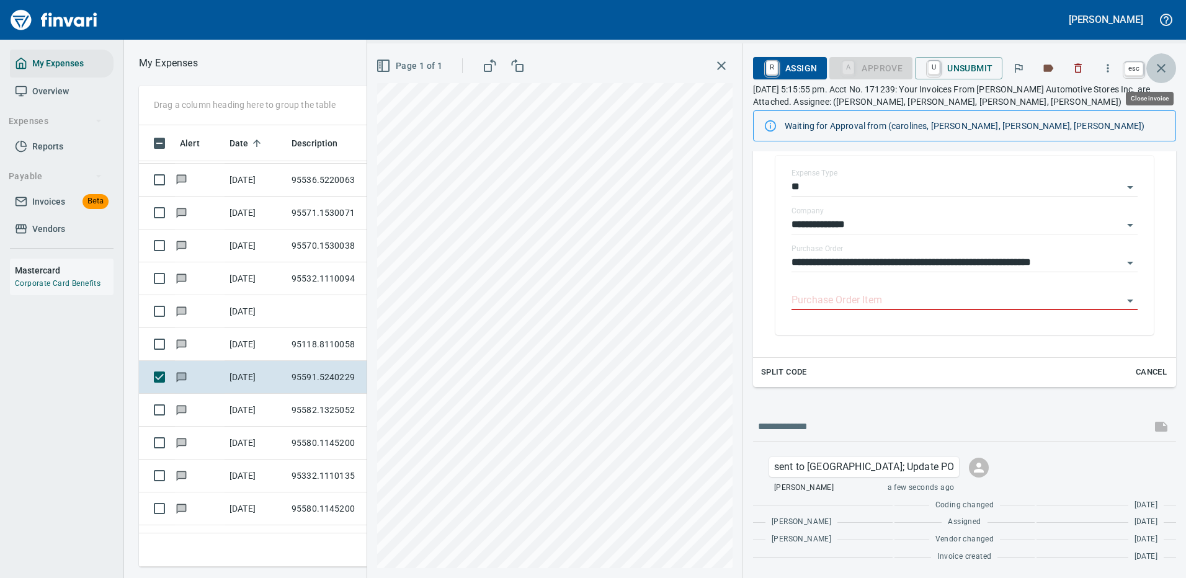
click at [1163, 69] on icon "button" at bounding box center [1161, 68] width 15 height 15
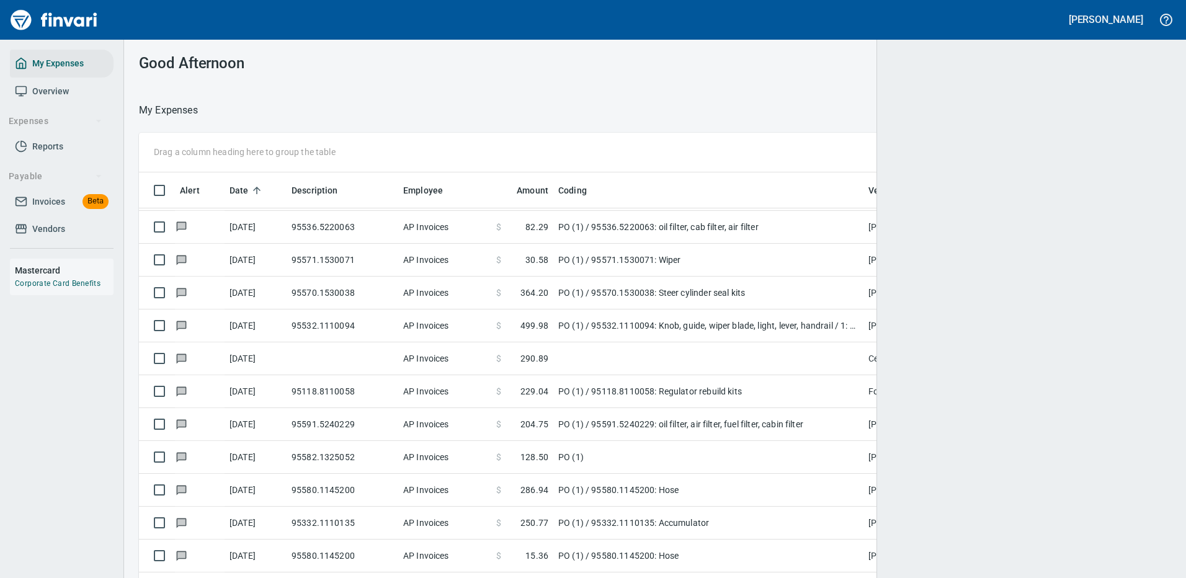
scroll to position [423, 998]
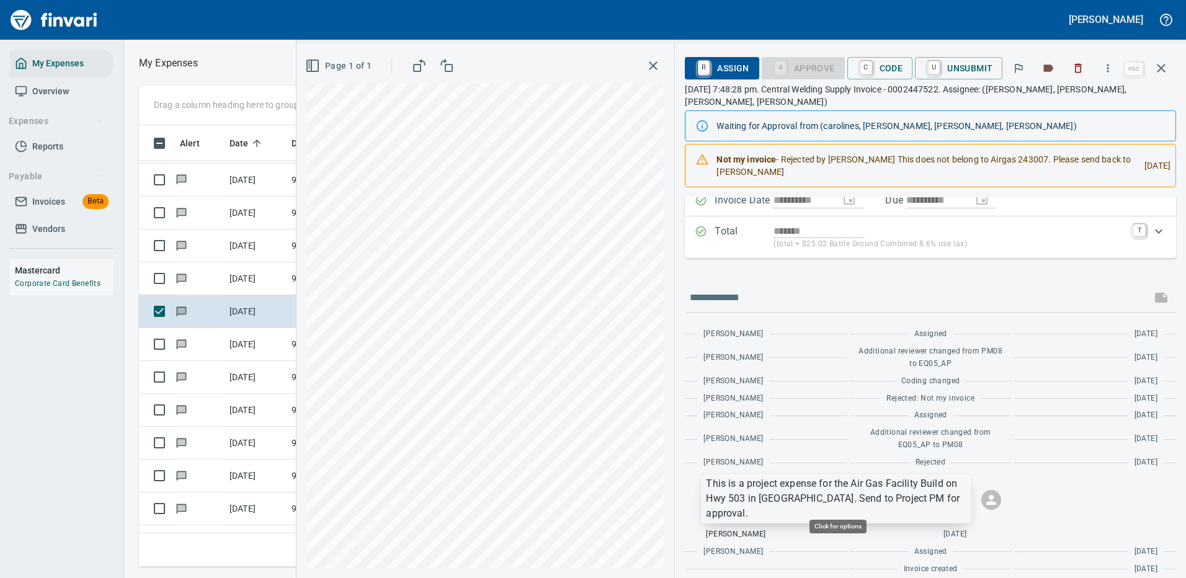
scroll to position [423, 703]
click at [855, 476] on p "This is a project expense for the Air Gas Facility Build on Hwy 503 in Battle G…" at bounding box center [836, 498] width 261 height 45
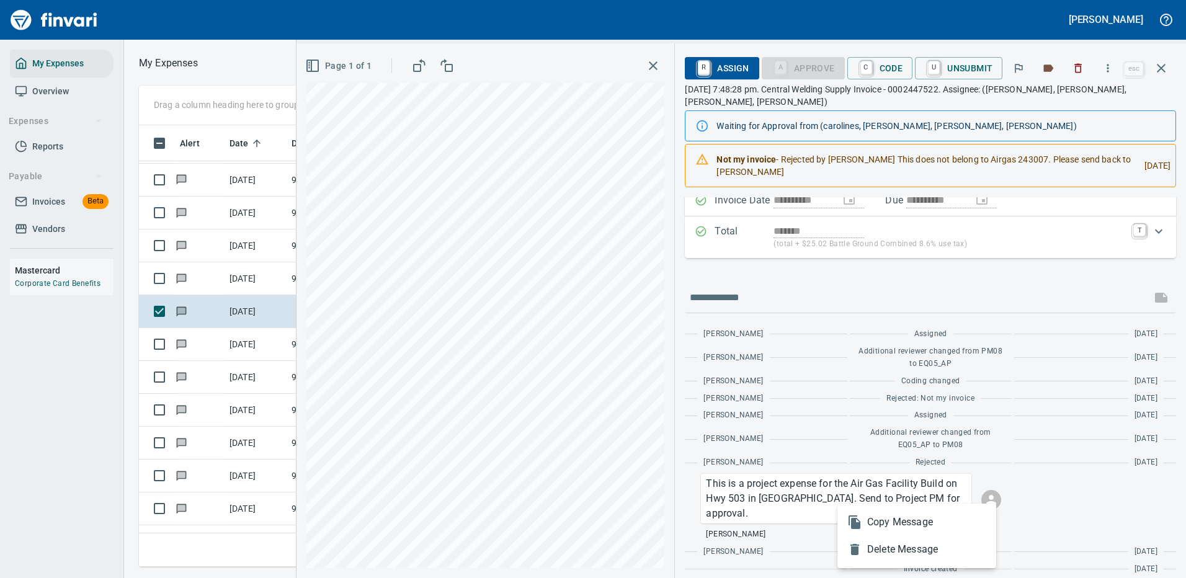
click at [886, 548] on span "Delete Message" at bounding box center [926, 549] width 119 height 15
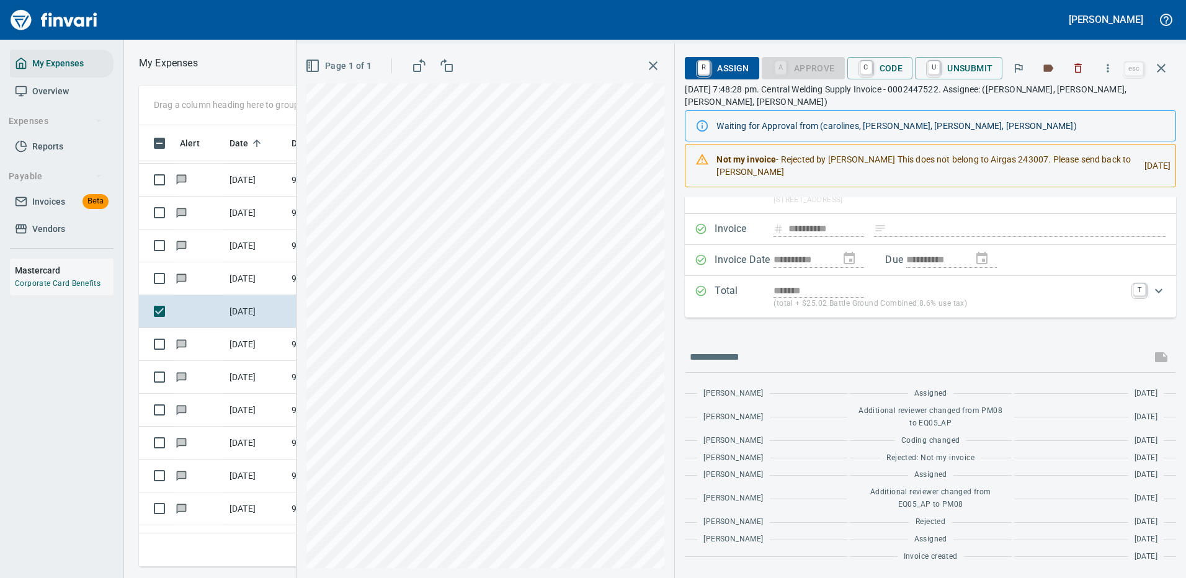
scroll to position [44, 0]
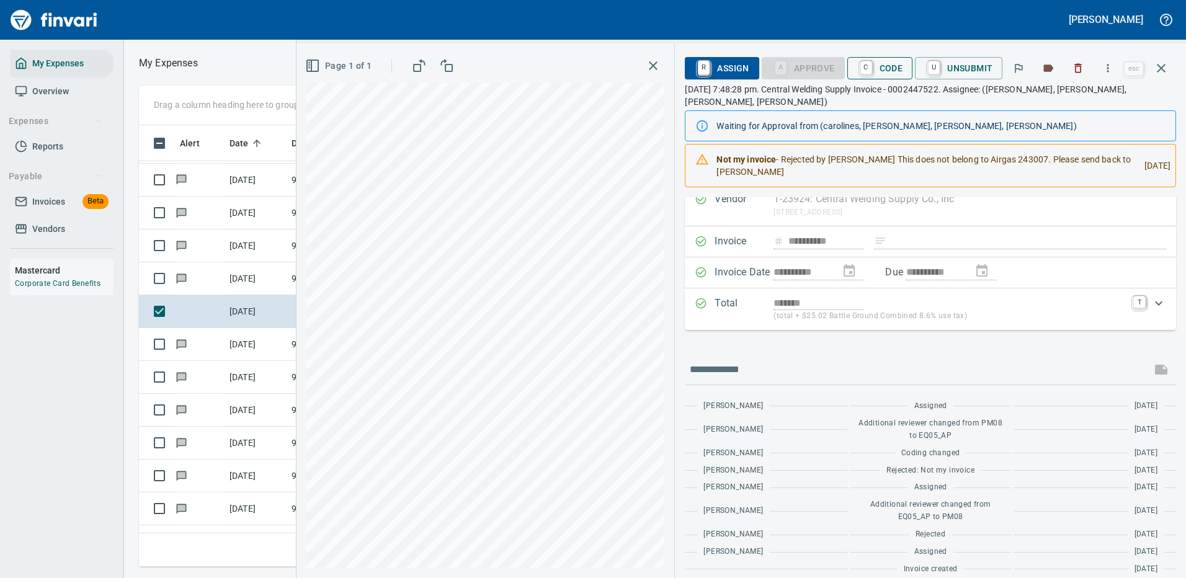
click at [890, 65] on span "C Code" at bounding box center [880, 68] width 46 height 21
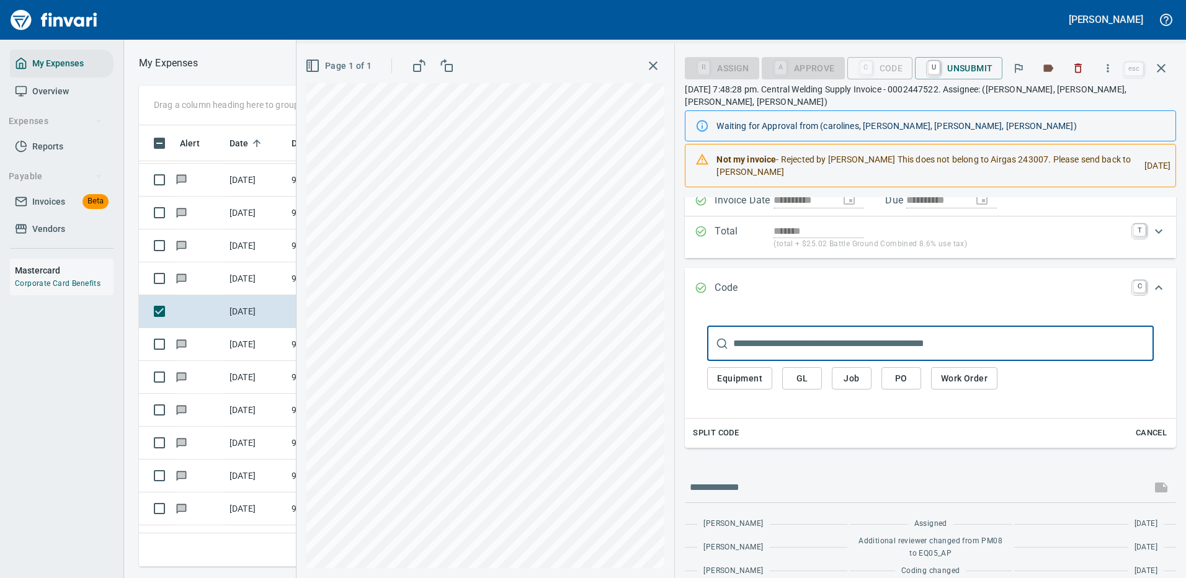
scroll to position [423, 703]
click at [803, 371] on span "GL" at bounding box center [802, 379] width 20 height 16
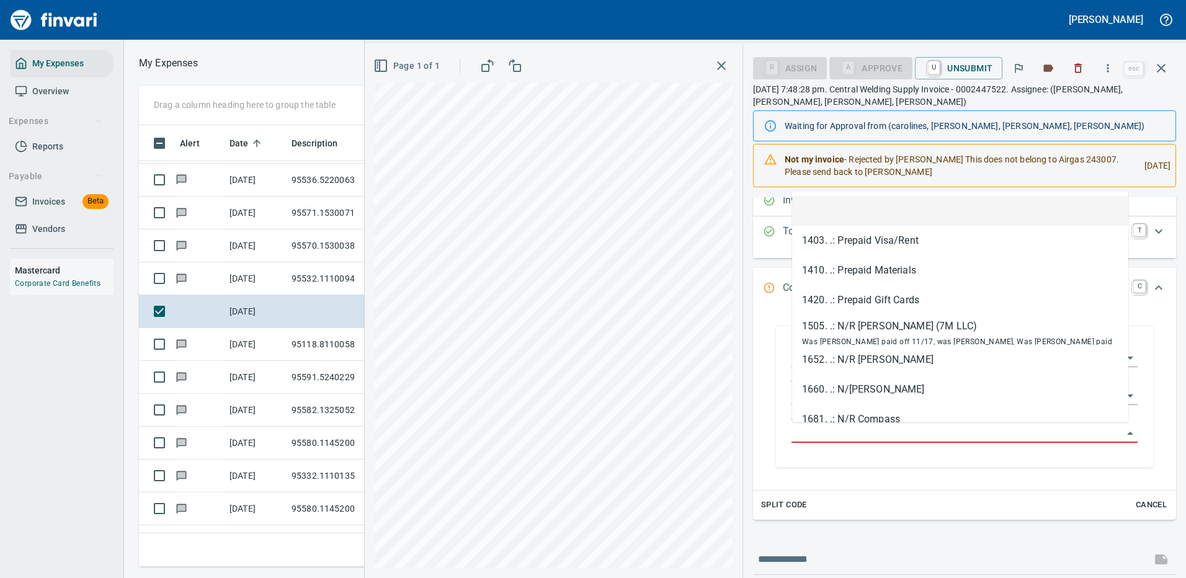
click at [820, 431] on input "GL Account" at bounding box center [956, 433] width 331 height 17
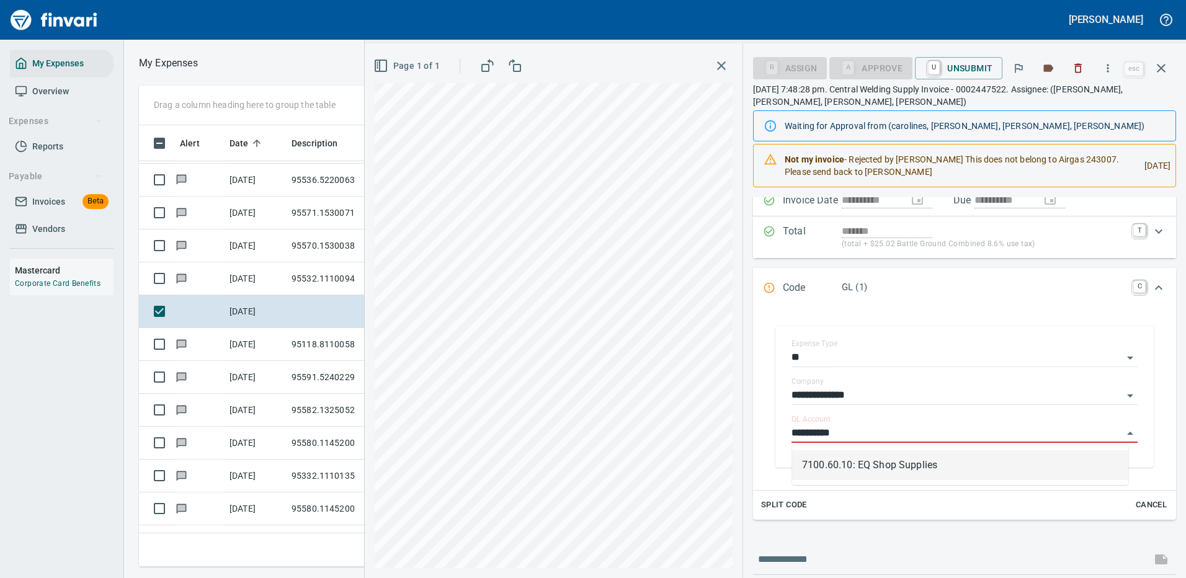
click at [857, 470] on li "7100.60.10: EQ Shop Supplies" at bounding box center [960, 465] width 336 height 30
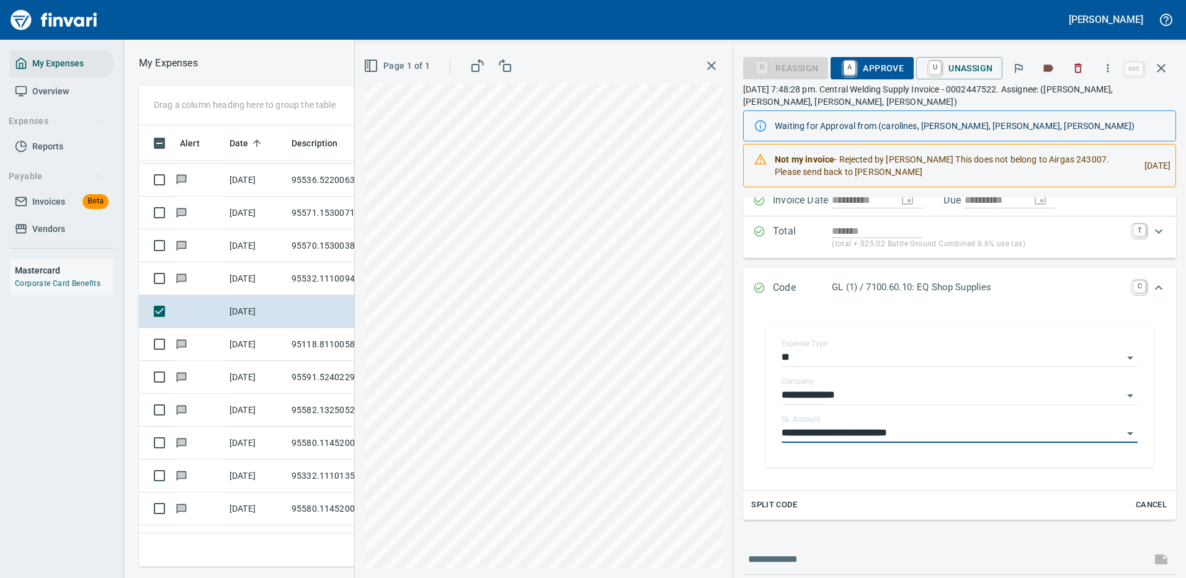
type input "**********"
click at [868, 63] on span "A Approve" at bounding box center [871, 68] width 63 height 21
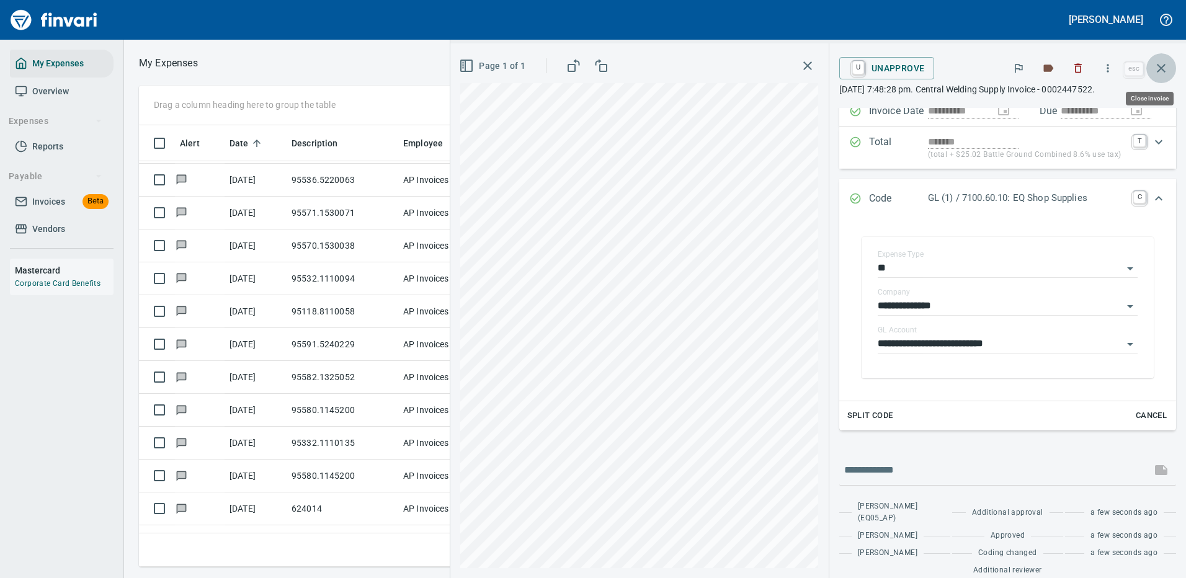
click at [1163, 65] on icon "button" at bounding box center [1161, 68] width 15 height 15
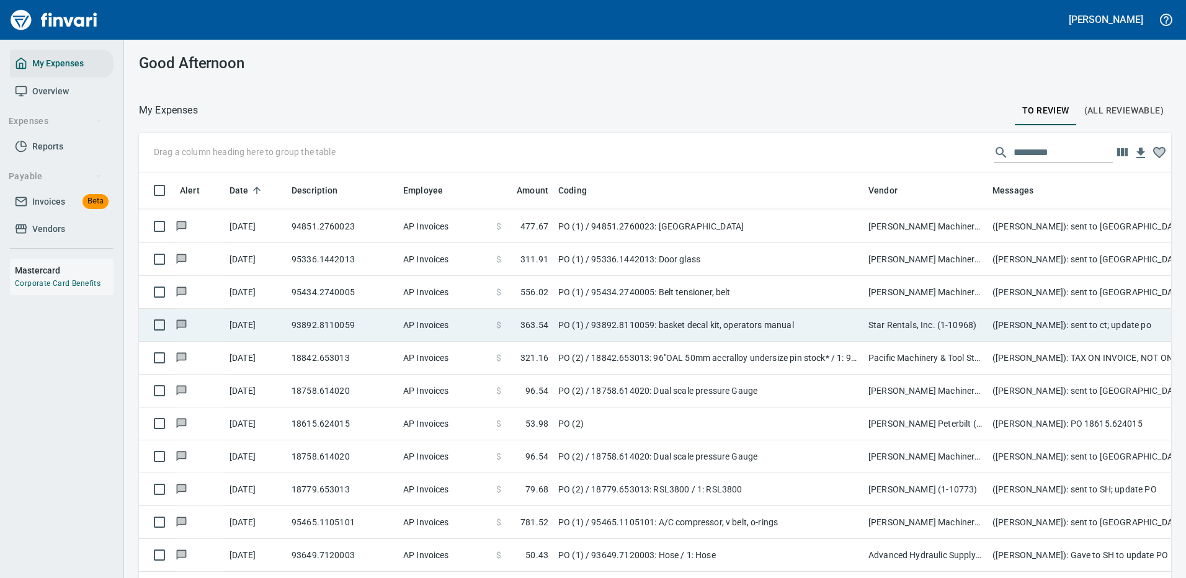
scroll to position [1179, 0]
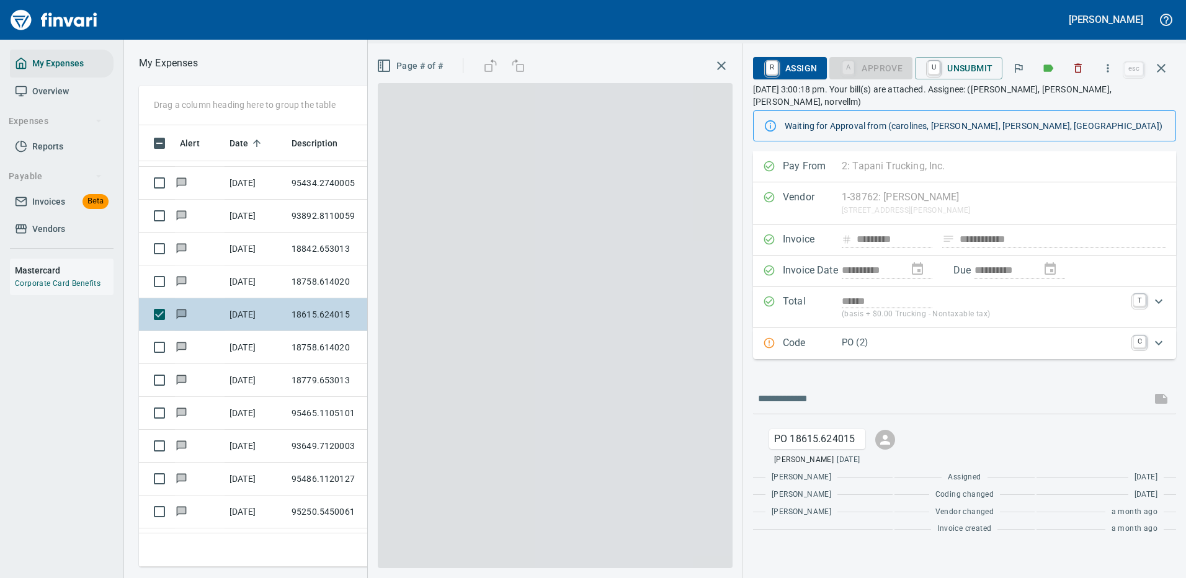
scroll to position [423, 703]
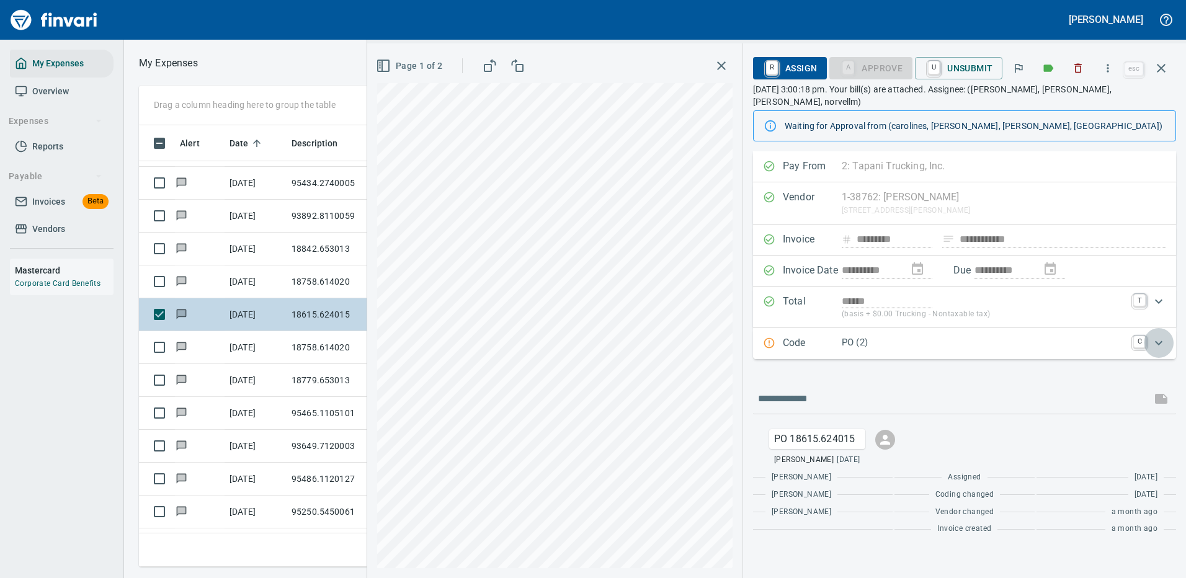
click at [1156, 336] on icon "Expand" at bounding box center [1158, 343] width 15 height 15
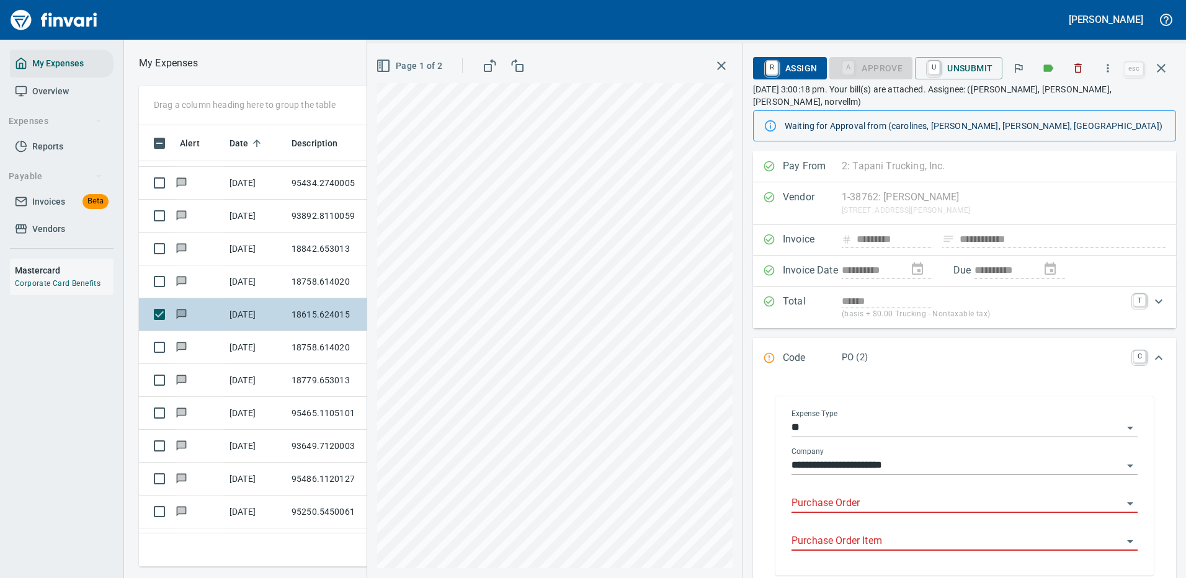
click at [831, 495] on input "Purchase Order" at bounding box center [956, 503] width 331 height 17
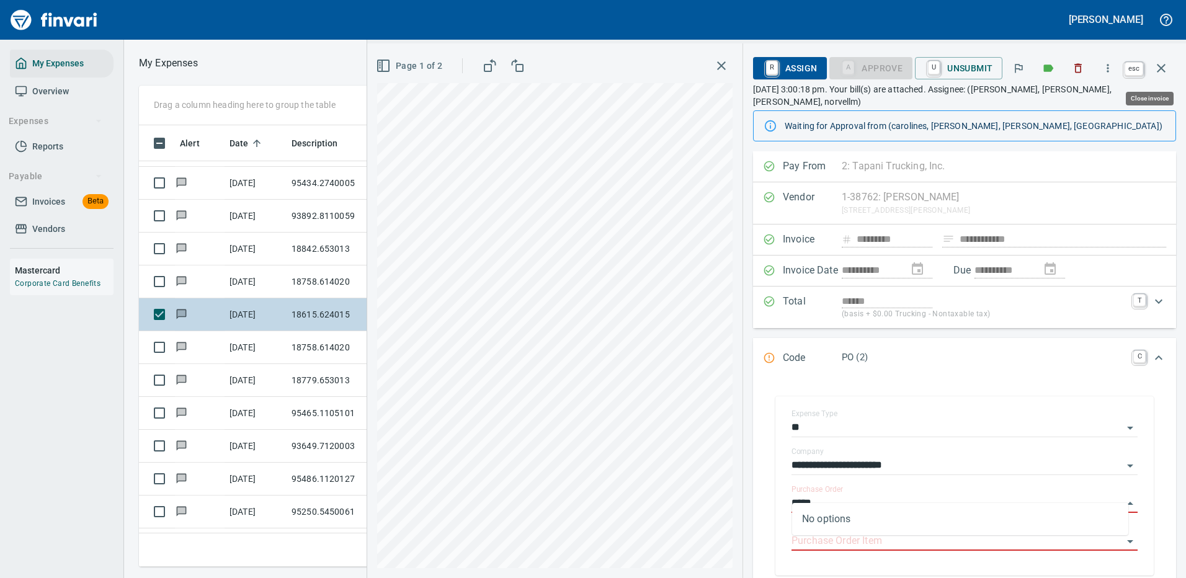
type input "*****"
click at [1161, 66] on icon "button" at bounding box center [1161, 68] width 15 height 15
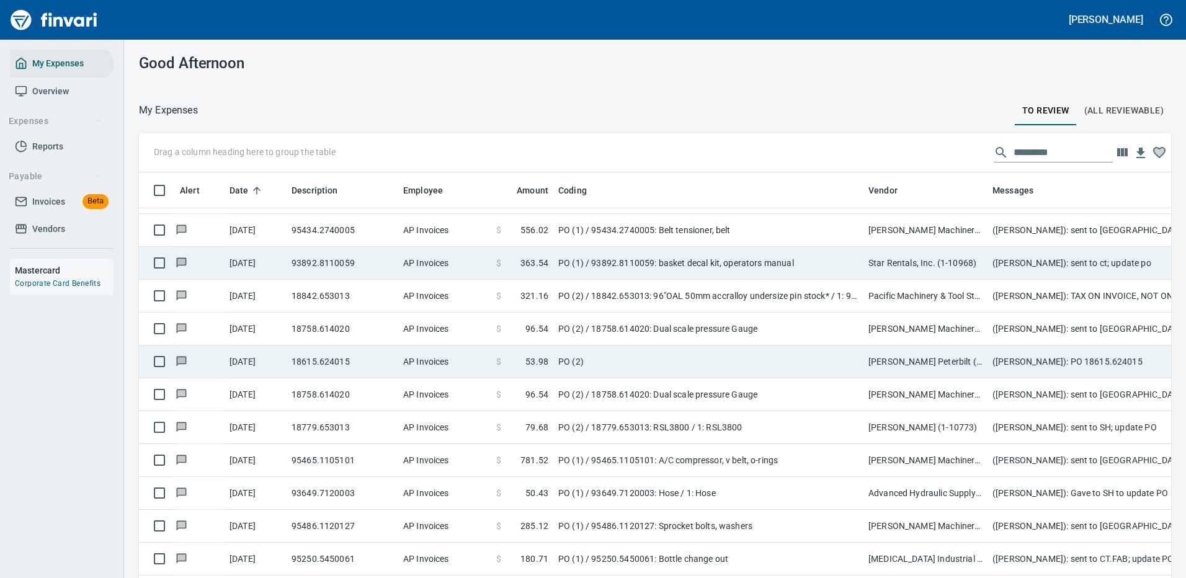
scroll to position [423, 1004]
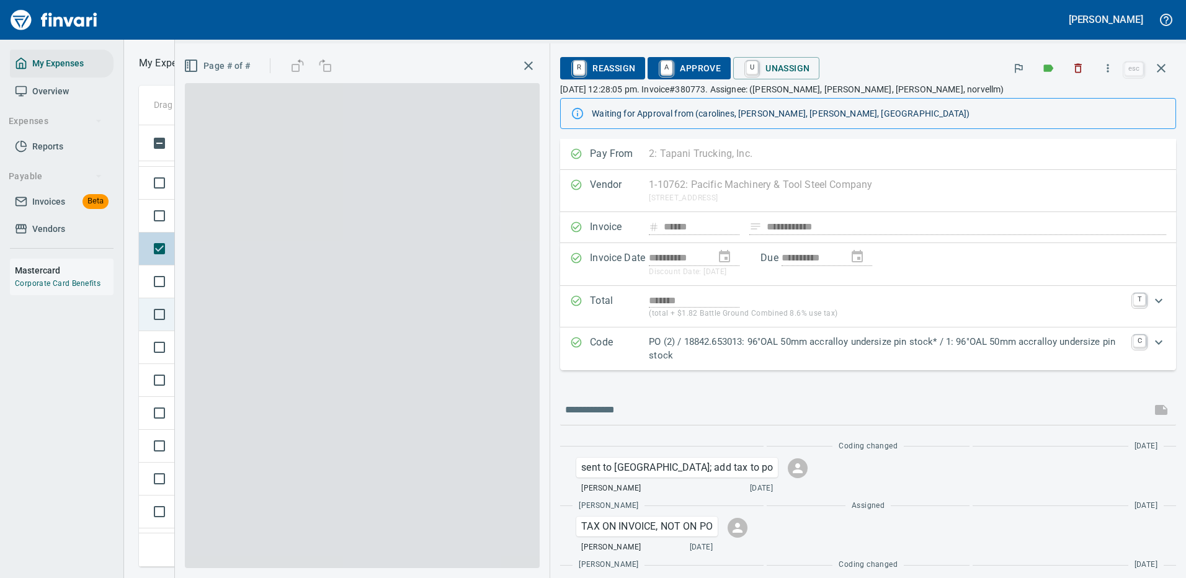
scroll to position [423, 703]
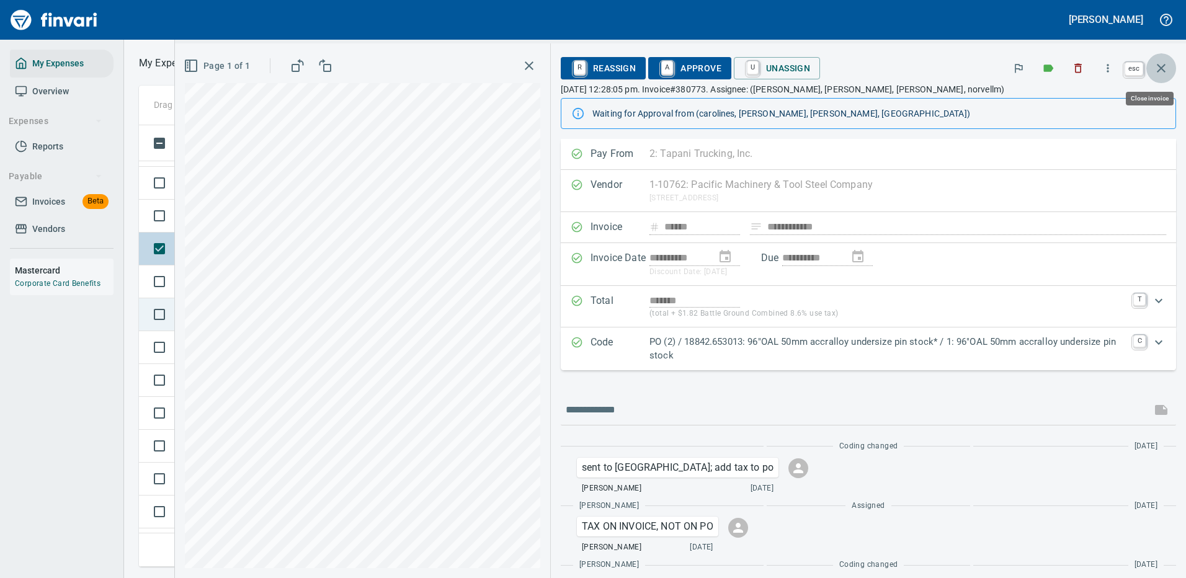
click at [1160, 63] on icon "button" at bounding box center [1161, 68] width 15 height 15
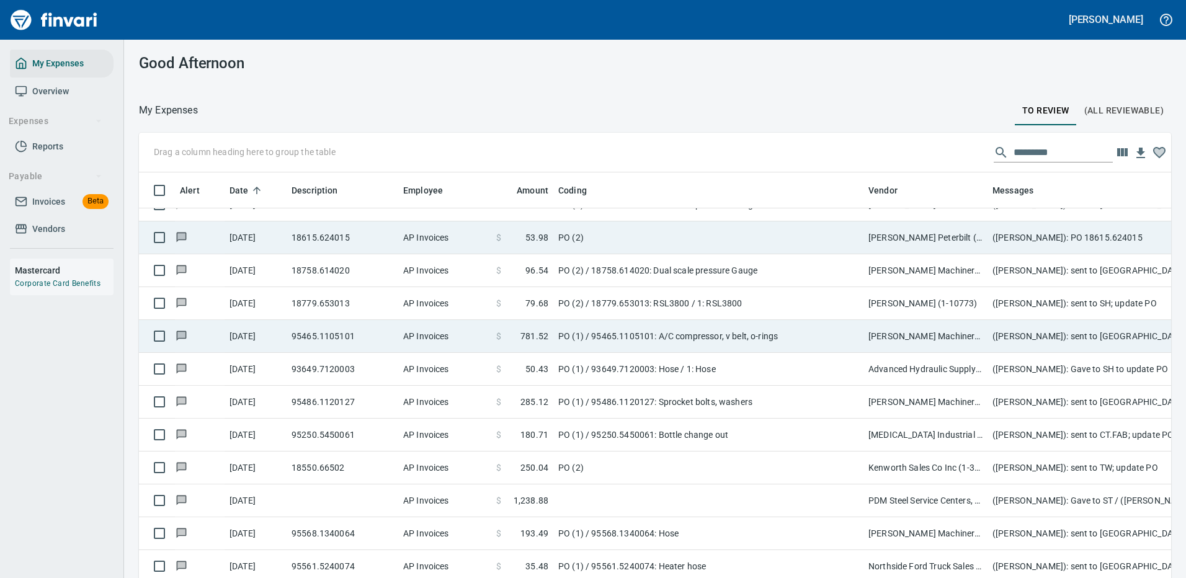
scroll to position [1365, 0]
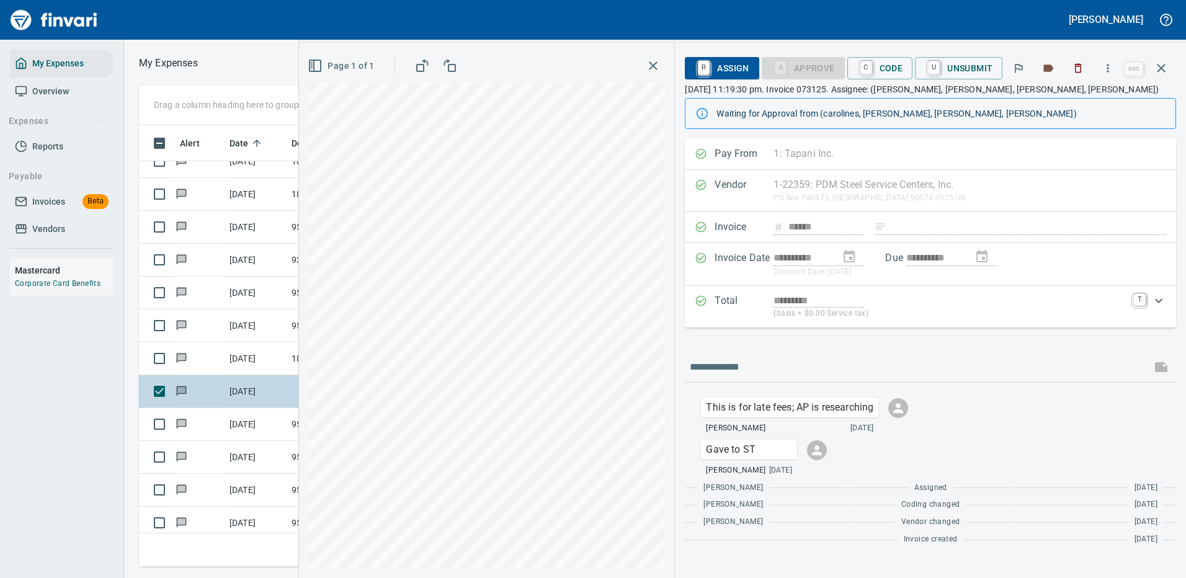
scroll to position [423, 703]
click at [1164, 66] on icon "button" at bounding box center [1161, 68] width 15 height 15
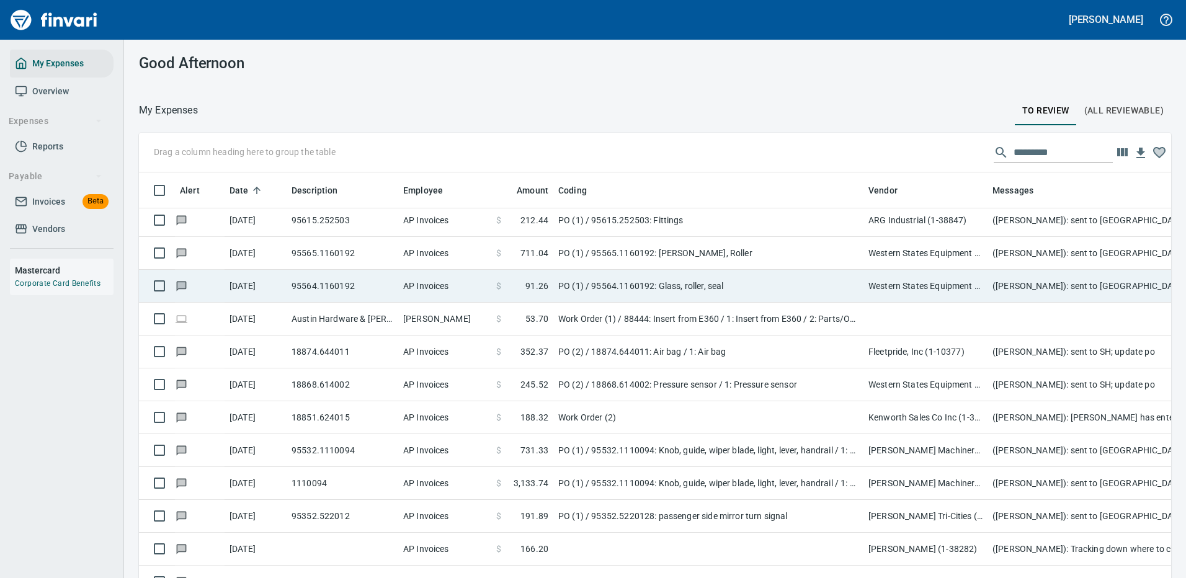
scroll to position [2171, 0]
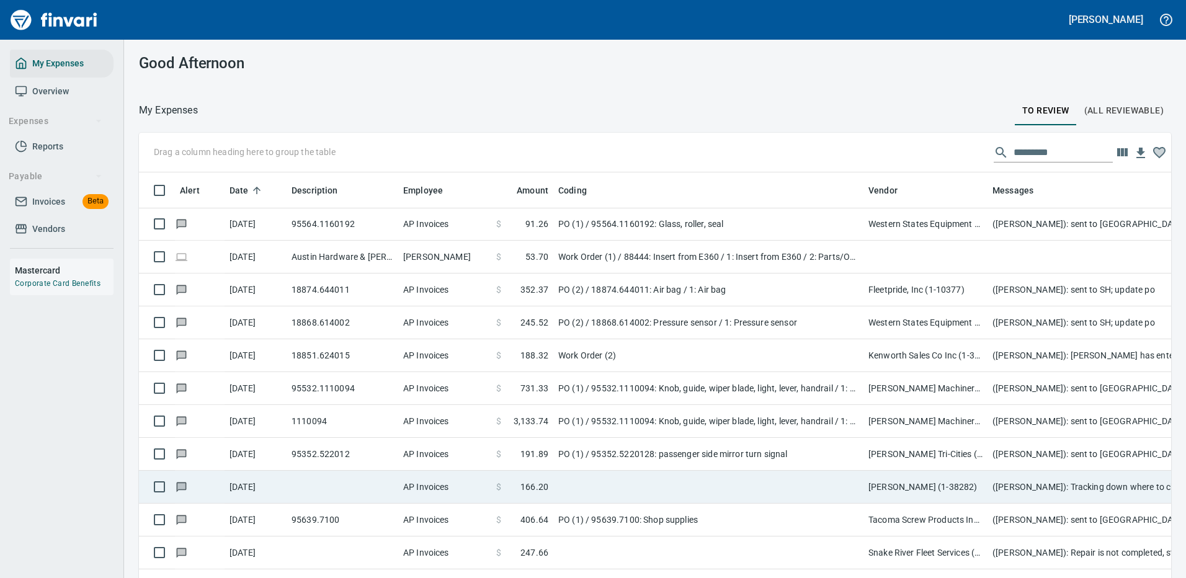
click at [765, 489] on td at bounding box center [708, 487] width 310 height 33
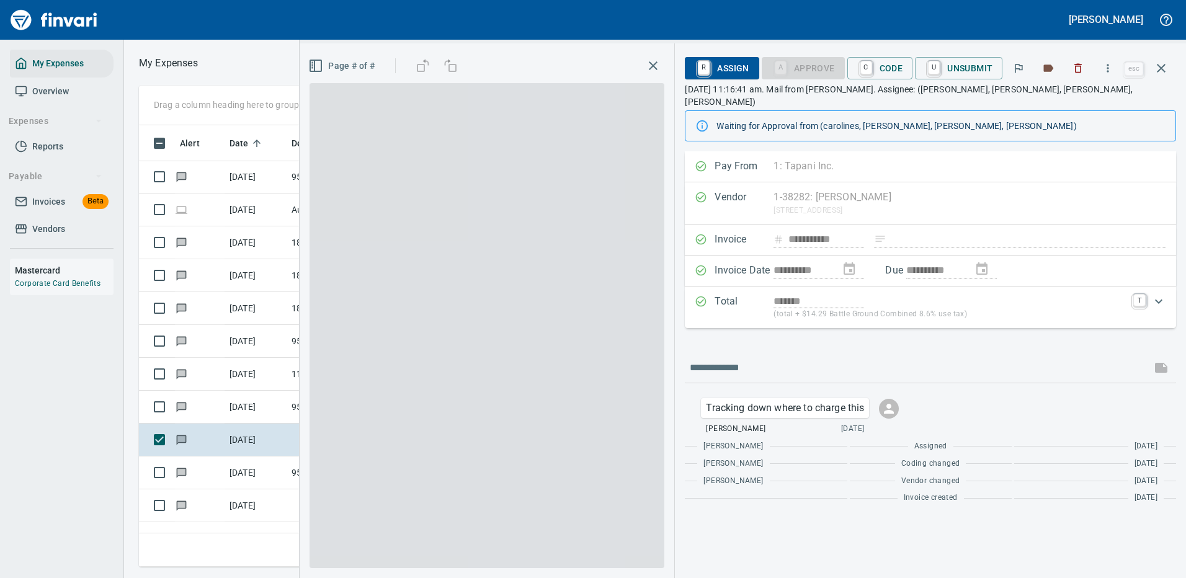
scroll to position [423, 703]
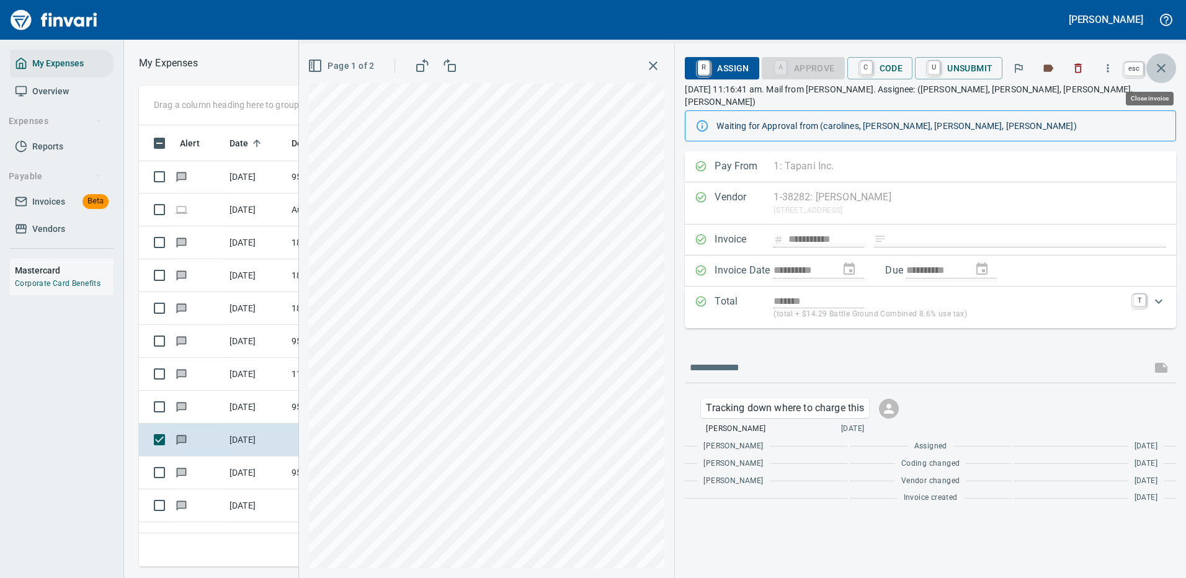
click at [1162, 68] on icon "button" at bounding box center [1161, 68] width 15 height 15
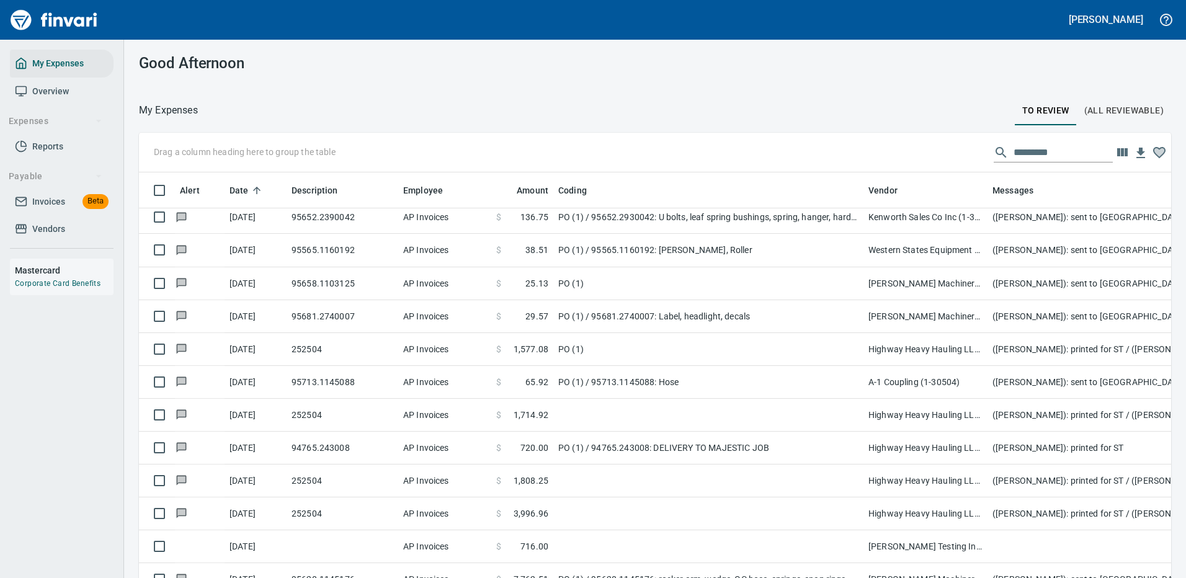
scroll to position [2667, 0]
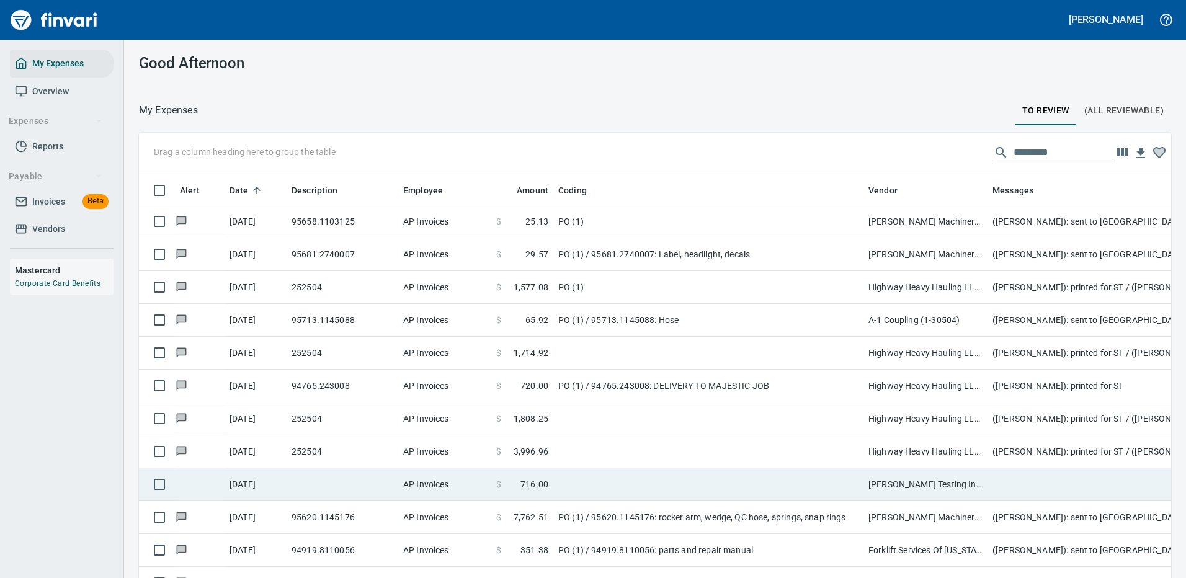
click at [793, 479] on td at bounding box center [708, 484] width 310 height 33
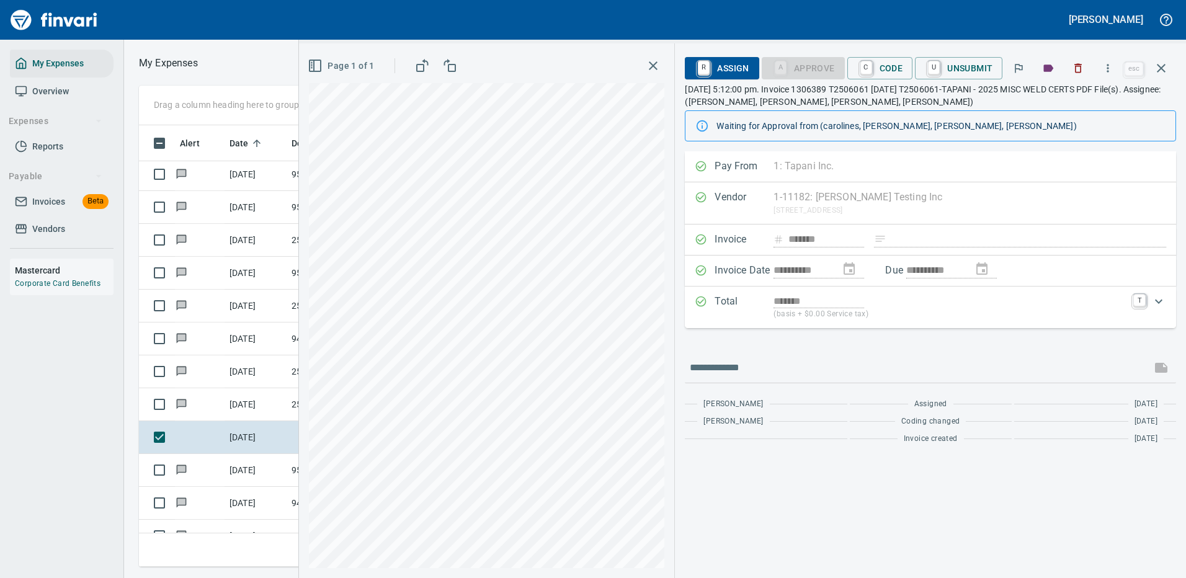
scroll to position [423, 703]
click at [1108, 68] on icon "button" at bounding box center [1108, 68] width 2 height 8
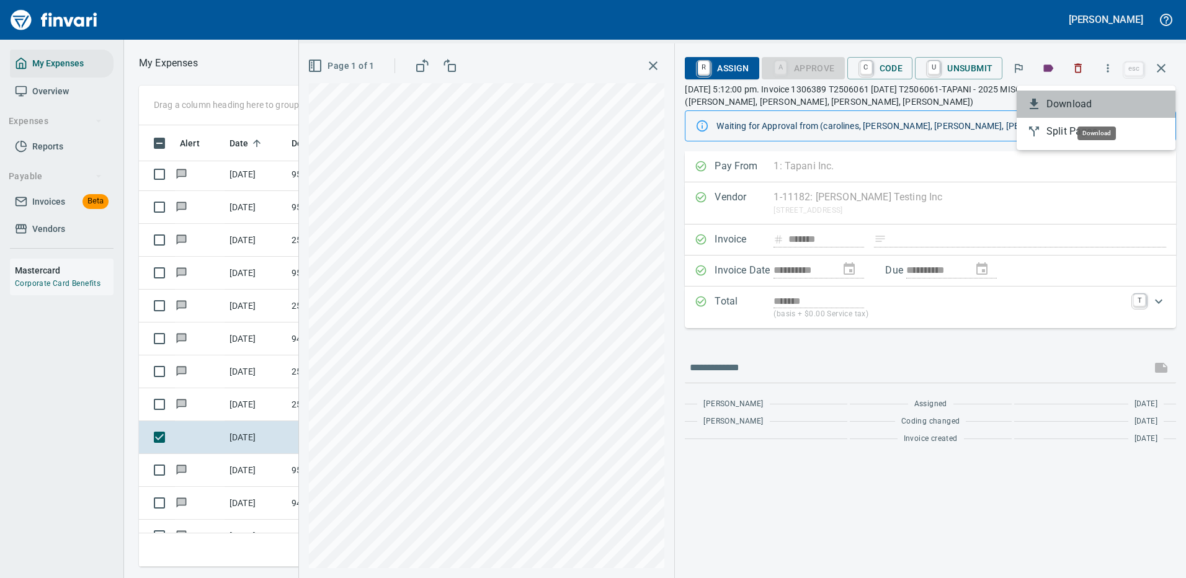
click at [1059, 101] on span "Download" at bounding box center [1105, 104] width 119 height 15
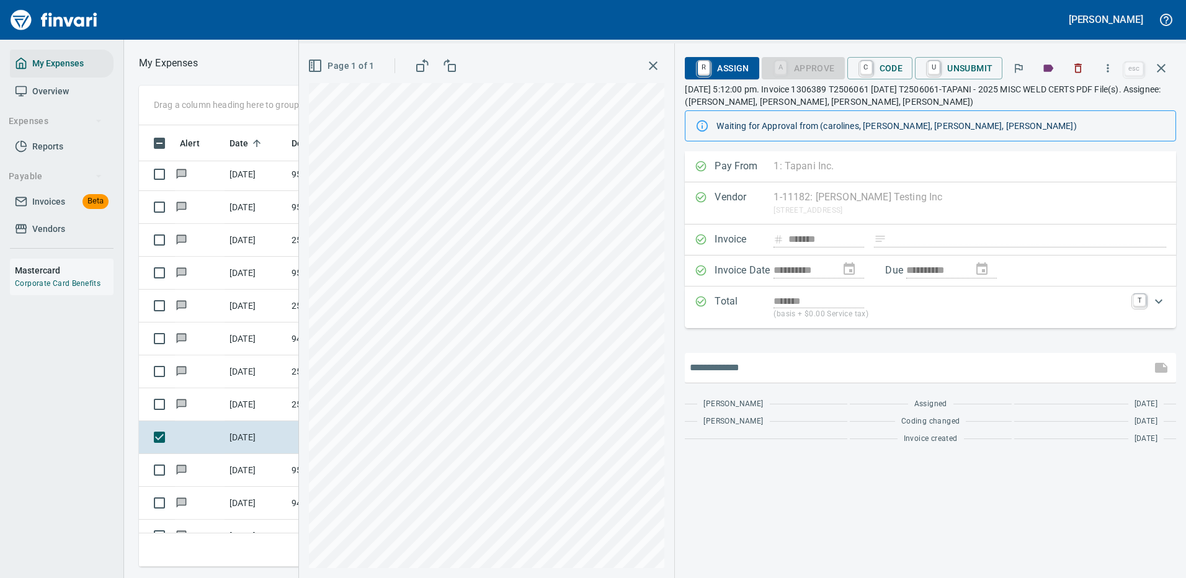
click at [772, 373] on input "text" at bounding box center [918, 368] width 457 height 20
type input "**********"
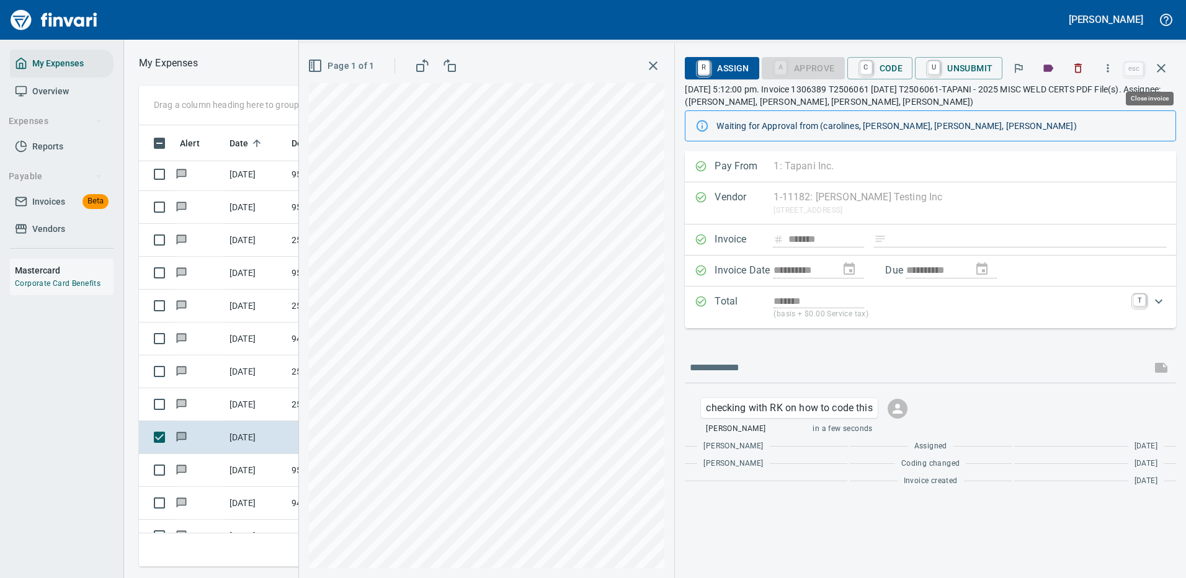
click at [1159, 66] on icon "button" at bounding box center [1161, 68] width 9 height 9
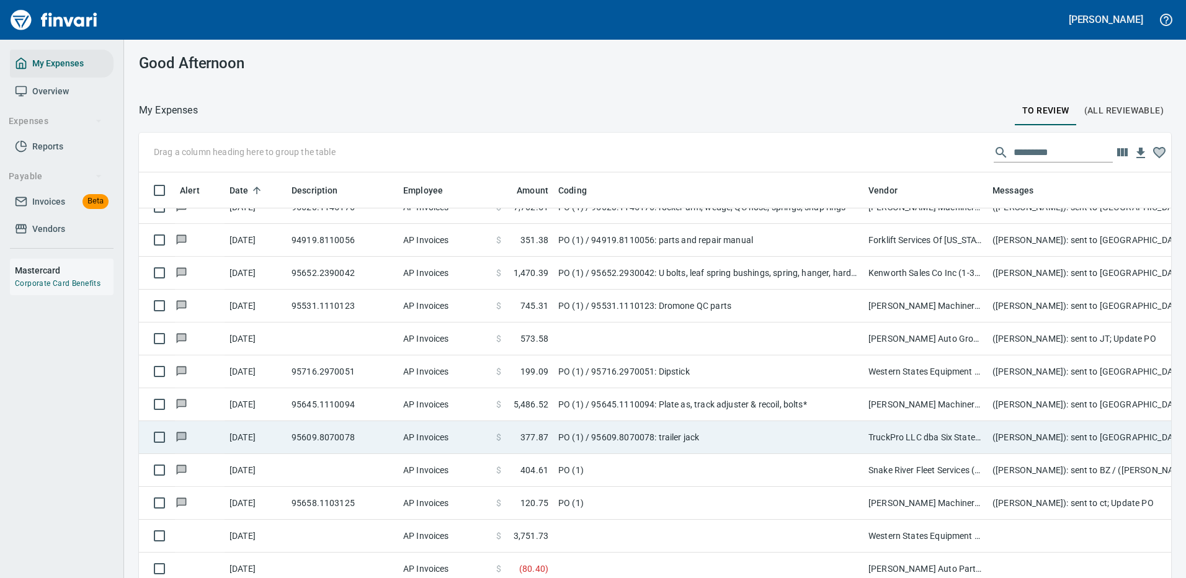
scroll to position [3039, 0]
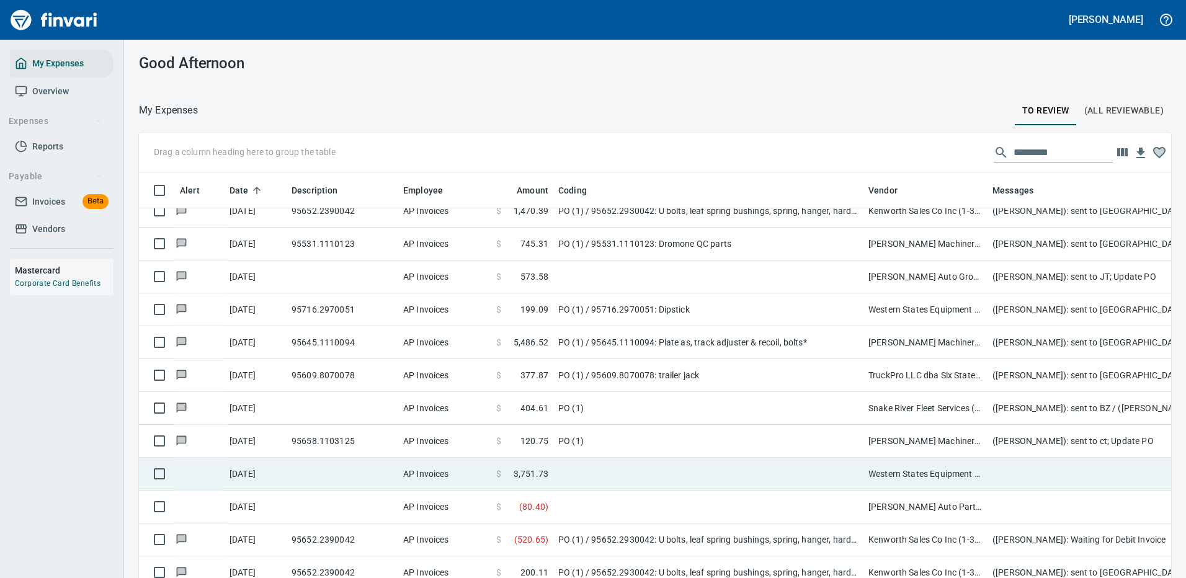
click at [706, 467] on td at bounding box center [708, 474] width 310 height 33
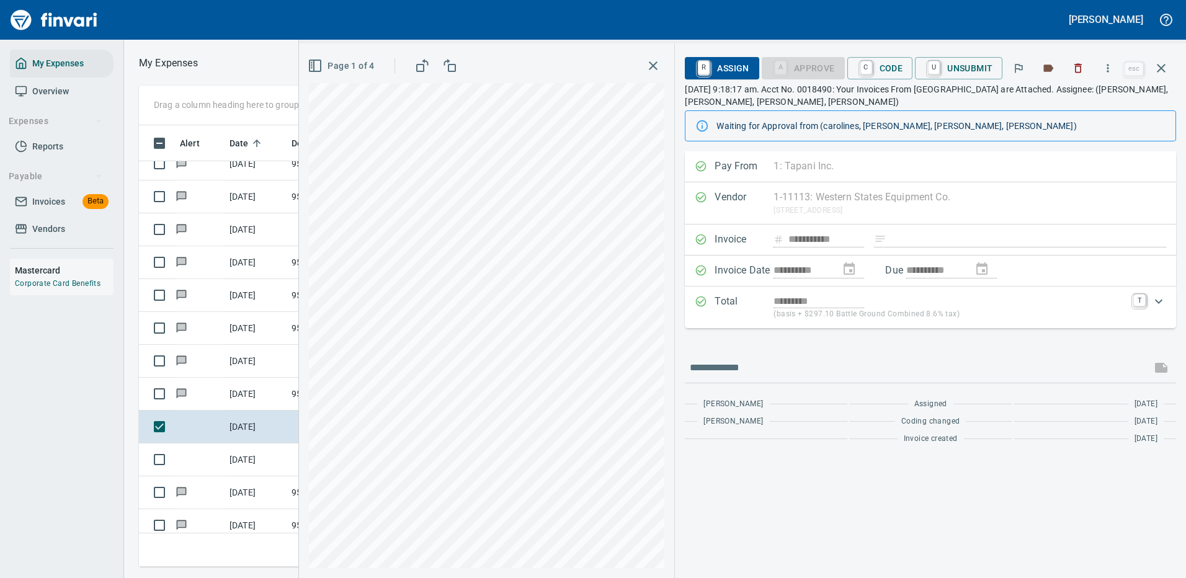
scroll to position [423, 703]
click at [1113, 67] on icon "button" at bounding box center [1108, 68] width 12 height 12
click at [1045, 102] on div at bounding box center [1037, 104] width 20 height 15
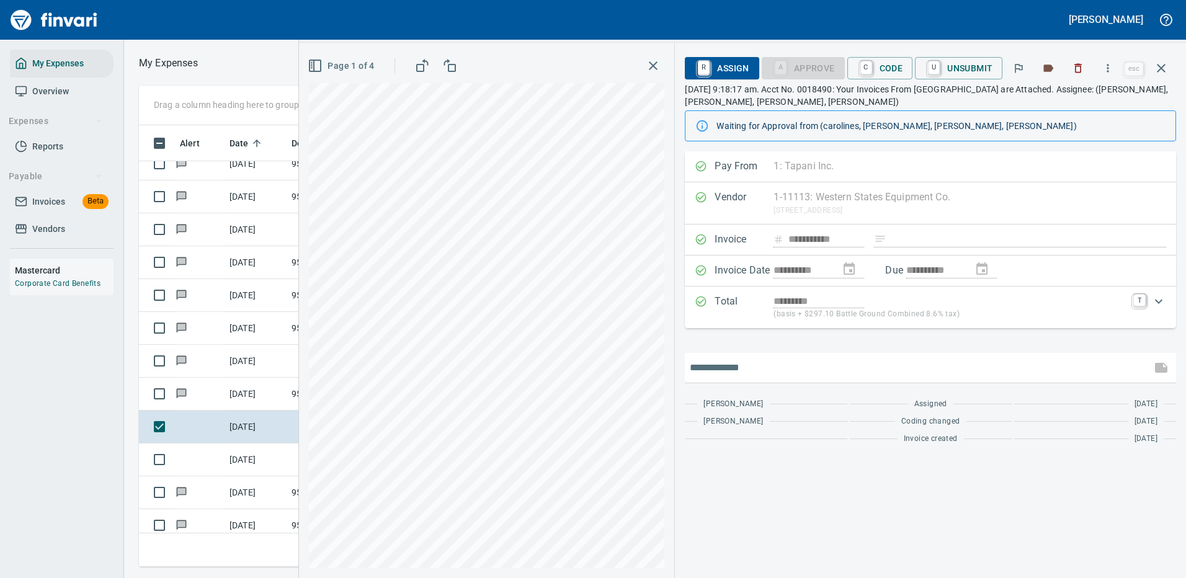
click at [734, 361] on input "text" at bounding box center [918, 368] width 457 height 20
type input "**********"
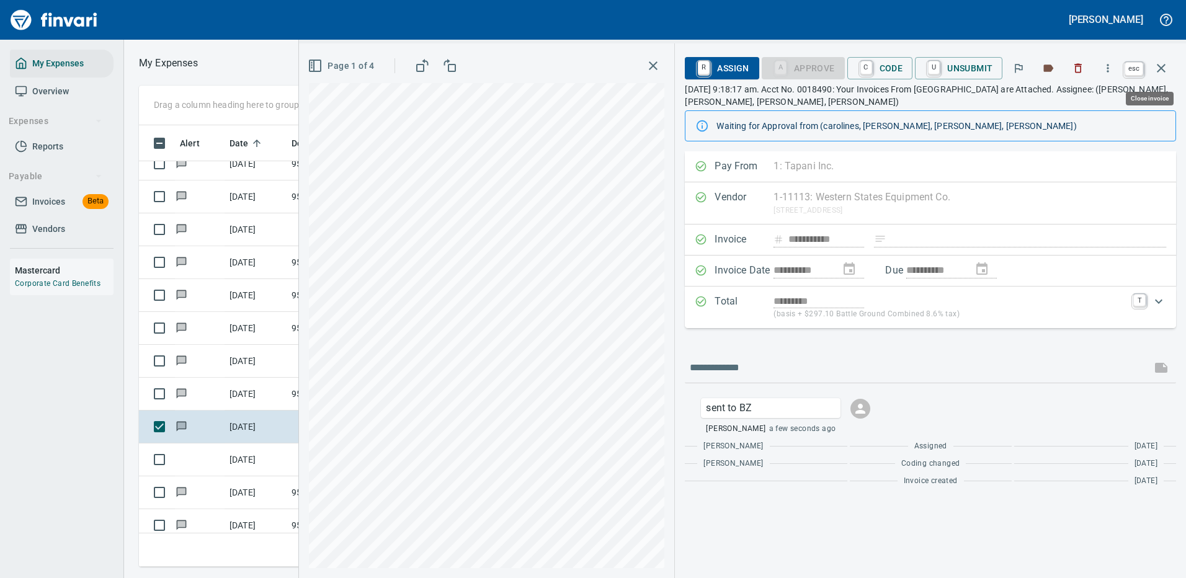
click at [1159, 68] on icon "button" at bounding box center [1161, 68] width 15 height 15
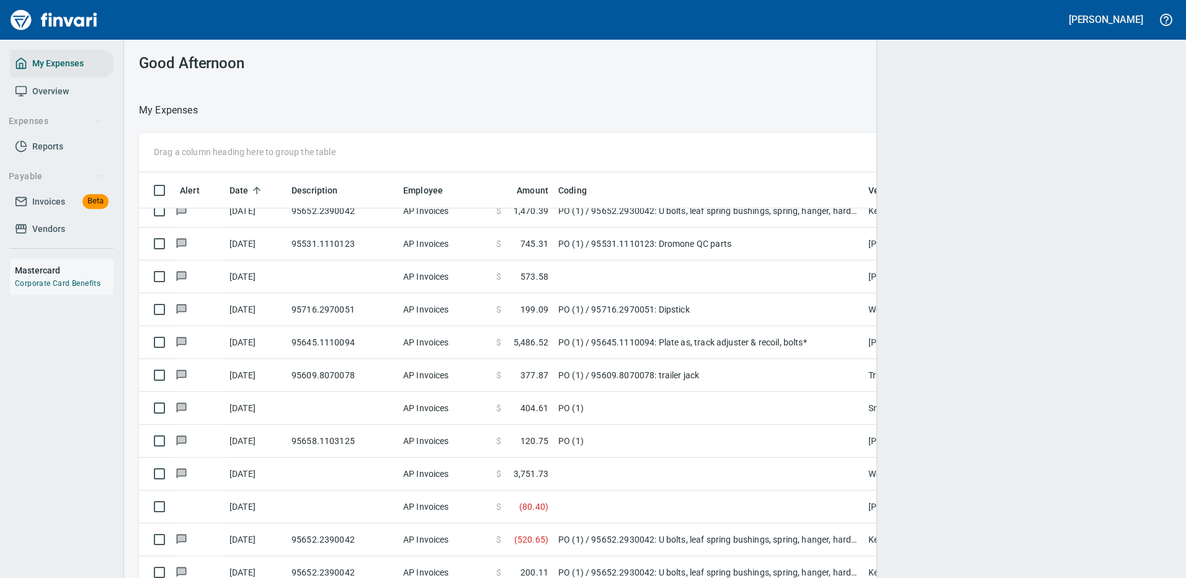
scroll to position [1, 1]
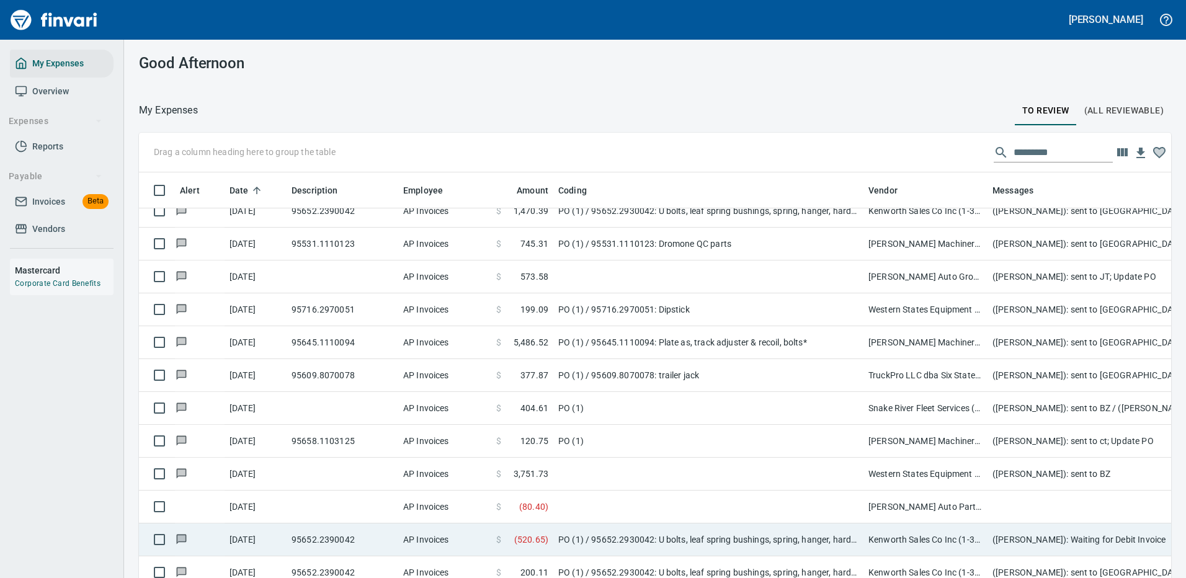
click at [713, 504] on td at bounding box center [708, 507] width 310 height 33
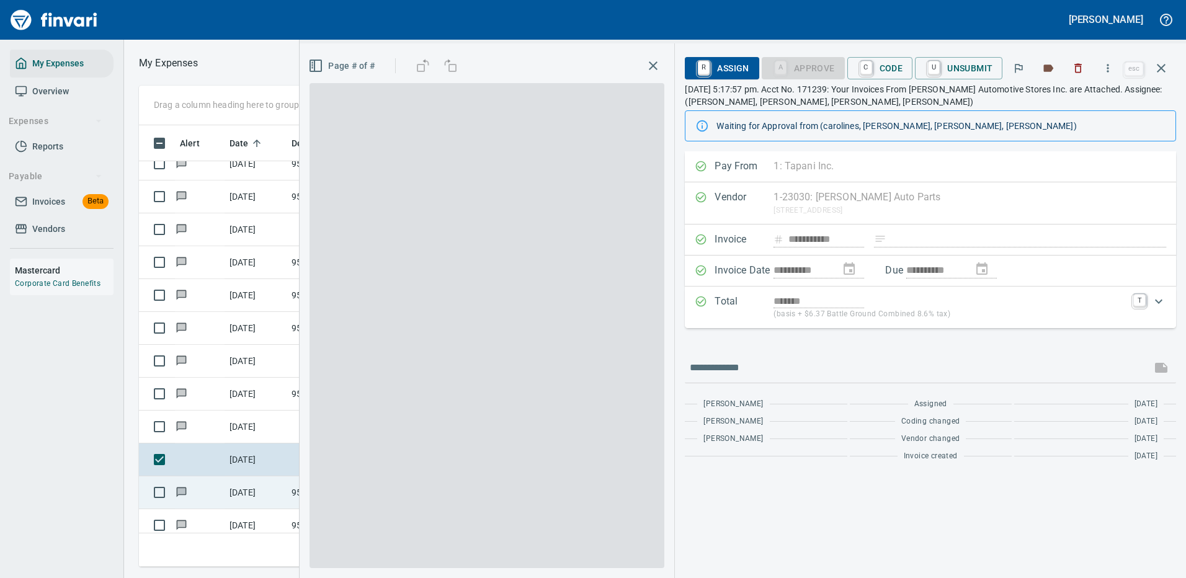
scroll to position [423, 703]
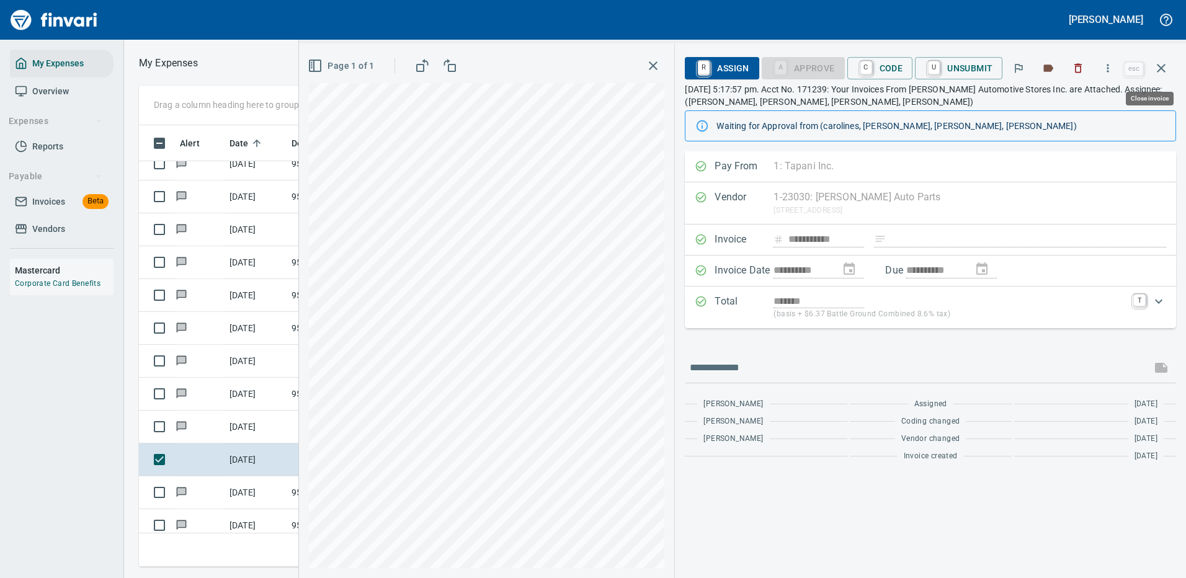
click at [1159, 61] on icon "button" at bounding box center [1161, 68] width 15 height 15
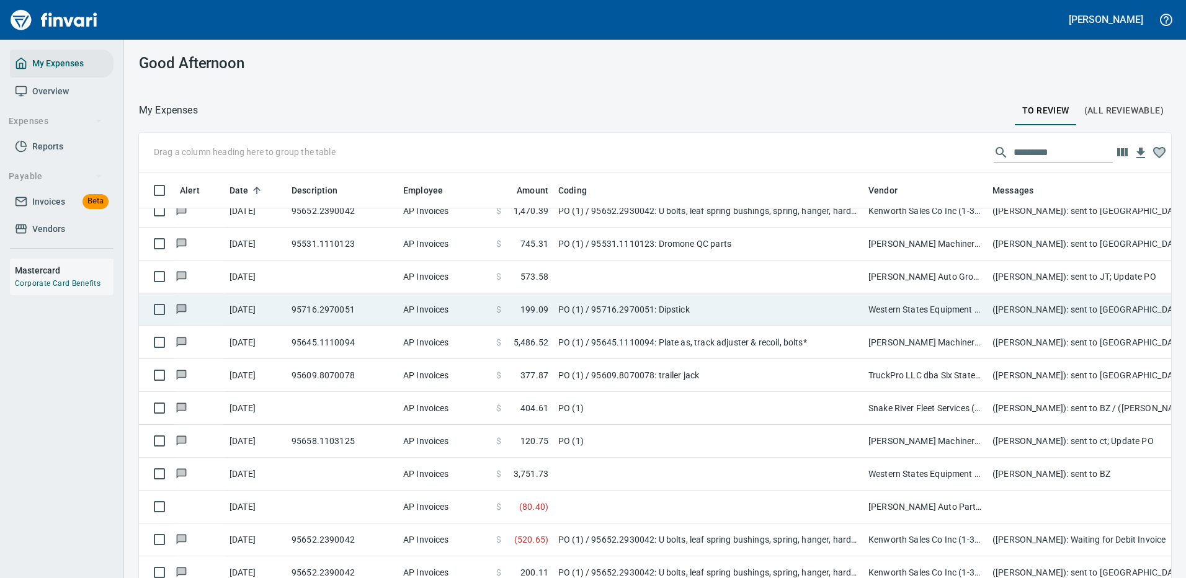
scroll to position [423, 1004]
click at [784, 269] on td at bounding box center [708, 277] width 310 height 33
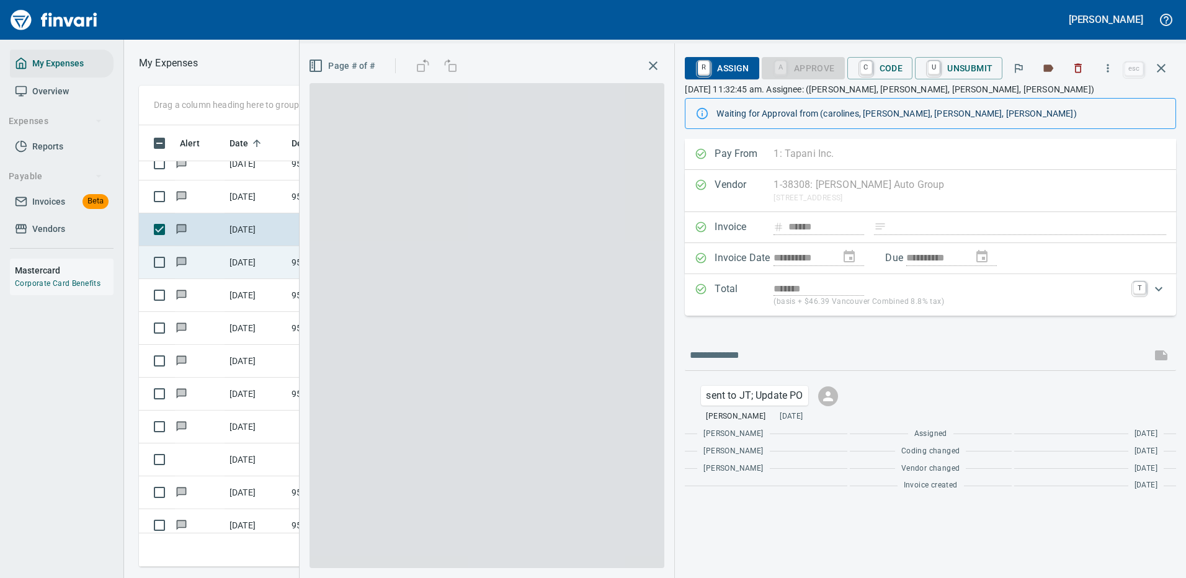
scroll to position [423, 703]
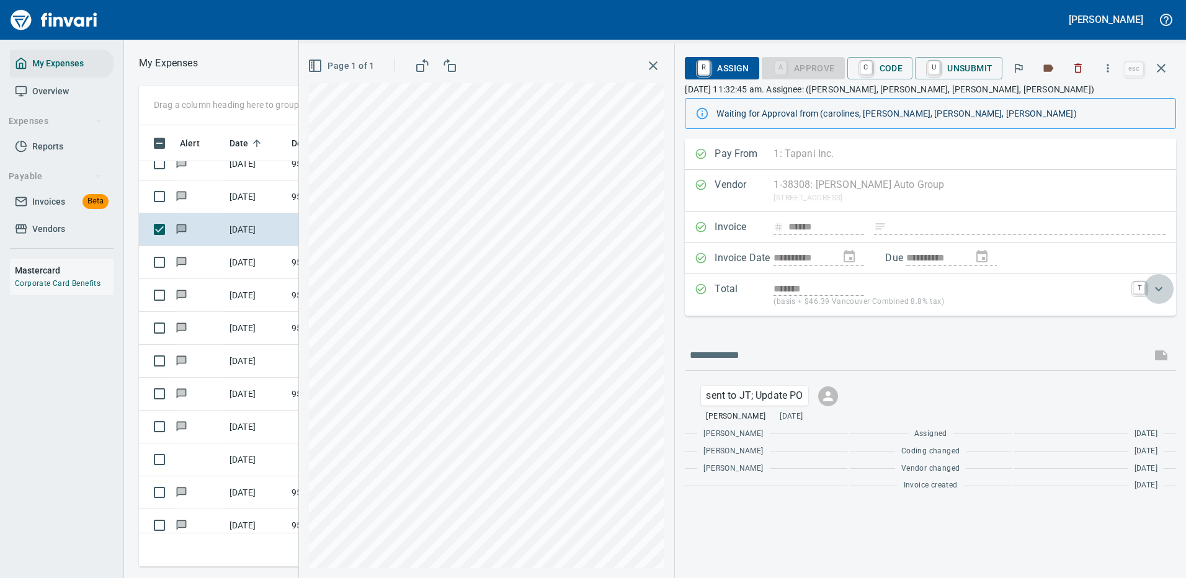
click at [1154, 287] on icon "Expand" at bounding box center [1158, 289] width 15 height 15
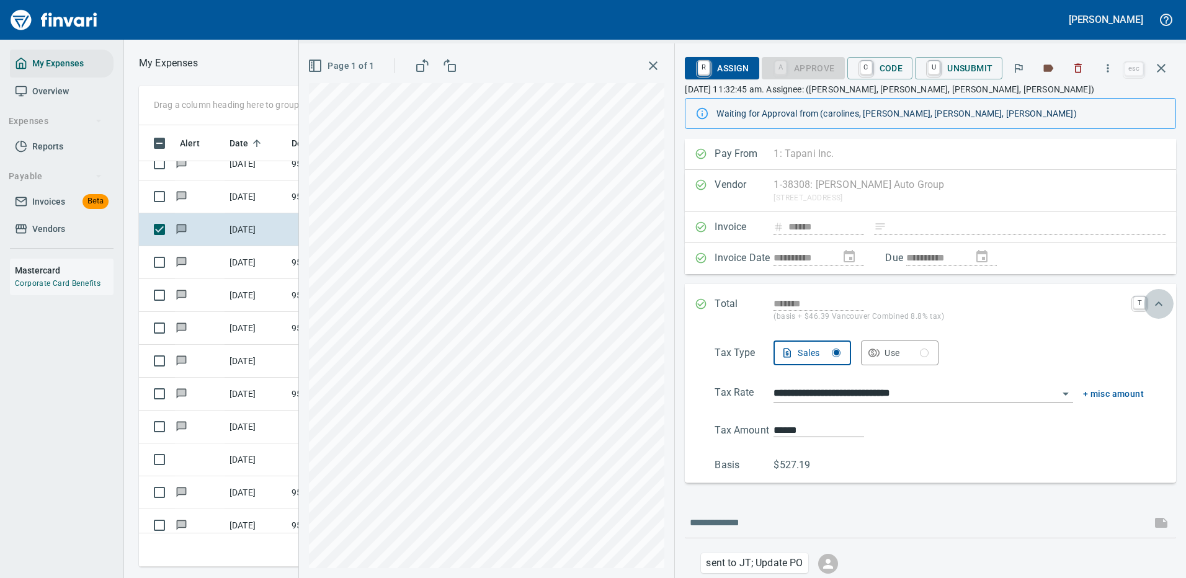
click at [1151, 300] on icon "Expand" at bounding box center [1158, 303] width 15 height 15
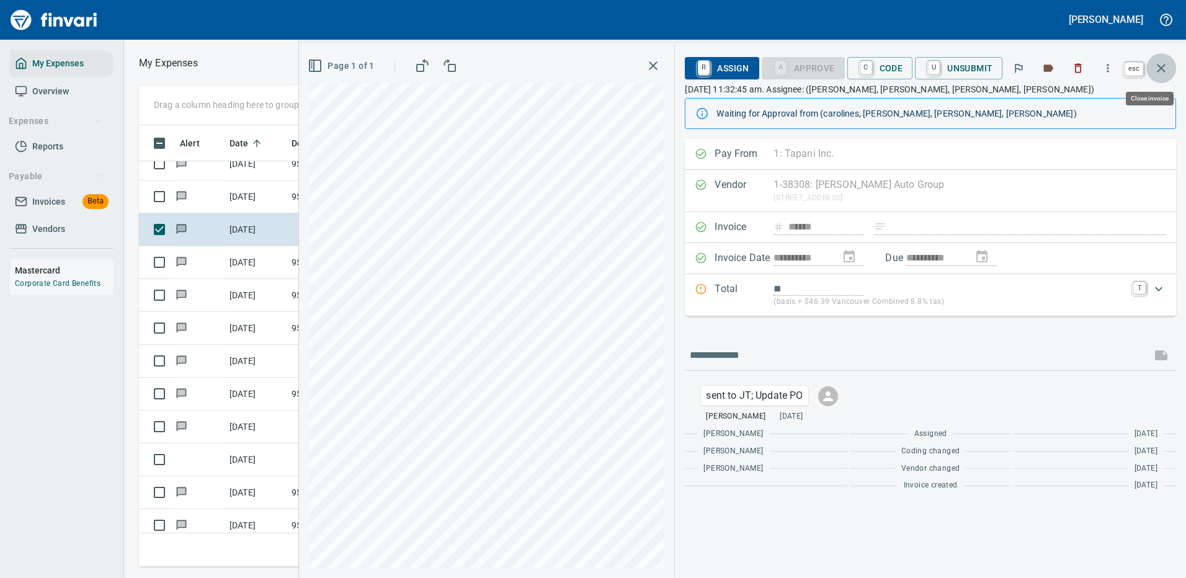
click at [1163, 65] on icon "button" at bounding box center [1161, 68] width 15 height 15
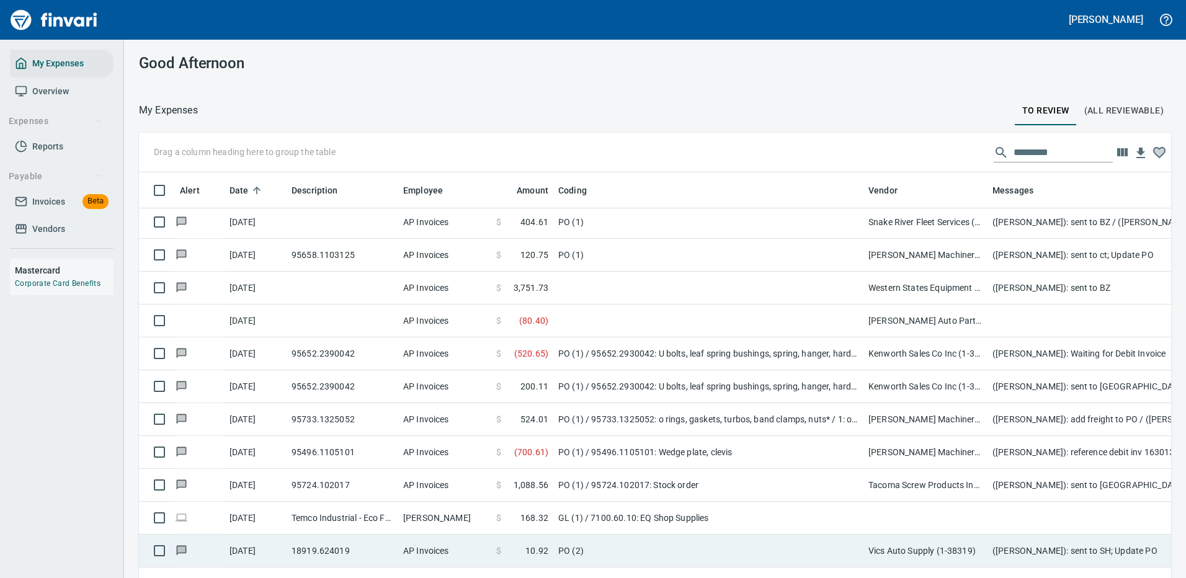
scroll to position [3287, 0]
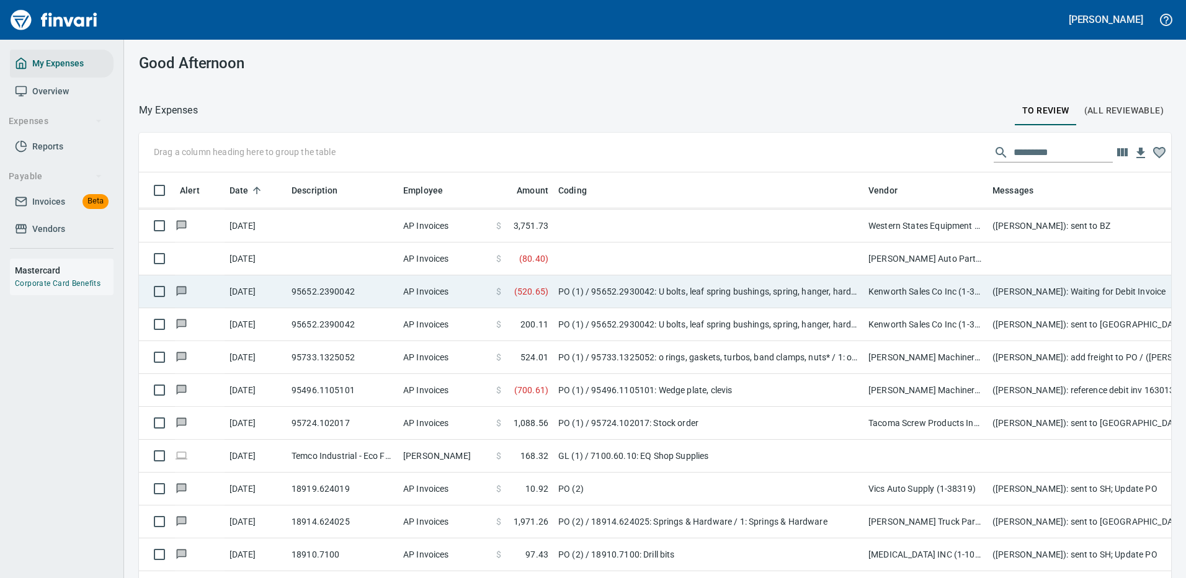
click at [710, 285] on td "PO (1) / 95652.2930042: U bolts, leaf spring bushings, spring, hanger, hardware" at bounding box center [708, 291] width 310 height 33
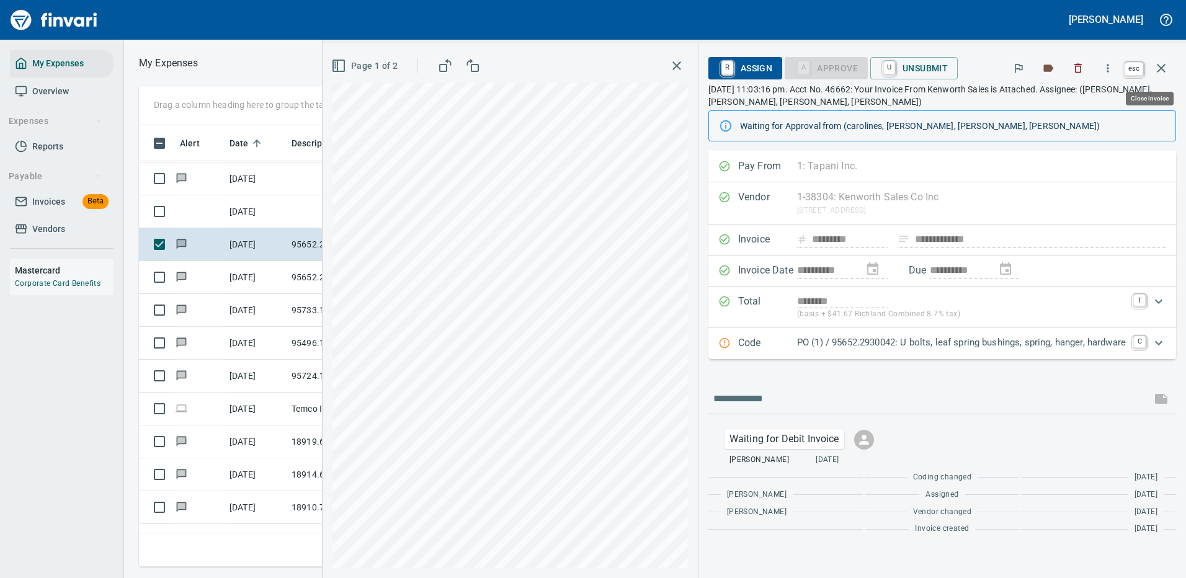
scroll to position [423, 703]
click at [1159, 62] on icon "button" at bounding box center [1161, 68] width 15 height 15
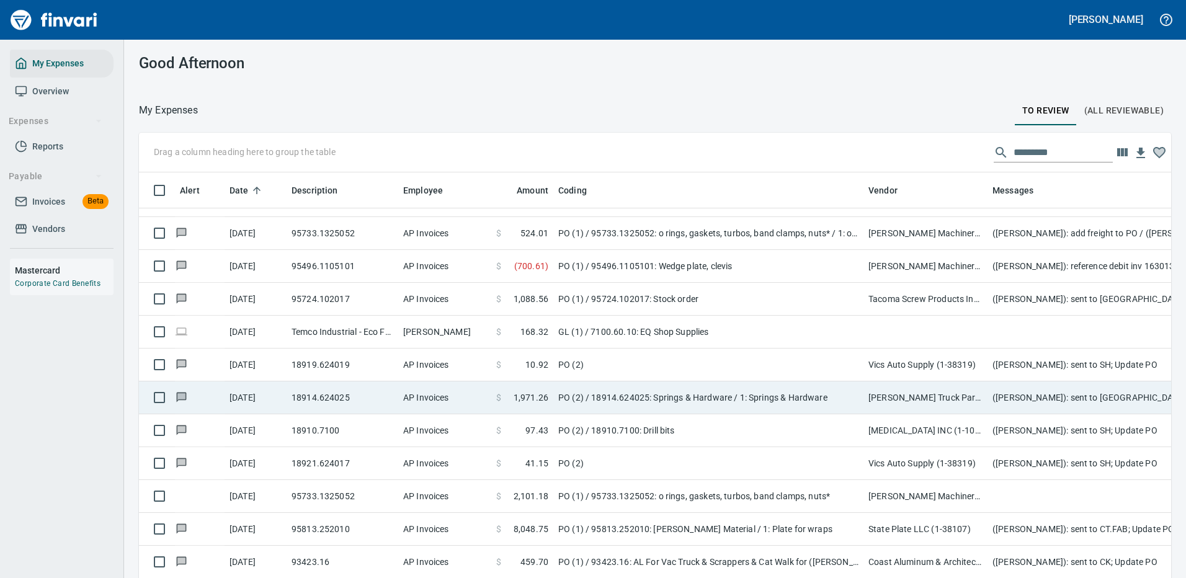
scroll to position [3225, 0]
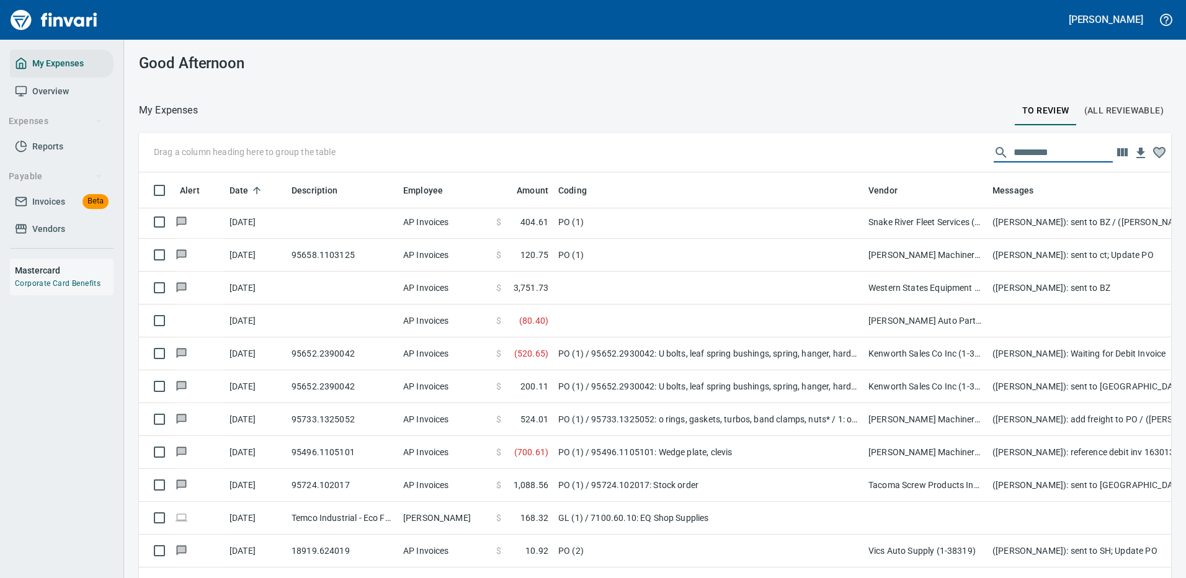
drag, startPoint x: 1038, startPoint y: 149, endPoint x: 886, endPoint y: 166, distance: 153.5
click at [911, 162] on div "Drag a column heading here to group the table" at bounding box center [655, 153] width 1032 height 40
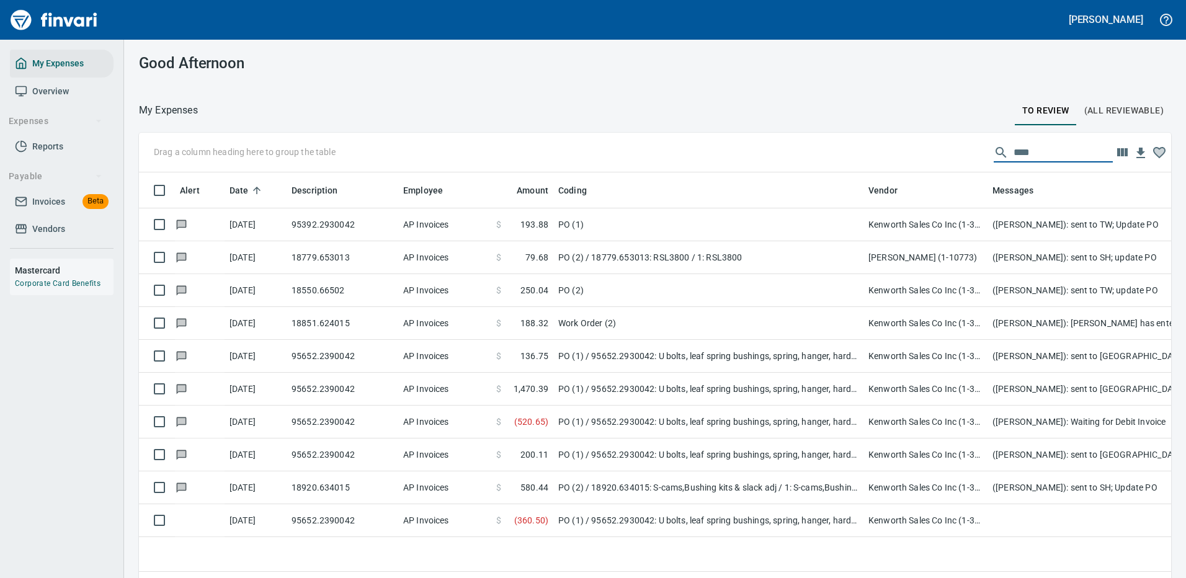
scroll to position [0, 0]
type input "********"
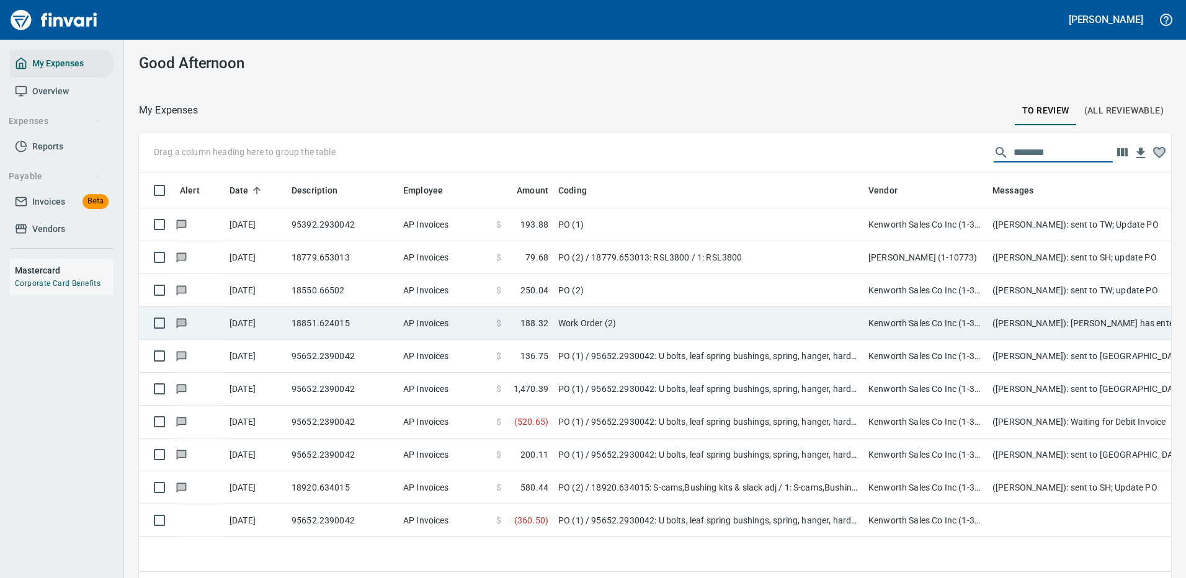
click at [675, 319] on td "Work Order (2)" at bounding box center [708, 323] width 310 height 33
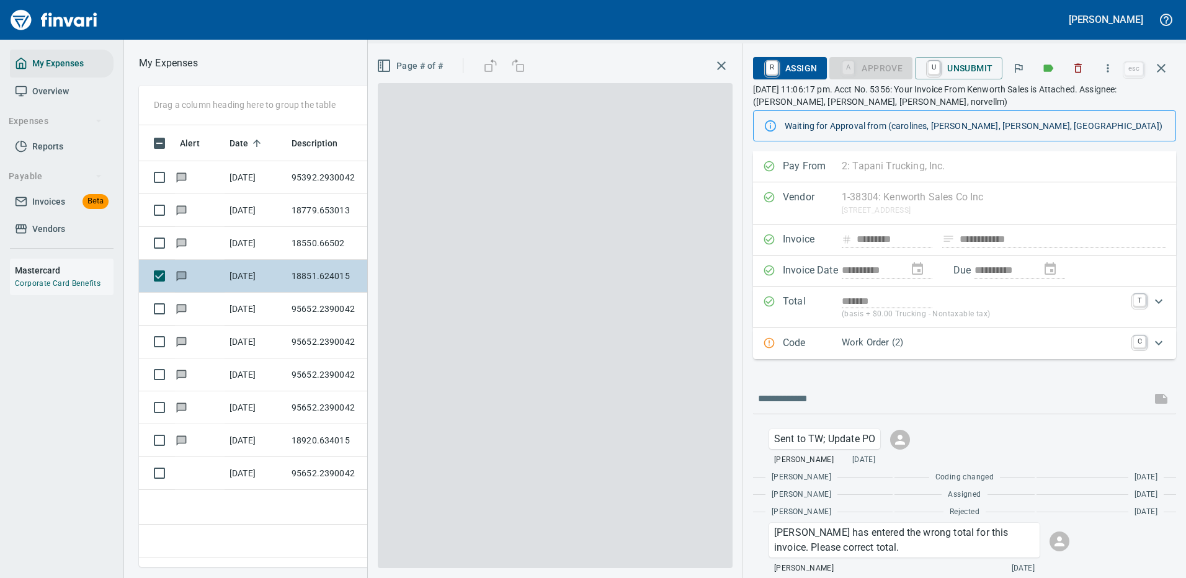
scroll to position [423, 713]
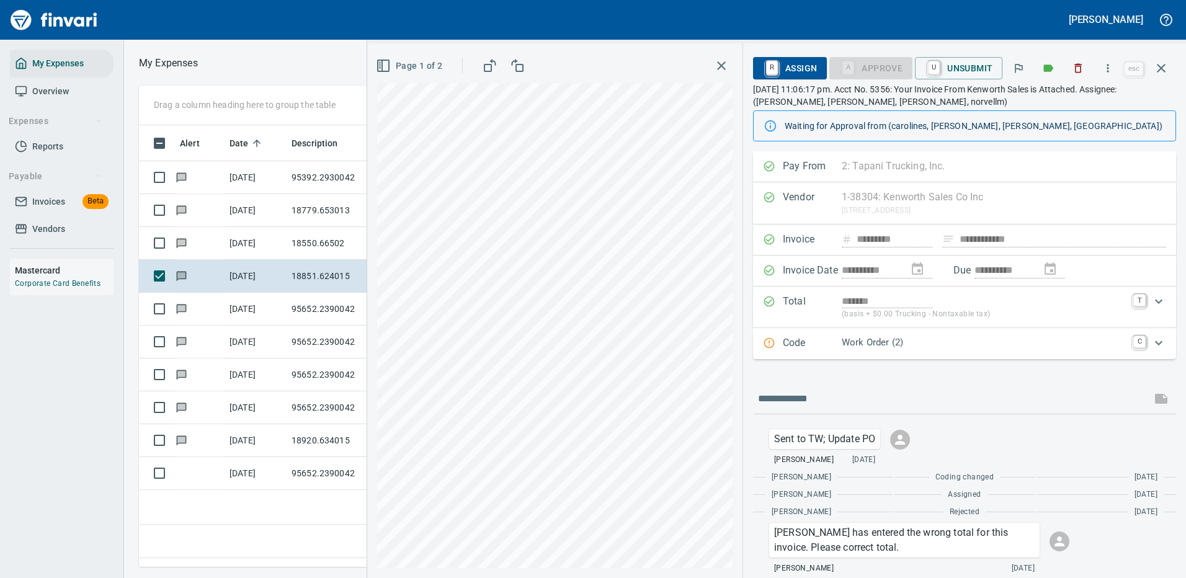
scroll to position [423, 713]
click at [1008, 343] on p "Work Order (2)" at bounding box center [984, 343] width 284 height 14
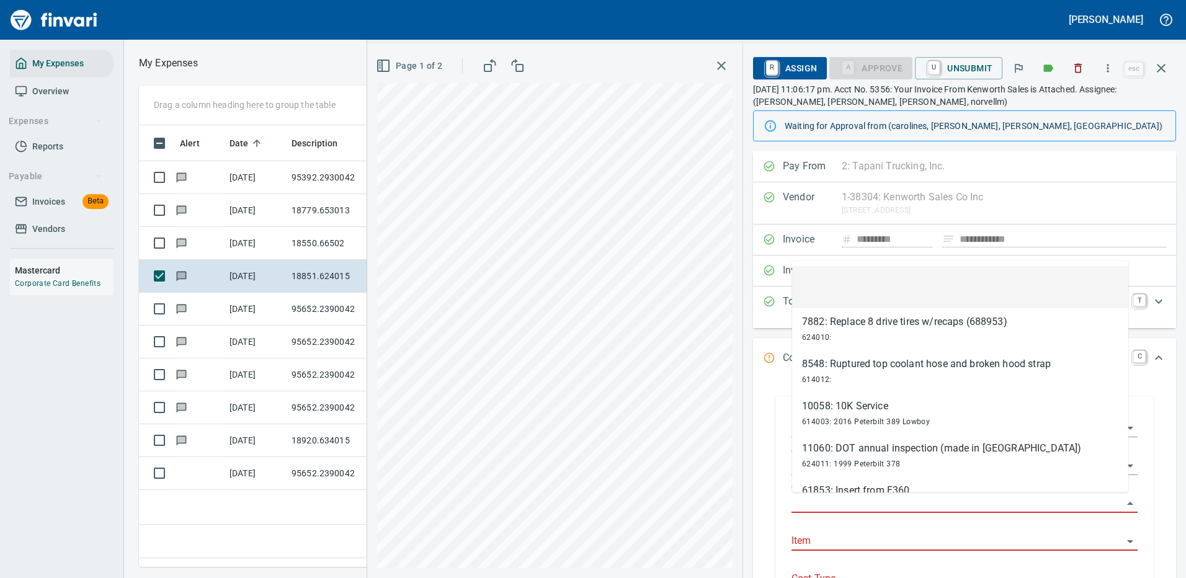
click at [815, 504] on input "Work Order" at bounding box center [956, 503] width 331 height 17
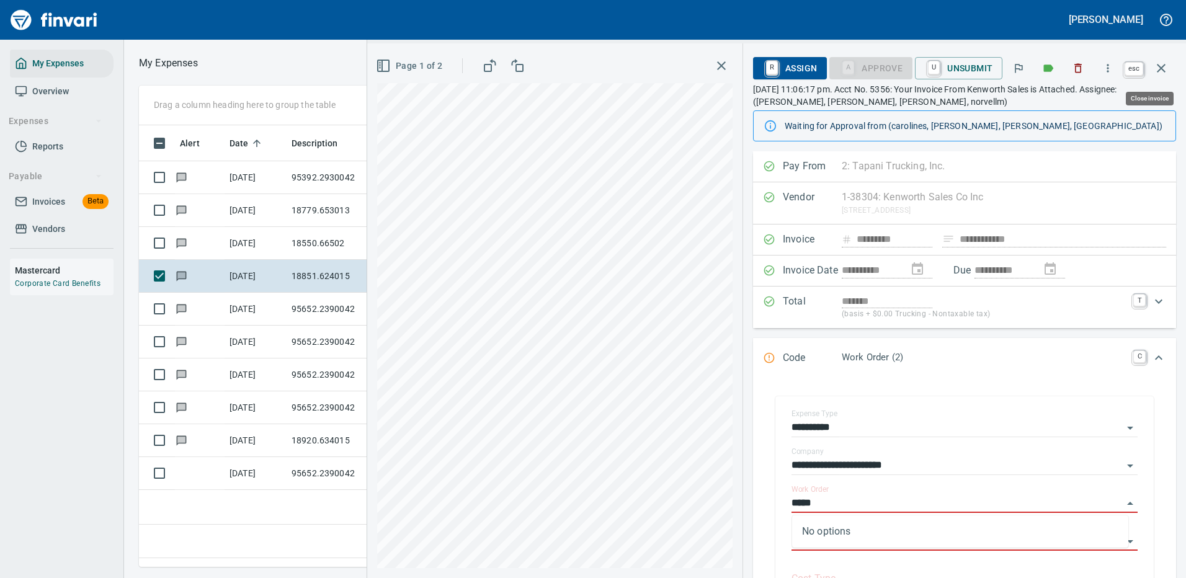
type input "*****"
click at [1165, 63] on icon "button" at bounding box center [1161, 68] width 15 height 15
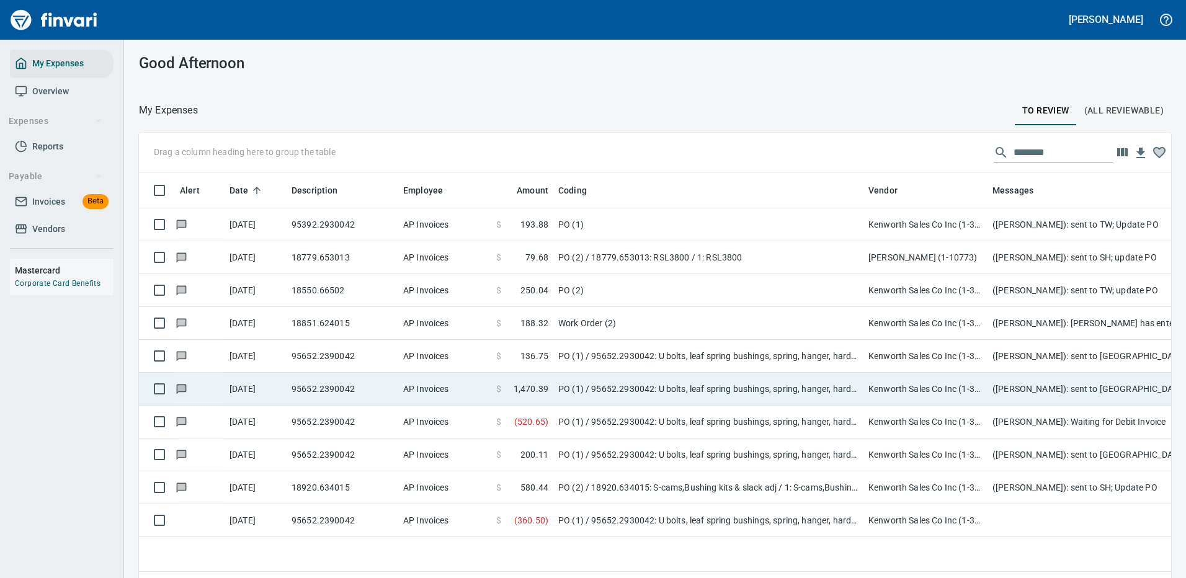
scroll to position [36, 0]
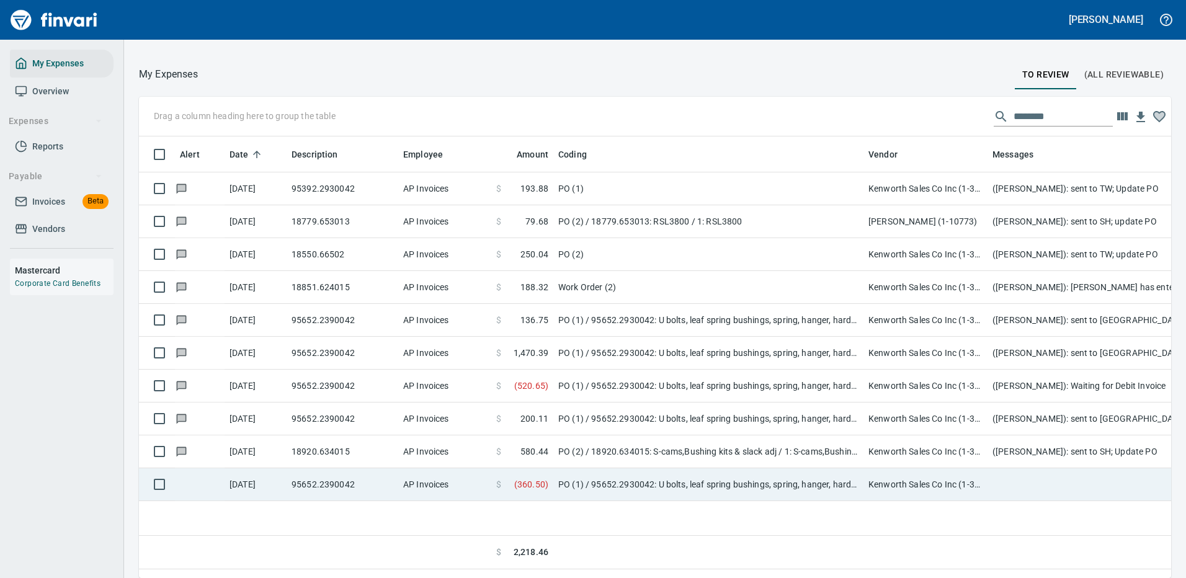
click at [753, 484] on td "PO (1) / 95652.2930042: U bolts, leaf spring bushings, spring, hanger, hardware" at bounding box center [708, 484] width 310 height 33
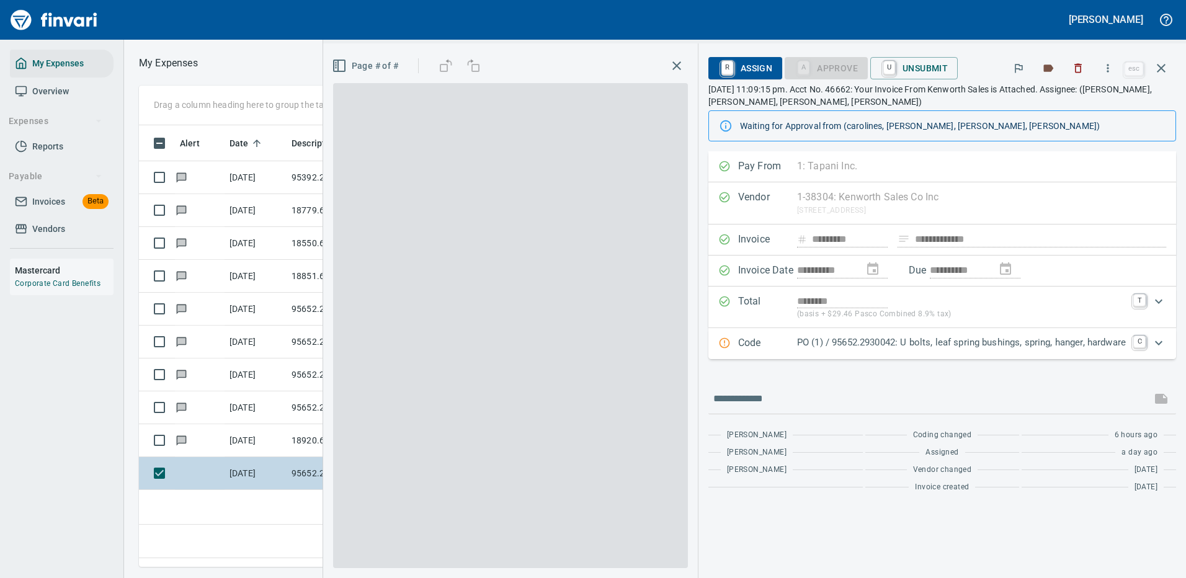
scroll to position [423, 713]
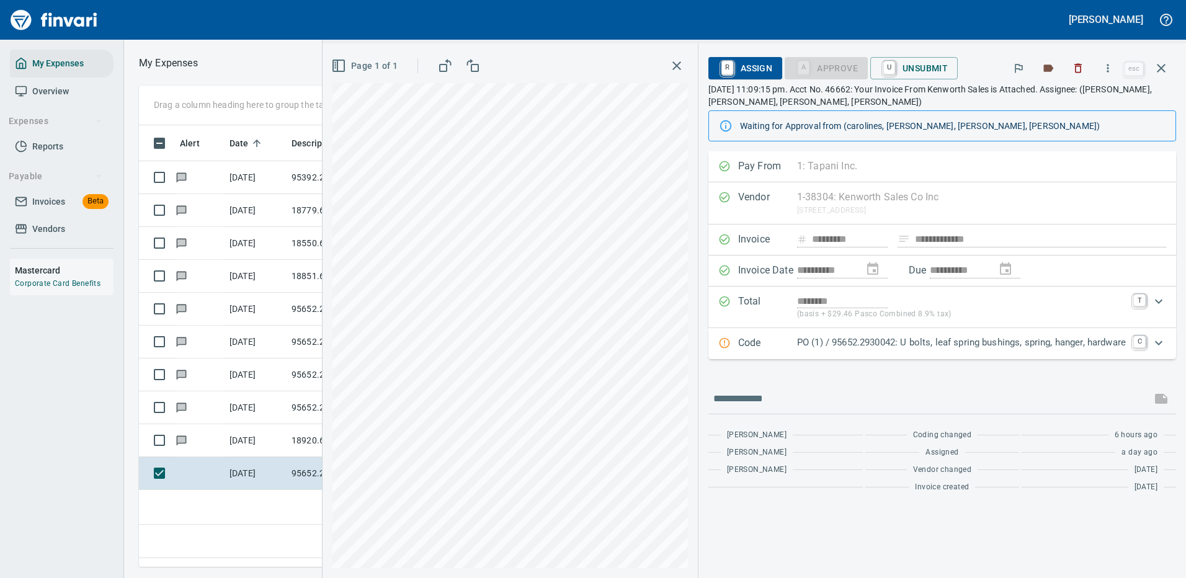
click at [1157, 342] on icon "Expand" at bounding box center [1158, 343] width 7 height 4
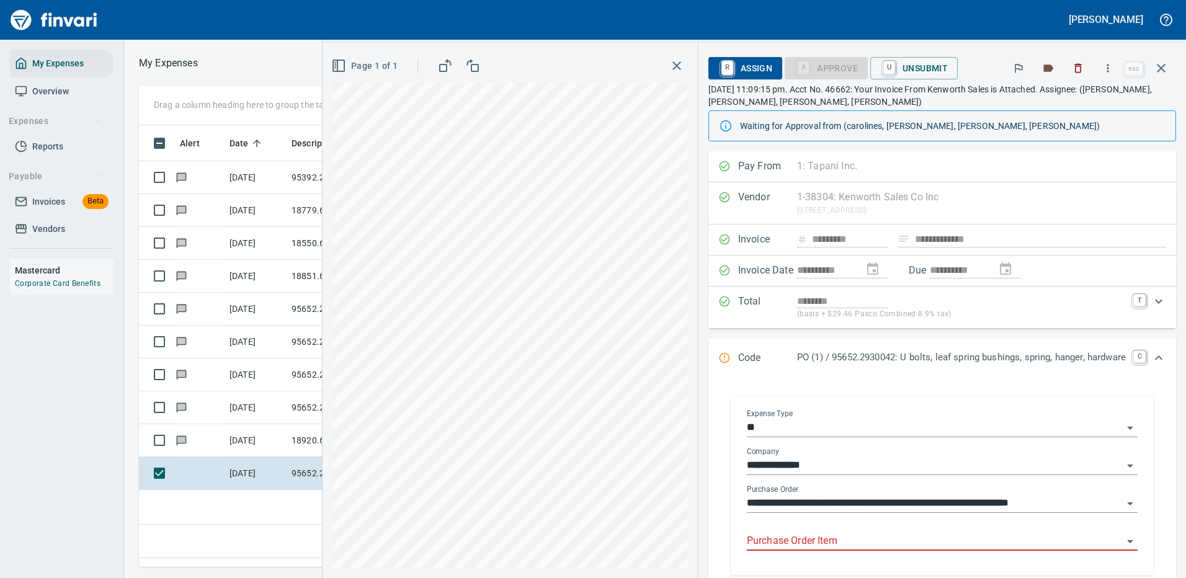
click at [776, 541] on input "Purchase Order Item" at bounding box center [935, 541] width 376 height 17
click at [1153, 391] on div "**********" at bounding box center [942, 486] width 448 height 204
click at [1162, 63] on icon "button" at bounding box center [1161, 68] width 15 height 15
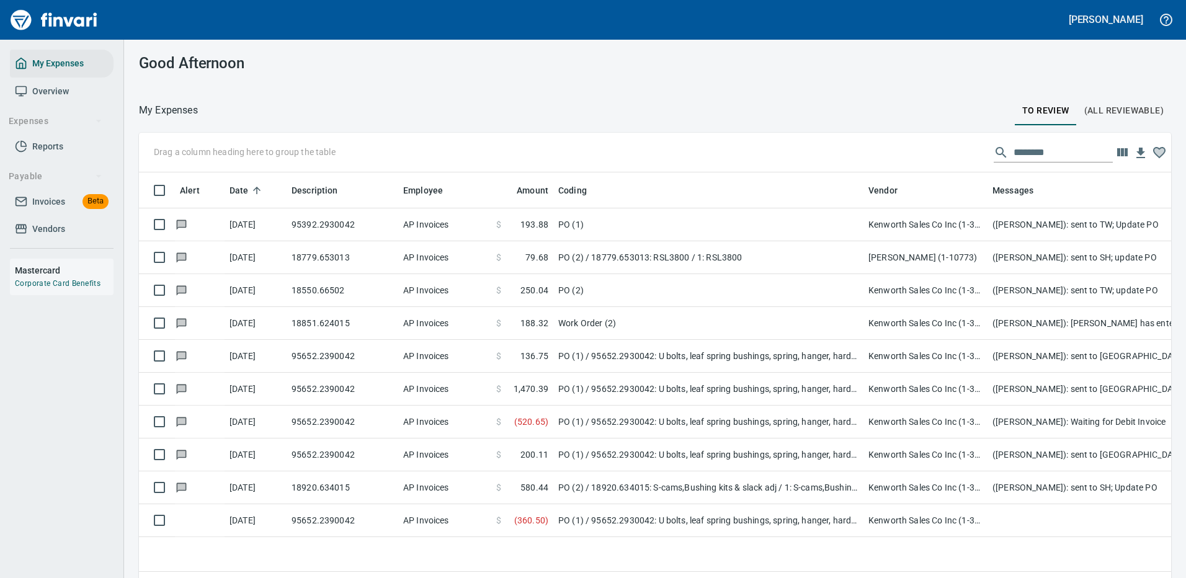
scroll to position [423, 1014]
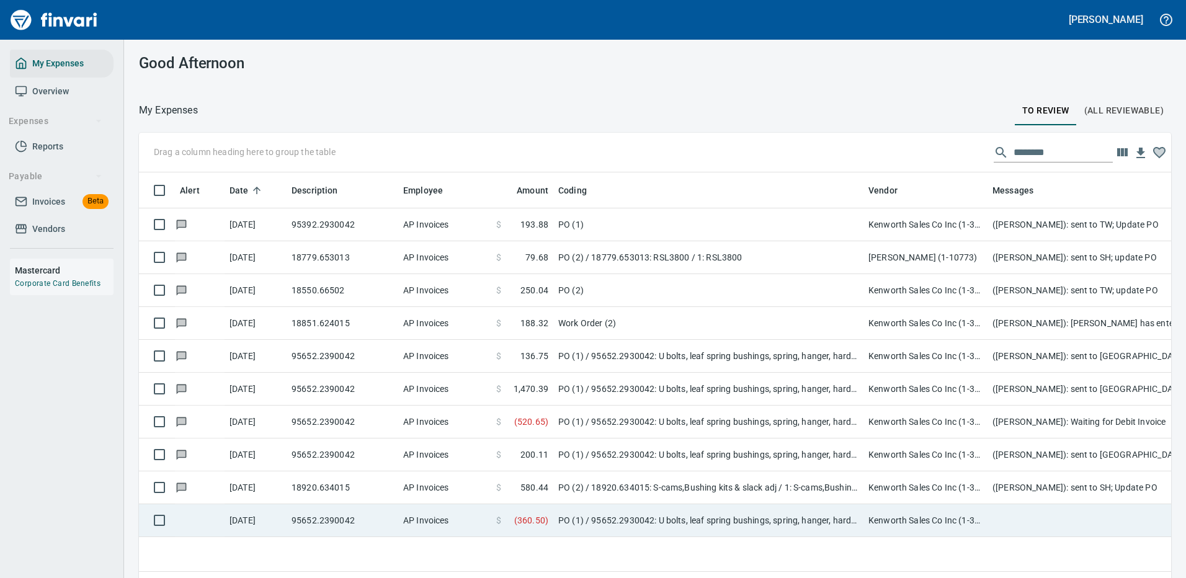
click at [616, 517] on td "PO (1) / 95652.2930042: U bolts, leaf spring bushings, spring, hanger, hardware" at bounding box center [708, 520] width 310 height 33
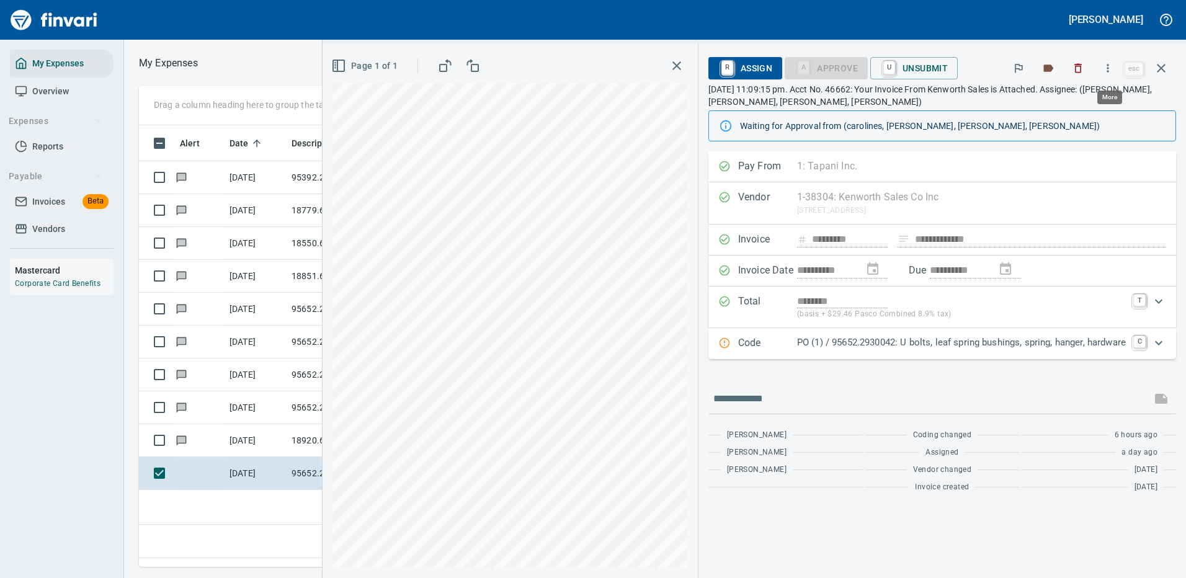
scroll to position [423, 713]
click at [1108, 63] on icon "button" at bounding box center [1108, 68] width 12 height 12
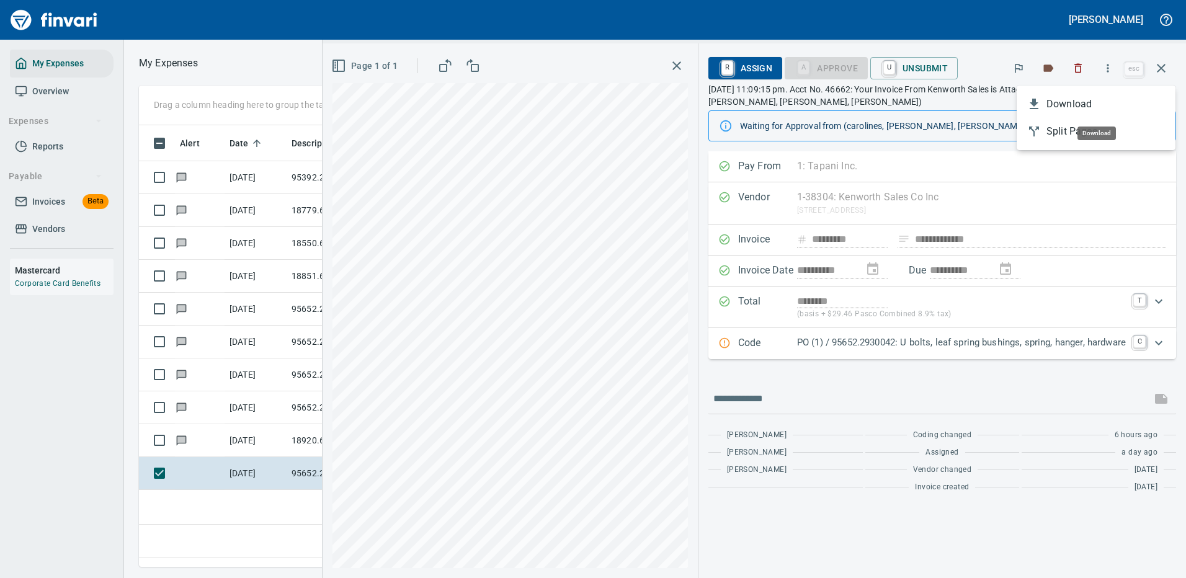
click at [1066, 102] on span "Download" at bounding box center [1105, 104] width 119 height 15
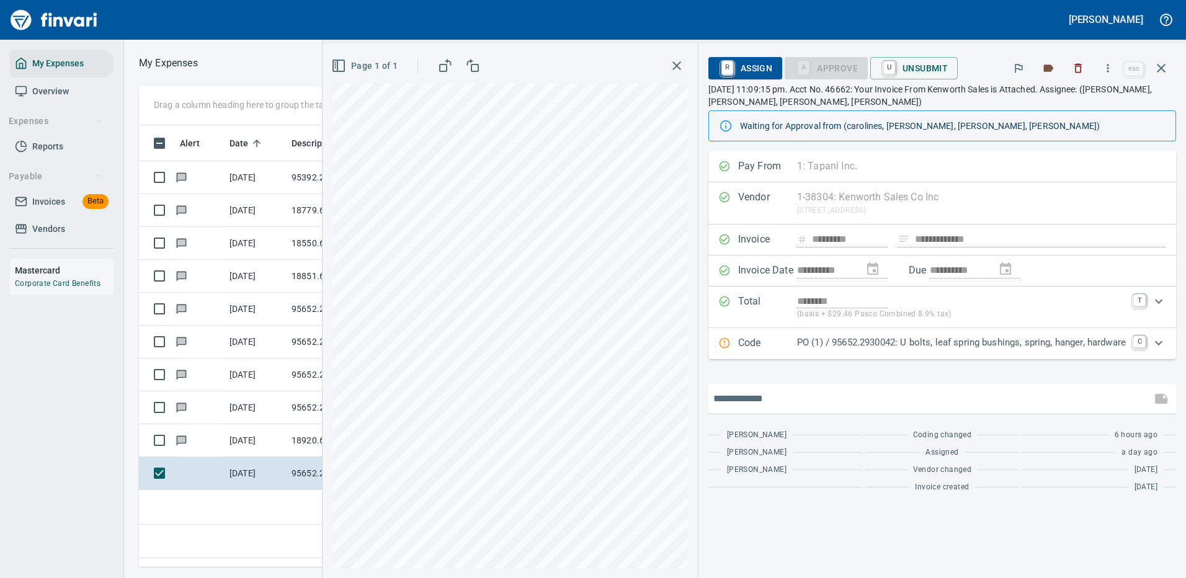
click at [759, 392] on input "text" at bounding box center [929, 399] width 433 height 20
type input "**********"
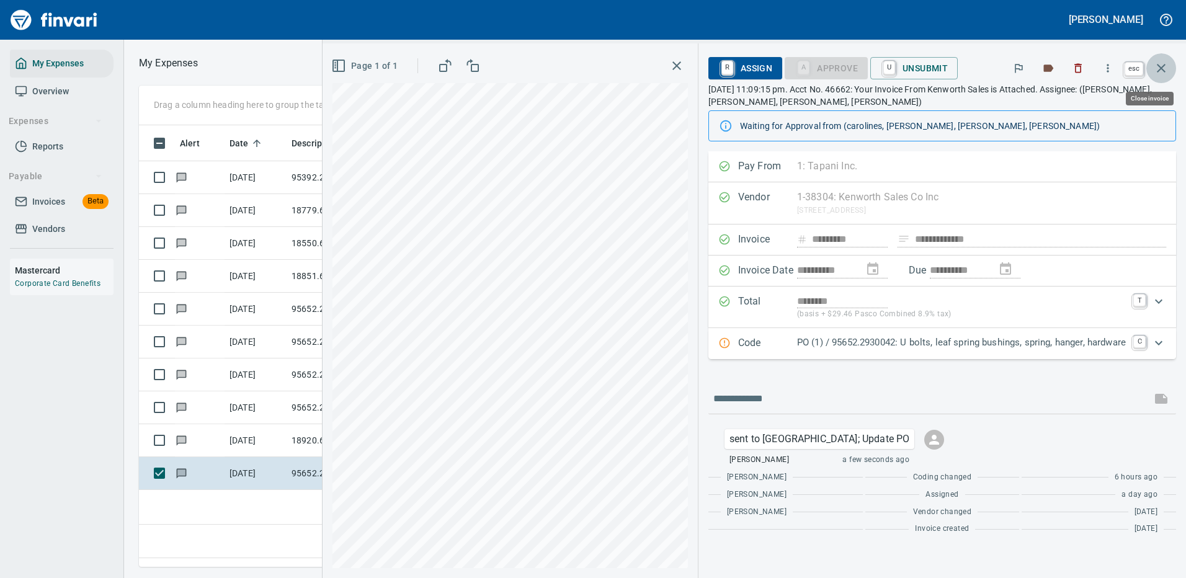
click at [1159, 64] on icon "button" at bounding box center [1161, 68] width 15 height 15
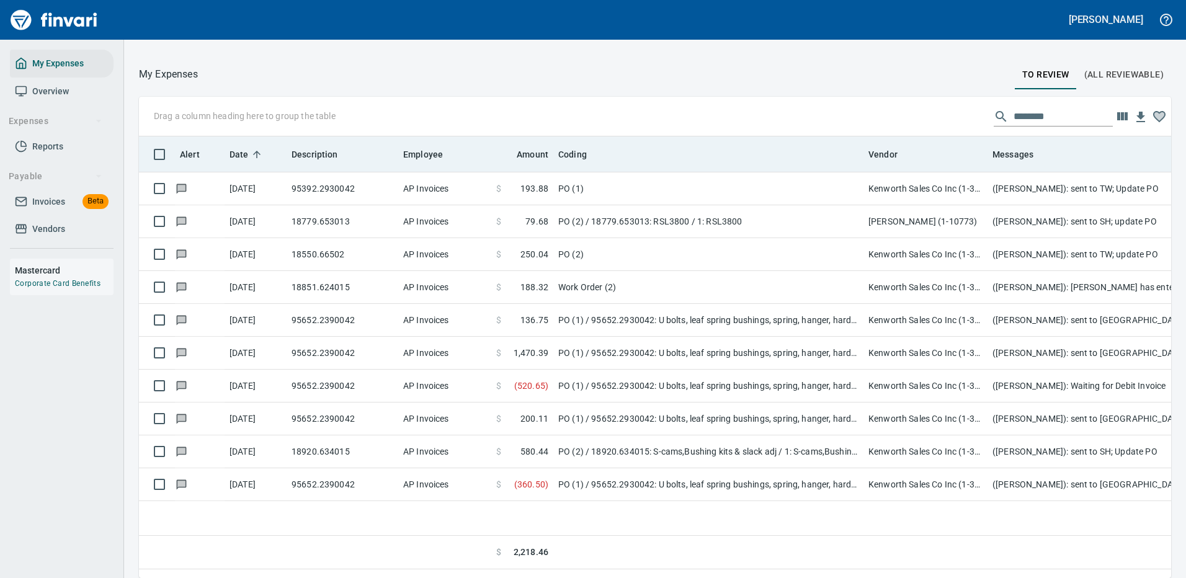
scroll to position [423, 1014]
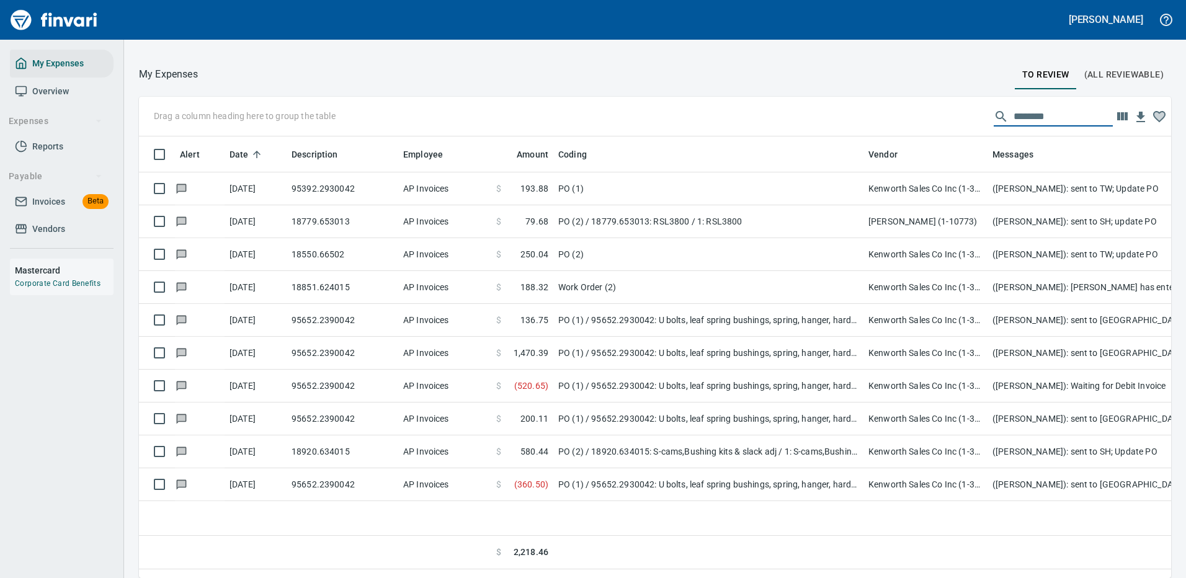
drag, startPoint x: 1047, startPoint y: 117, endPoint x: 867, endPoint y: 115, distance: 179.9
click at [885, 112] on div "Drag a column heading here to group the table ********" at bounding box center [655, 117] width 1032 height 40
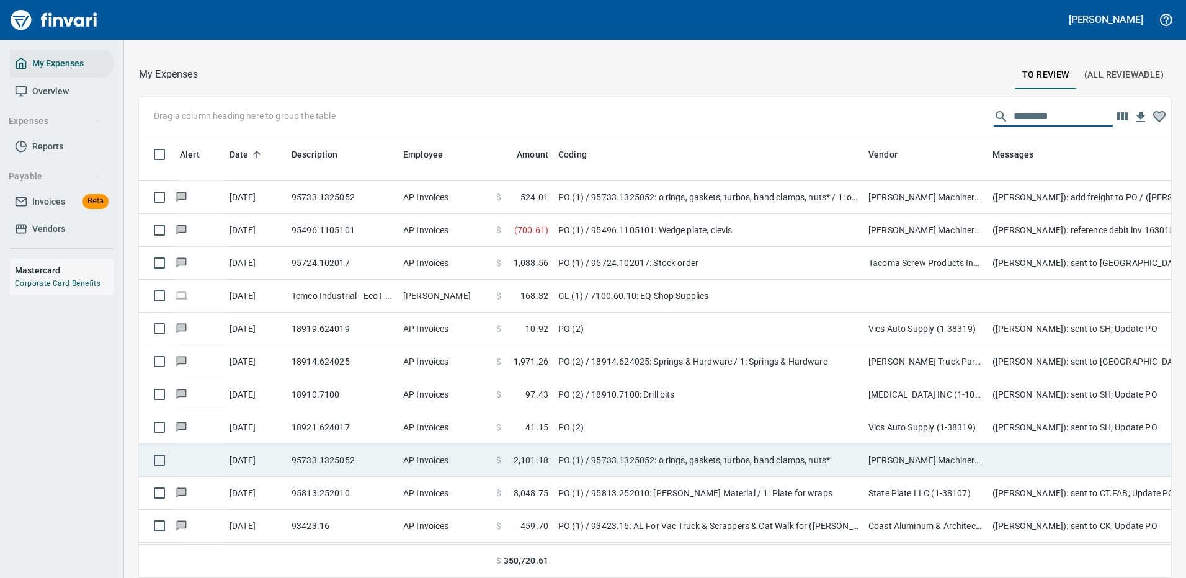
scroll to position [3474, 0]
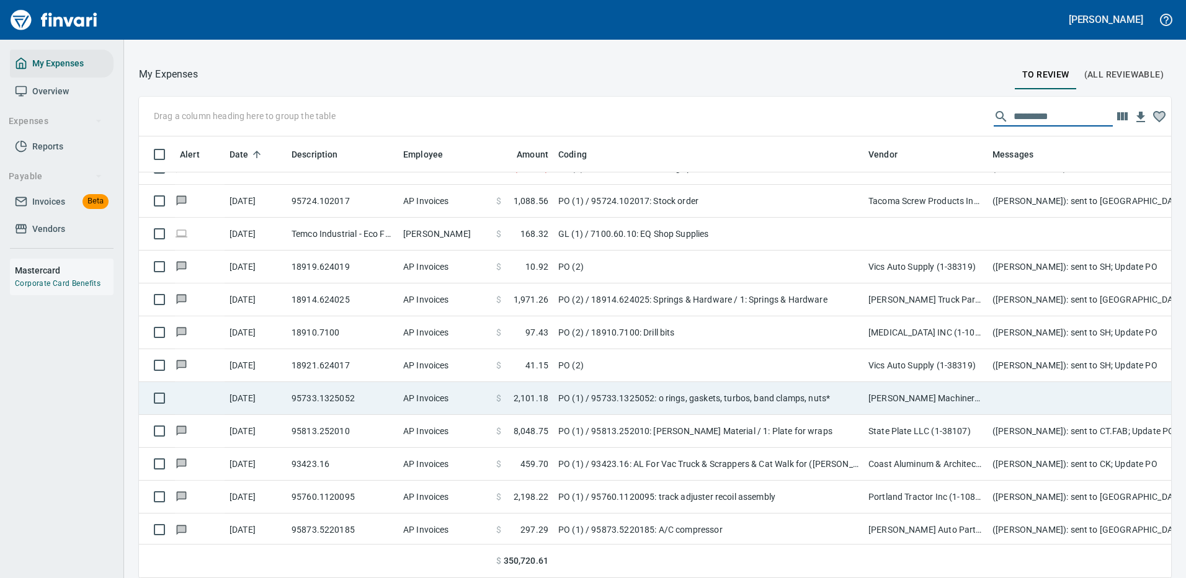
click at [669, 392] on td "PO (1) / 95733.1325052: o rings, gaskets, turbos, band clamps, nuts*" at bounding box center [708, 398] width 310 height 33
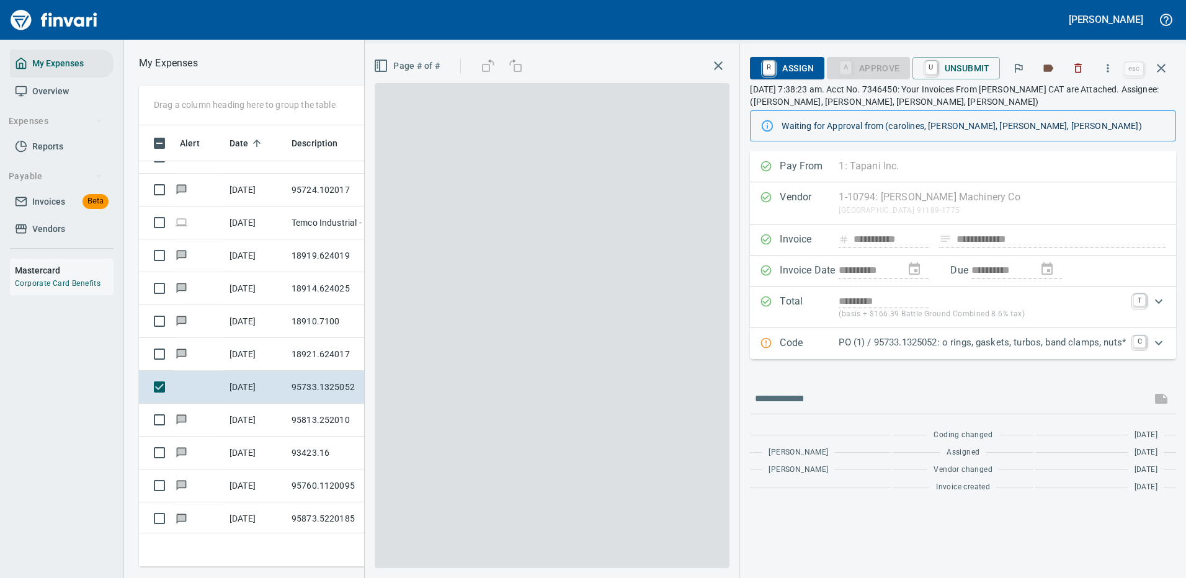
scroll to position [423, 703]
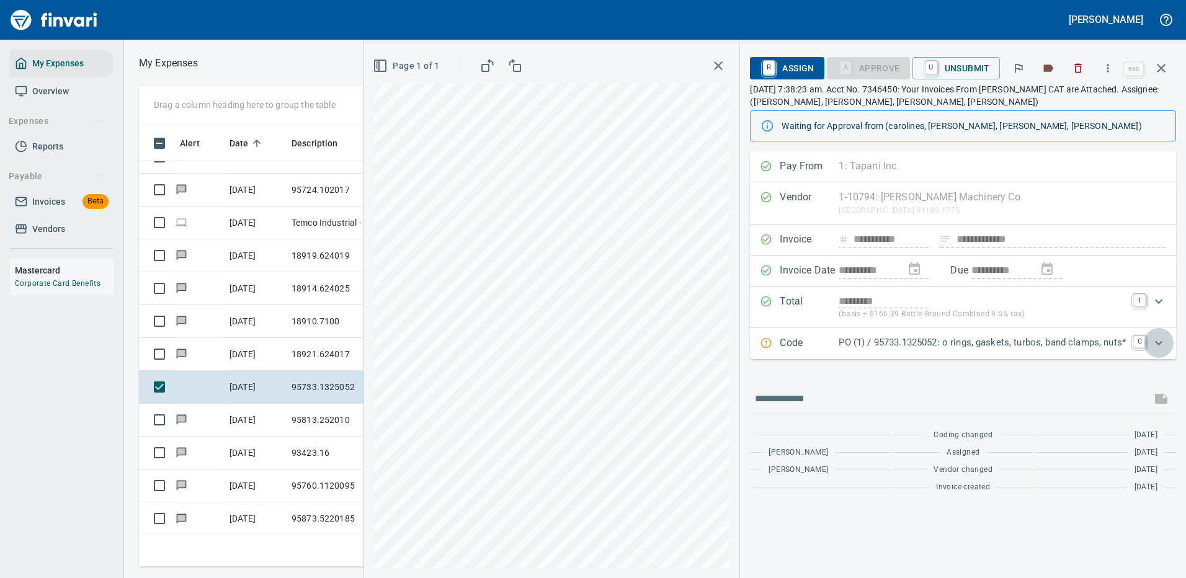
click at [1162, 344] on icon "Expand" at bounding box center [1158, 343] width 15 height 15
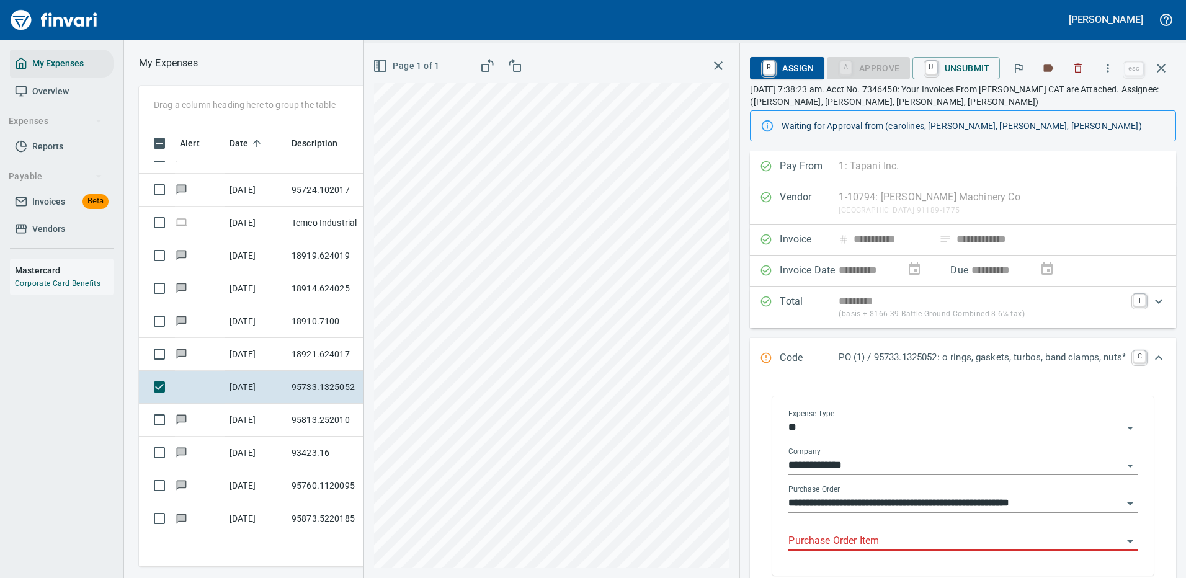
click at [853, 540] on input "Purchase Order Item" at bounding box center [955, 541] width 334 height 17
click at [1109, 68] on icon "button" at bounding box center [1108, 68] width 2 height 8
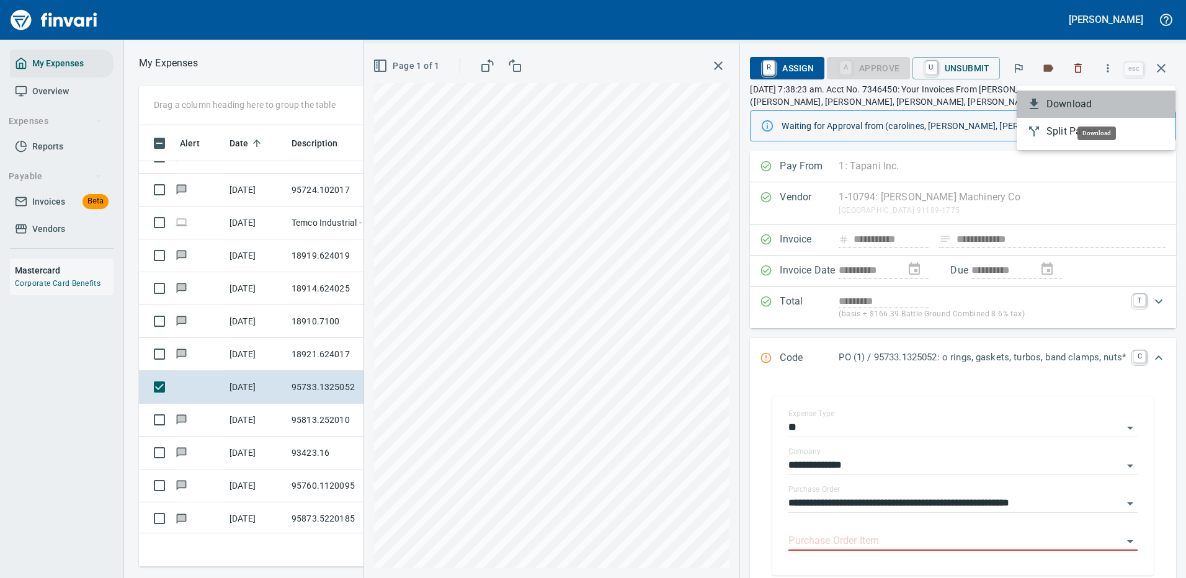
click at [1065, 109] on span "Download" at bounding box center [1105, 104] width 119 height 15
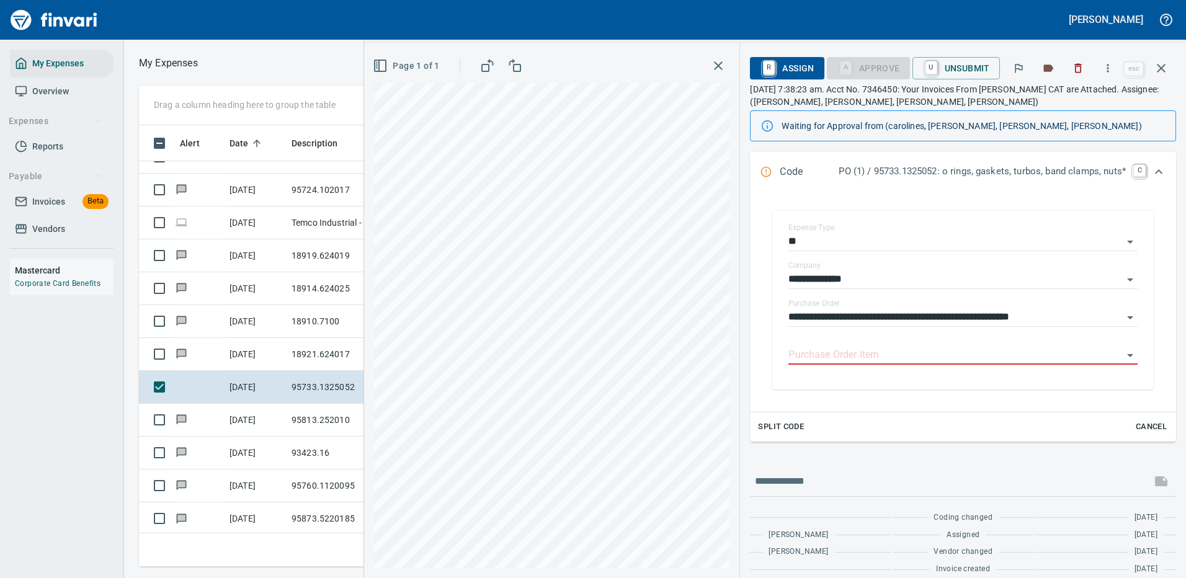
scroll to position [198, 0]
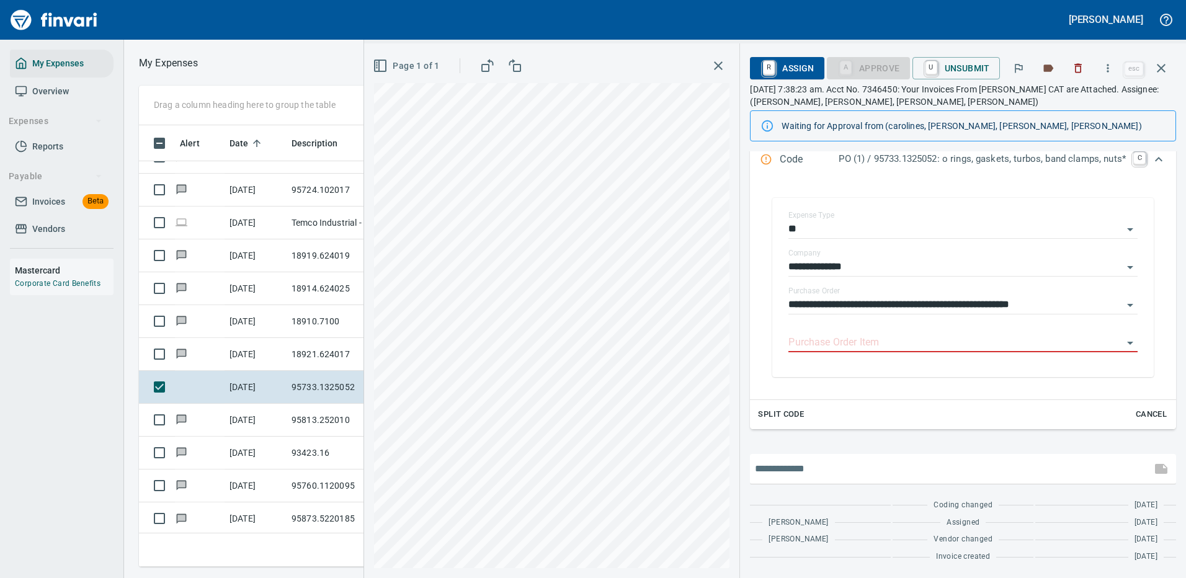
click at [793, 467] on input "text" at bounding box center [950, 469] width 391 height 20
type input "**********"
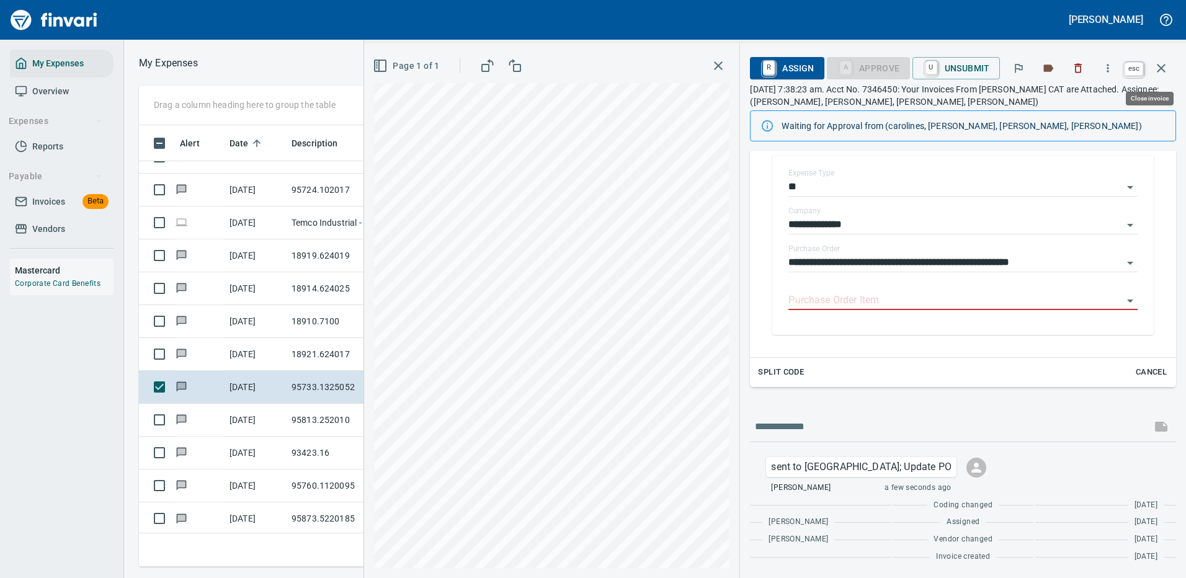
scroll to position [423, 703]
click at [1159, 67] on icon "button" at bounding box center [1161, 68] width 9 height 9
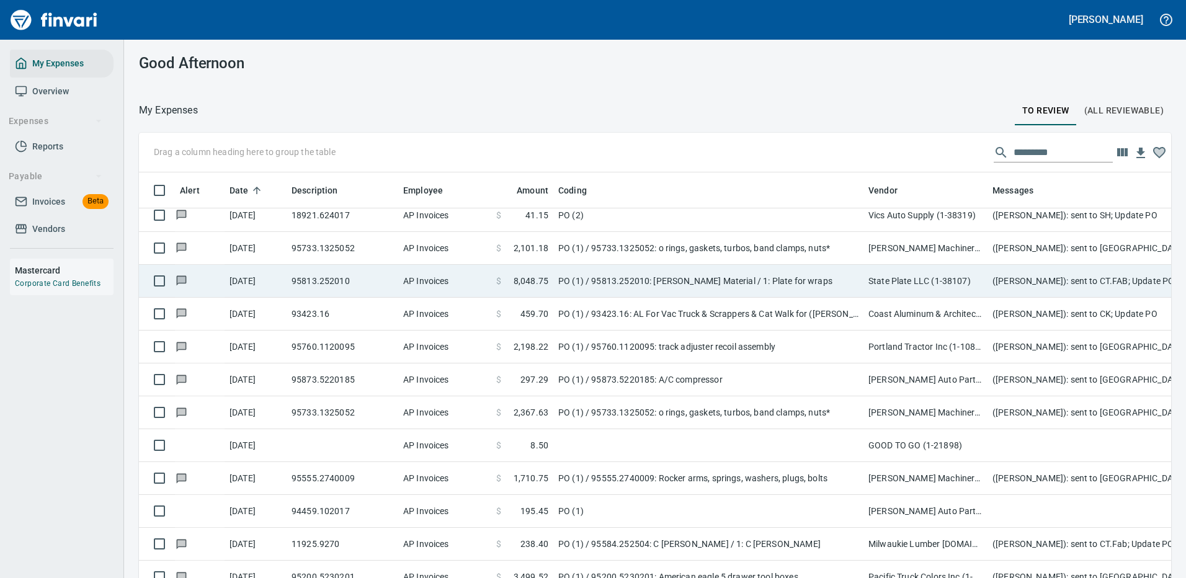
scroll to position [3722, 0]
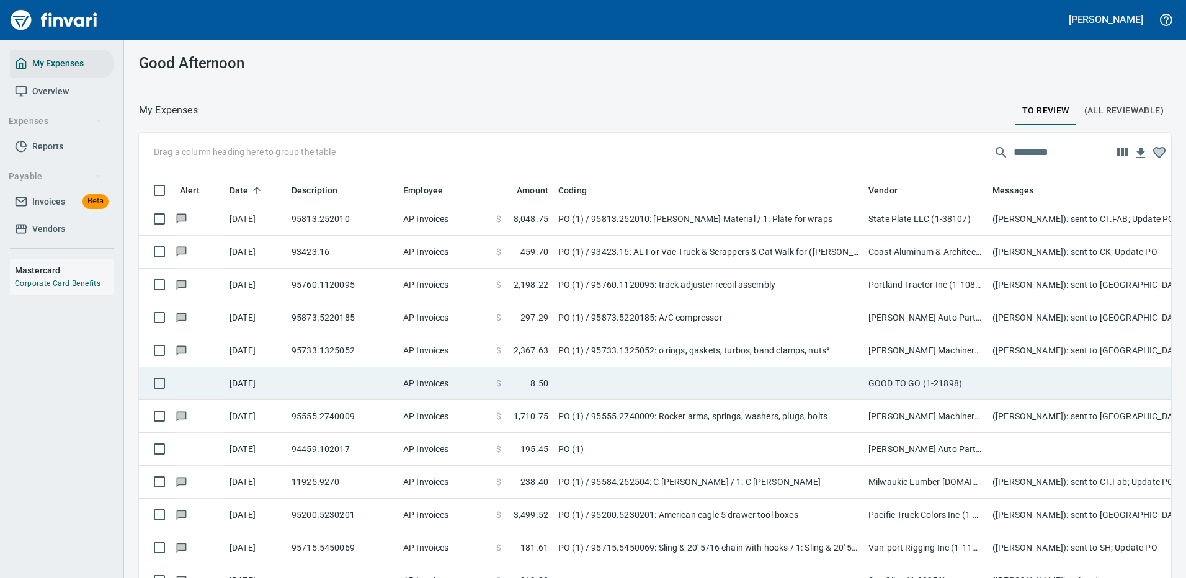
click at [744, 373] on td at bounding box center [708, 383] width 310 height 33
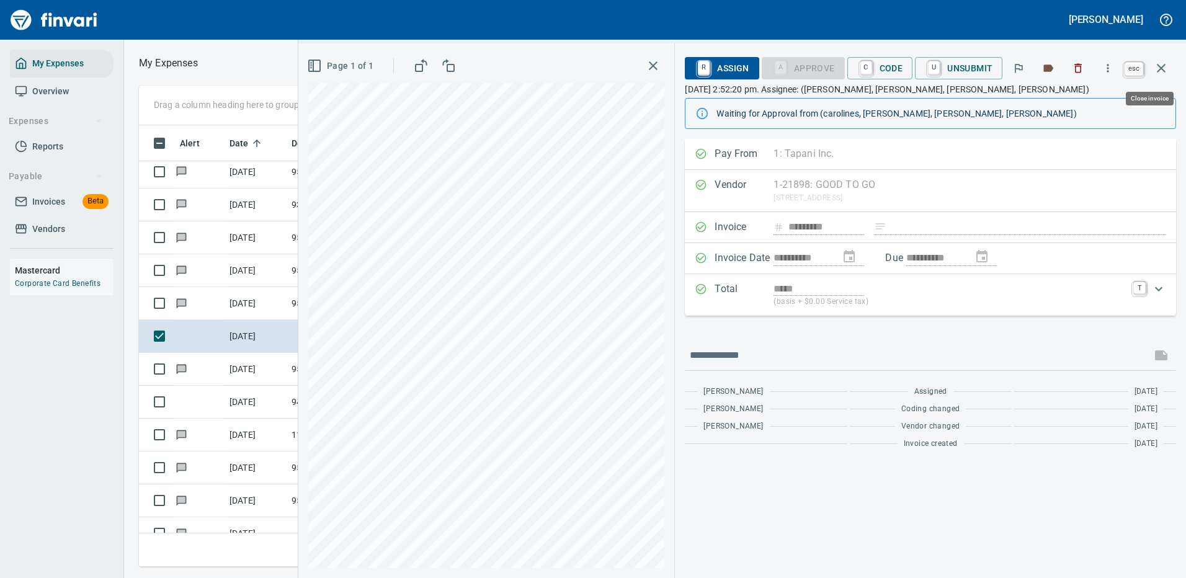
scroll to position [423, 703]
click at [1162, 66] on icon "button" at bounding box center [1161, 68] width 15 height 15
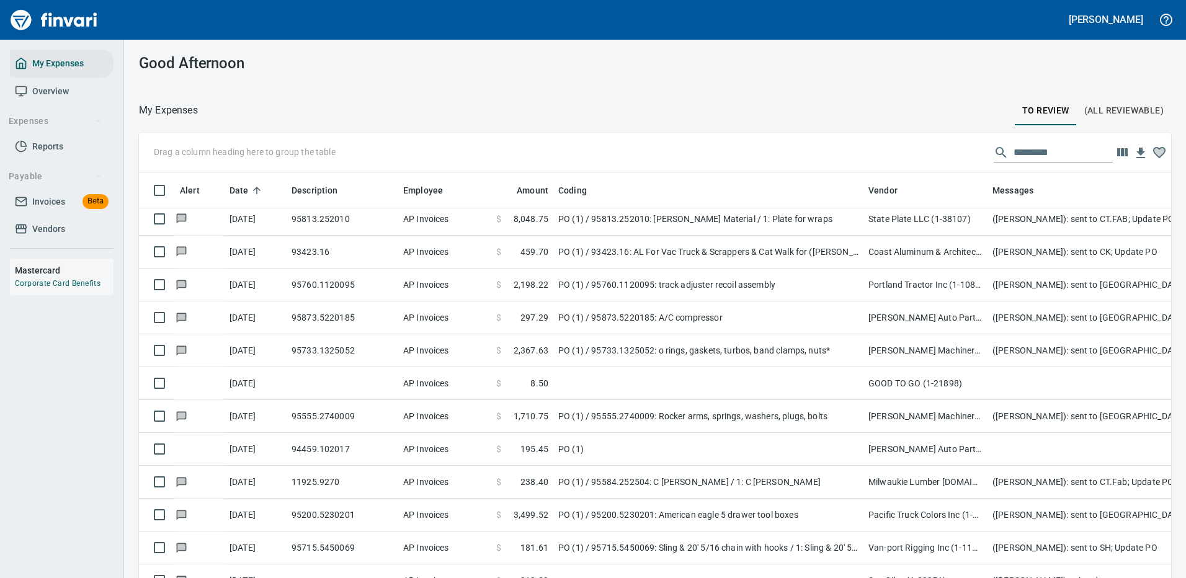
scroll to position [423, 1004]
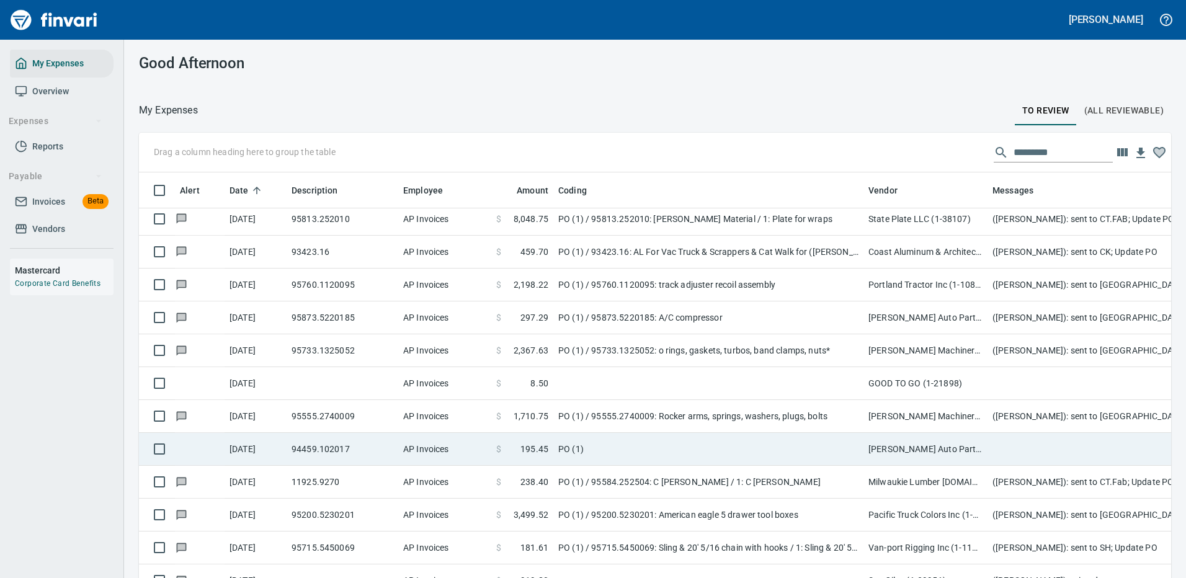
click at [734, 440] on td "PO (1)" at bounding box center [708, 449] width 310 height 33
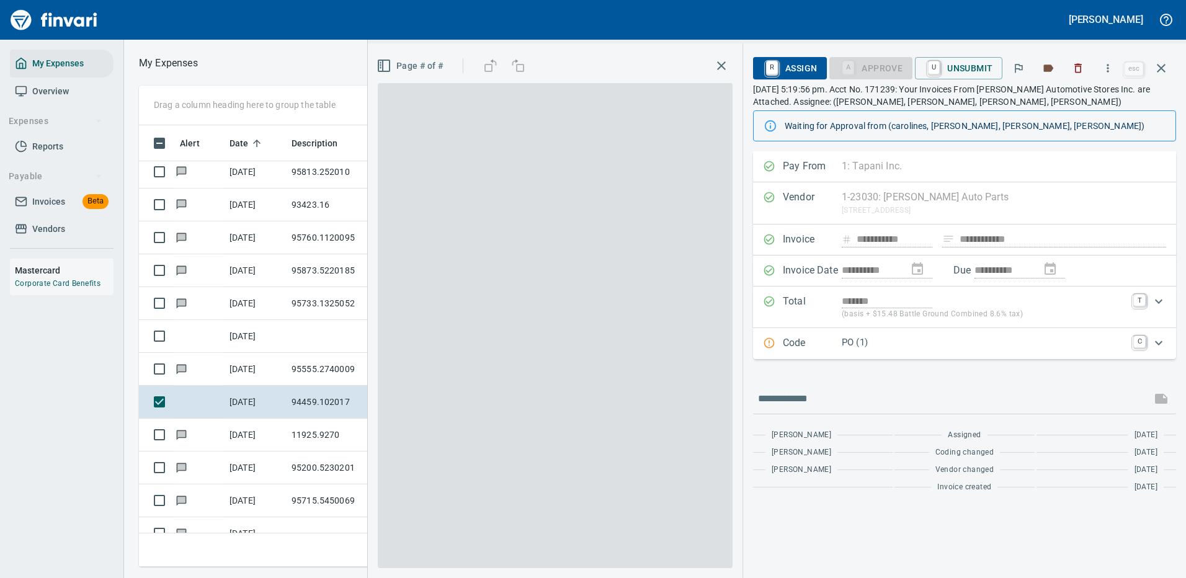
scroll to position [423, 703]
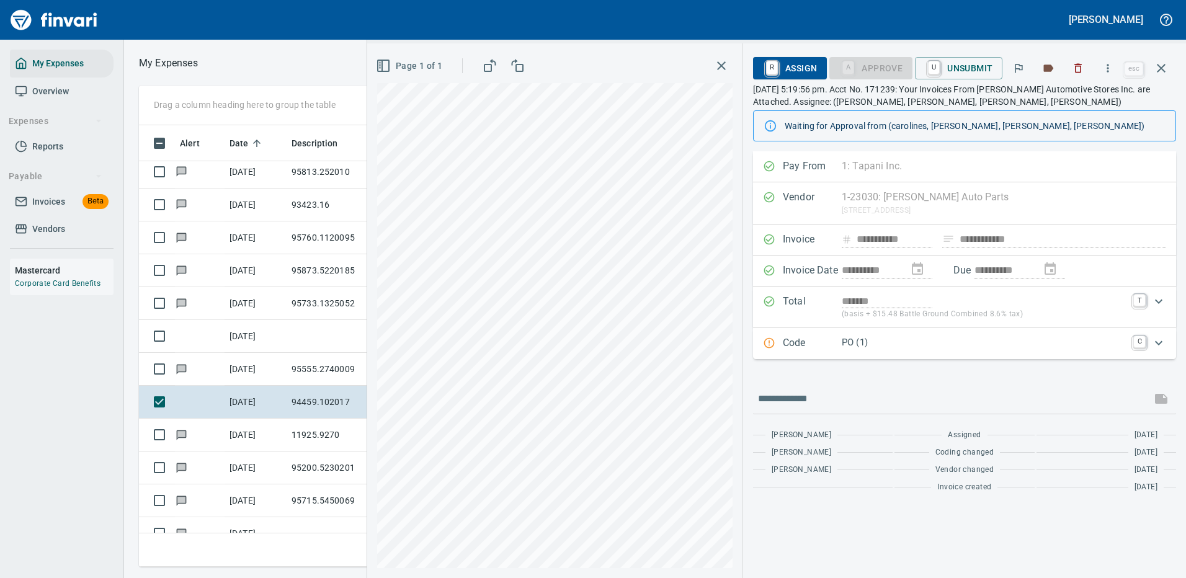
drag, startPoint x: 1157, startPoint y: 342, endPoint x: 1148, endPoint y: 341, distance: 8.8
click at [1156, 342] on icon "Expand" at bounding box center [1158, 343] width 7 height 4
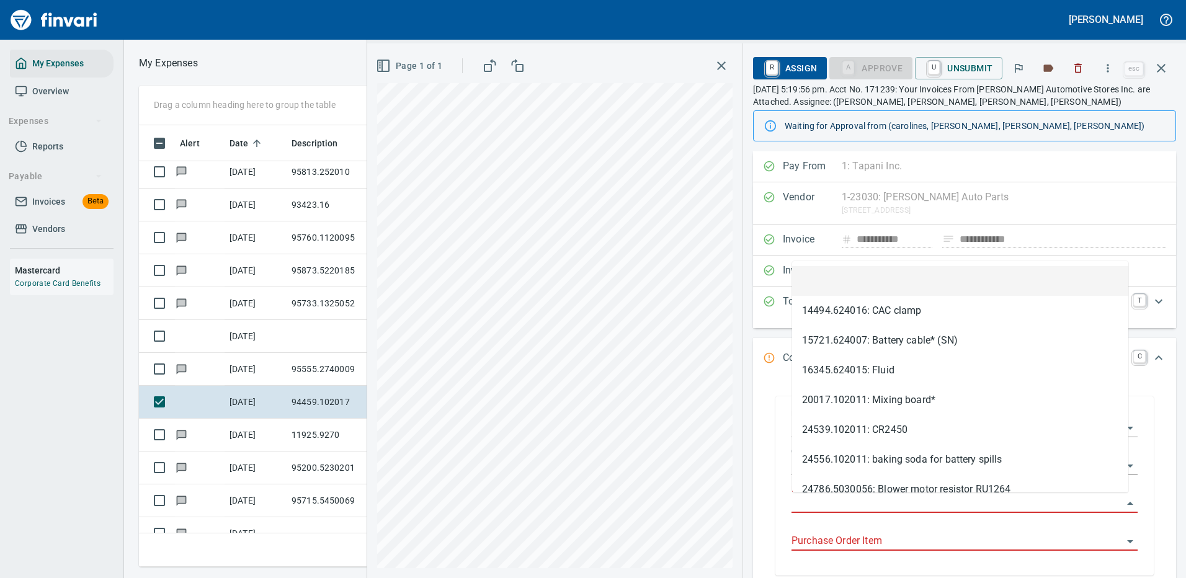
click at [827, 501] on input "Purchase Order" at bounding box center [956, 503] width 331 height 17
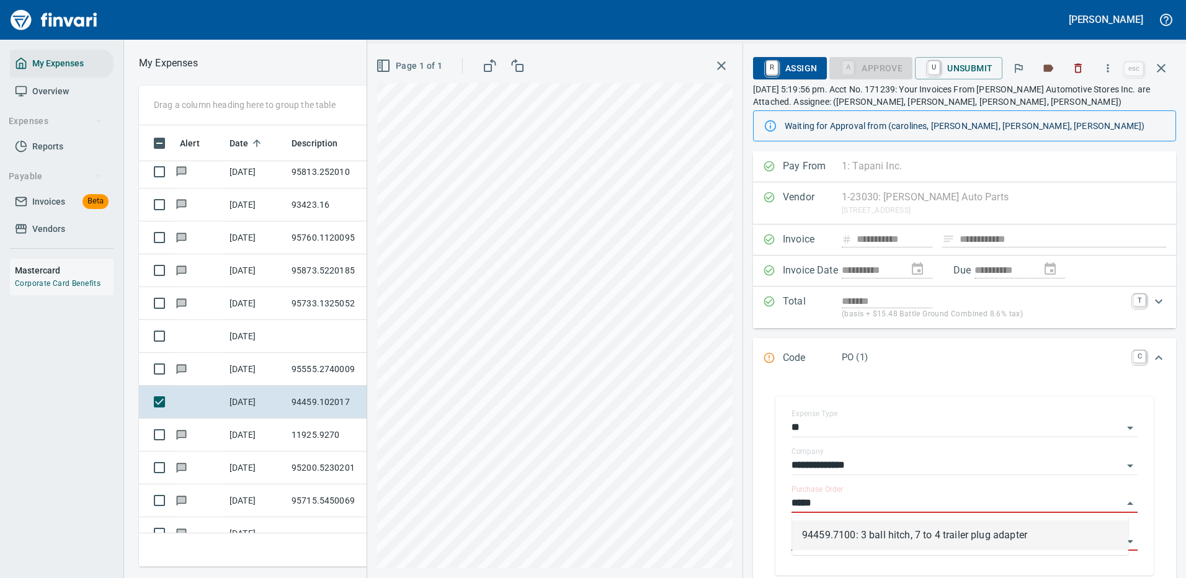
click at [876, 530] on li "94459.7100: 3 ball hitch, 7 to 4 trailer plug adapter" at bounding box center [960, 535] width 336 height 30
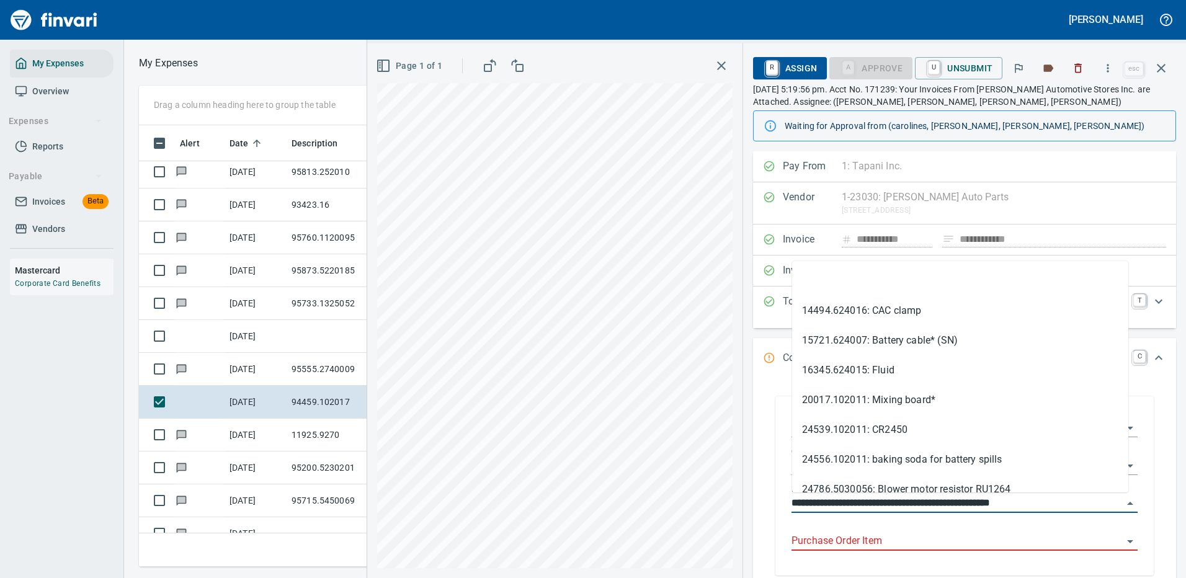
drag, startPoint x: 826, startPoint y: 502, endPoint x: 843, endPoint y: 498, distance: 17.3
click at [844, 499] on input "**********" at bounding box center [956, 503] width 331 height 17
click at [696, 506] on div "**********" at bounding box center [776, 310] width 819 height 535
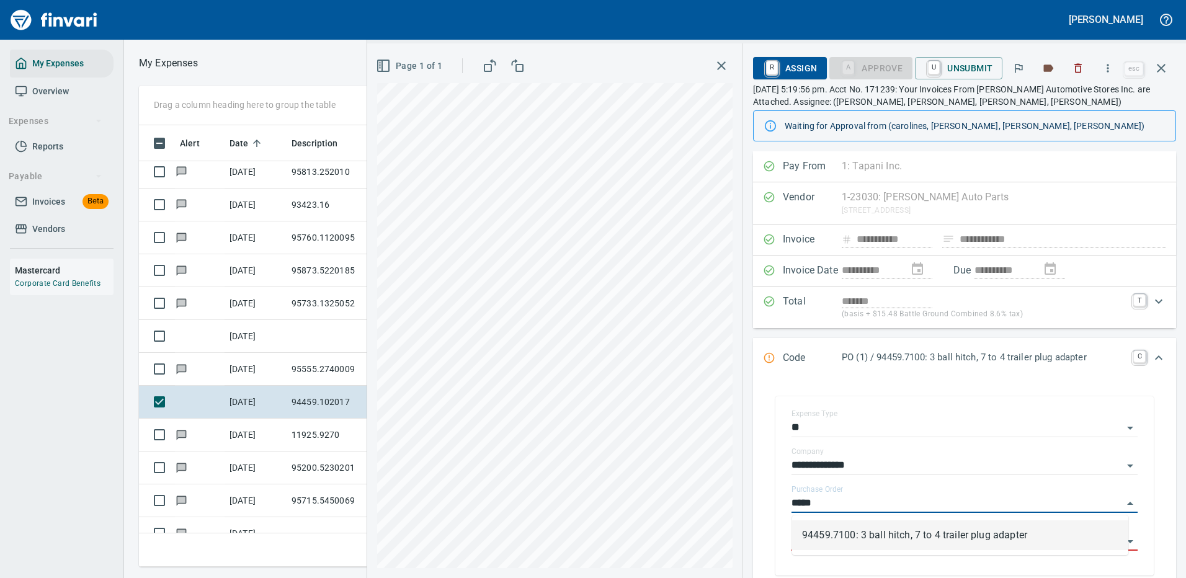
click at [878, 539] on li "94459.7100: 3 ball hitch, 7 to 4 trailer plug adapter" at bounding box center [960, 535] width 336 height 30
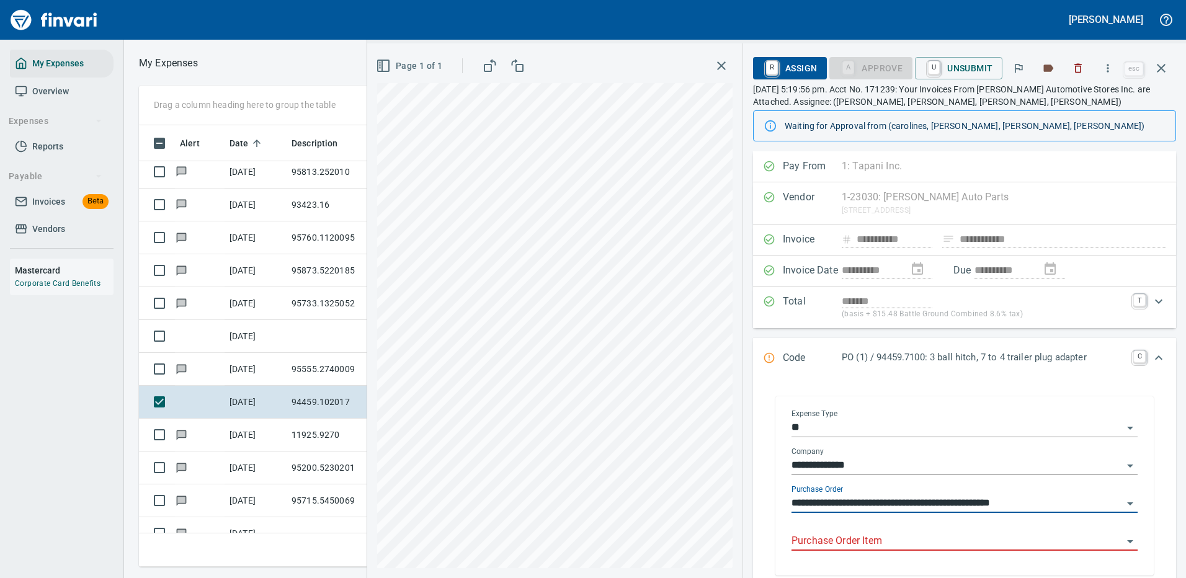
type input "**********"
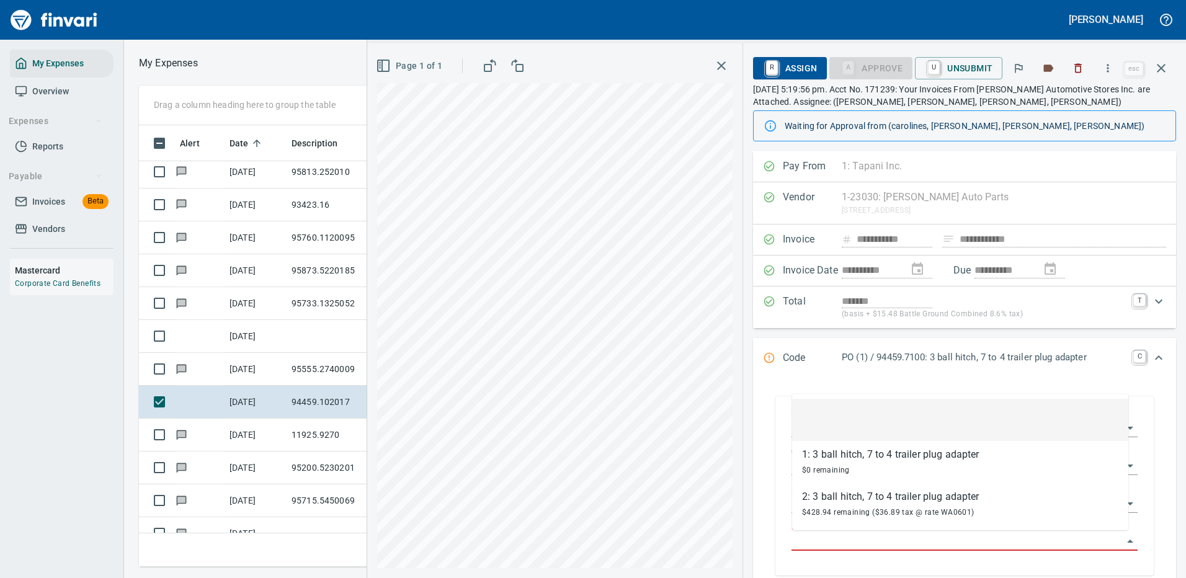
click at [846, 543] on input "Purchase Order Item" at bounding box center [956, 541] width 331 height 17
click at [842, 545] on input "Purchase Order Item" at bounding box center [956, 541] width 331 height 17
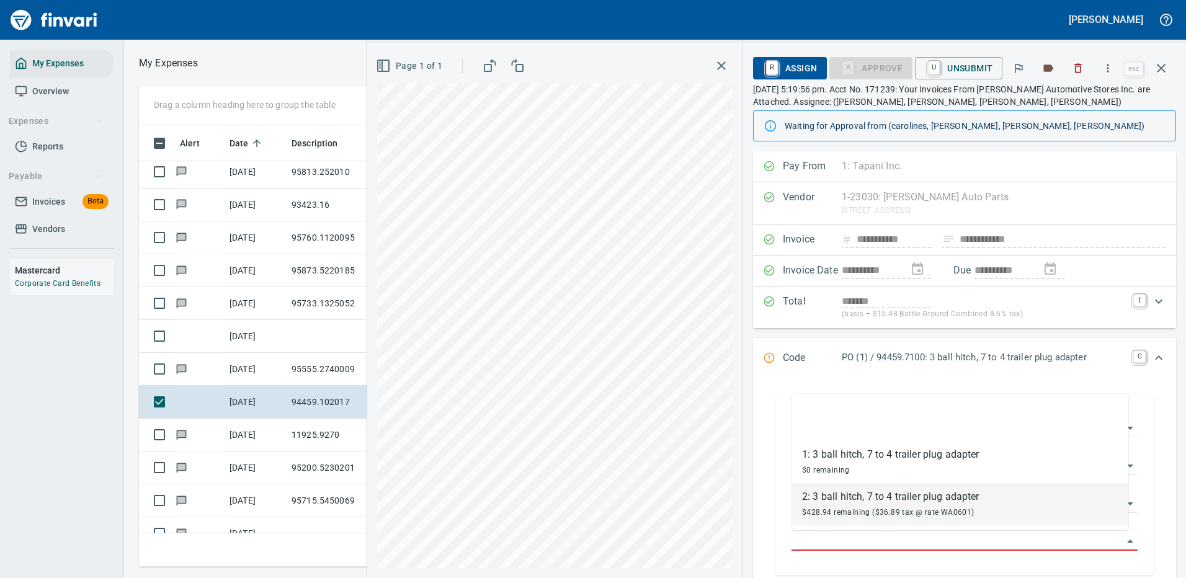
click at [869, 501] on div "2: 3 ball hitch, 7 to 4 trailer plug adapter" at bounding box center [890, 496] width 177 height 15
type input "**********"
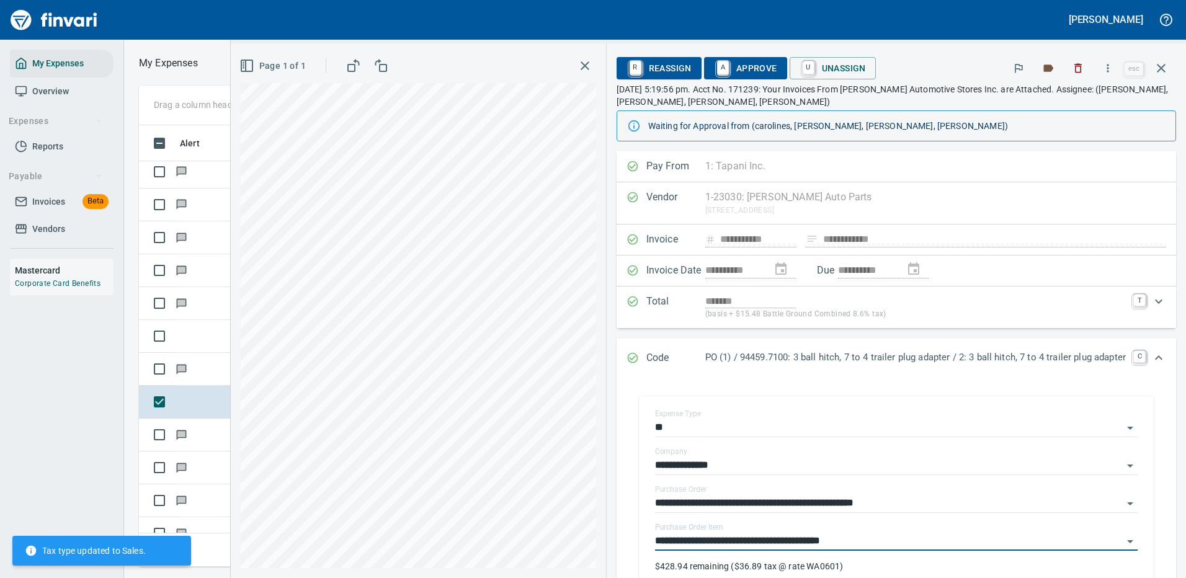
click at [744, 65] on span "A Approve" at bounding box center [745, 68] width 63 height 21
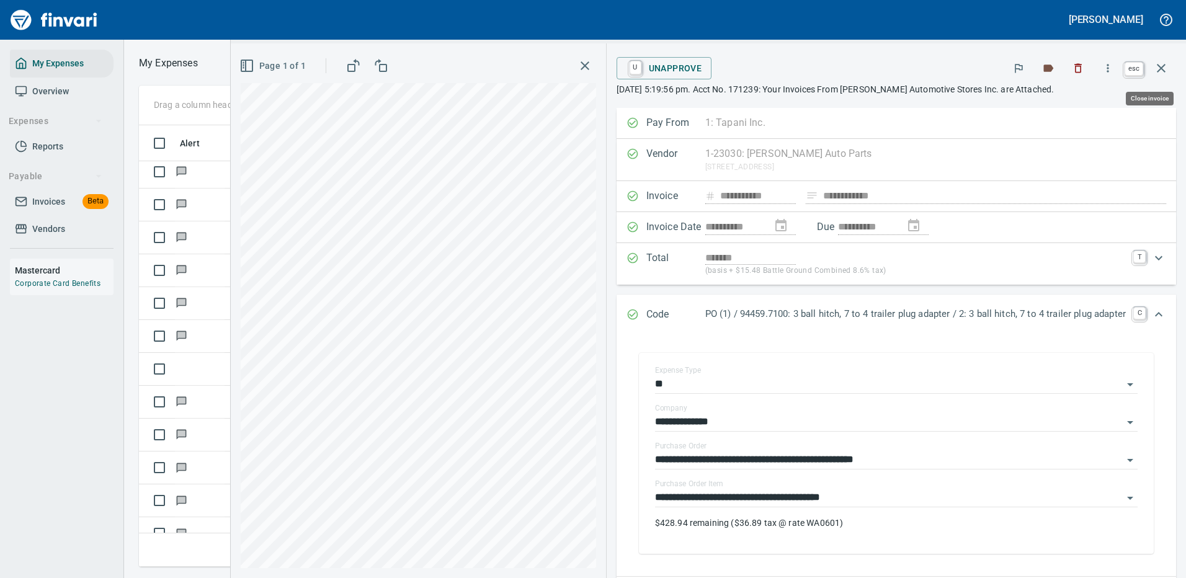
click at [1161, 69] on icon "button" at bounding box center [1161, 68] width 9 height 9
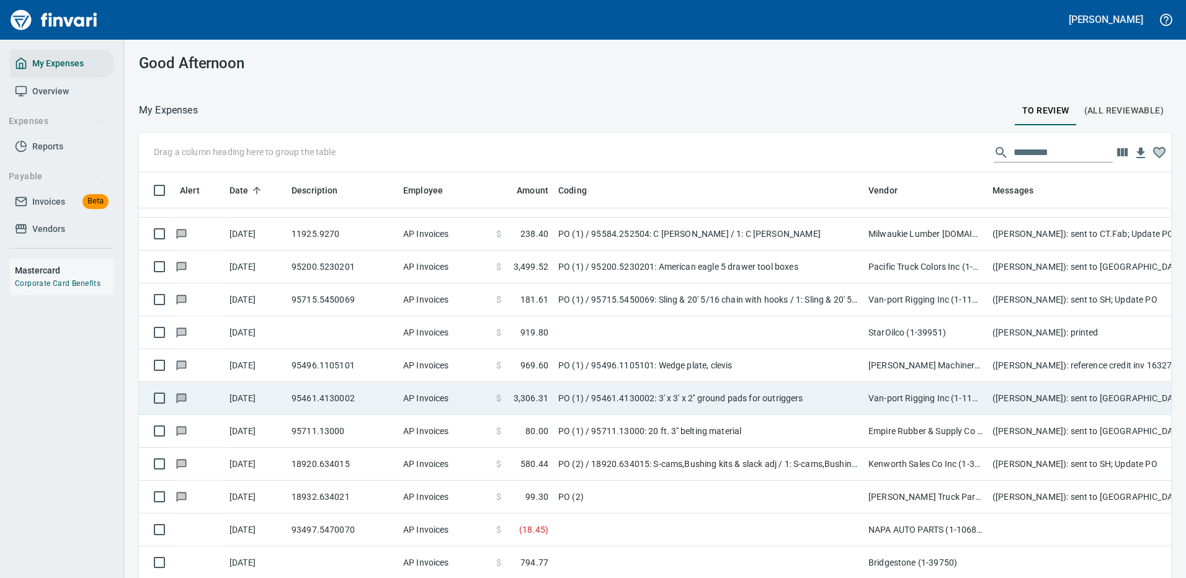
scroll to position [4032, 0]
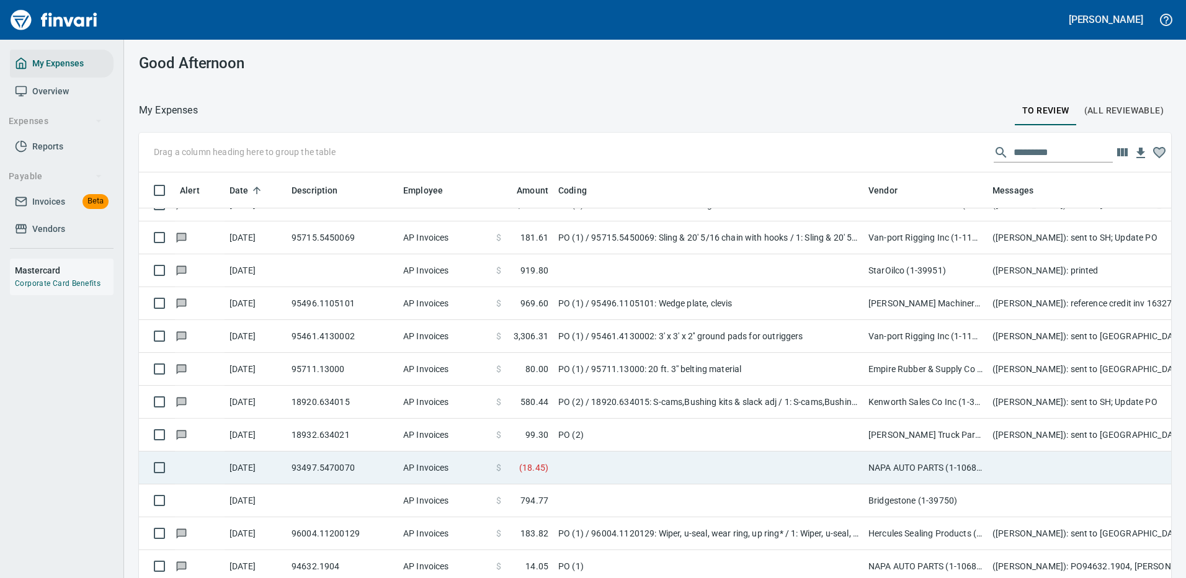
click at [662, 468] on td at bounding box center [708, 468] width 310 height 33
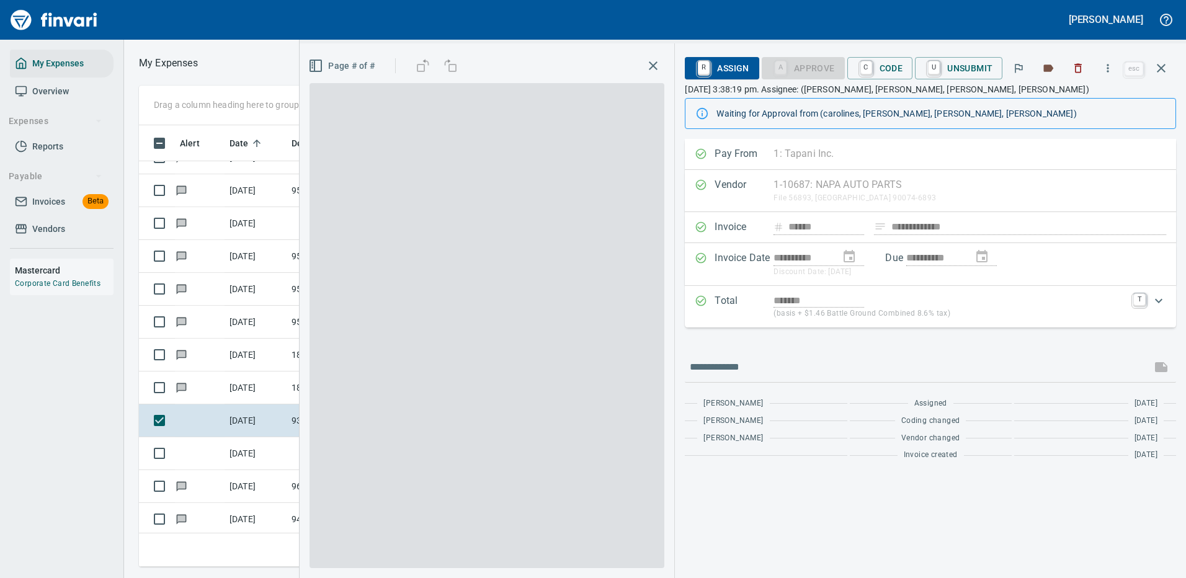
scroll to position [423, 703]
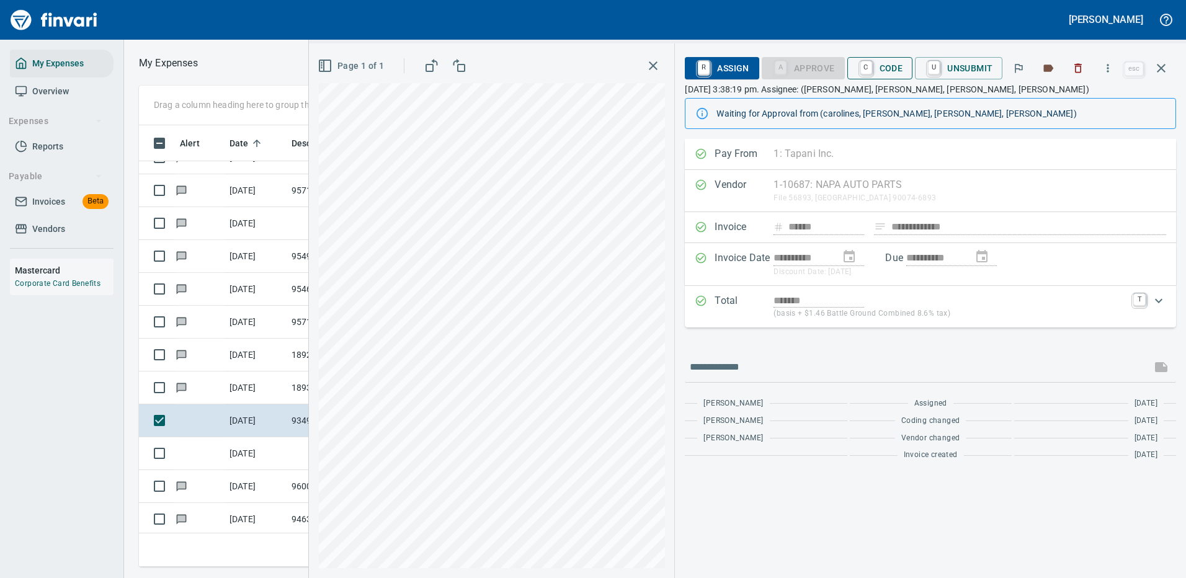
click at [889, 66] on span "C Code" at bounding box center [880, 68] width 46 height 21
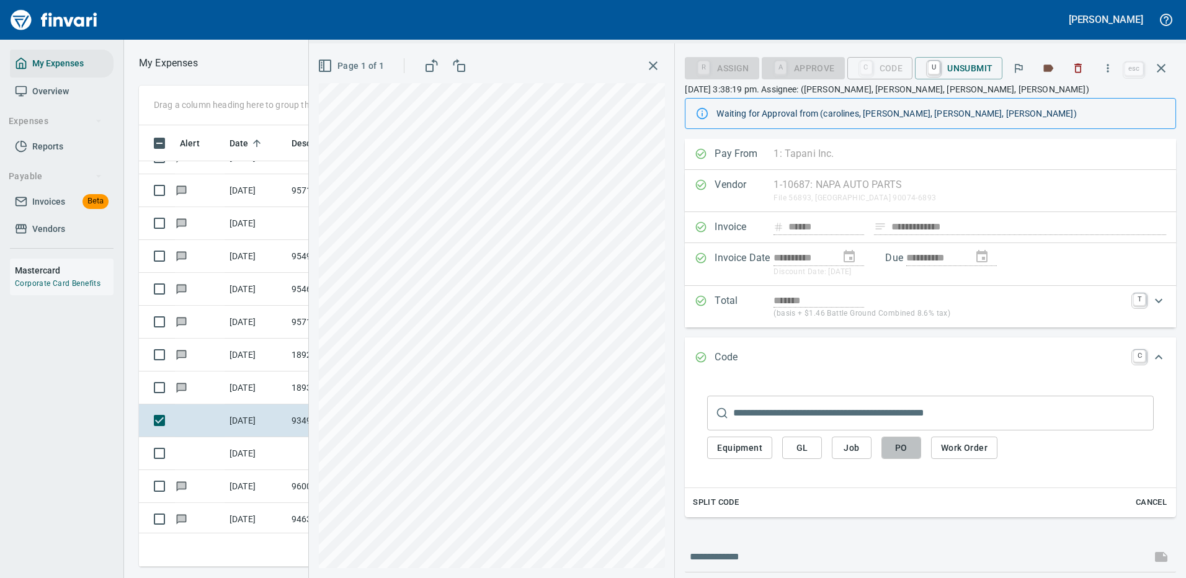
click at [901, 445] on span "PO" at bounding box center [901, 448] width 20 height 16
type input "**********"
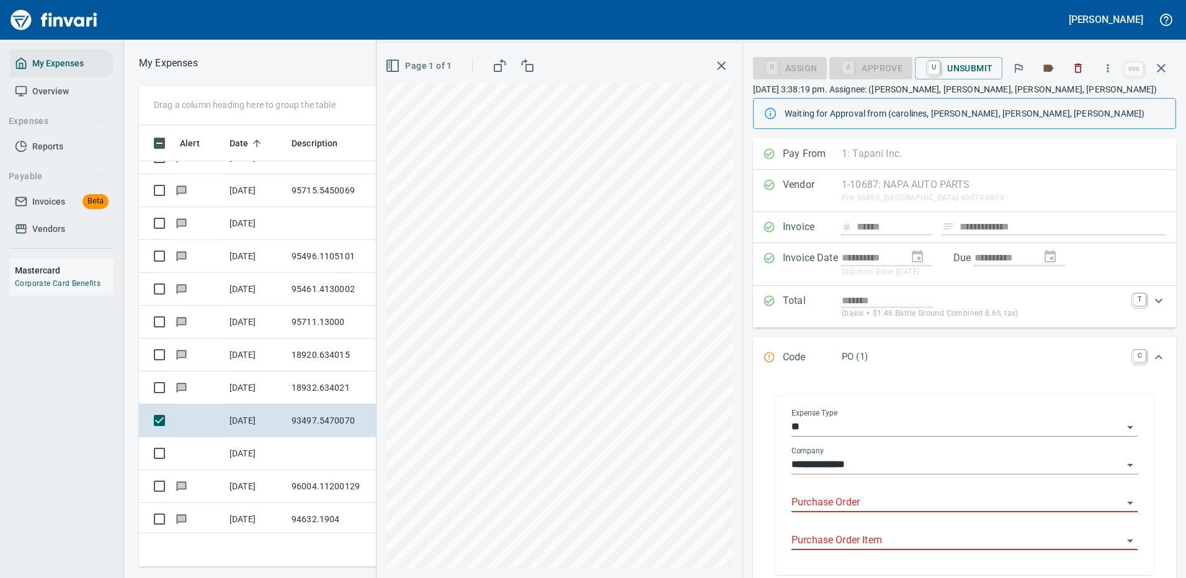
click at [824, 495] on input "Purchase Order" at bounding box center [956, 502] width 331 height 17
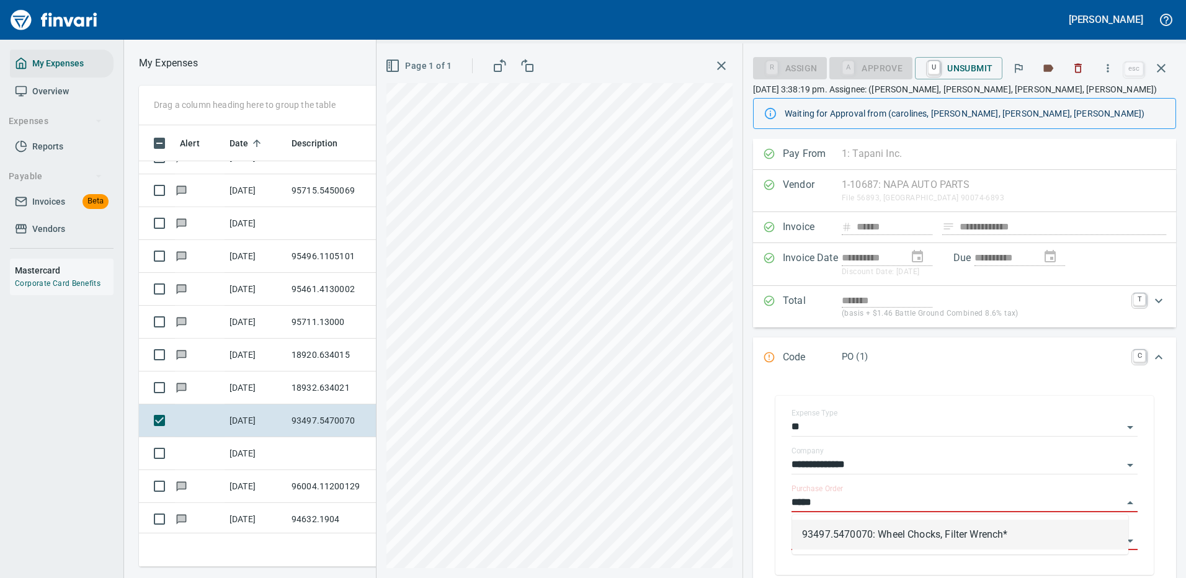
click at [858, 541] on li "93497.5470070: Wheel Chocks, Filter Wrench*" at bounding box center [960, 535] width 336 height 30
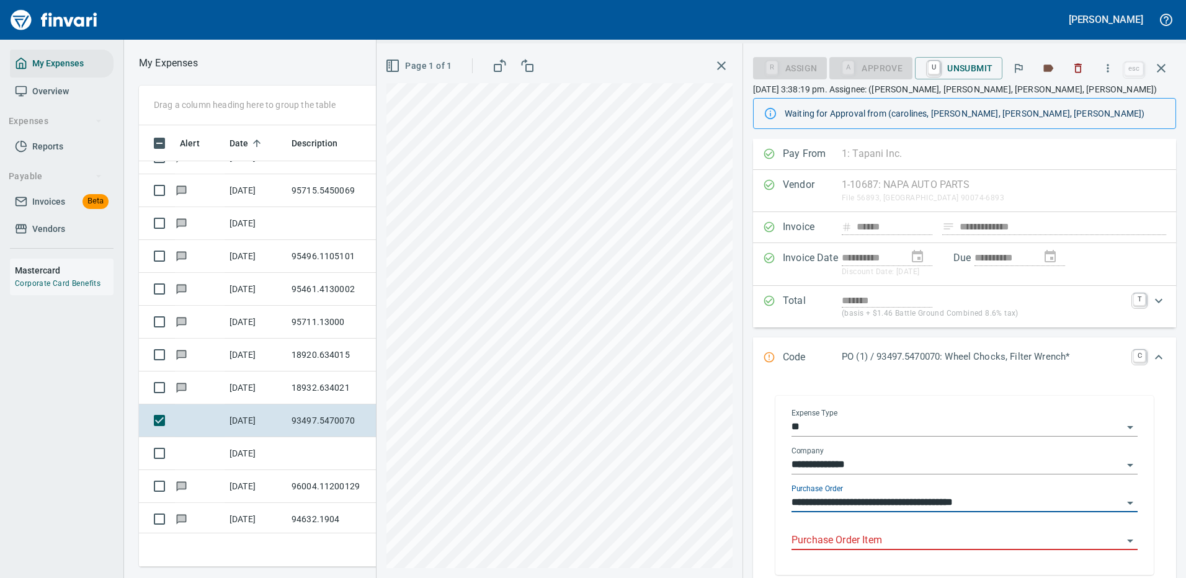
type input "**********"
click at [850, 543] on input "Purchase Order Item" at bounding box center [956, 540] width 331 height 17
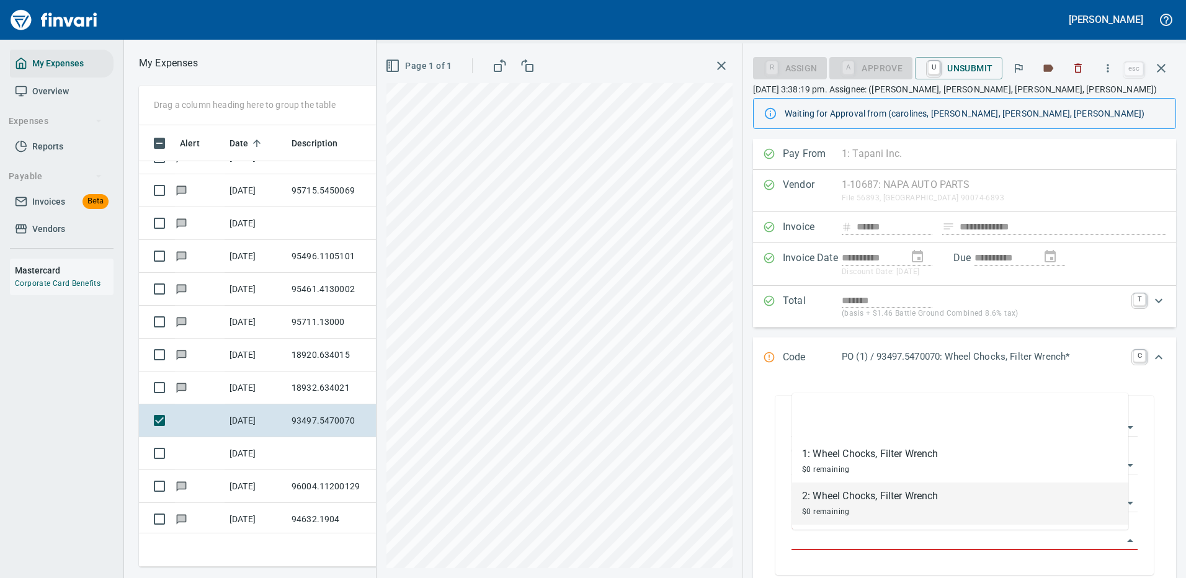
click at [849, 496] on div "2: Wheel Chocks, Filter Wrench" at bounding box center [870, 496] width 136 height 15
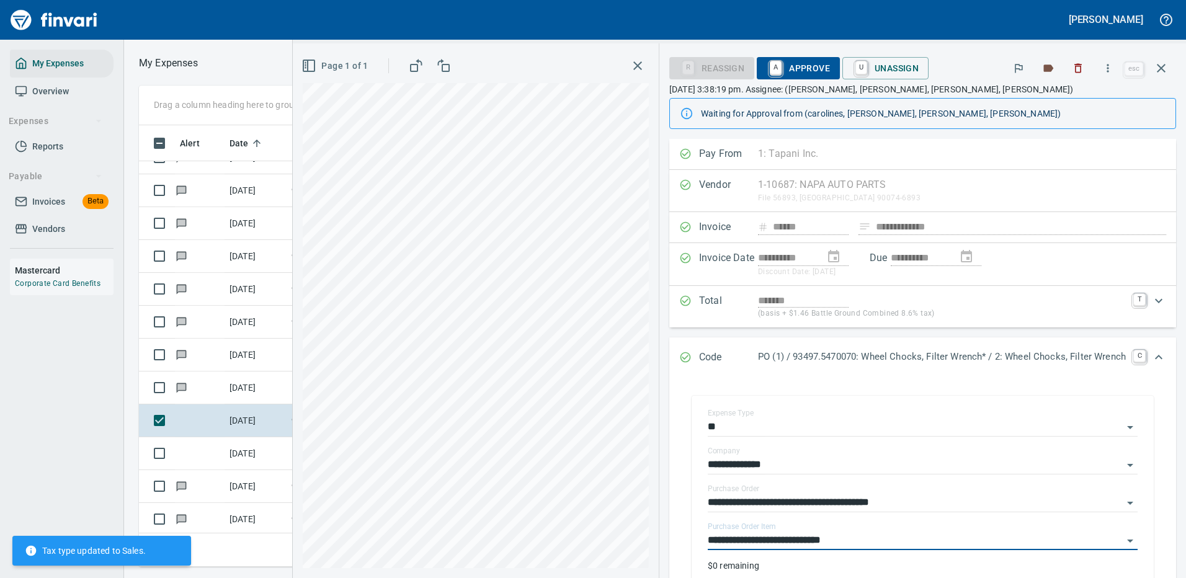
type input "**********"
click at [786, 64] on span "A Approve" at bounding box center [798, 68] width 63 height 21
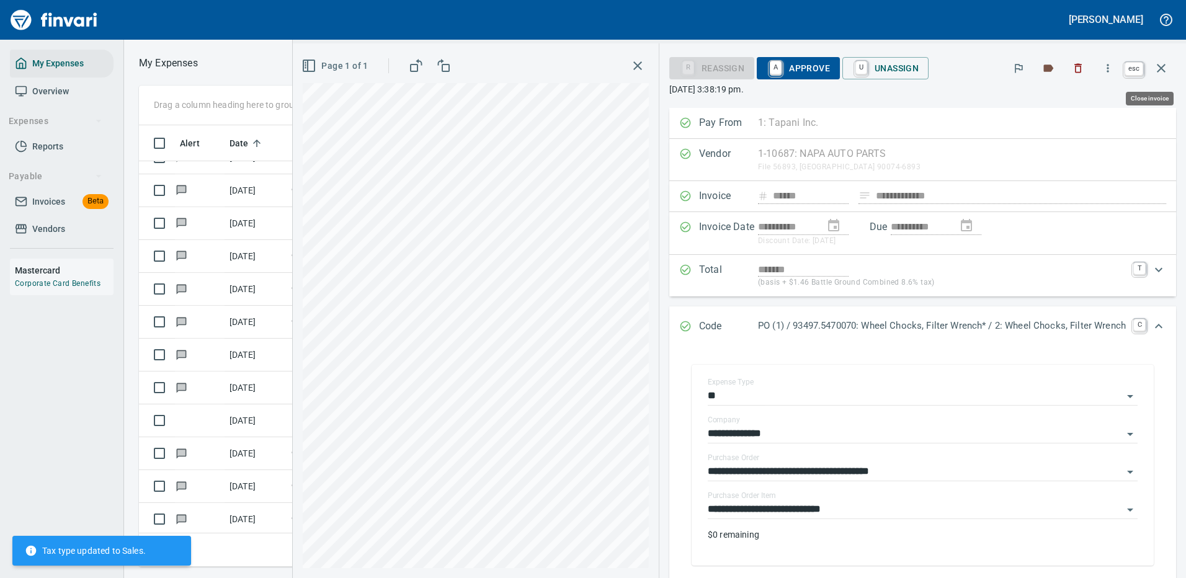
click at [1158, 65] on icon "button" at bounding box center [1161, 68] width 9 height 9
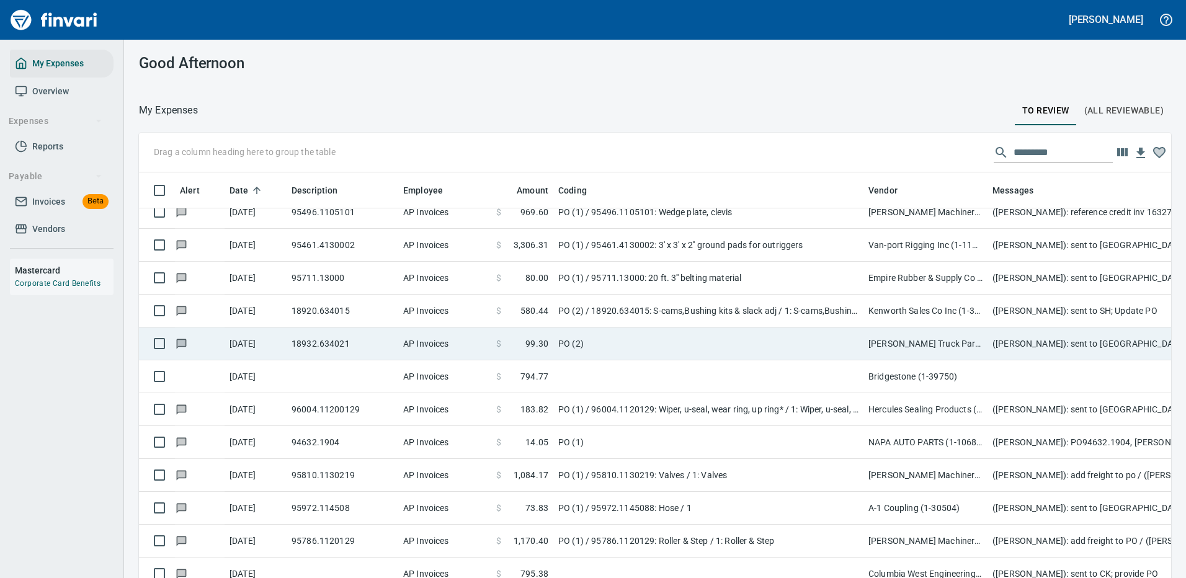
scroll to position [4218, 0]
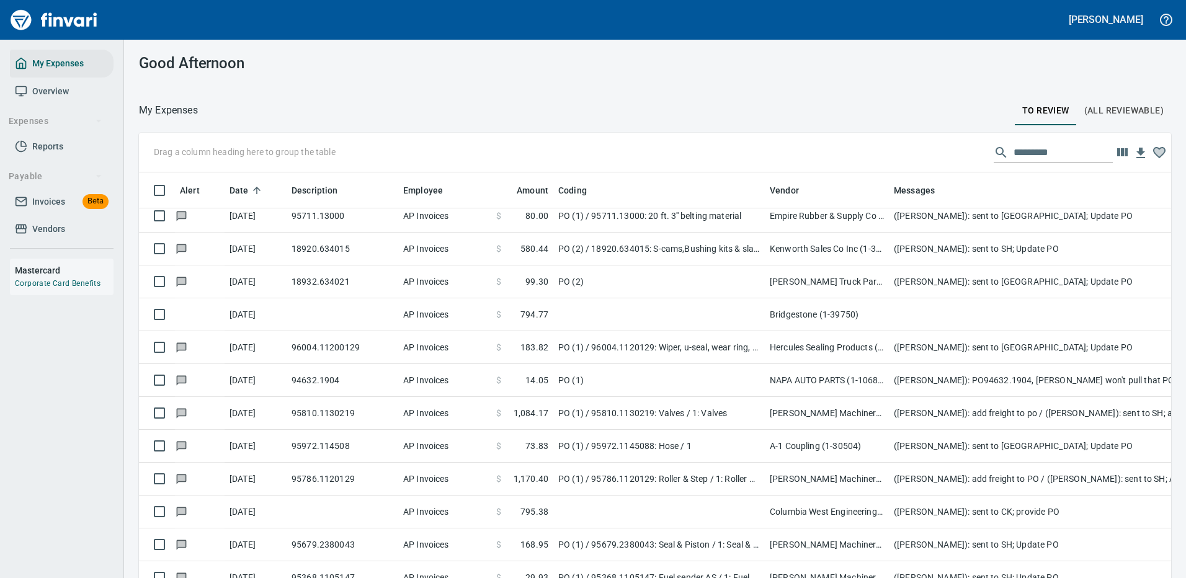
drag, startPoint x: 862, startPoint y: 185, endPoint x: 764, endPoint y: 194, distance: 99.1
click at [764, 194] on body "Cindy Hughes My Expenses Overview Expenses Reports Payable Invoices Beta Vendor…" at bounding box center [593, 289] width 1186 height 578
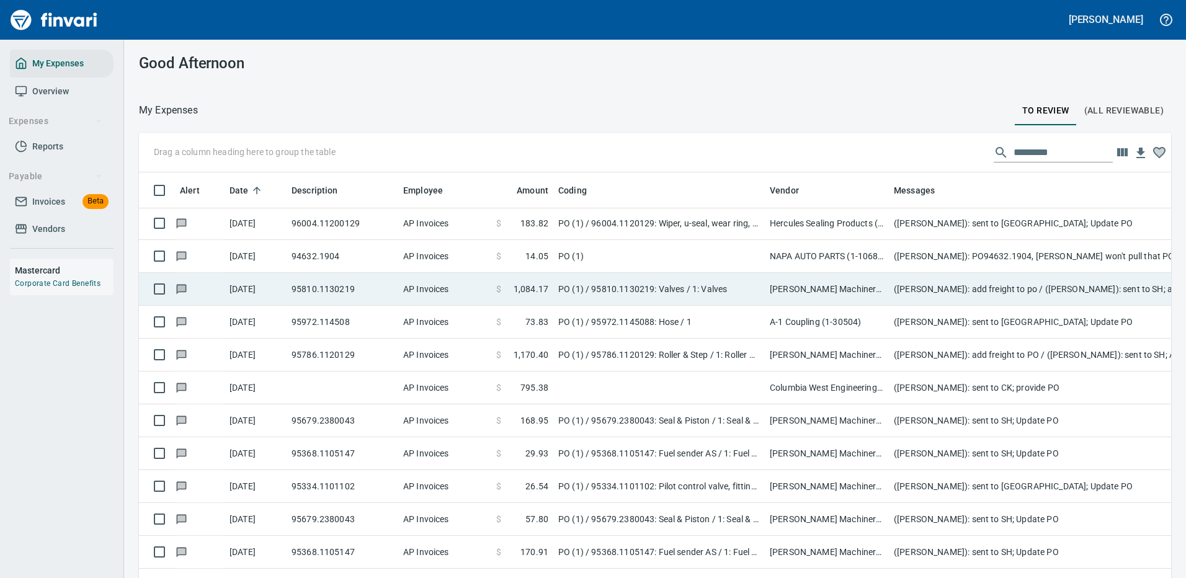
scroll to position [4404, 0]
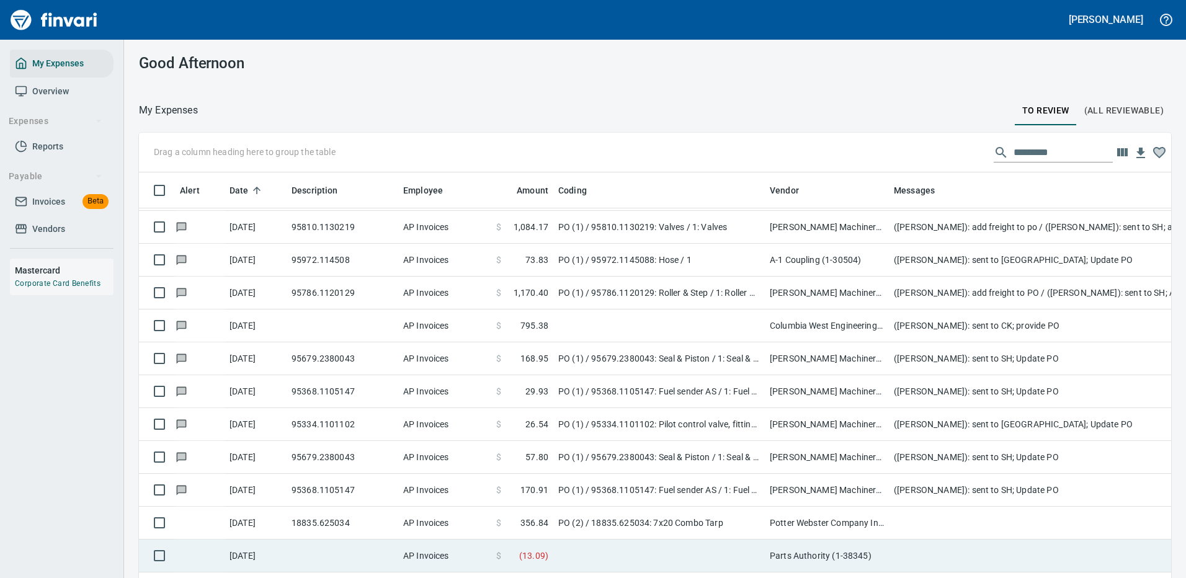
click at [858, 520] on td "Potter Webster Company Inc (1-10818)" at bounding box center [827, 523] width 124 height 33
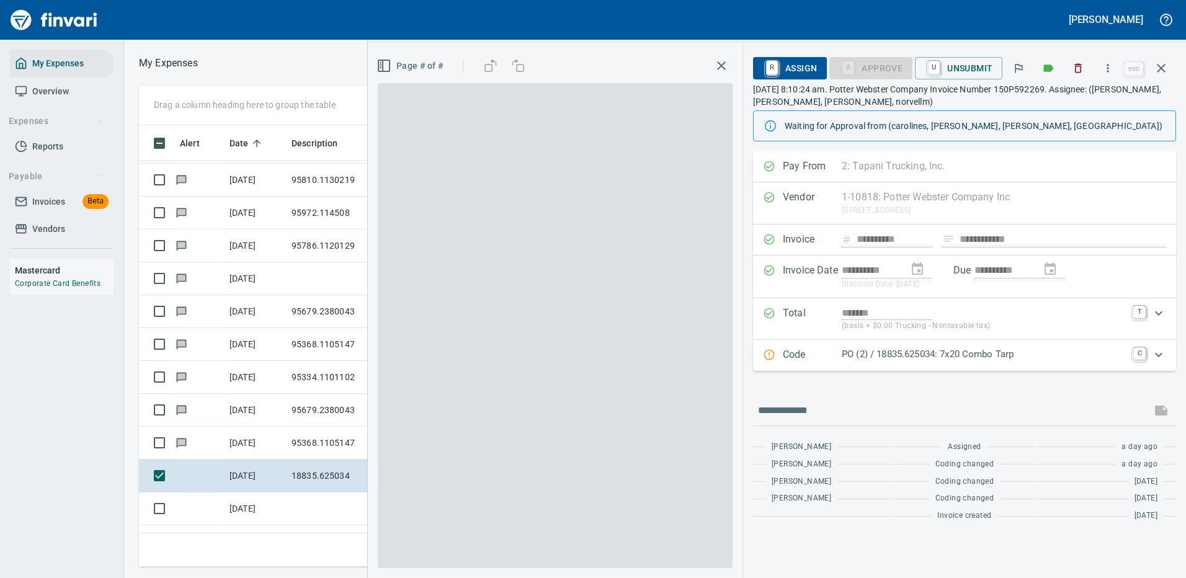
scroll to position [423, 703]
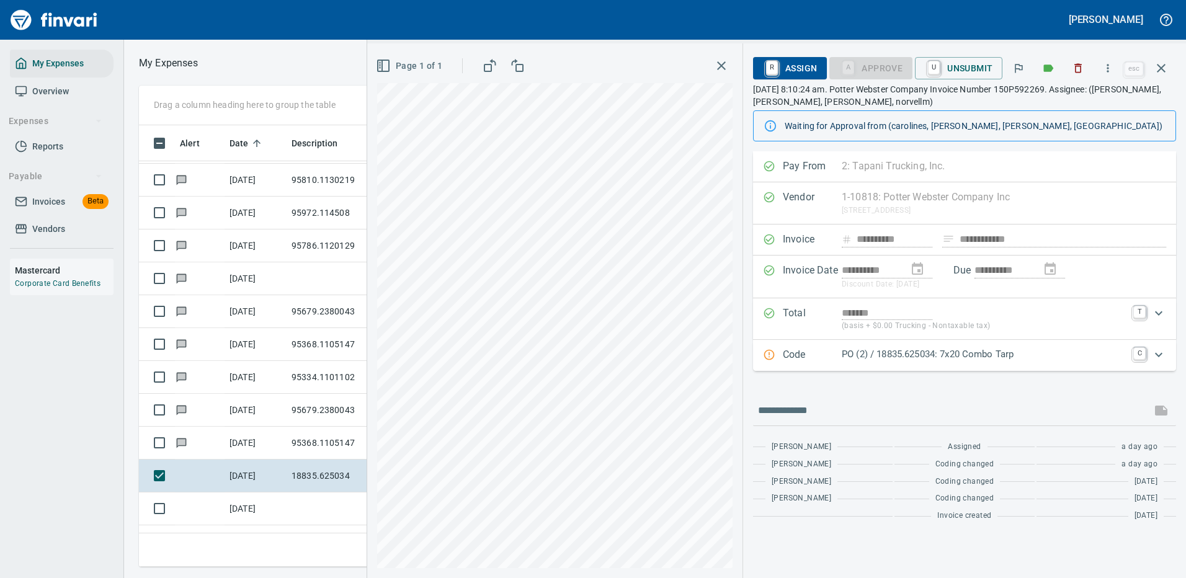
click at [1162, 356] on icon "Expand" at bounding box center [1158, 354] width 15 height 15
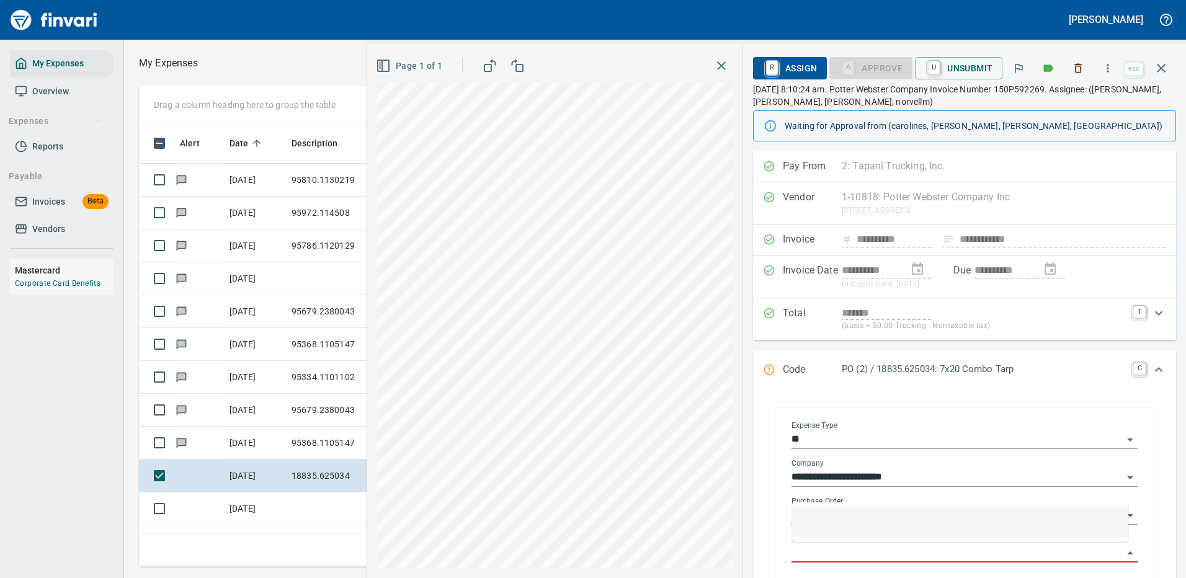
click at [872, 551] on input "Purchase Order Item" at bounding box center [956, 553] width 331 height 17
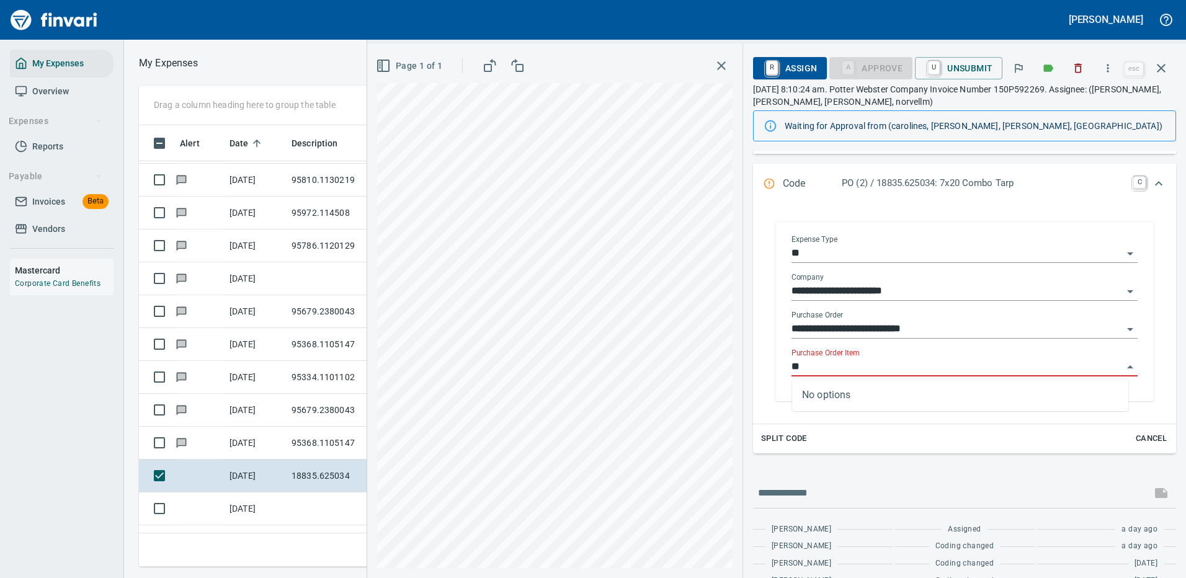
type input "*"
click at [1161, 65] on icon "button" at bounding box center [1161, 68] width 15 height 15
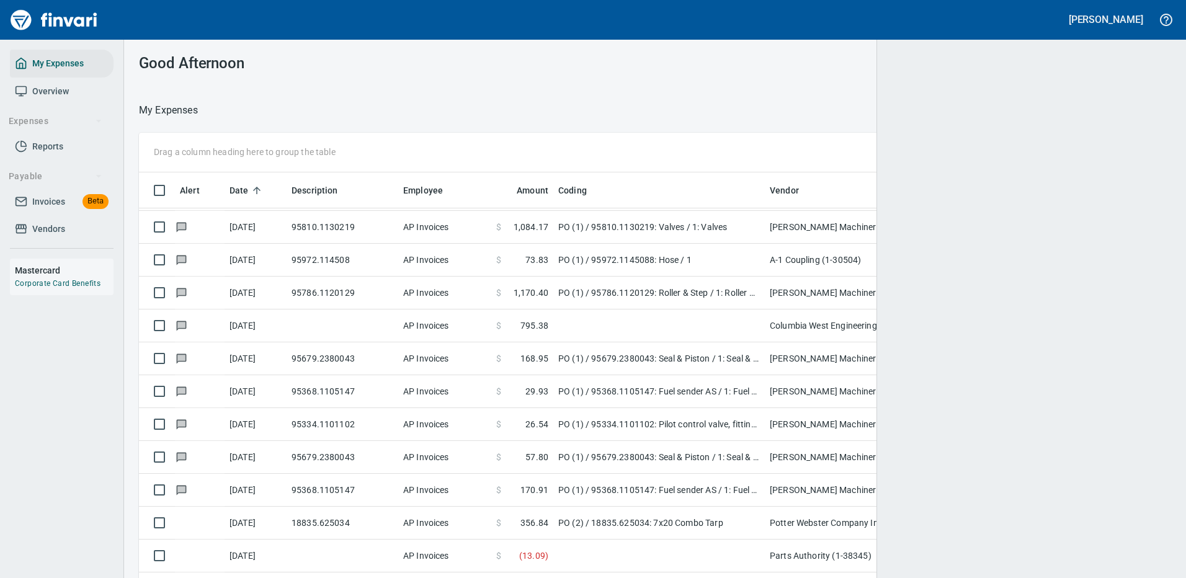
scroll to position [1, 1]
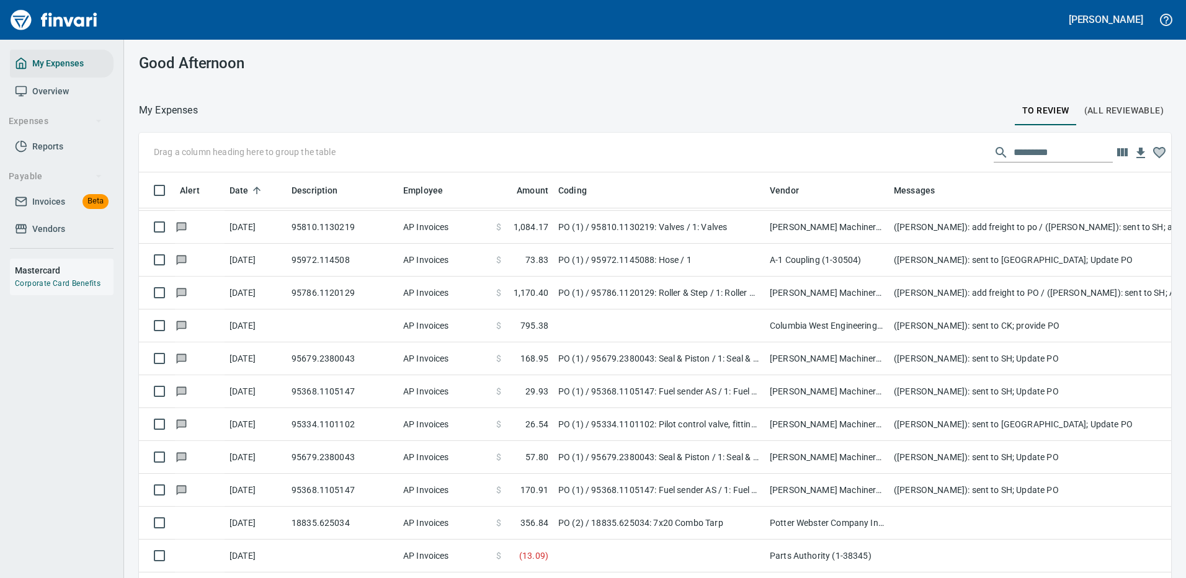
click at [843, 555] on td "Parts Authority (1-38345)" at bounding box center [827, 556] width 124 height 33
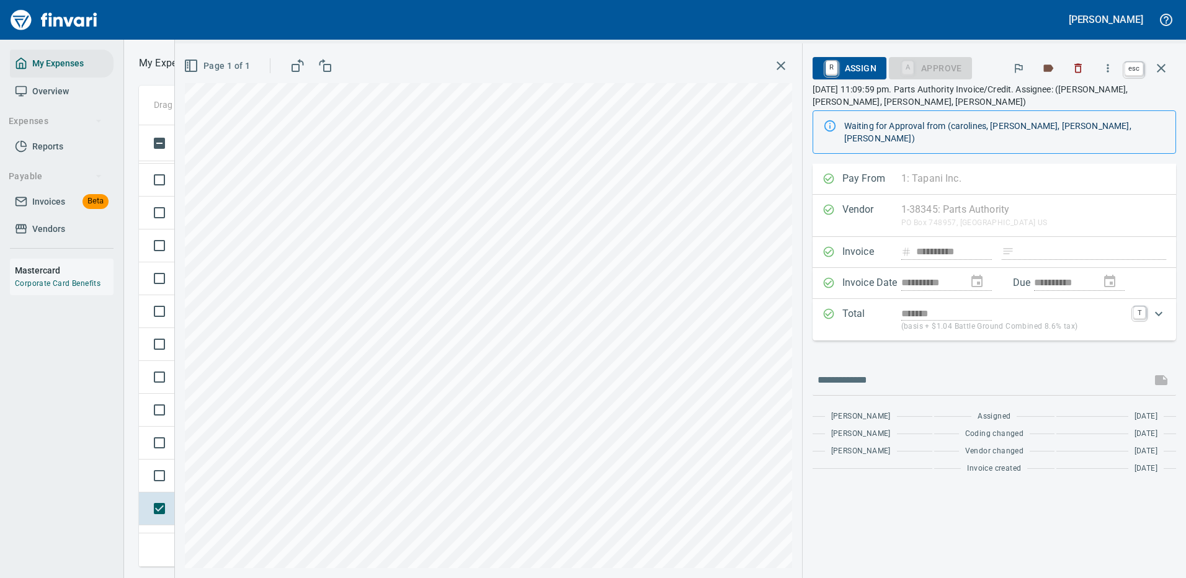
scroll to position [423, 703]
click at [1162, 66] on icon "button" at bounding box center [1161, 68] width 15 height 15
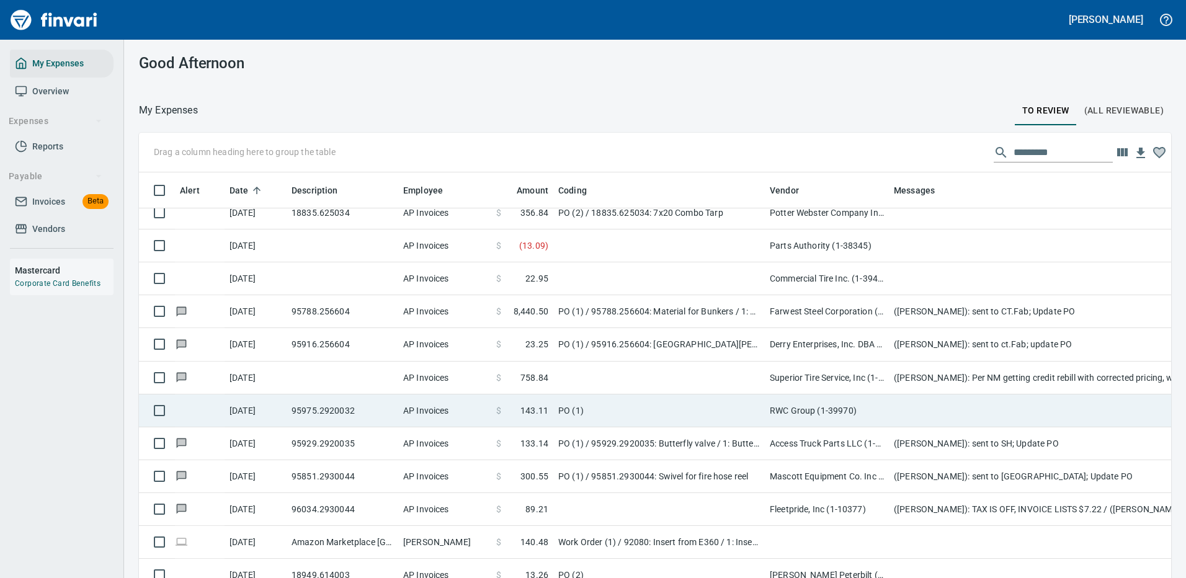
scroll to position [4776, 0]
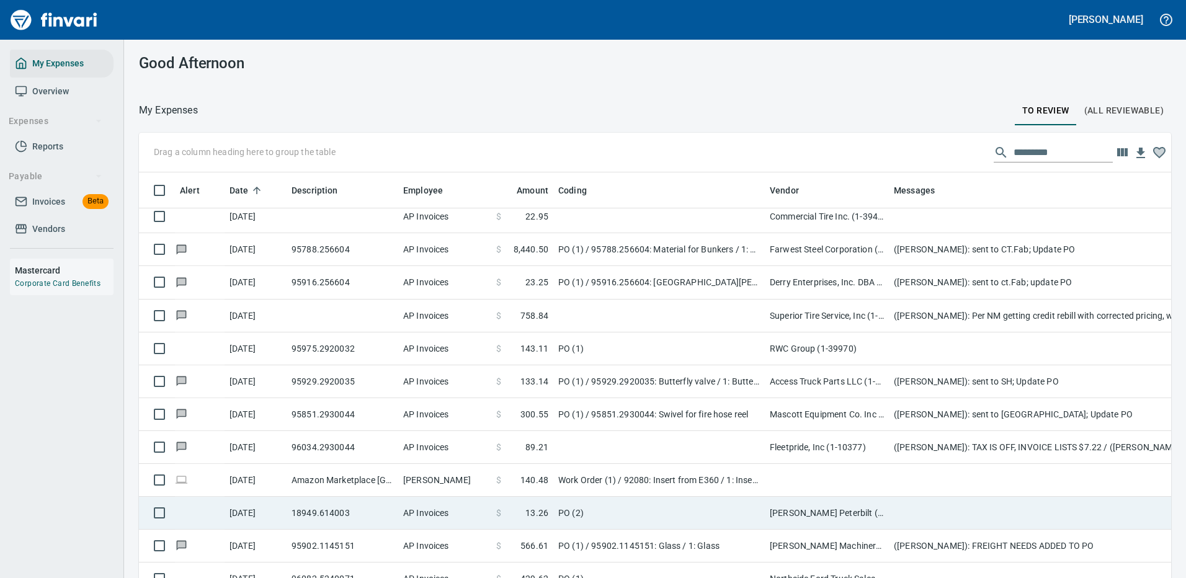
click at [653, 507] on td "PO (2)" at bounding box center [659, 513] width 212 height 33
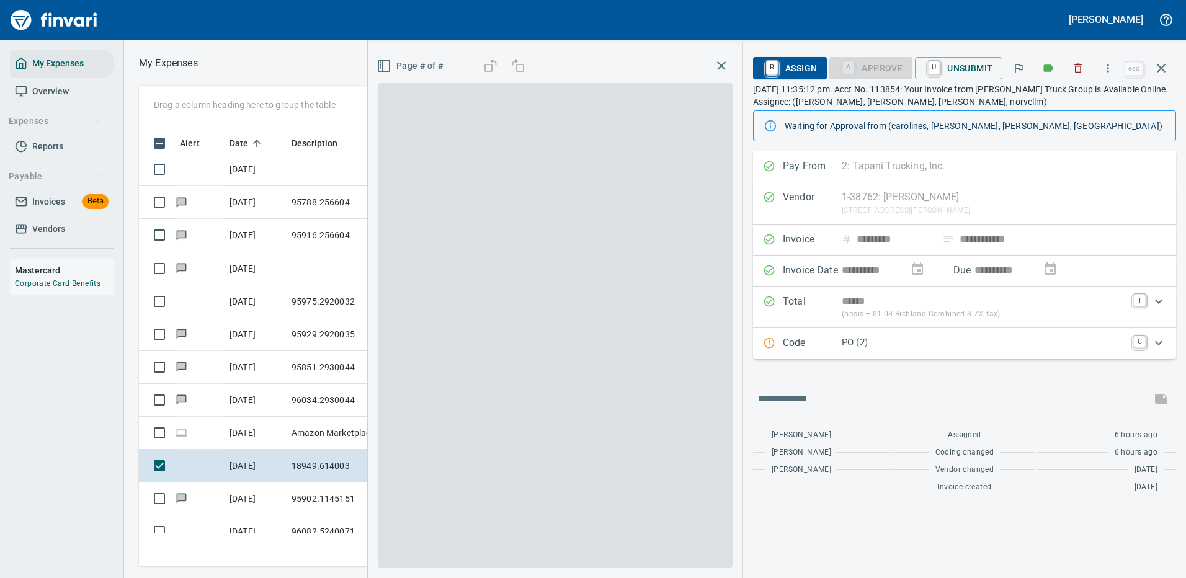
scroll to position [423, 703]
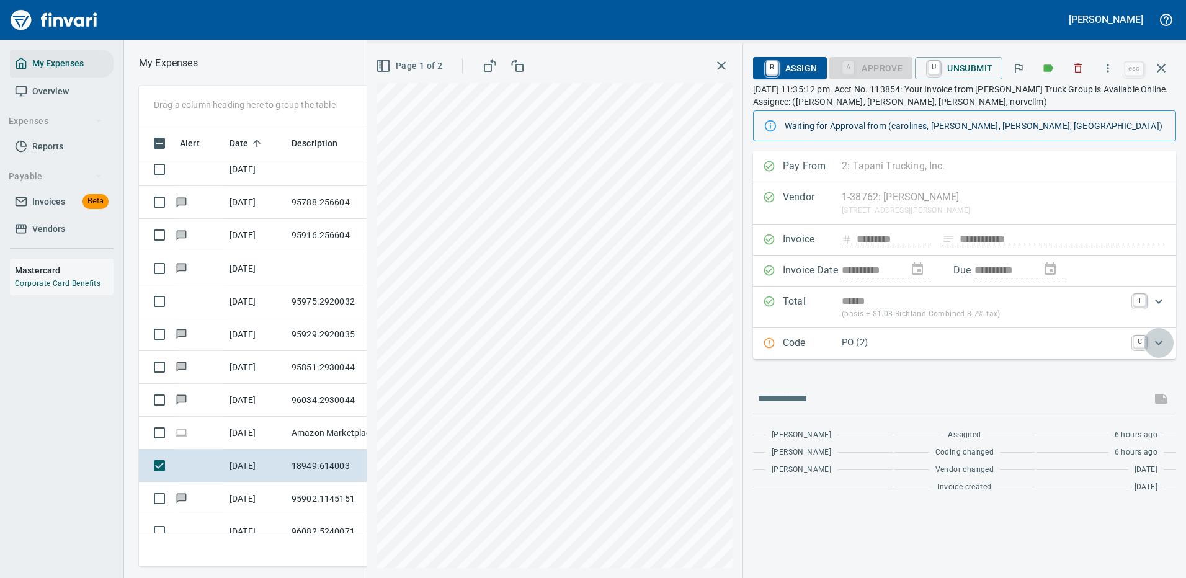
click at [1159, 342] on icon "Expand" at bounding box center [1158, 343] width 15 height 15
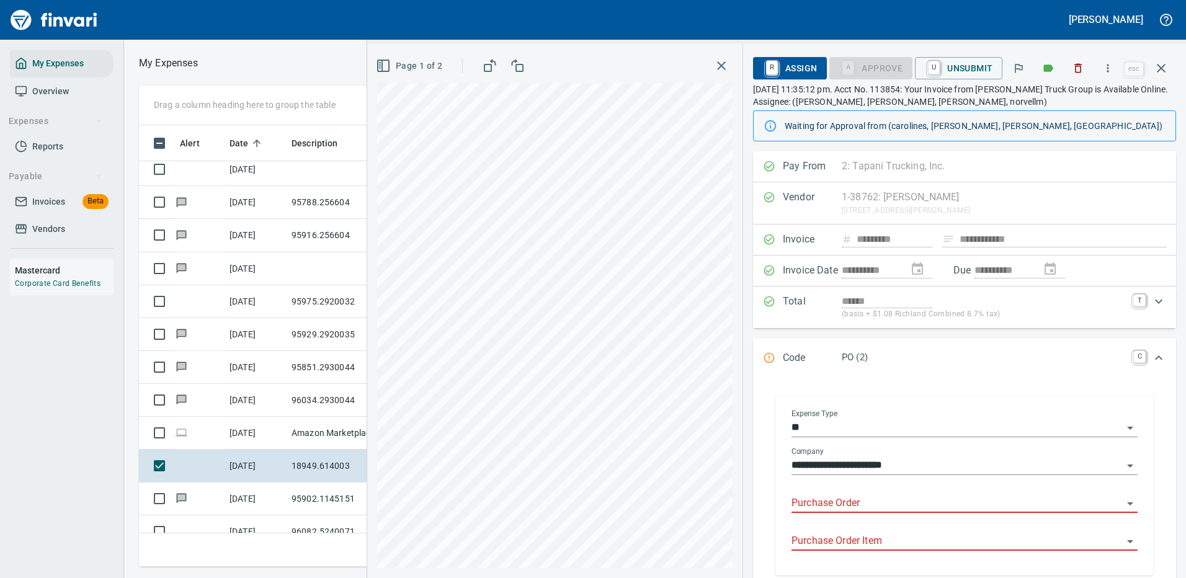
click at [825, 499] on input "Purchase Order" at bounding box center [956, 503] width 331 height 17
type input "*****"
click at [1163, 66] on icon "button" at bounding box center [1161, 68] width 9 height 9
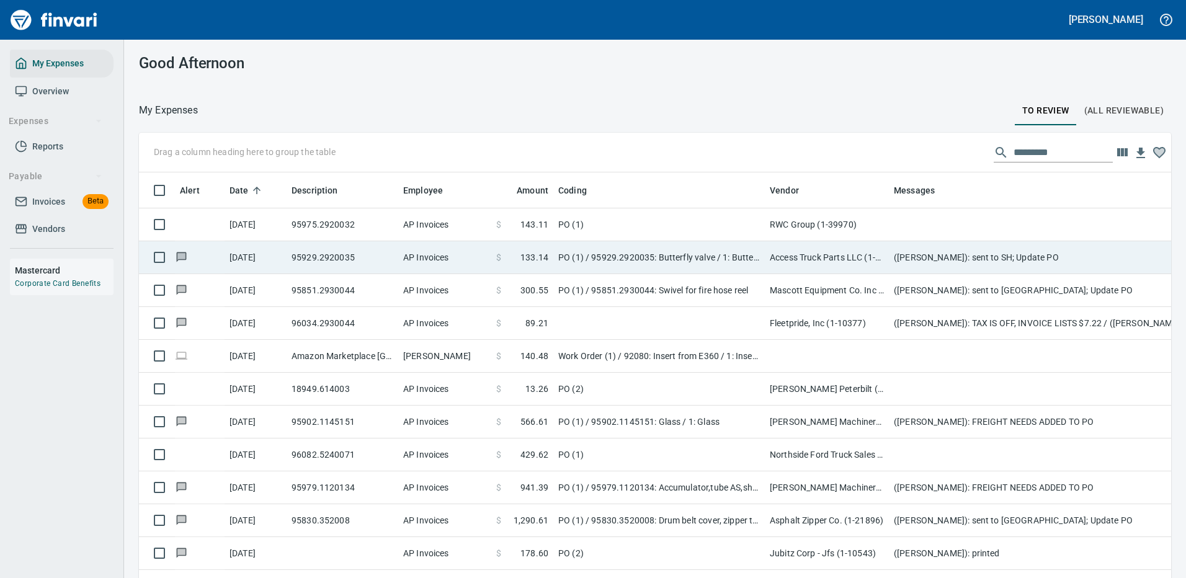
scroll to position [4962, 0]
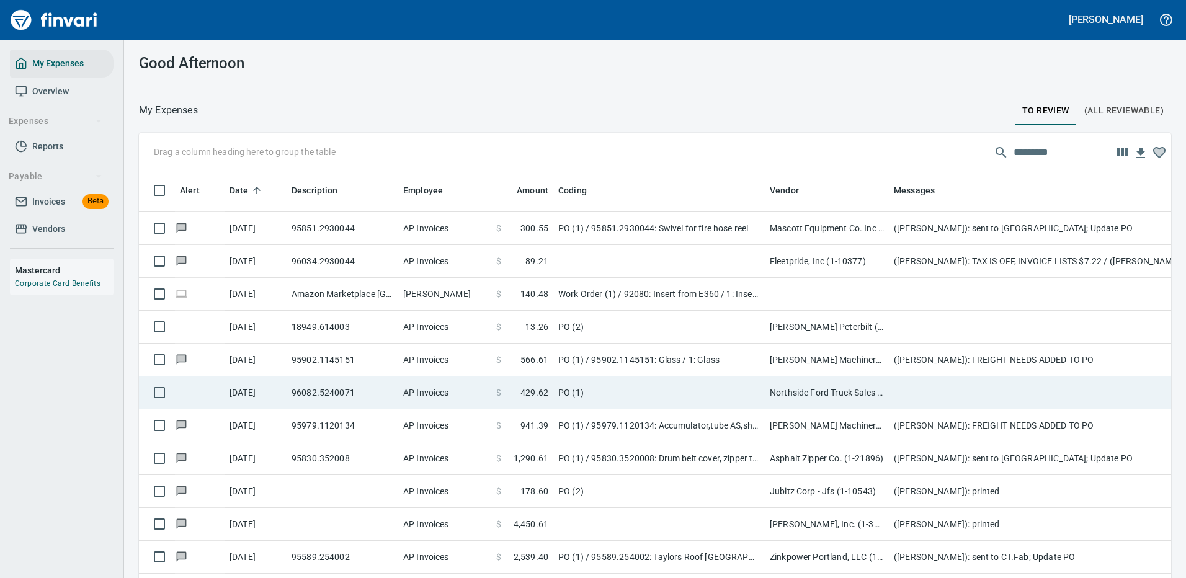
click at [645, 381] on td "PO (1)" at bounding box center [659, 393] width 212 height 33
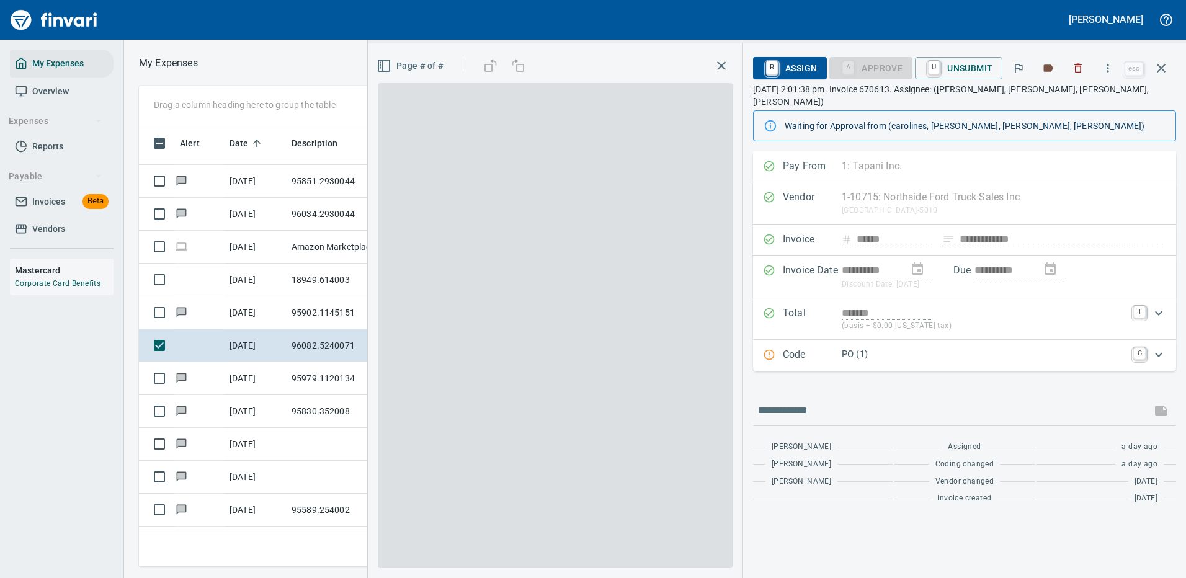
scroll to position [423, 703]
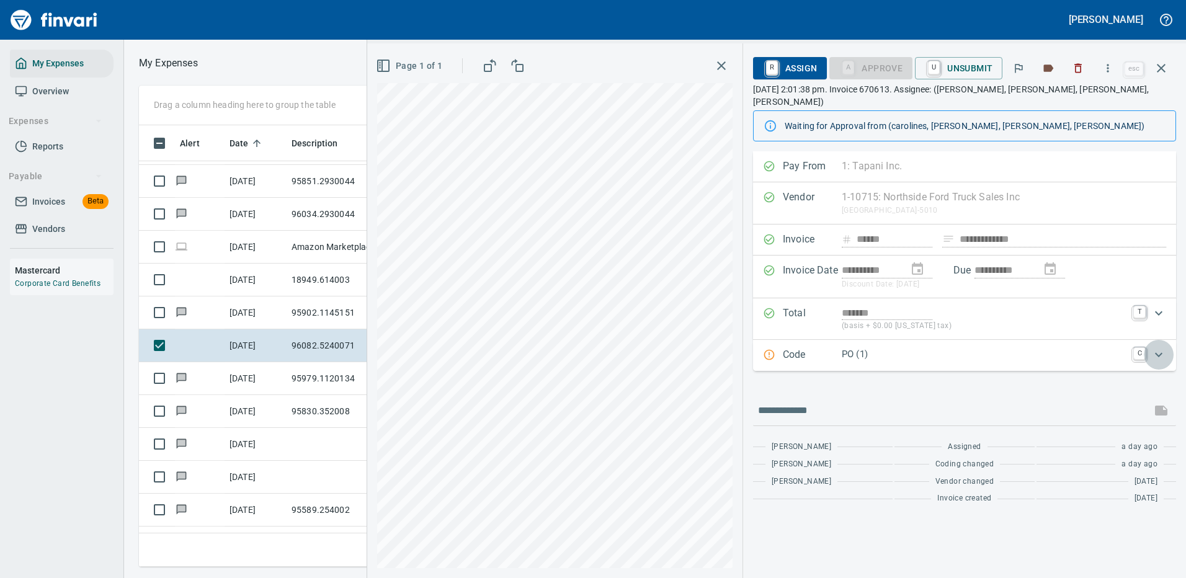
click at [1157, 347] on icon "Expand" at bounding box center [1158, 354] width 15 height 15
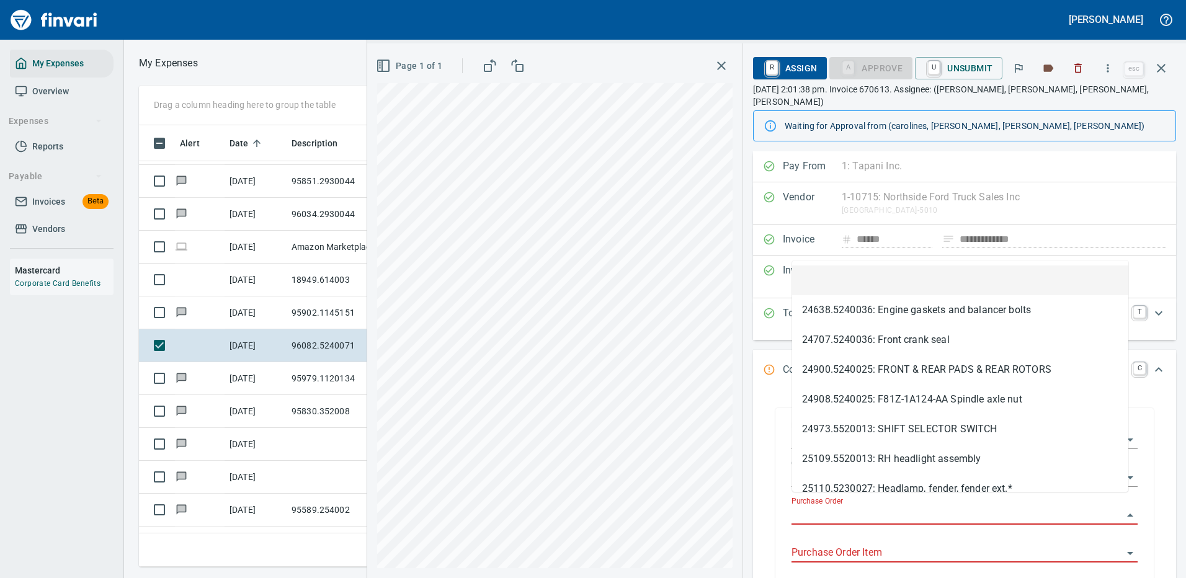
click at [846, 507] on input "Purchase Order" at bounding box center [956, 515] width 331 height 17
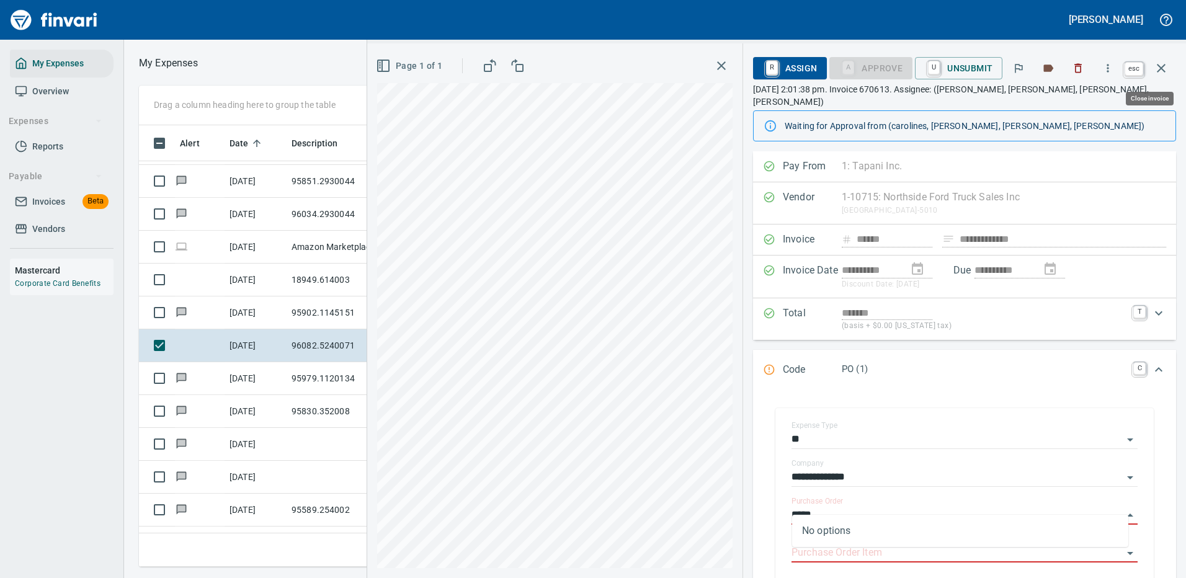
type input "*****"
click at [1162, 70] on icon "button" at bounding box center [1161, 68] width 15 height 15
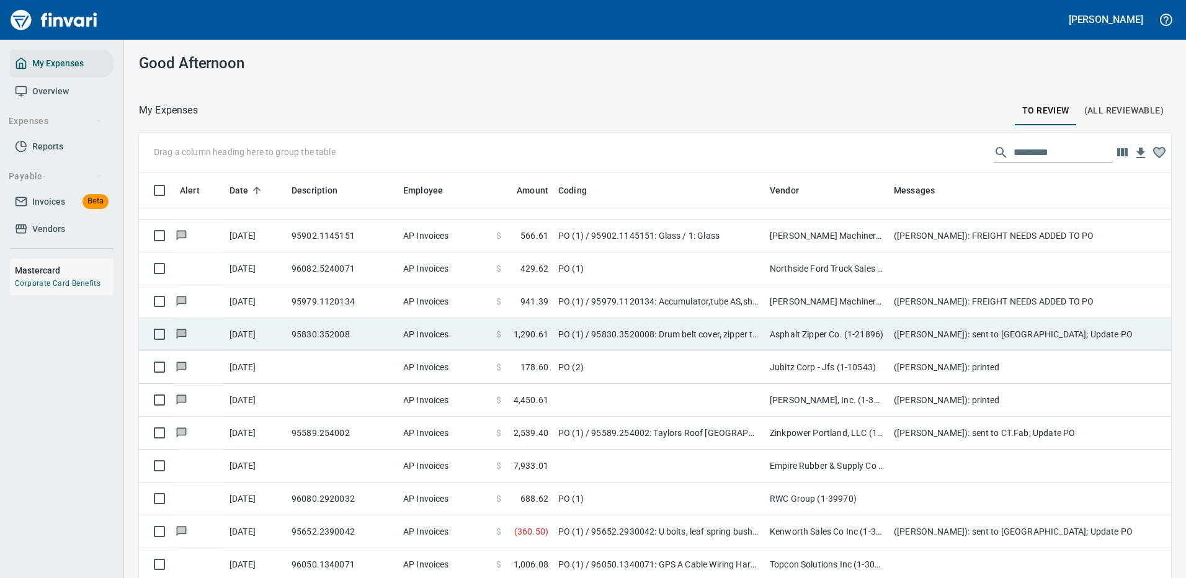
scroll to position [5148, 0]
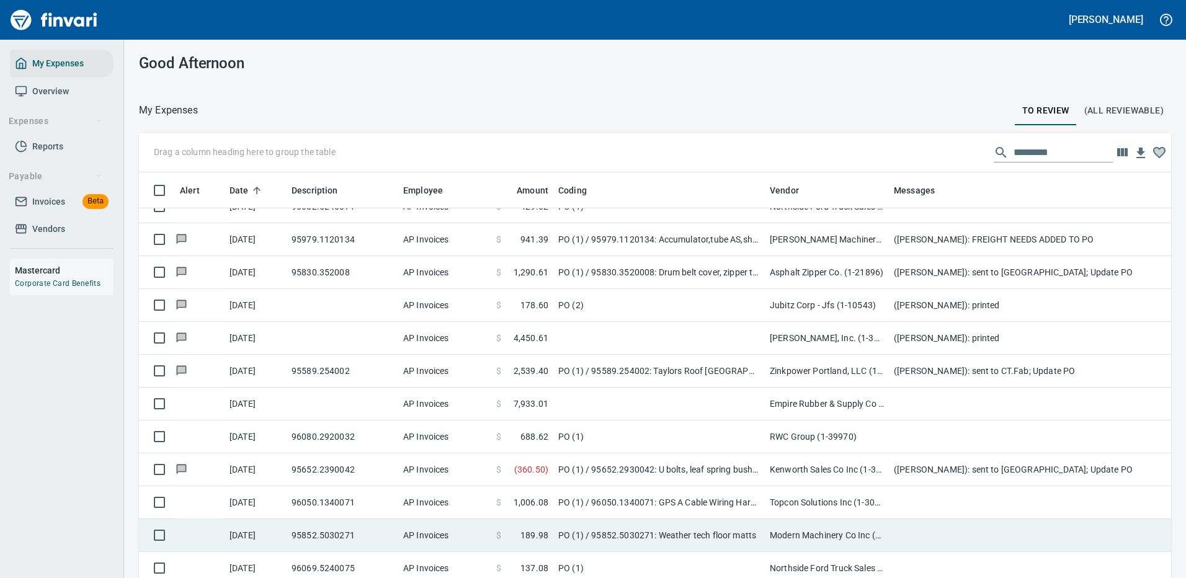
click at [952, 502] on td at bounding box center [1137, 502] width 496 height 33
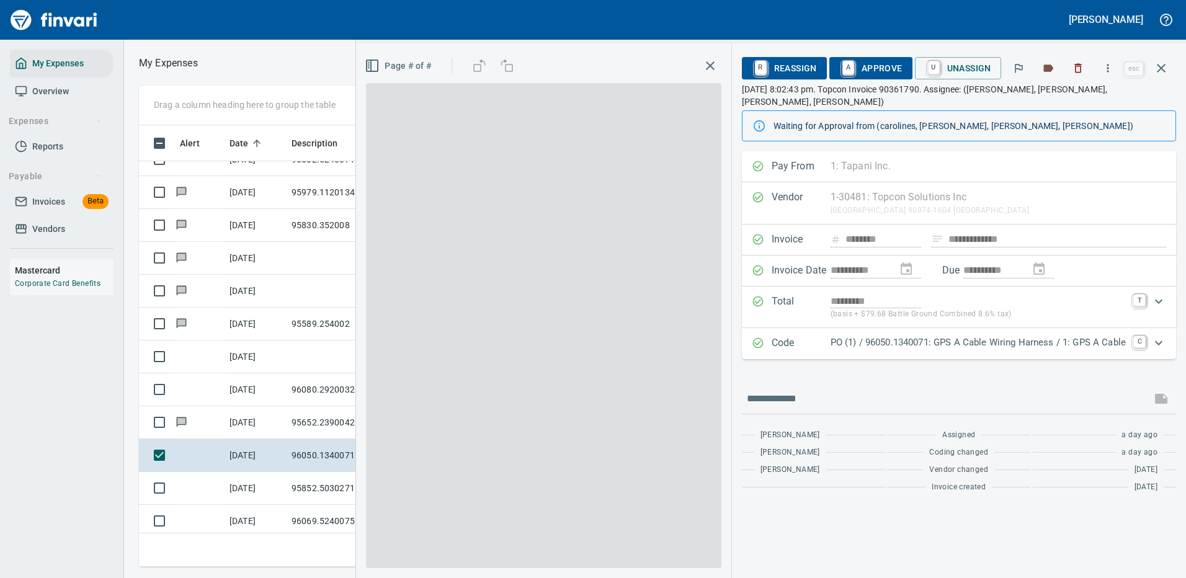
scroll to position [423, 703]
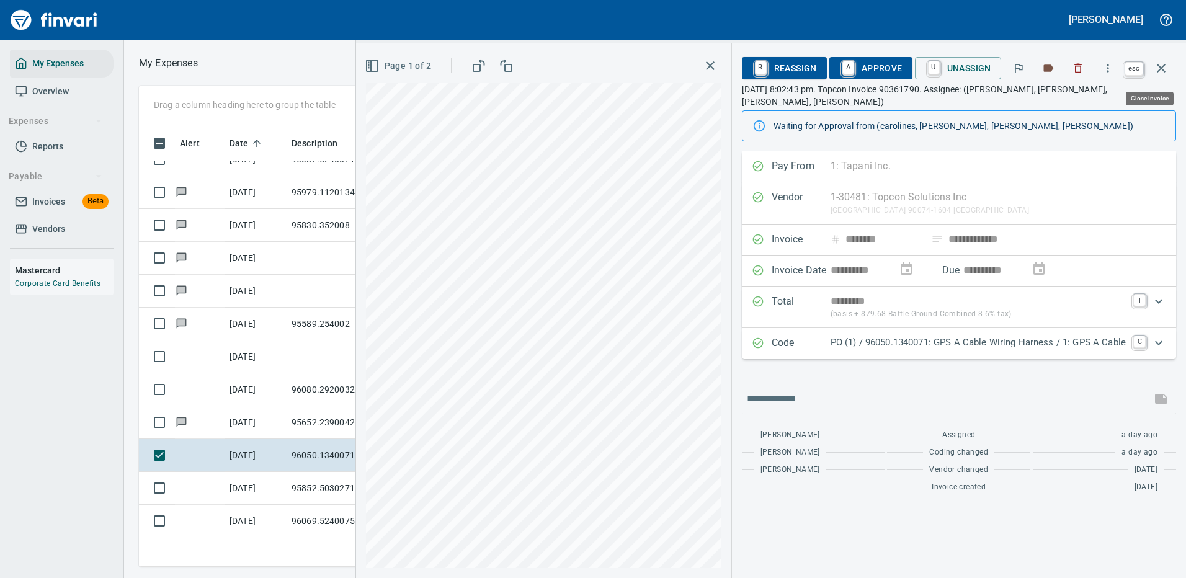
click at [1161, 67] on icon "button" at bounding box center [1161, 68] width 9 height 9
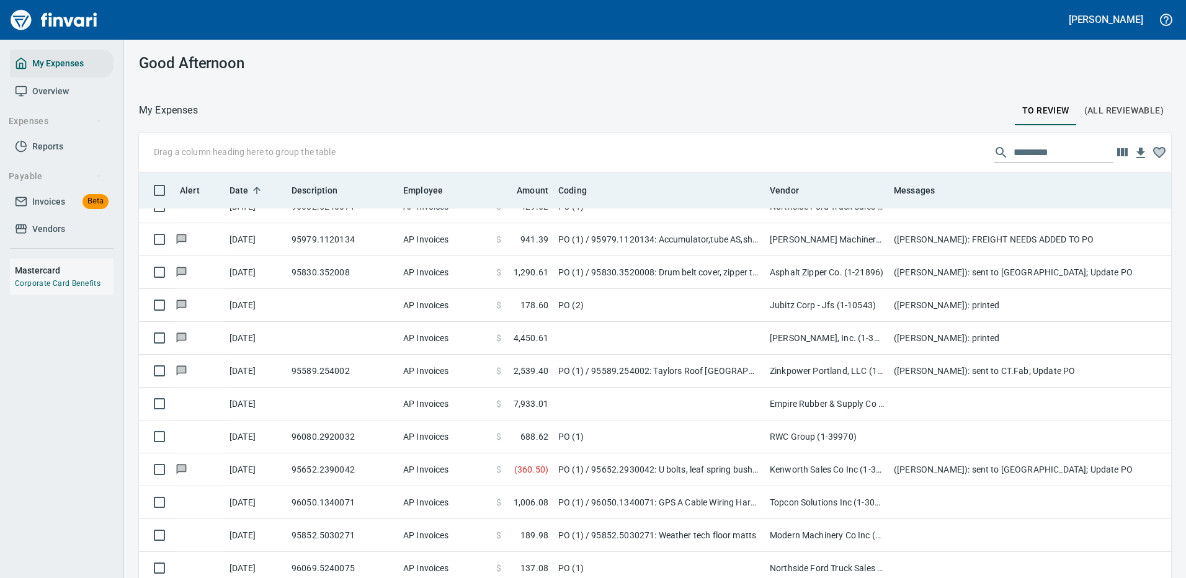
scroll to position [423, 996]
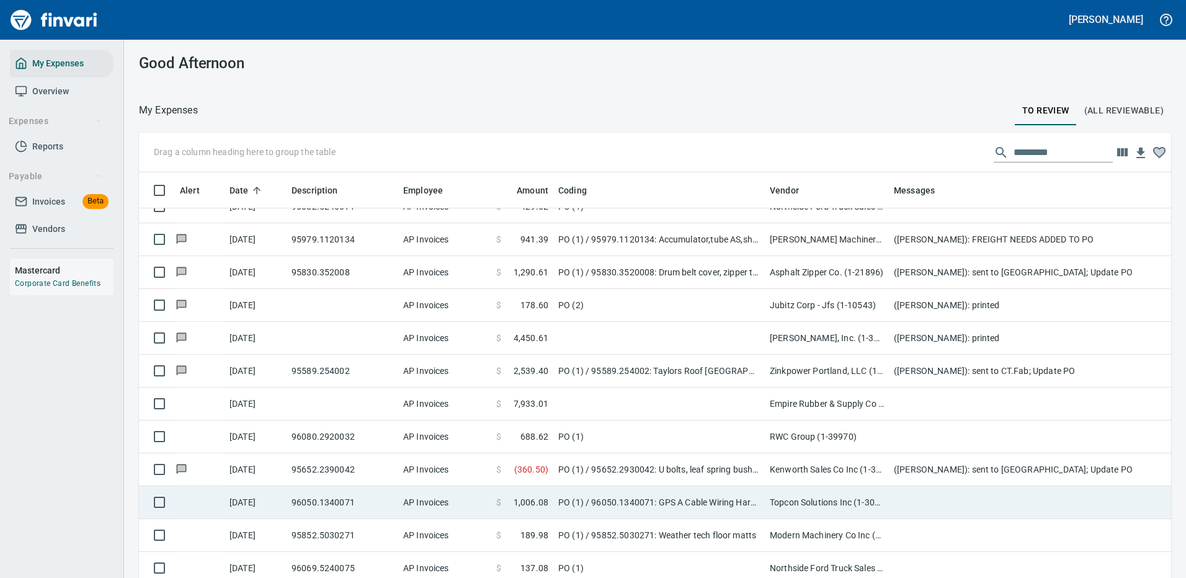
click at [961, 515] on td at bounding box center [1137, 502] width 496 height 33
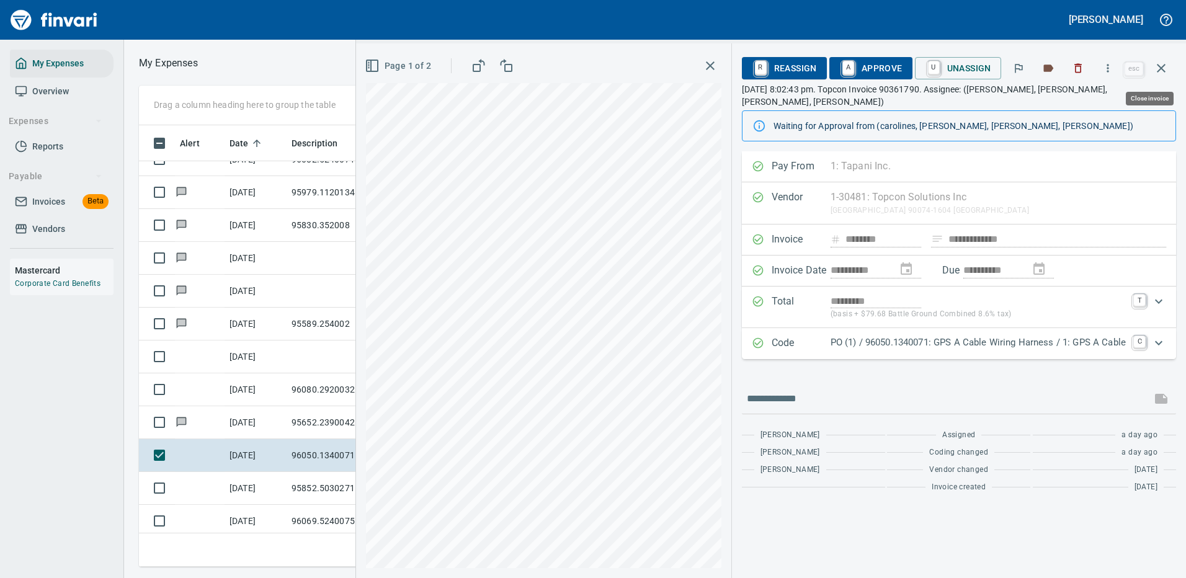
scroll to position [423, 703]
